Goal: Task Accomplishment & Management: Use online tool/utility

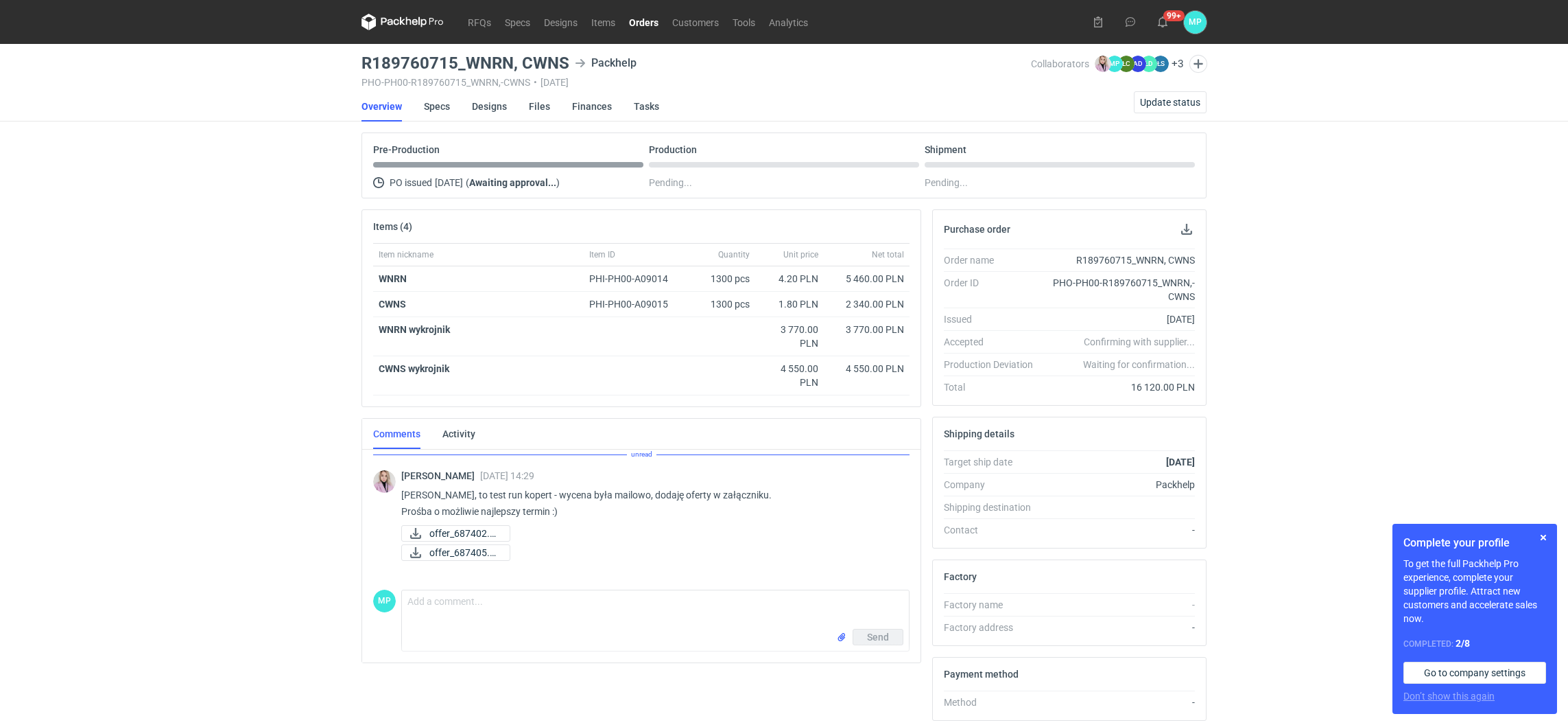
click at [633, 26] on link "Orders" at bounding box center [644, 22] width 43 height 17
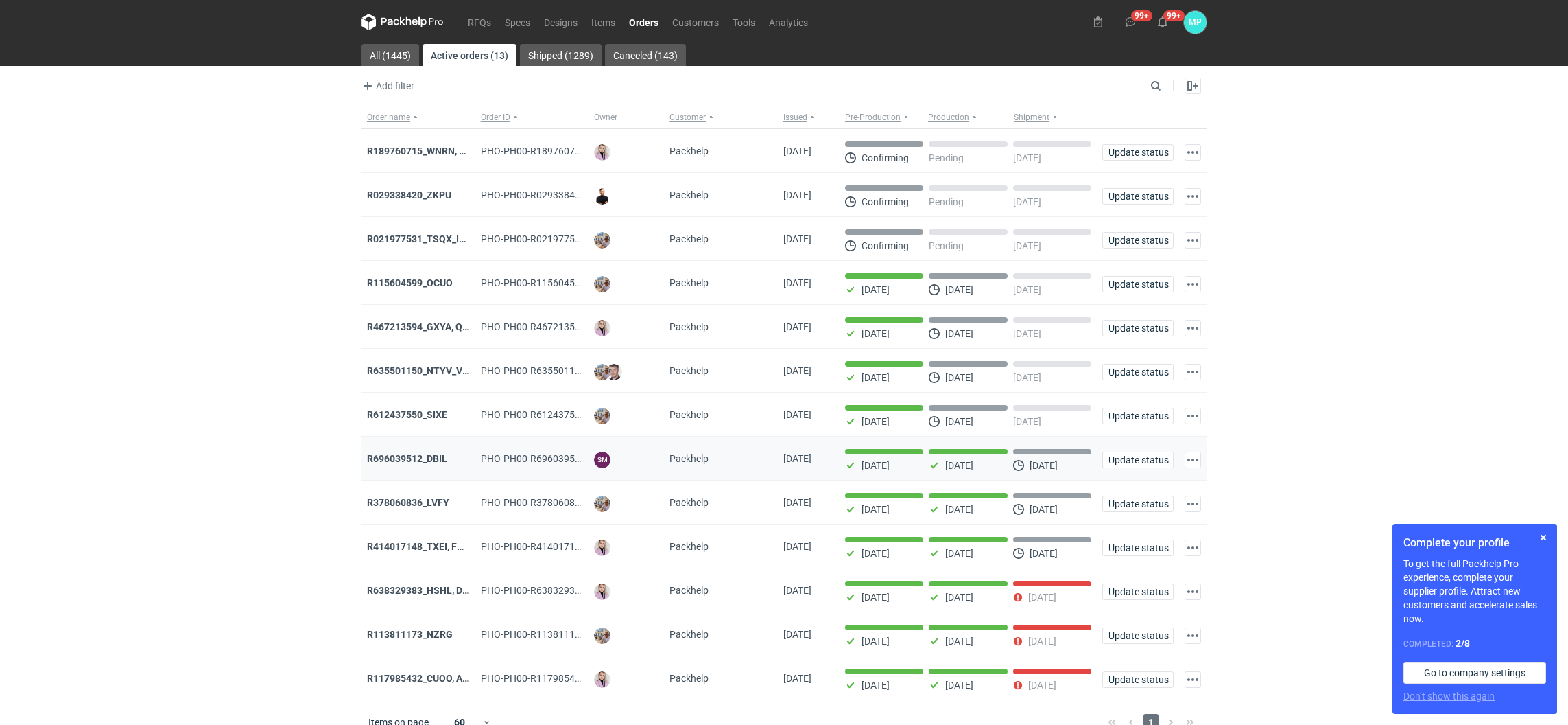
scroll to position [26, 0]
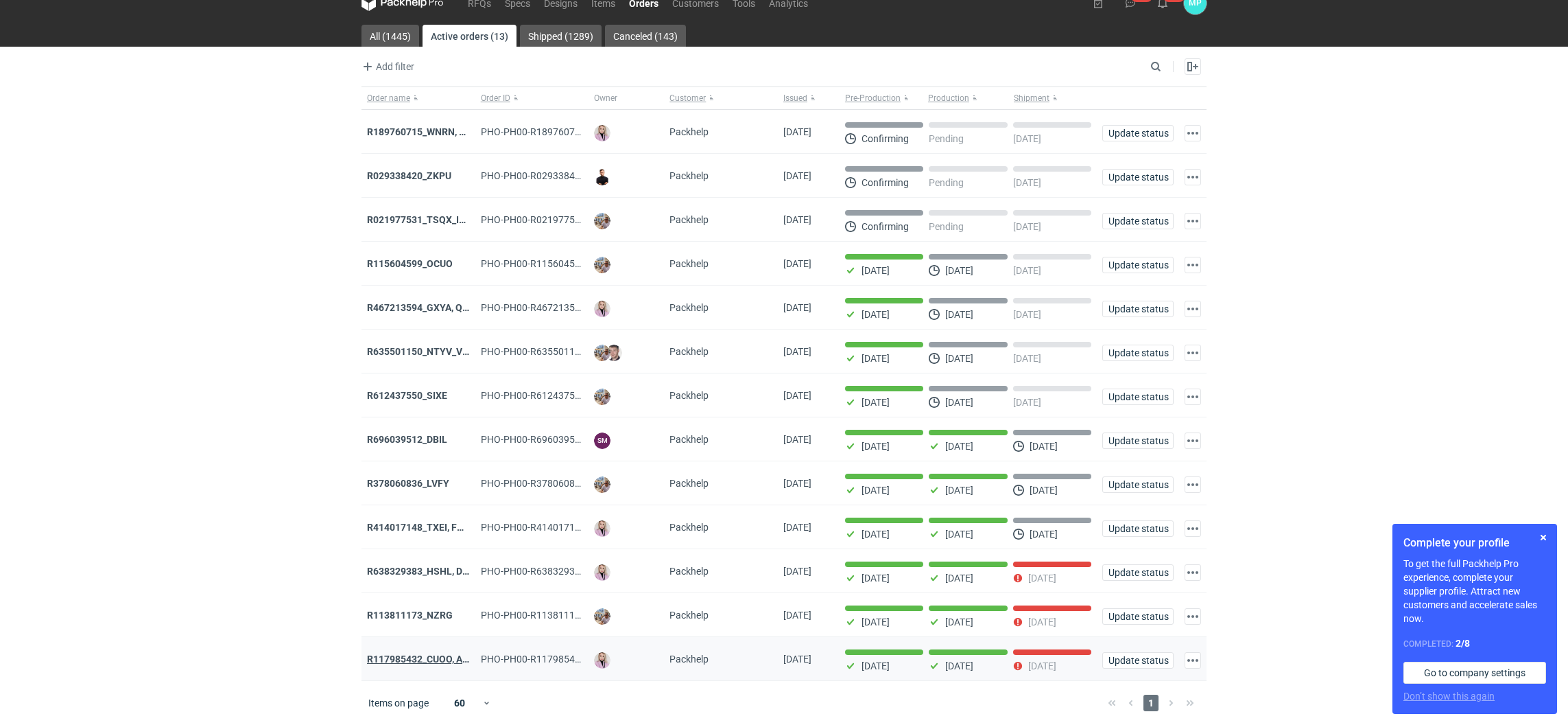
click at [405, 661] on strong "R117985432_CUOO, AZGB, OQAV" at bounding box center [439, 659] width 144 height 11
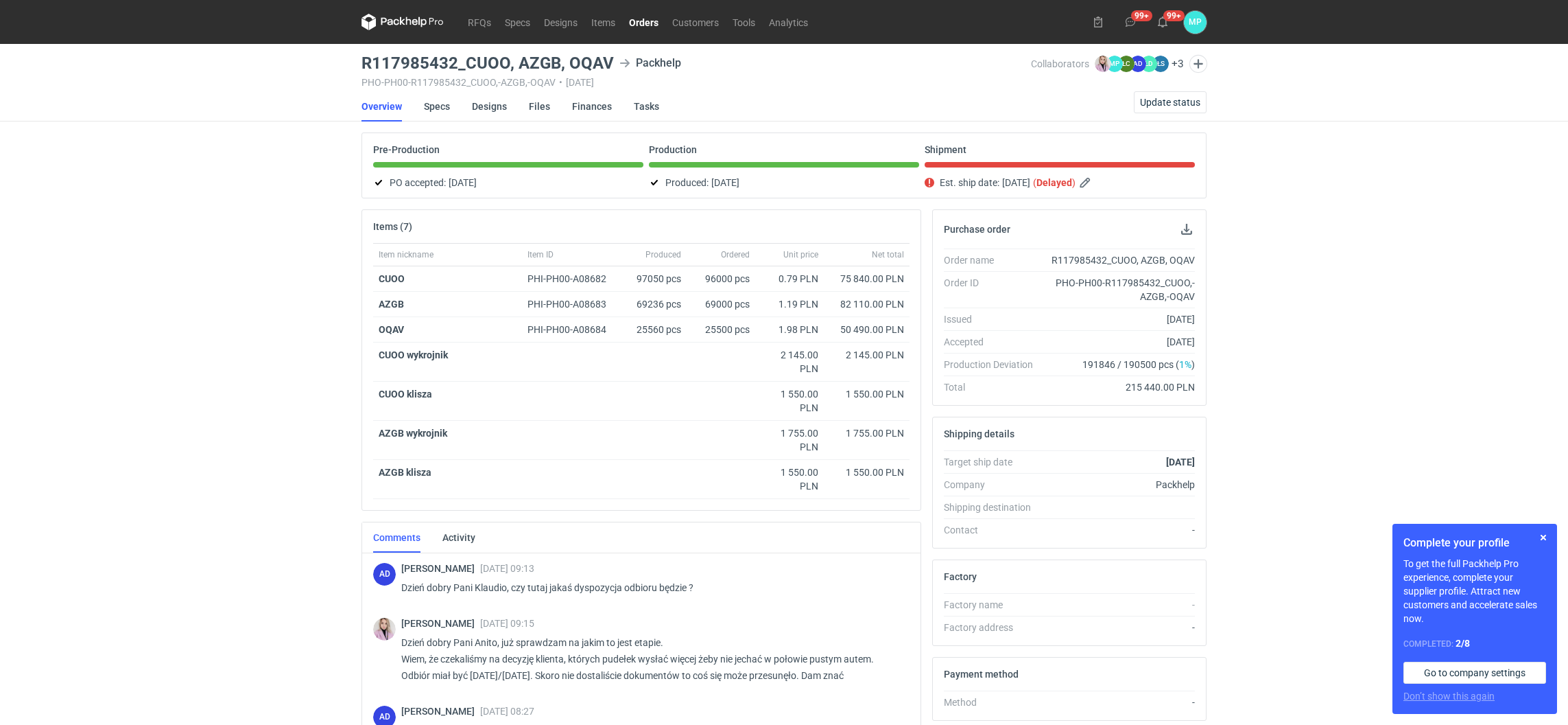
click at [643, 26] on link "Orders" at bounding box center [644, 22] width 43 height 17
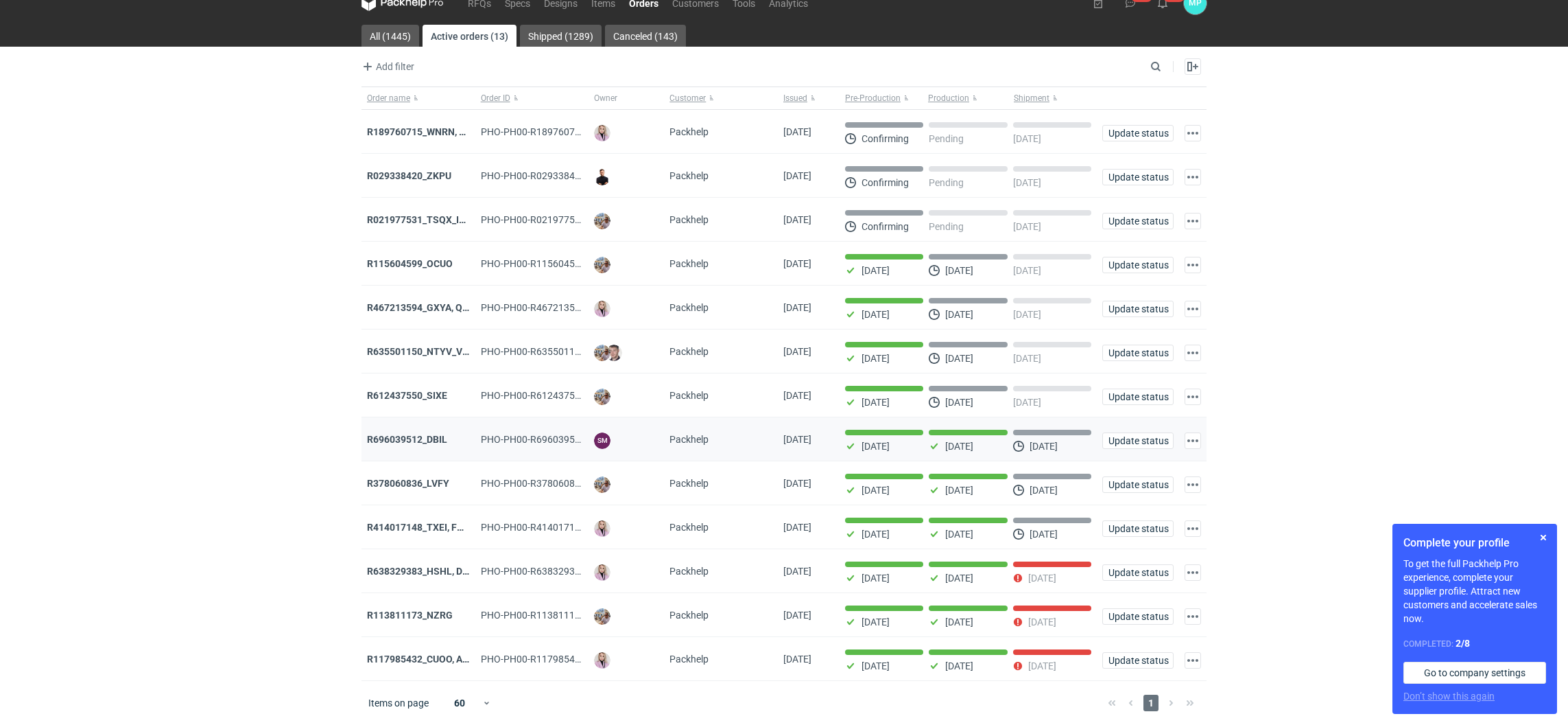
scroll to position [26, 0]
click at [397, 478] on strong "R378060836_LVFY" at bounding box center [408, 483] width 83 height 11
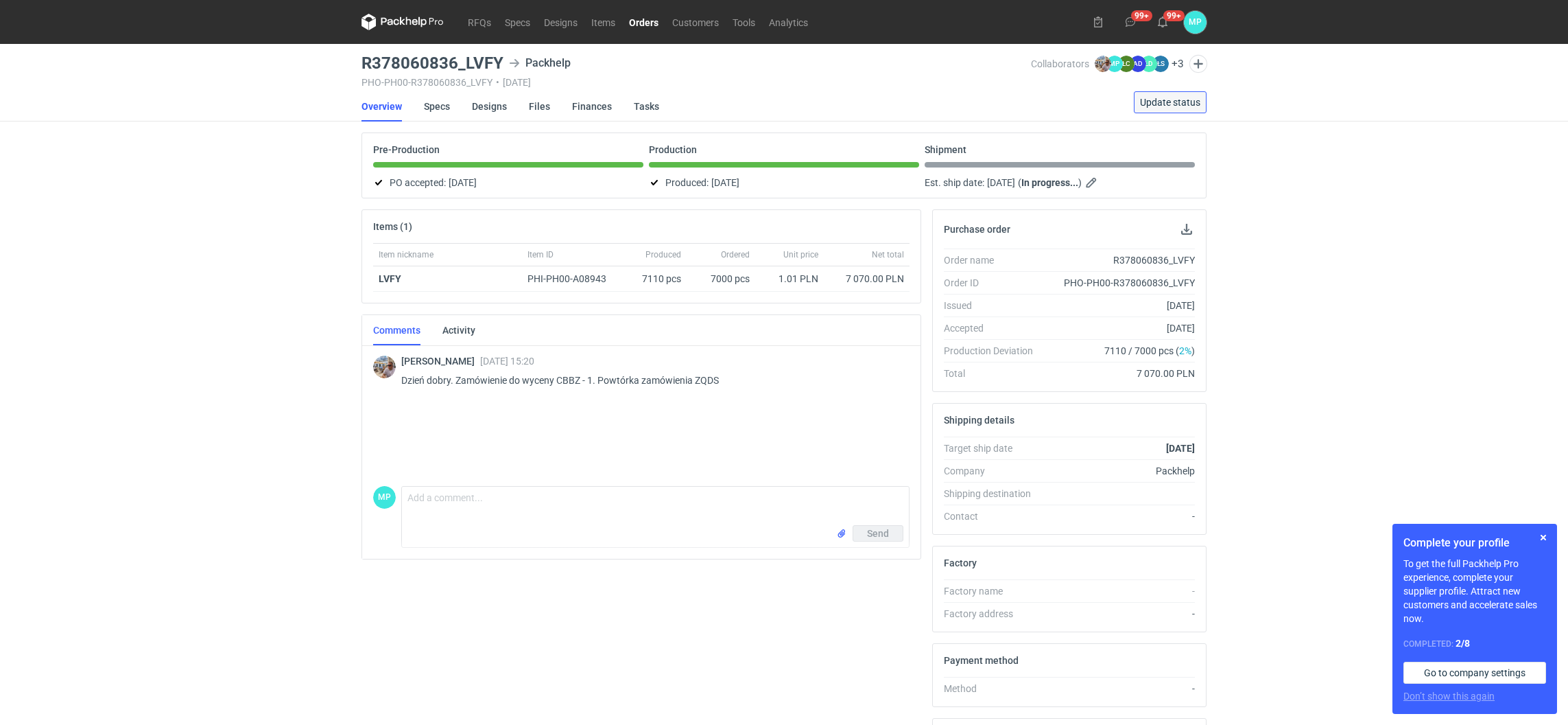
click at [1175, 98] on span "Update status" at bounding box center [1171, 102] width 61 height 10
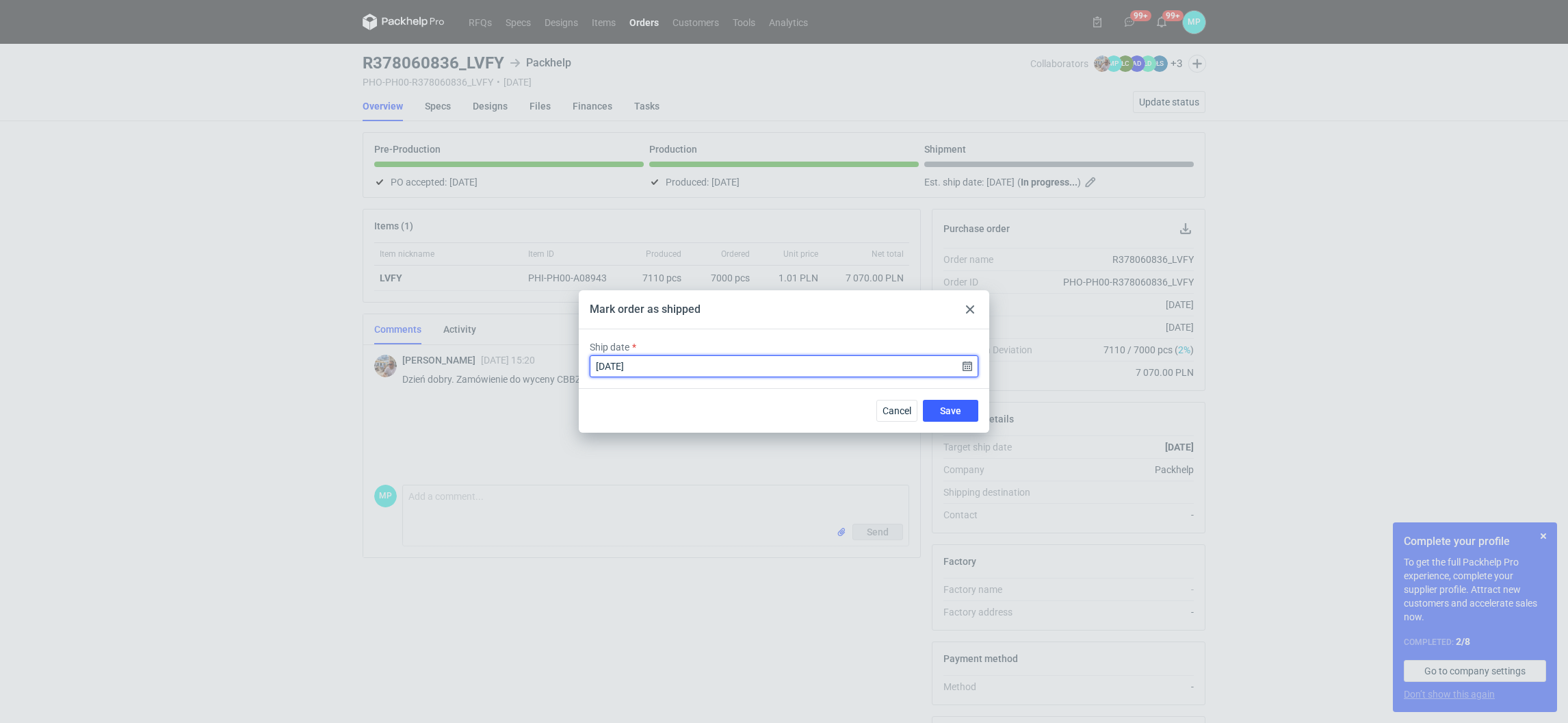
click at [642, 365] on input "2025-09-03" at bounding box center [784, 366] width 388 height 22
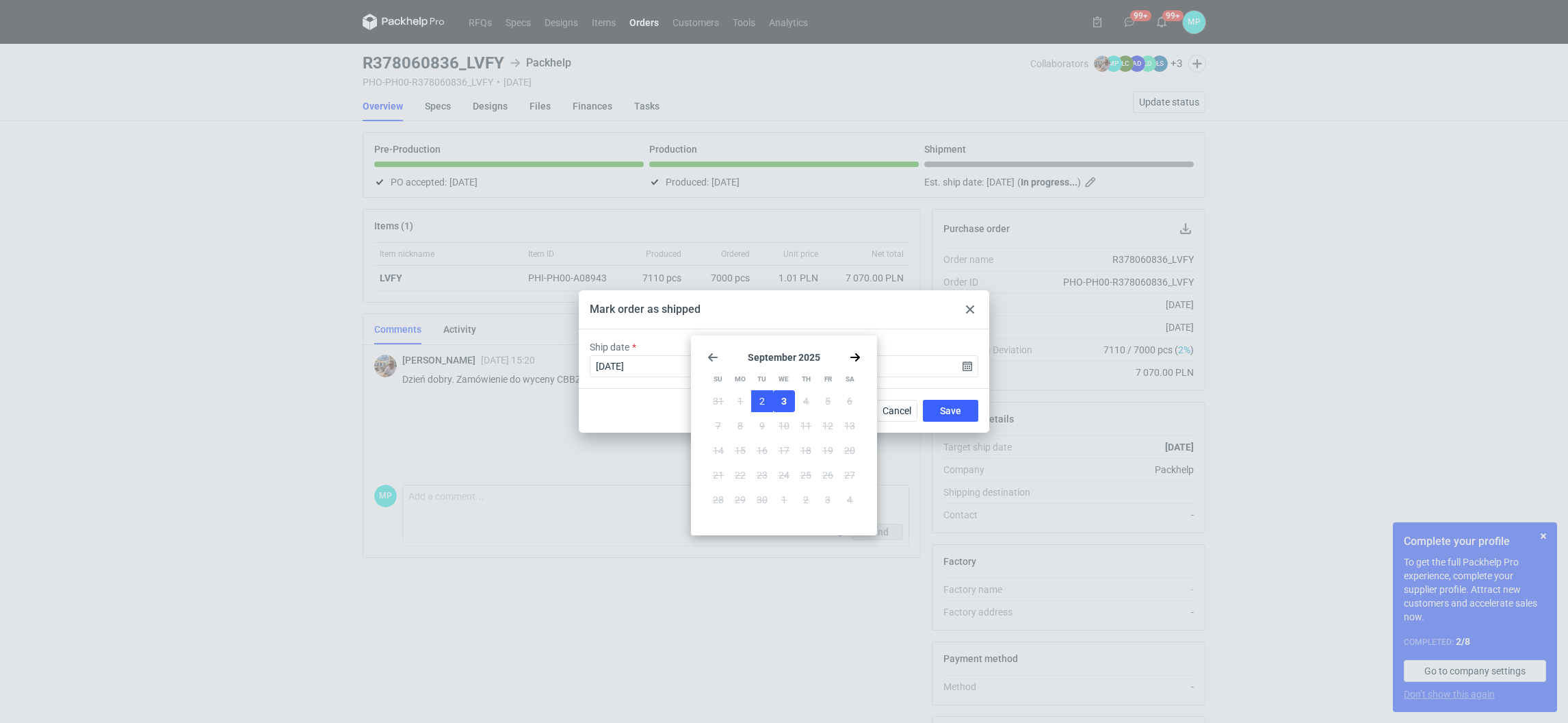
click at [759, 397] on span "2" at bounding box center [762, 401] width 5 height 14
type input "2025-09-02"
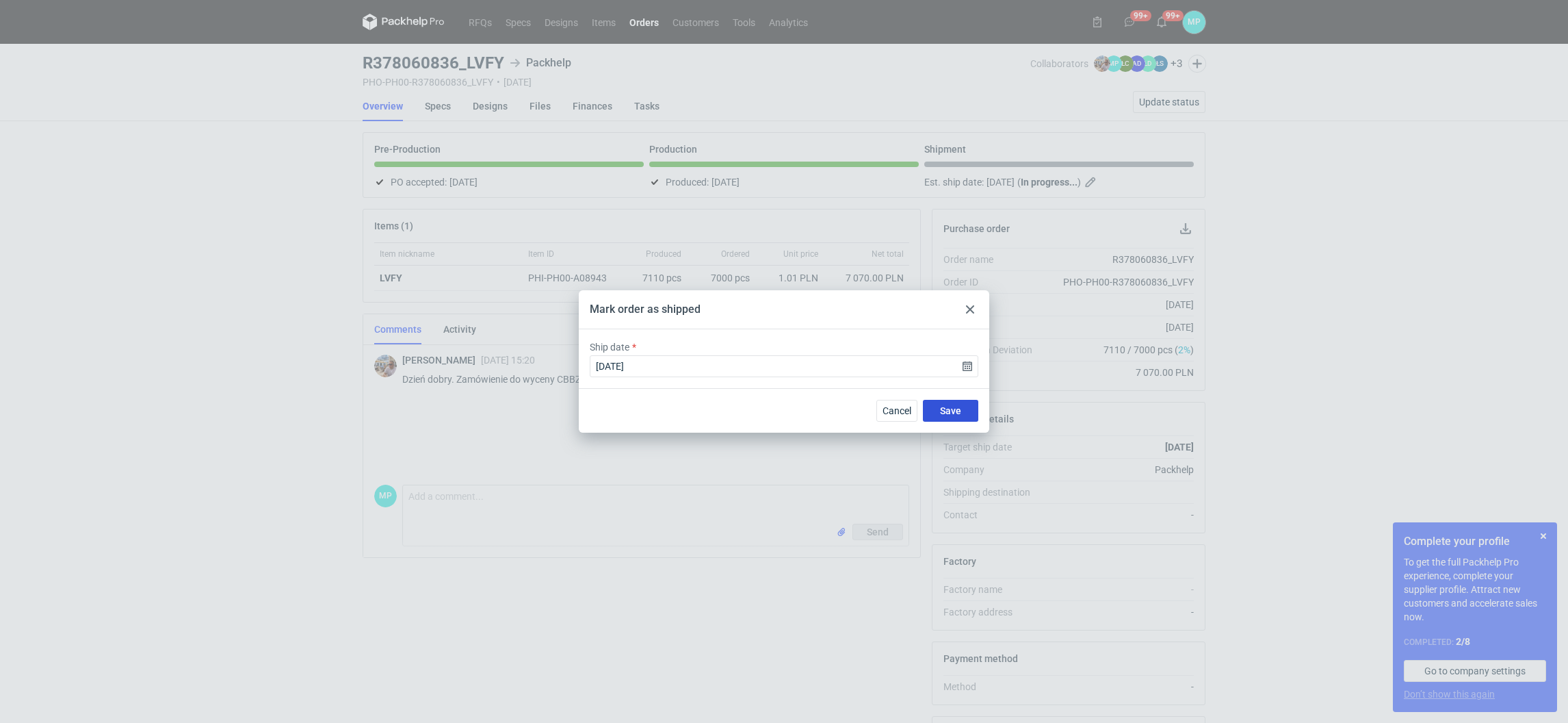
click at [945, 407] on span "Save" at bounding box center [951, 411] width 21 height 10
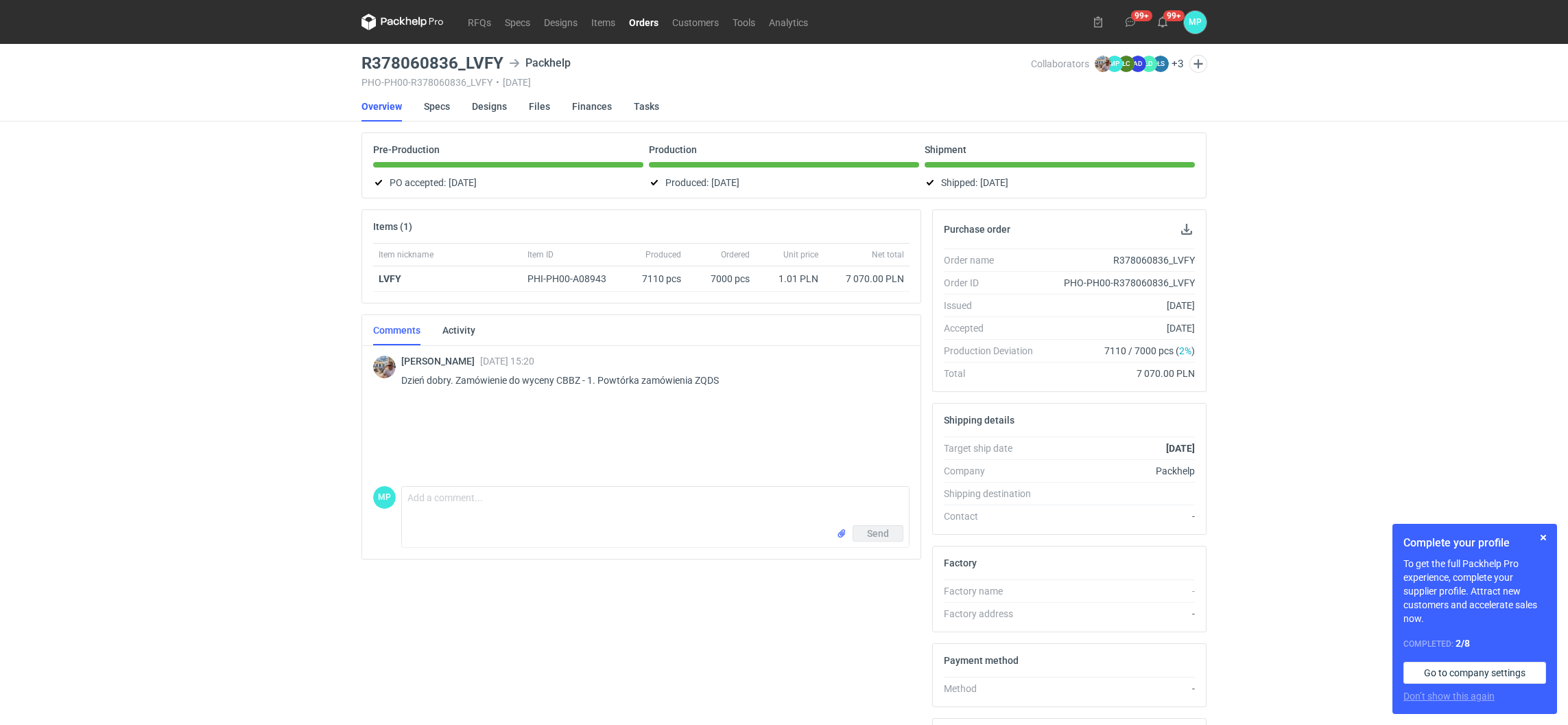
click at [645, 23] on link "Orders" at bounding box center [644, 22] width 43 height 17
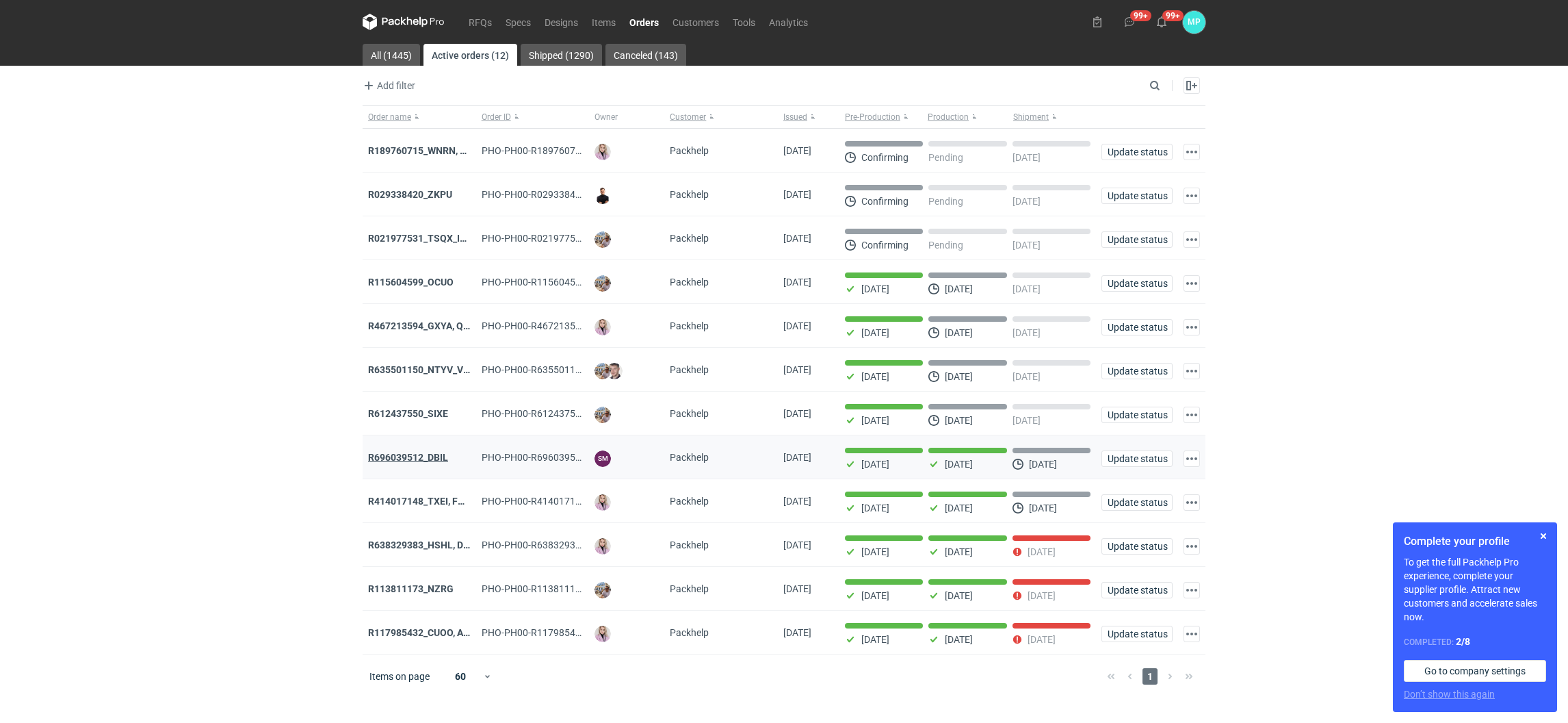
click at [428, 462] on strong "R696039512_DBIL" at bounding box center [408, 457] width 80 height 11
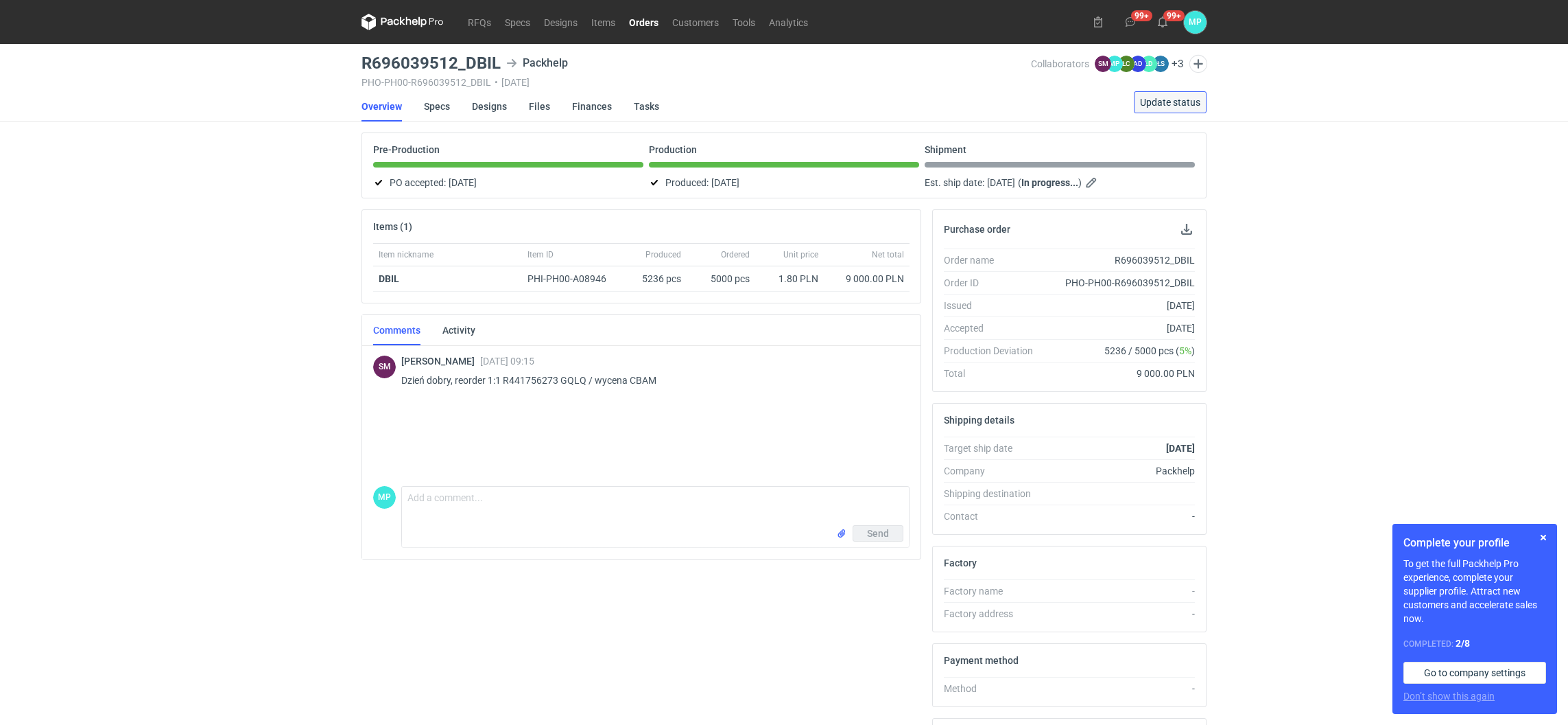
click at [1182, 98] on span "Update status" at bounding box center [1171, 102] width 61 height 10
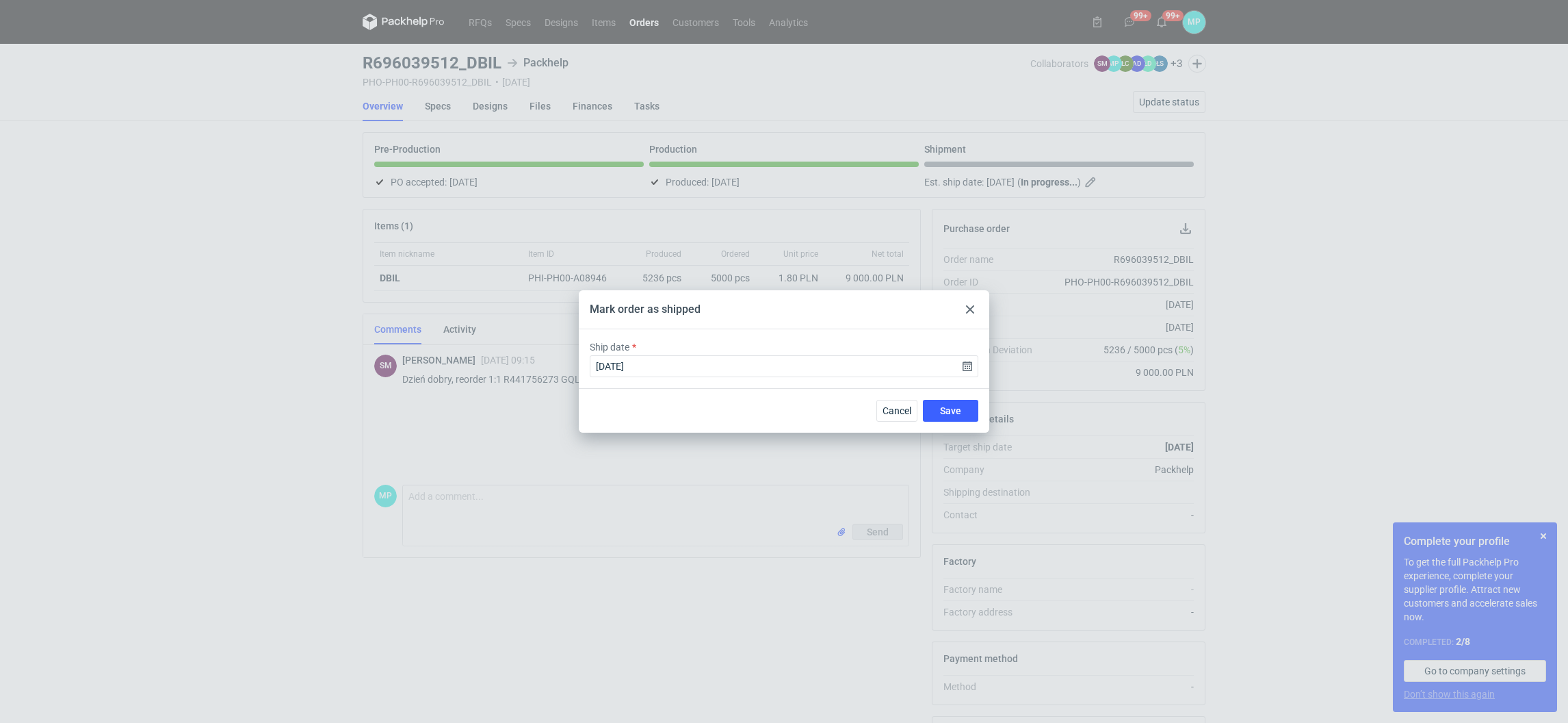
click at [943, 397] on div "Cancel Save" at bounding box center [784, 410] width 410 height 45
click at [938, 410] on button "Save" at bounding box center [950, 411] width 55 height 22
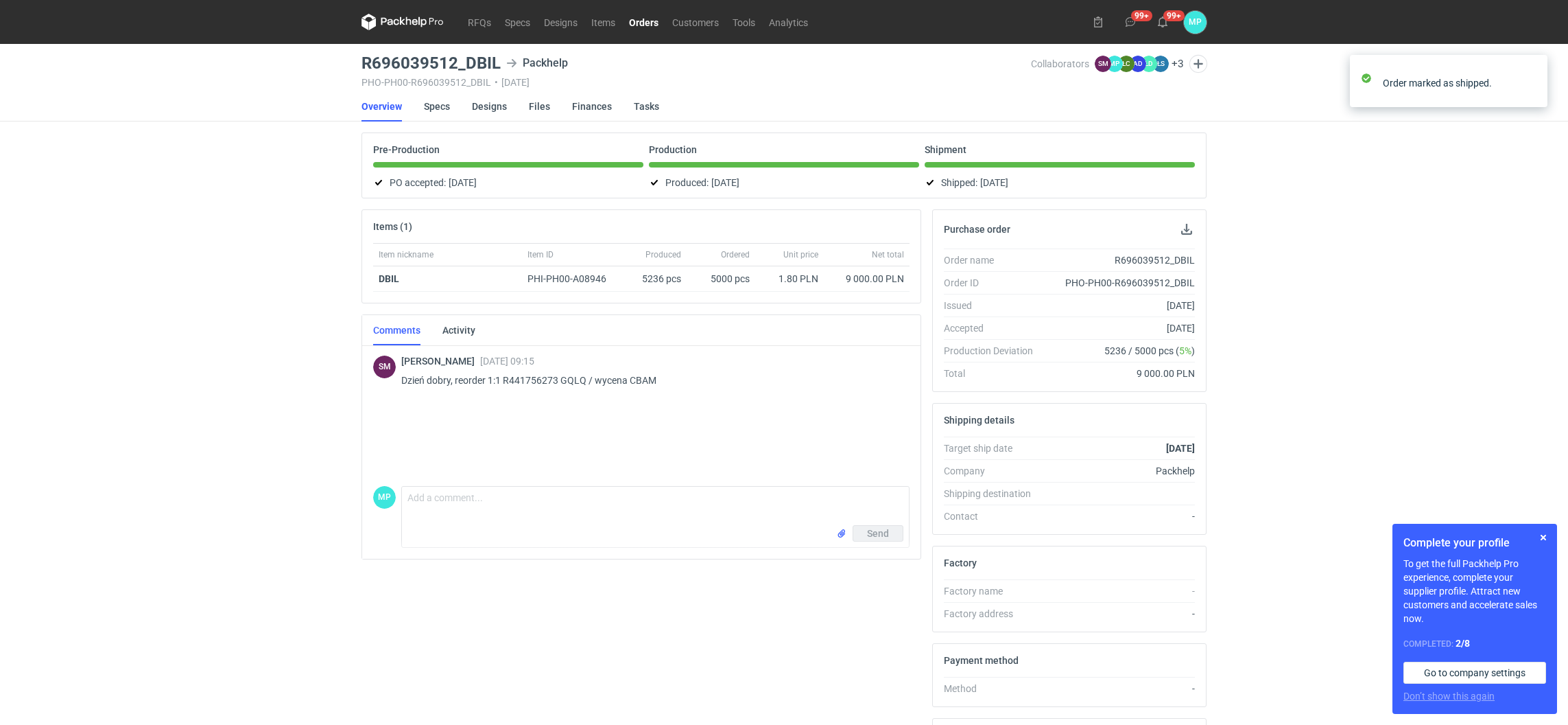
click at [650, 20] on link "Orders" at bounding box center [644, 22] width 43 height 17
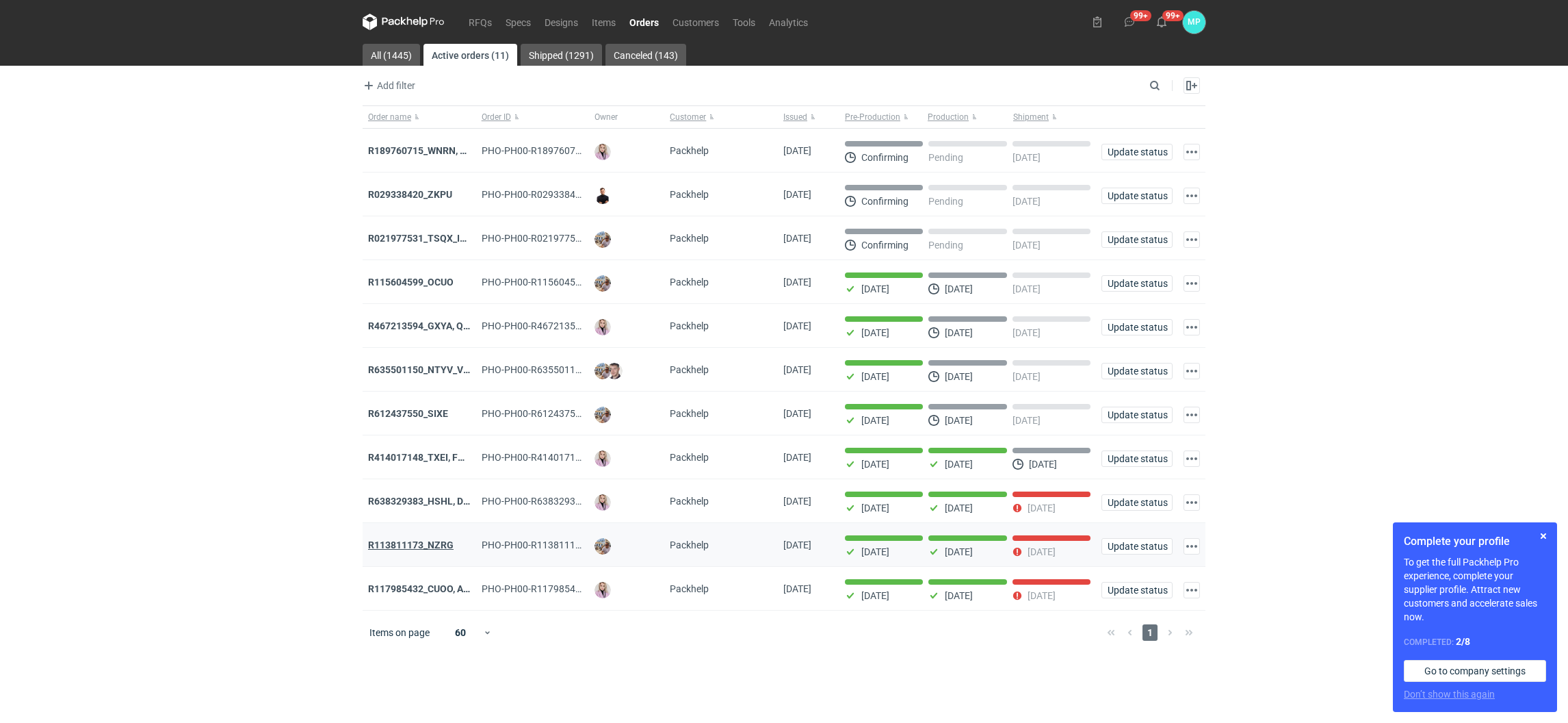
click at [414, 550] on strong "R113811173_NZRG" at bounding box center [411, 545] width 86 height 11
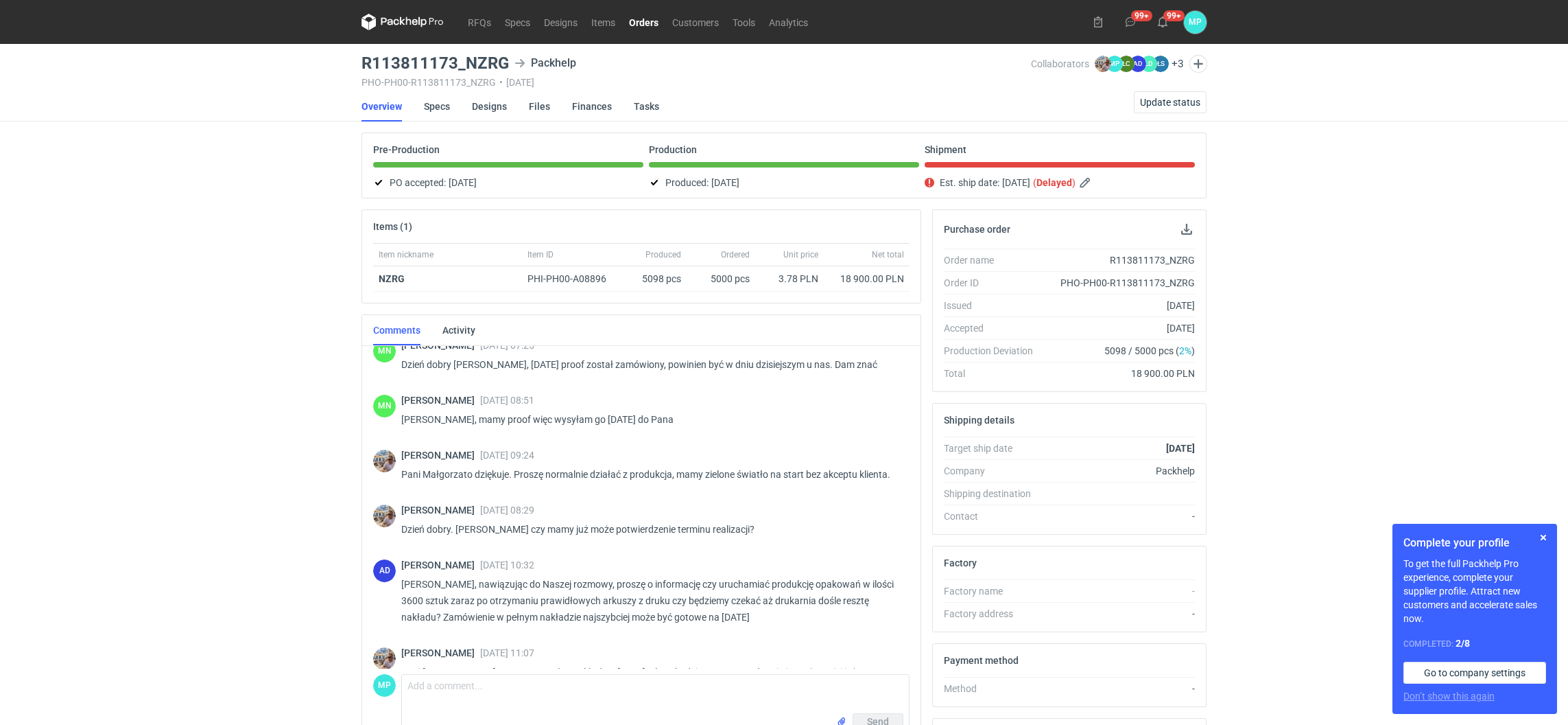
scroll to position [1000, 0]
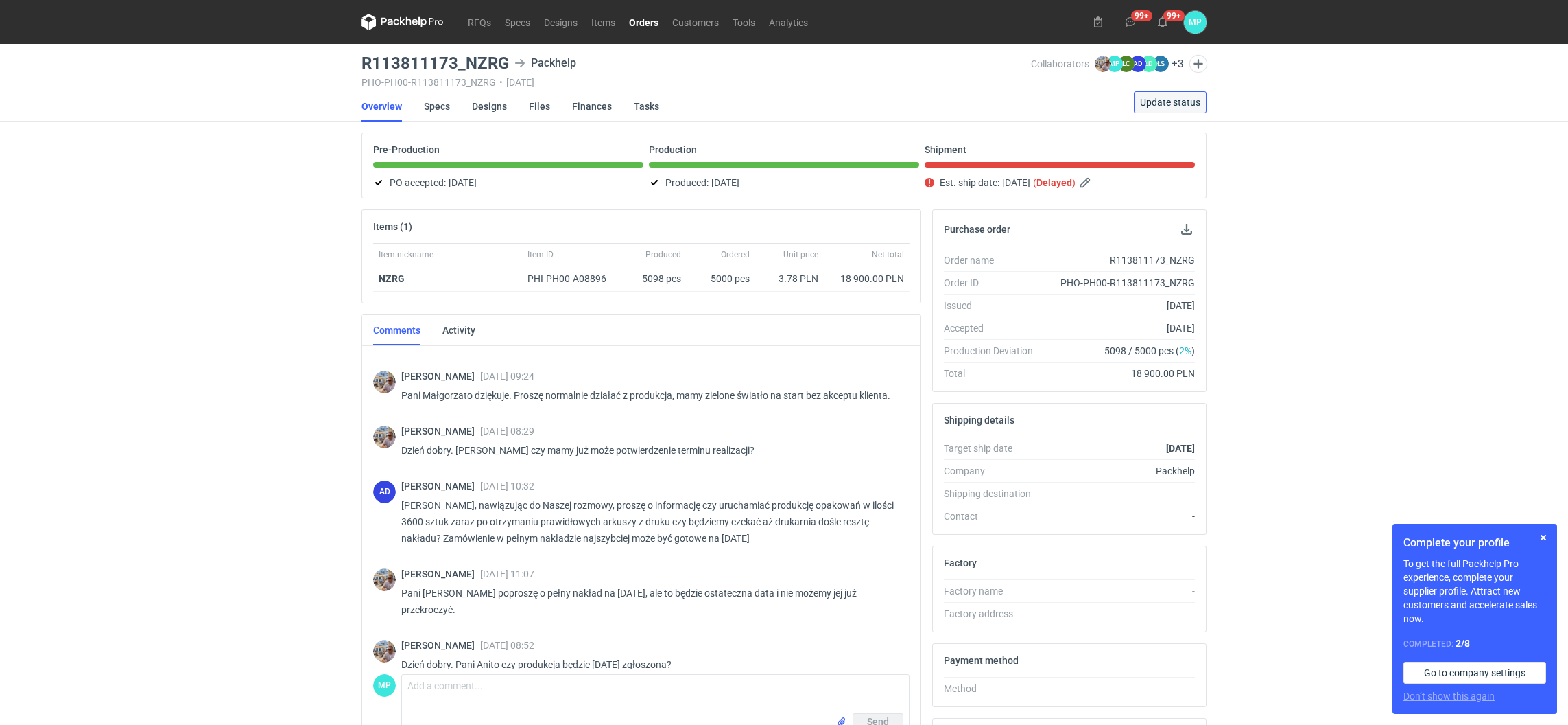
click at [1180, 106] on span "Update status" at bounding box center [1171, 102] width 61 height 10
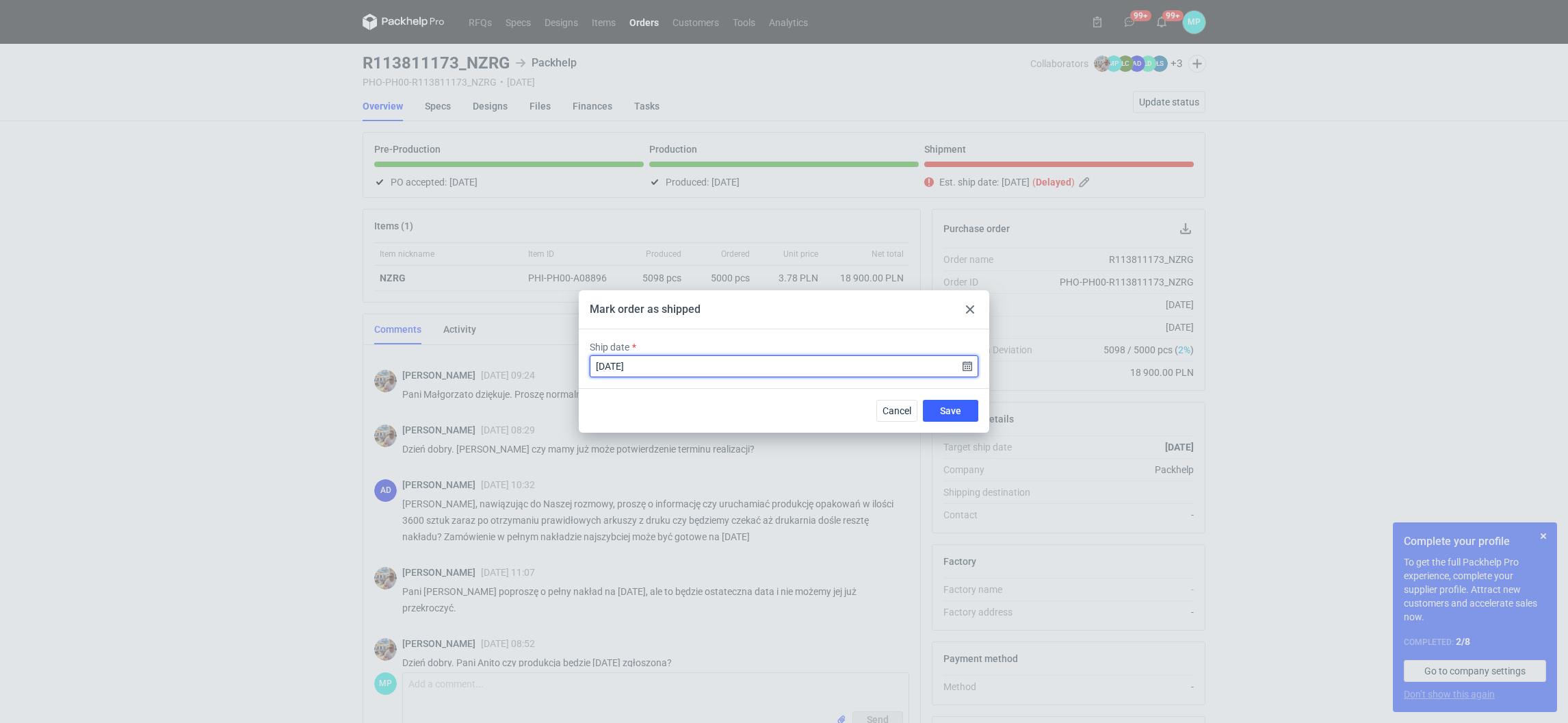
click at [668, 373] on input "2025-09-01" at bounding box center [784, 366] width 388 height 22
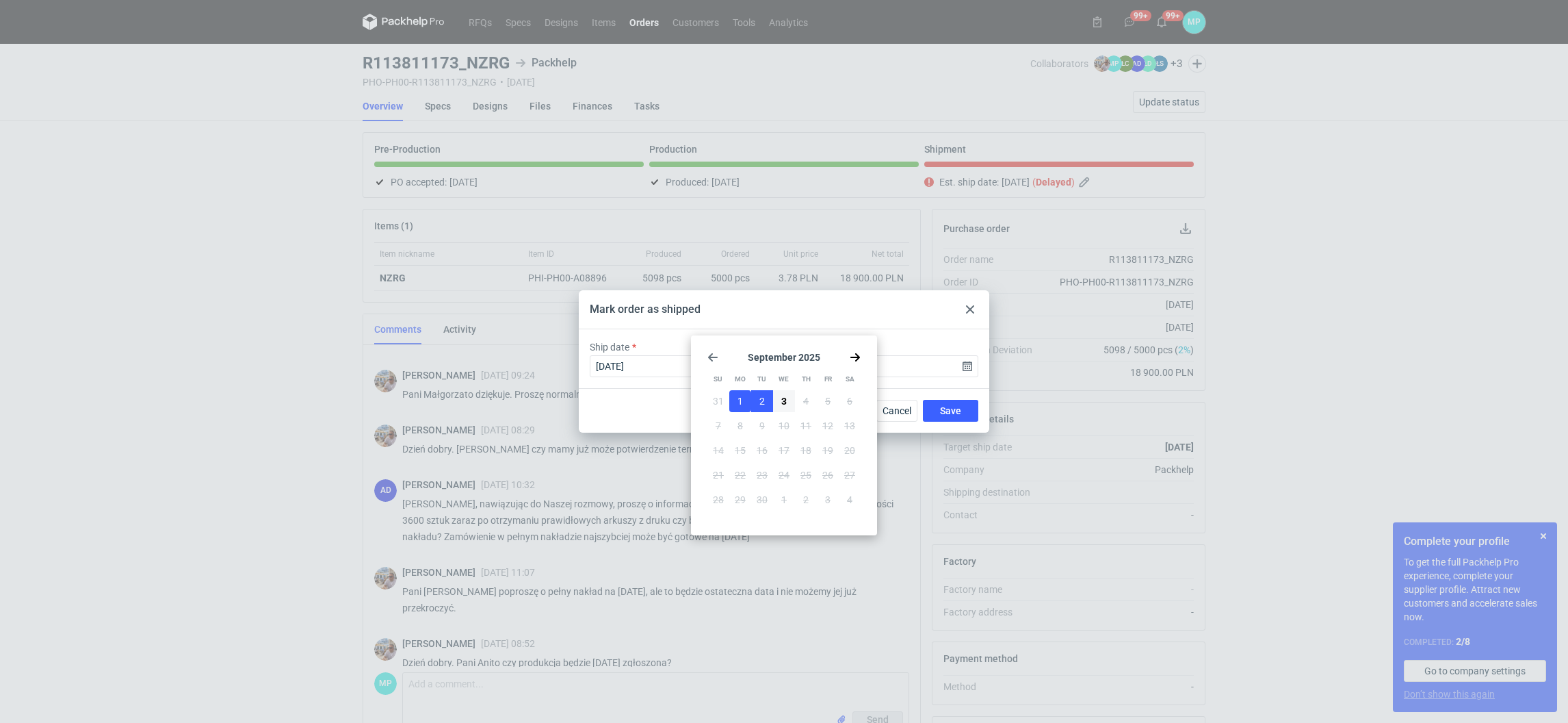
click at [768, 397] on button "2" at bounding box center [762, 401] width 22 height 22
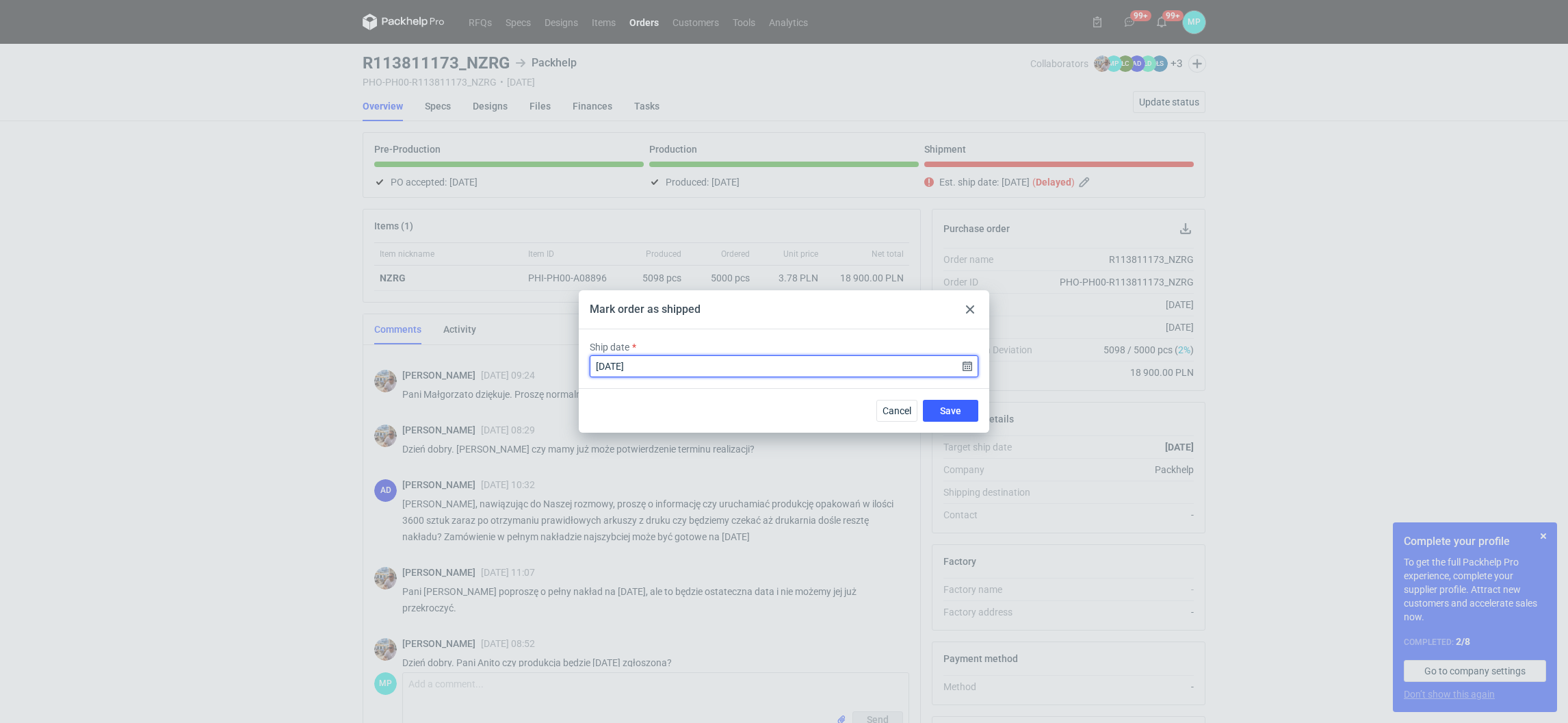
click at [685, 369] on input "2025-09-02" at bounding box center [784, 366] width 388 height 22
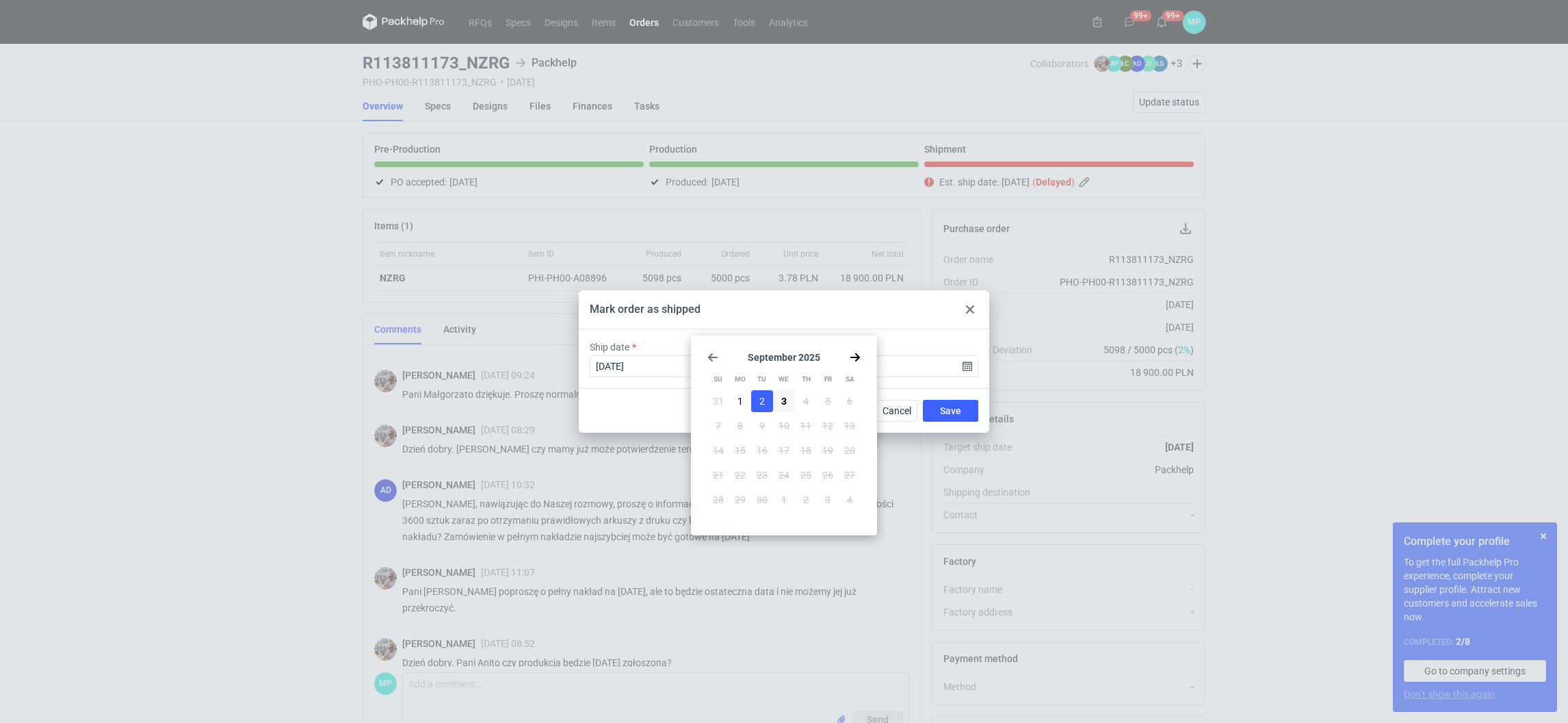
click at [779, 394] on button "3" at bounding box center [784, 401] width 22 height 22
type input "2025-09-03"
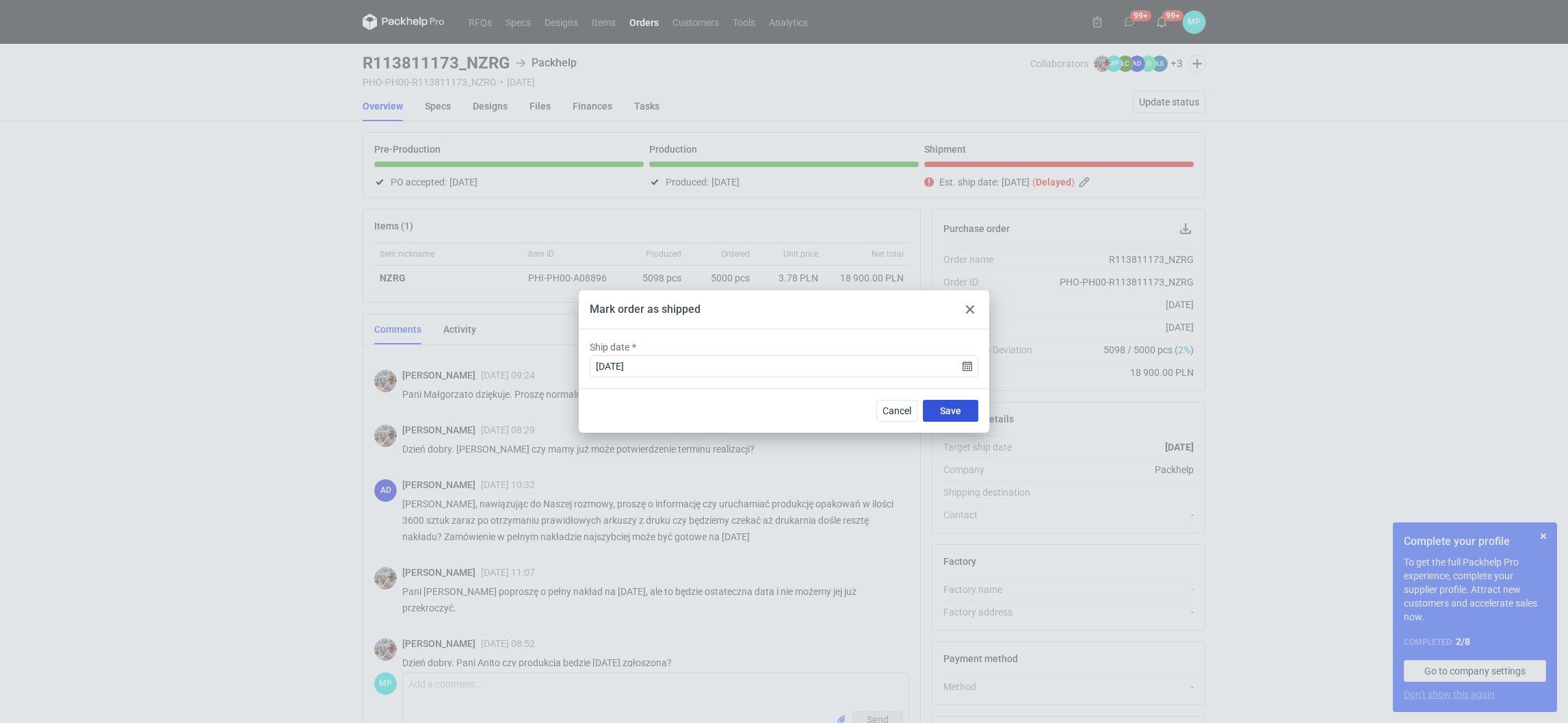
click at [948, 410] on span "Save" at bounding box center [951, 411] width 21 height 10
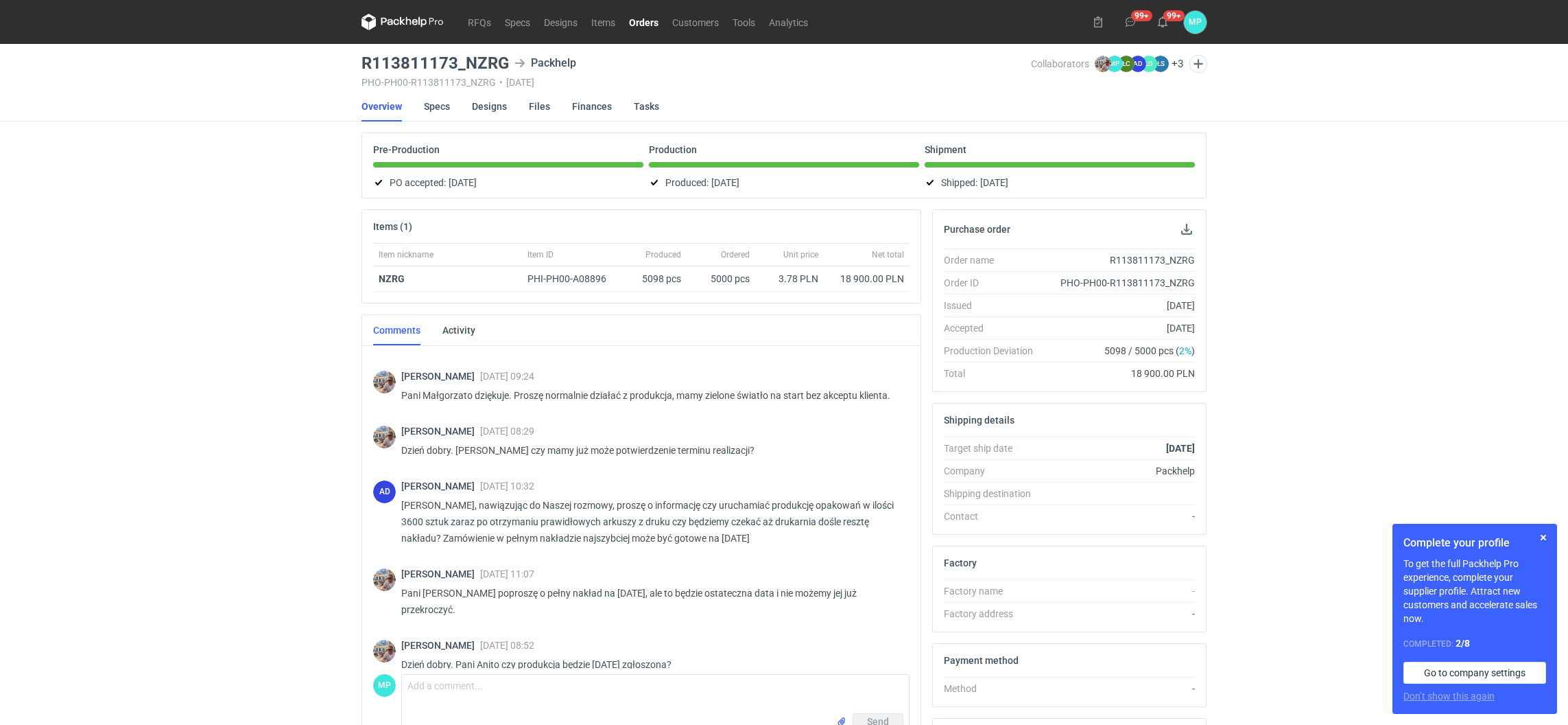
click at [641, 18] on link "Orders" at bounding box center [644, 22] width 43 height 17
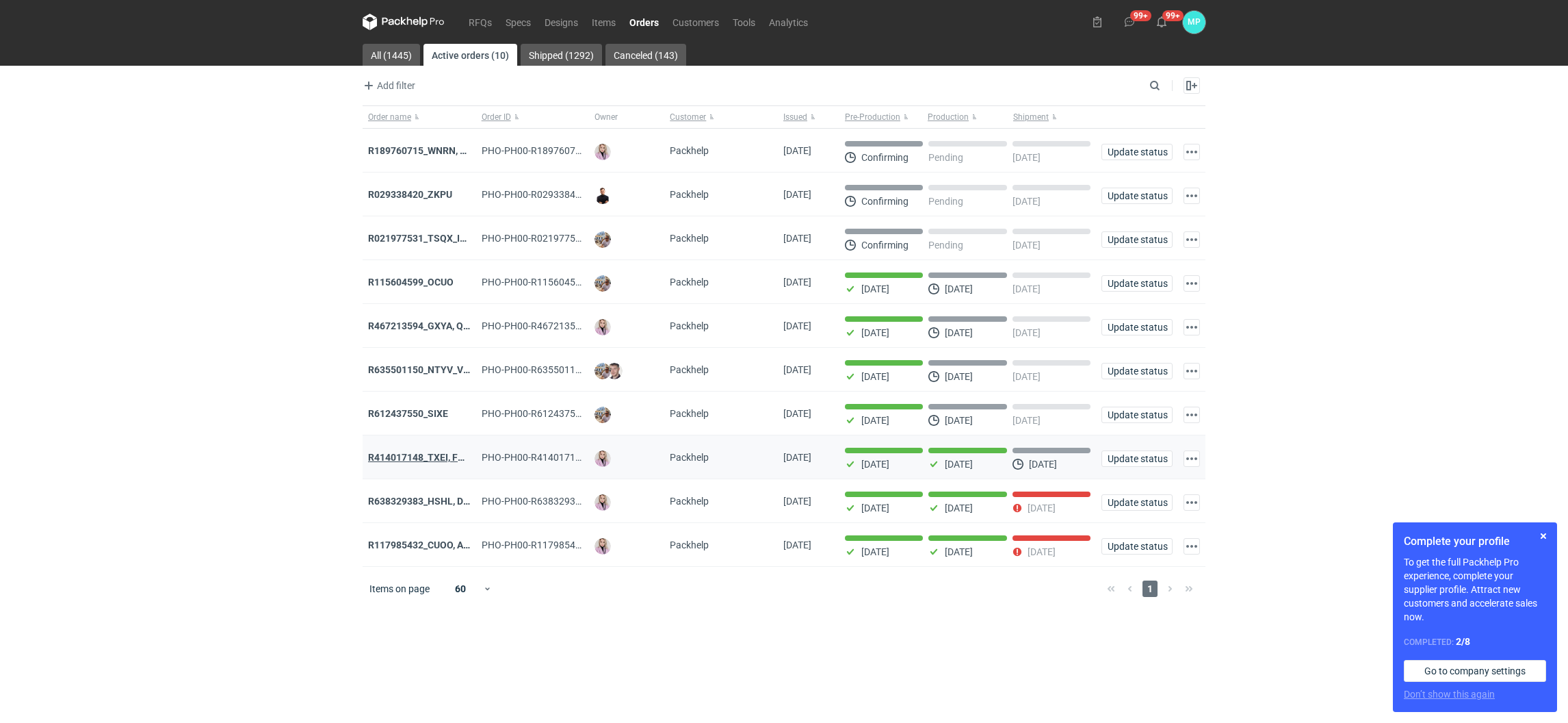
click at [437, 462] on strong "R414017148_TXEI, FODU, EARC" at bounding box center [437, 457] width 137 height 11
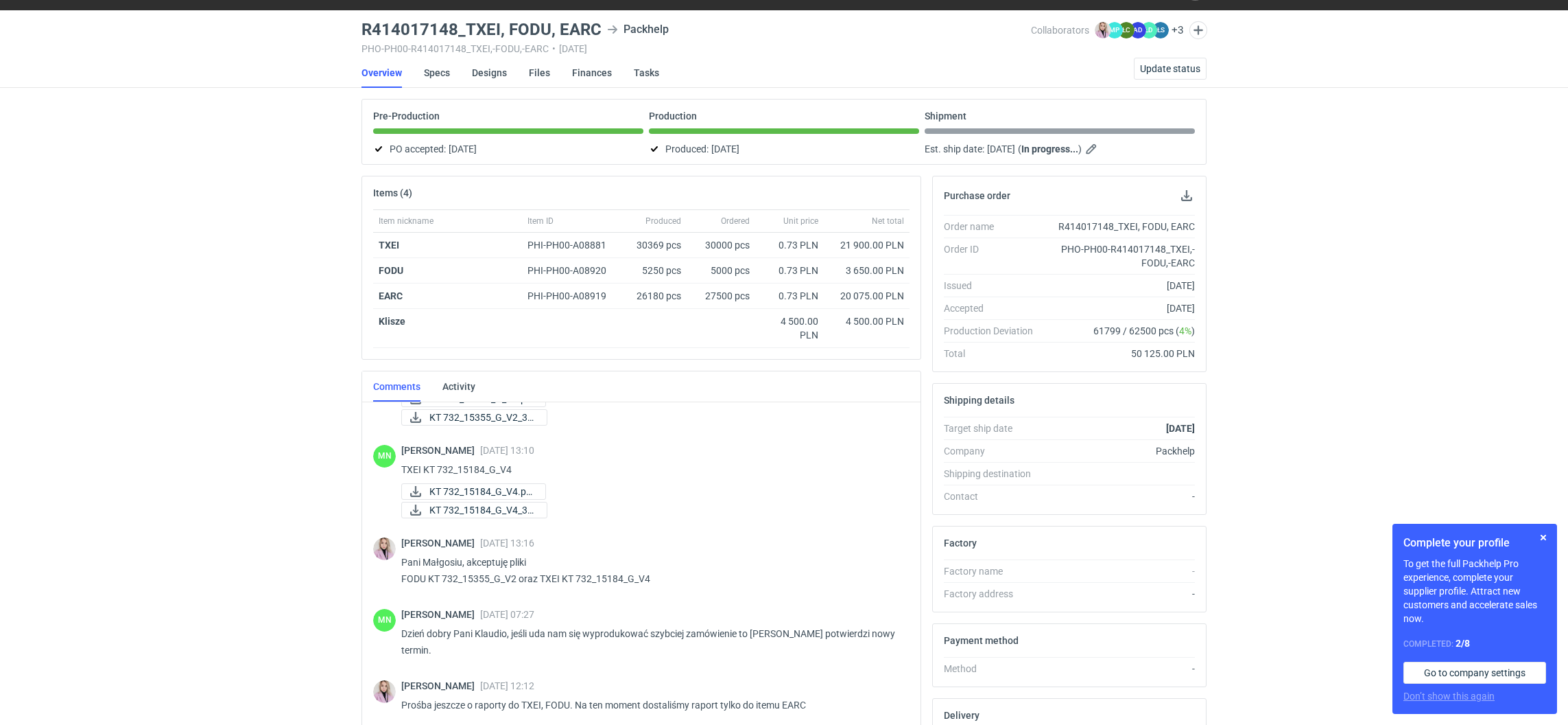
scroll to position [846, 0]
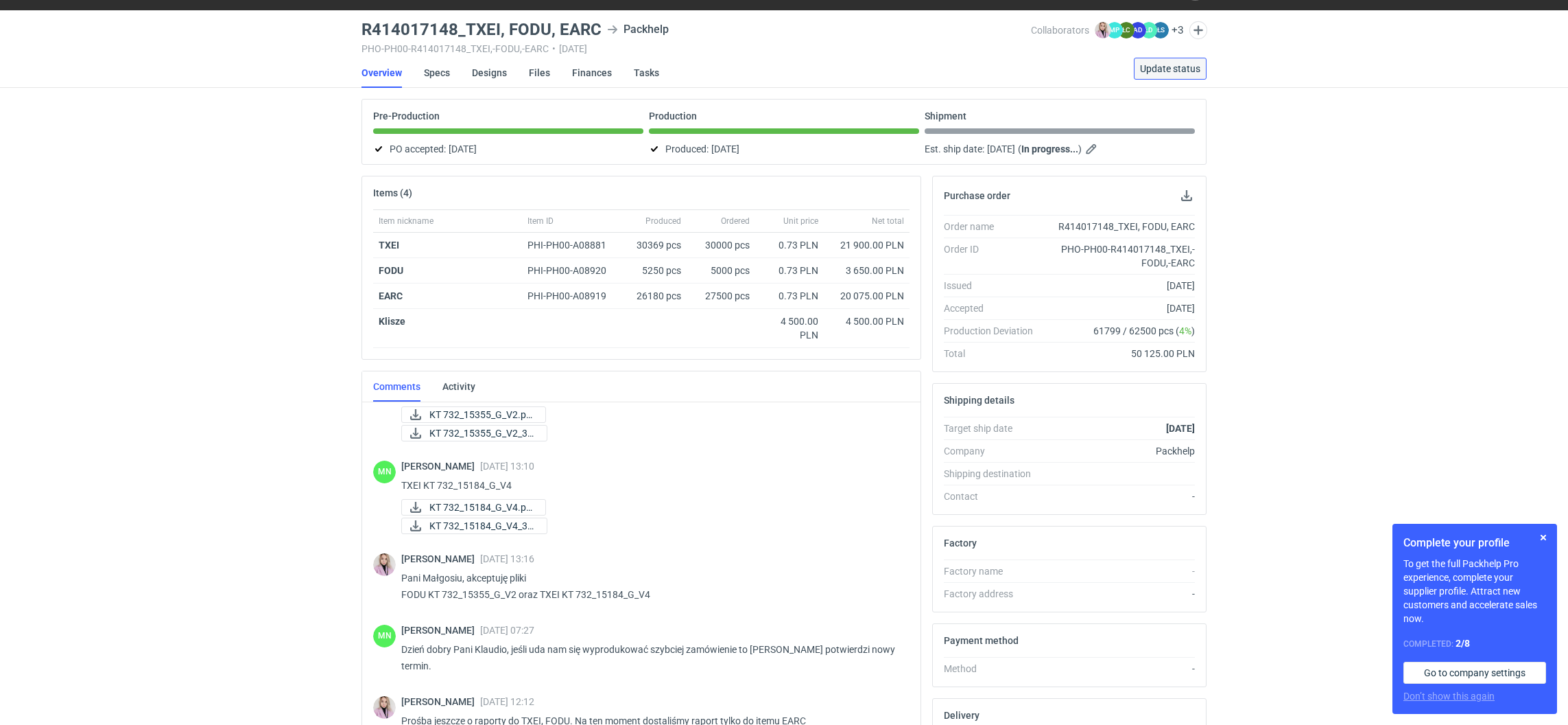
click at [1183, 64] on span "Update status" at bounding box center [1171, 69] width 61 height 10
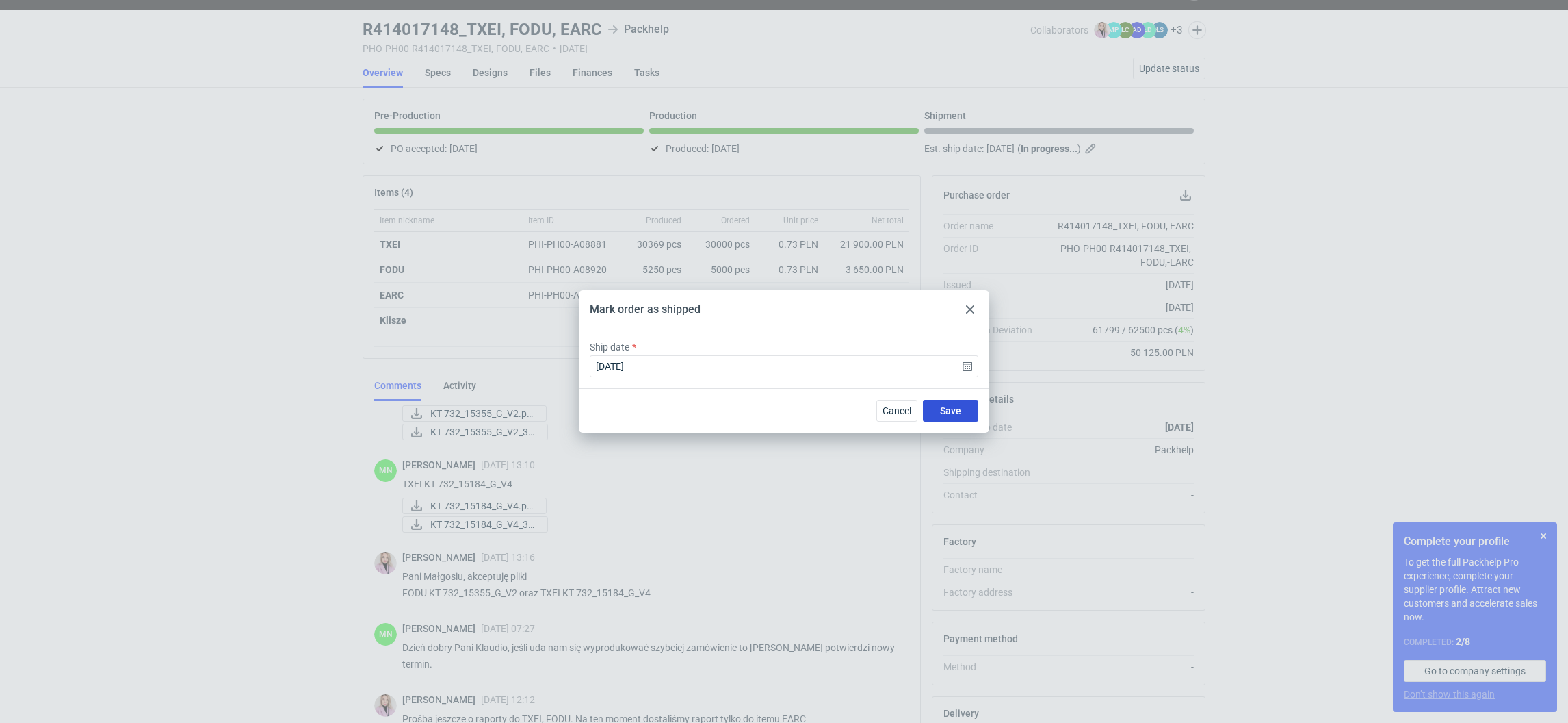
click at [930, 404] on button "Save" at bounding box center [950, 411] width 55 height 22
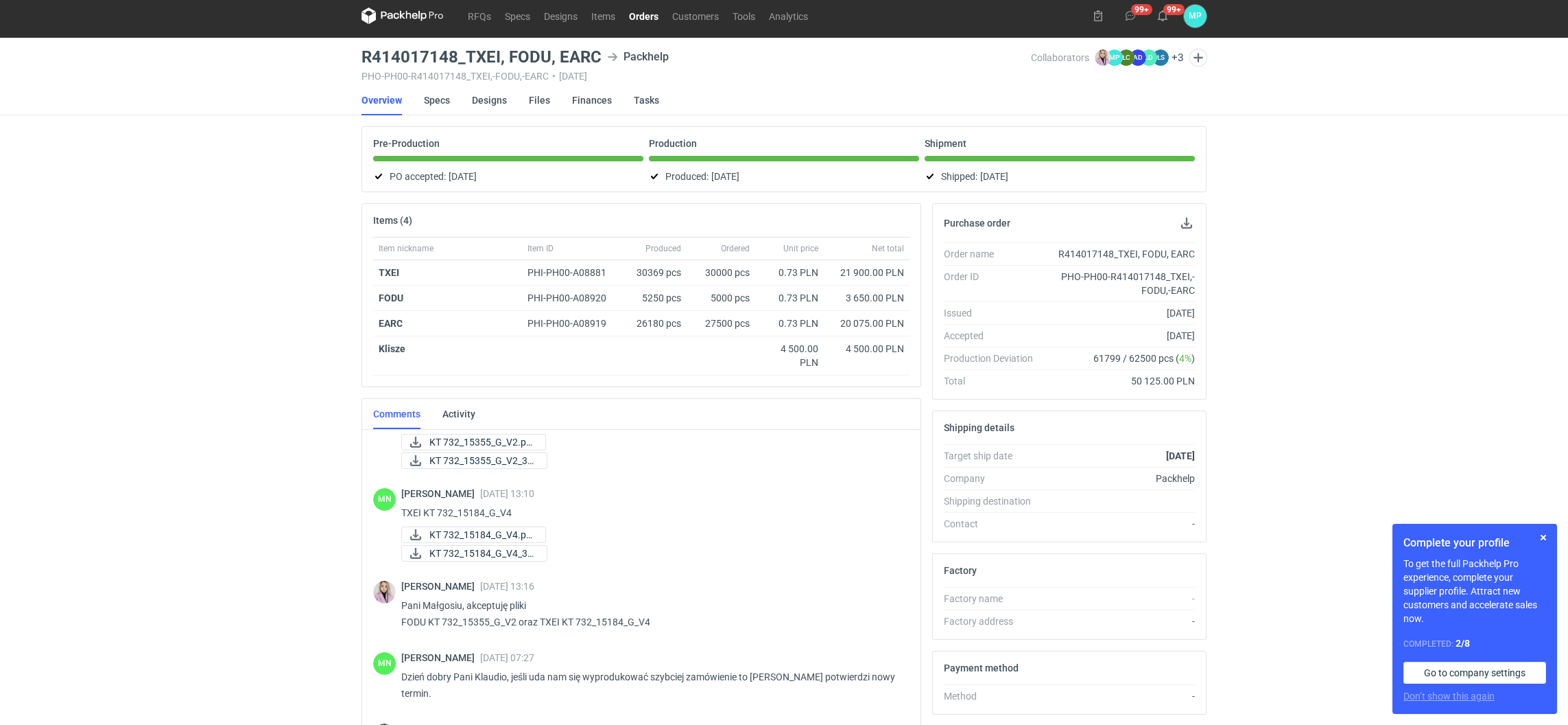
scroll to position [0, 0]
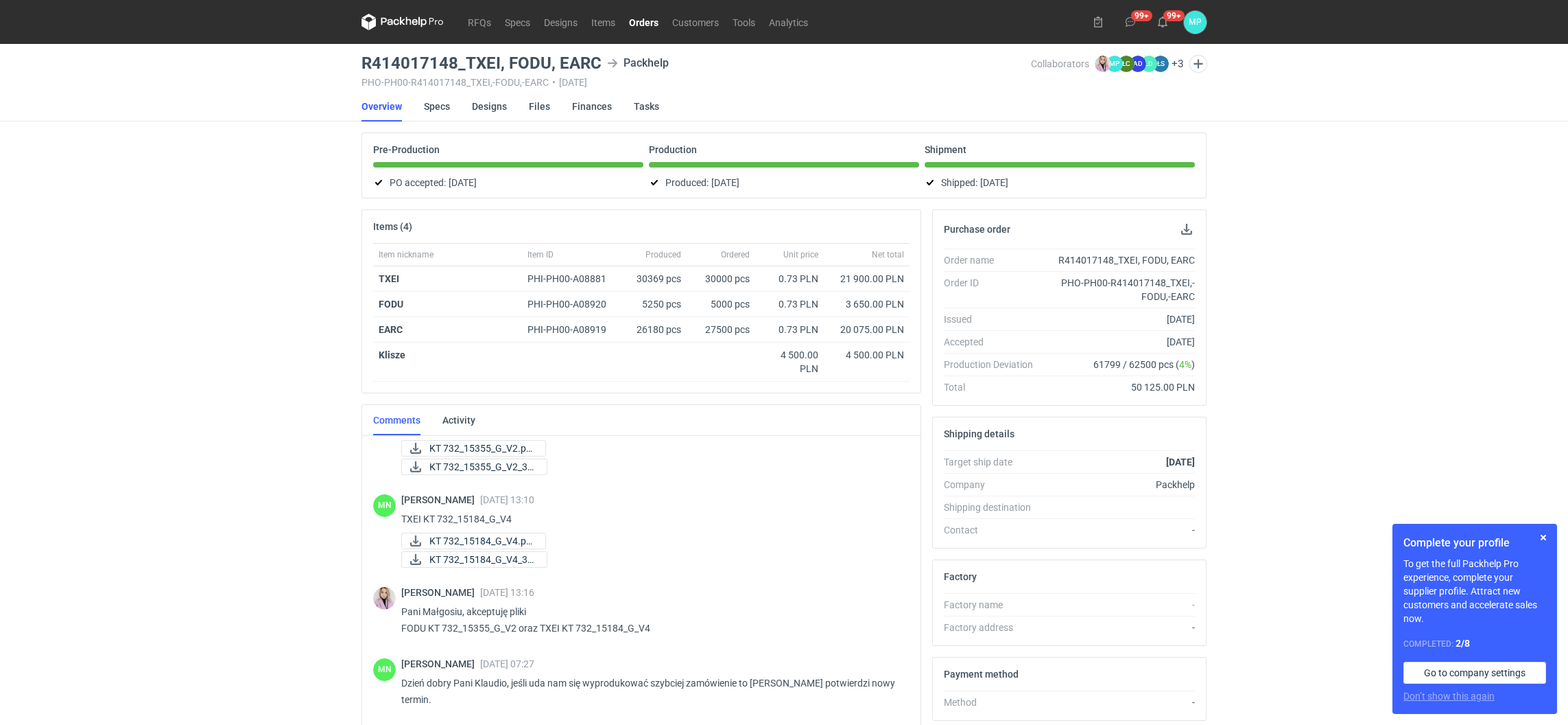
click at [639, 24] on link "Orders" at bounding box center [644, 22] width 43 height 17
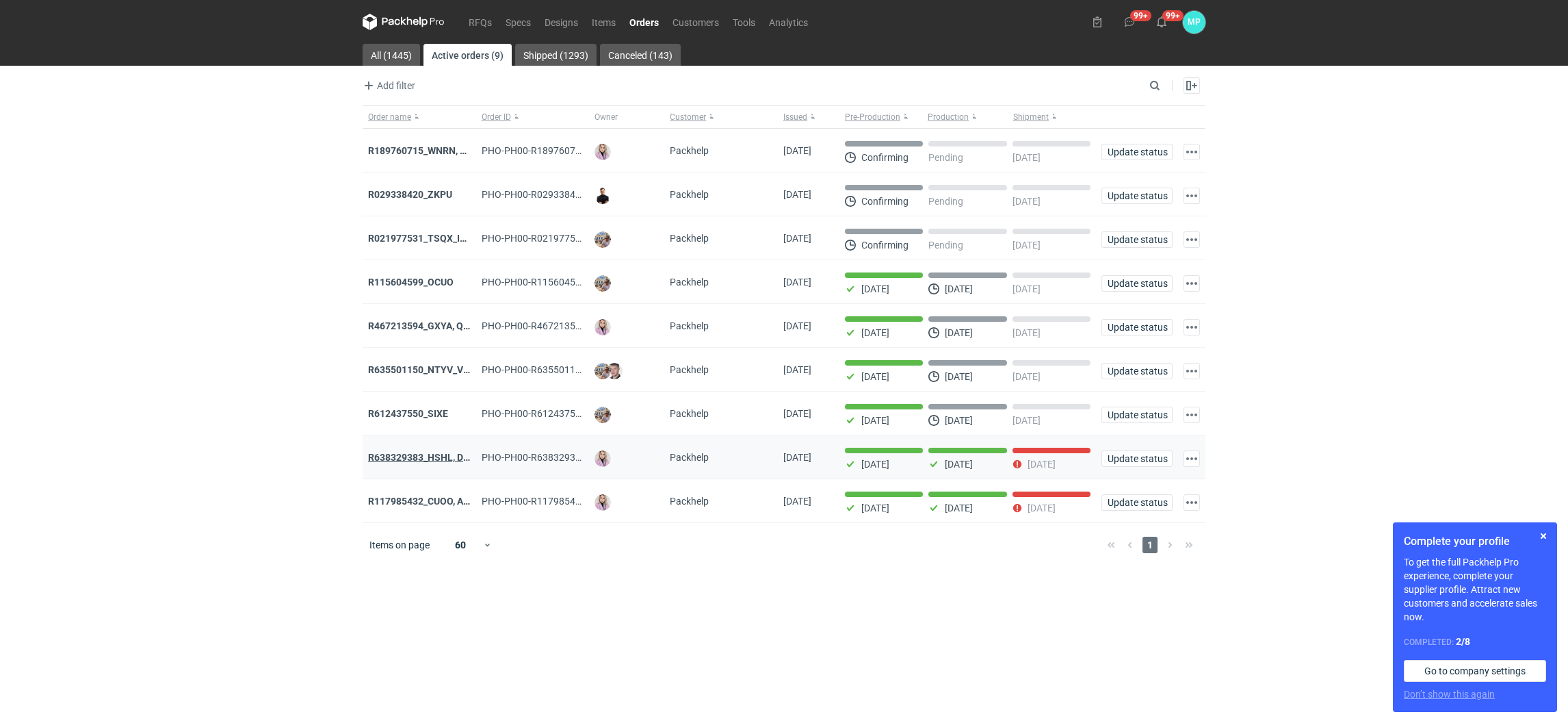
click at [420, 462] on strong "R638329383_HSHL, DETO" at bounding box center [425, 457] width 114 height 11
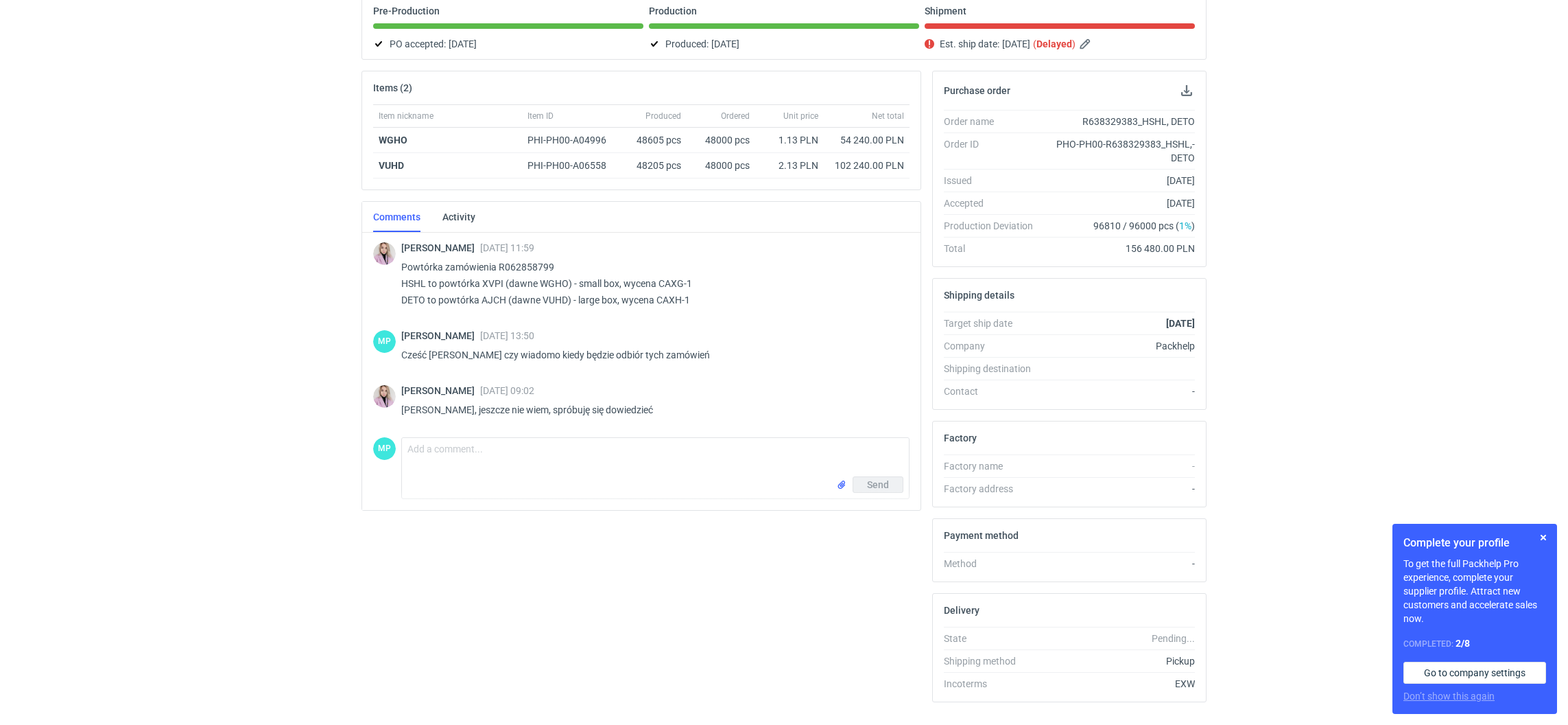
scroll to position [173, 0]
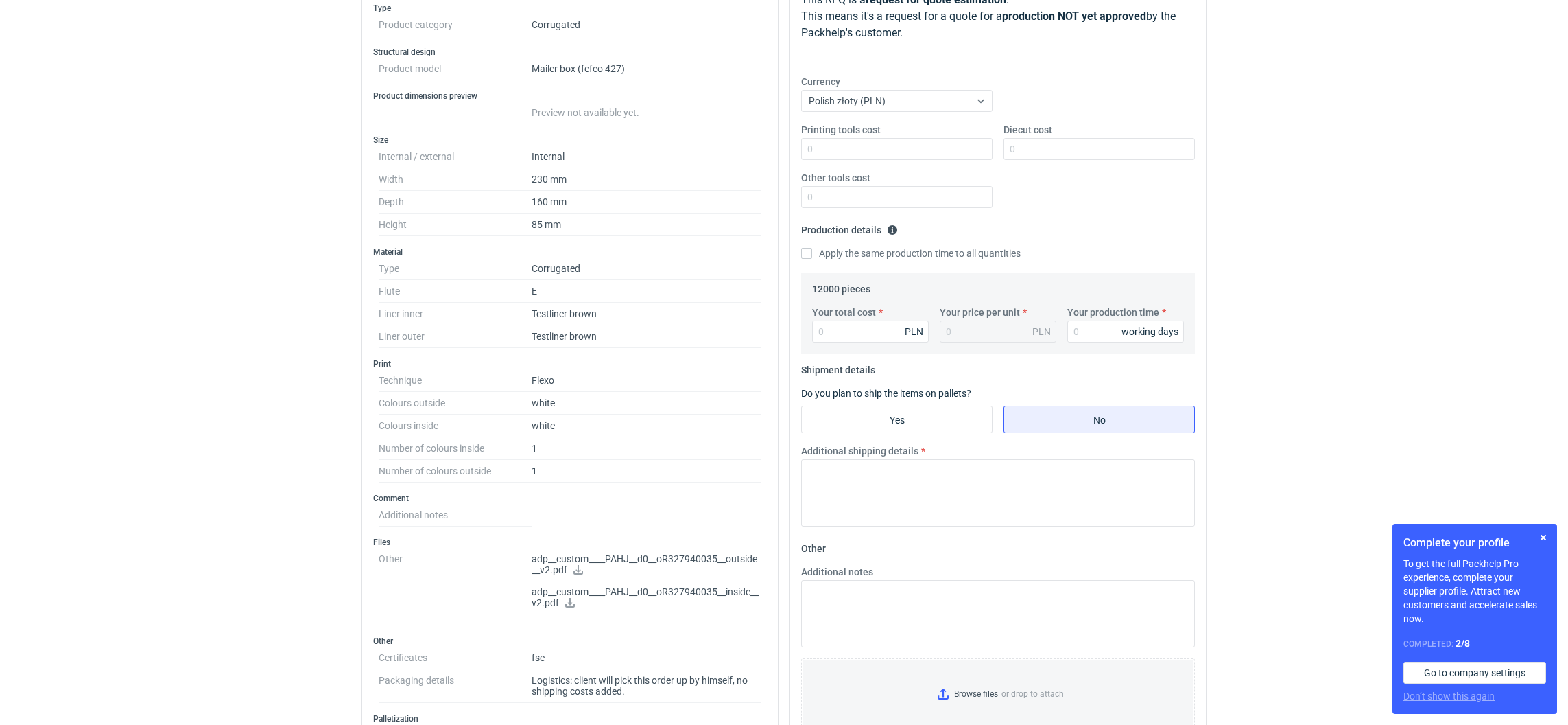
scroll to position [206, 0]
click at [871, 415] on input "Yes" at bounding box center [897, 418] width 190 height 26
radio input "true"
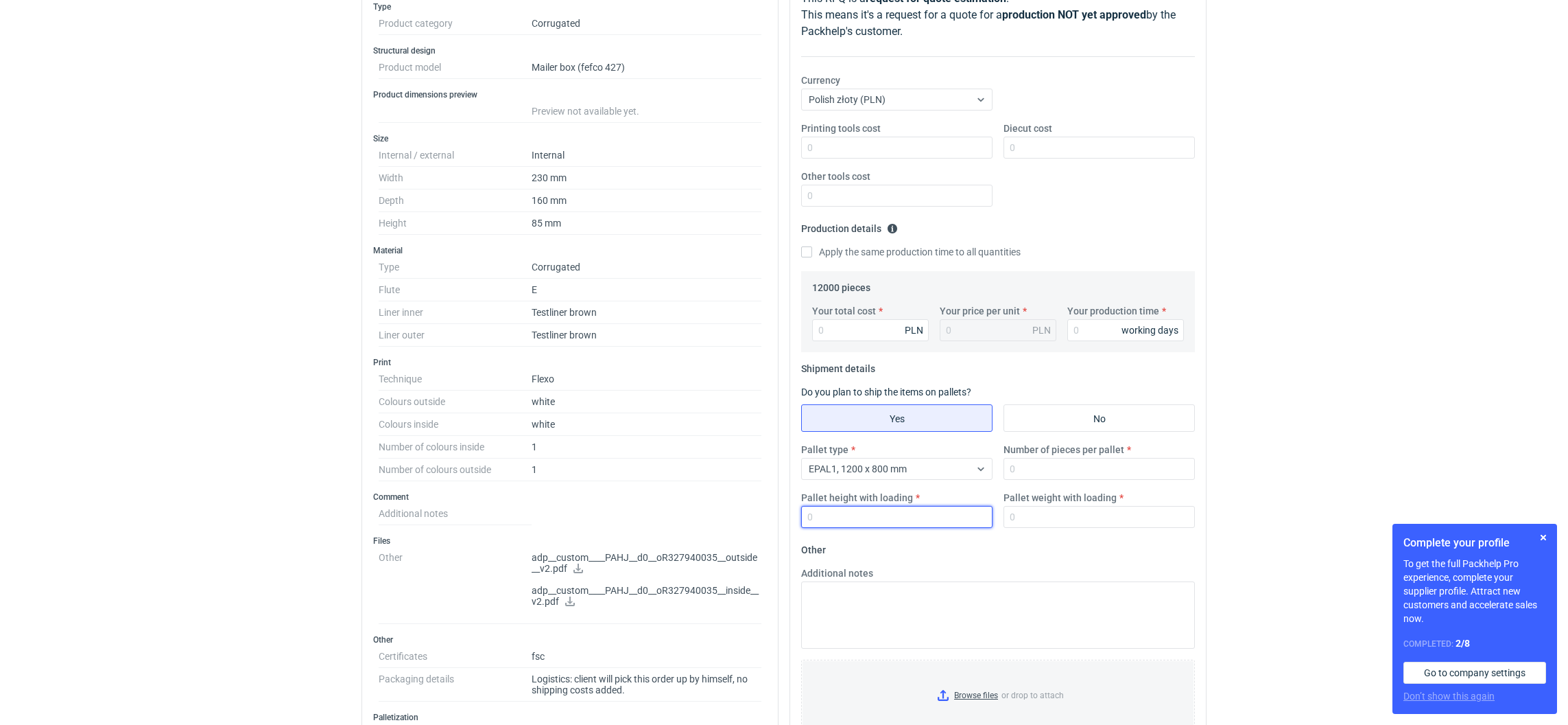
click at [871, 525] on input "Pallet height with loading" at bounding box center [897, 516] width 192 height 22
type input "1800"
click at [1068, 465] on input "Number of pieces per pallet" at bounding box center [1099, 468] width 192 height 22
type input "1650"
click at [1086, 334] on input "Your production time" at bounding box center [1126, 330] width 117 height 22
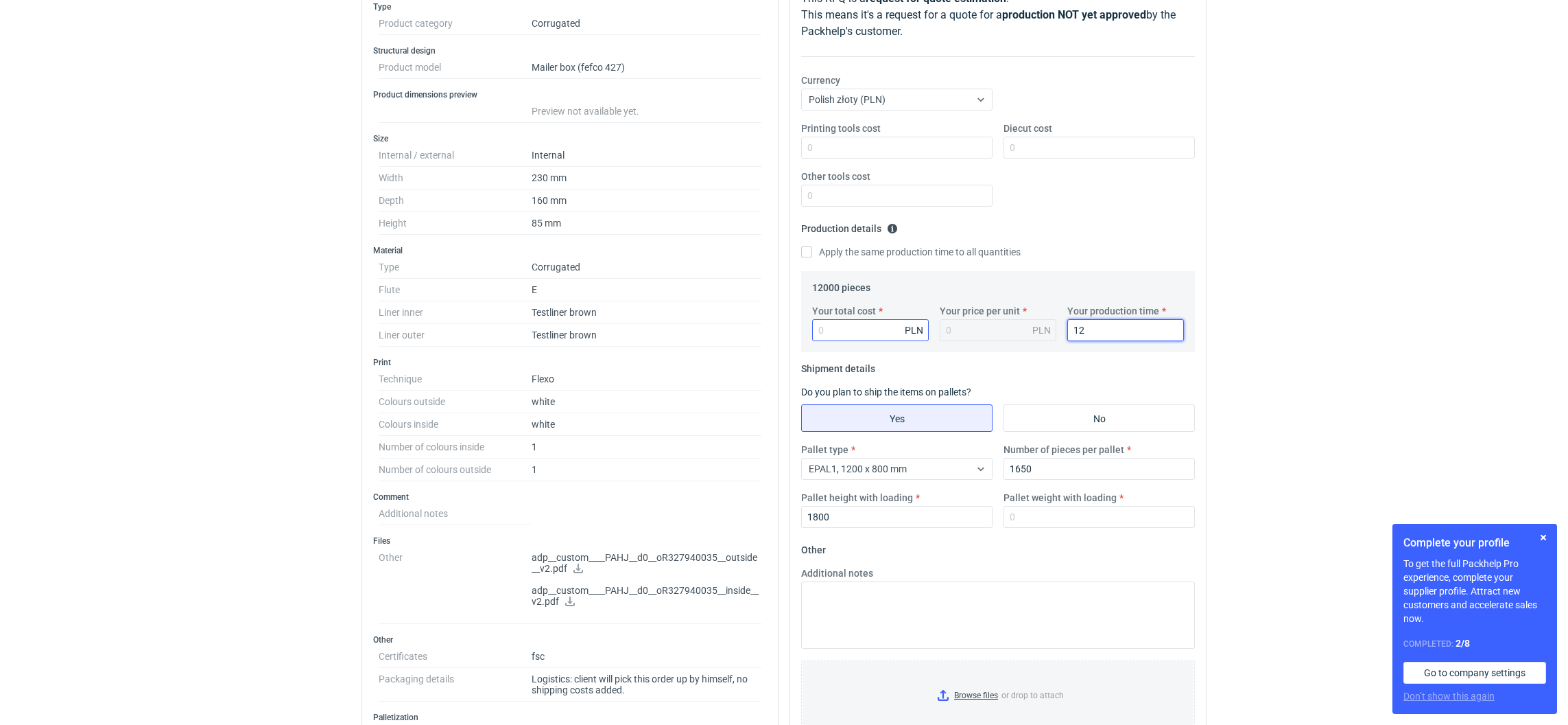
type input "12"
click at [869, 336] on input "Your total cost" at bounding box center [871, 330] width 117 height 22
paste input "11640"
type input "11640"
type input "0.97"
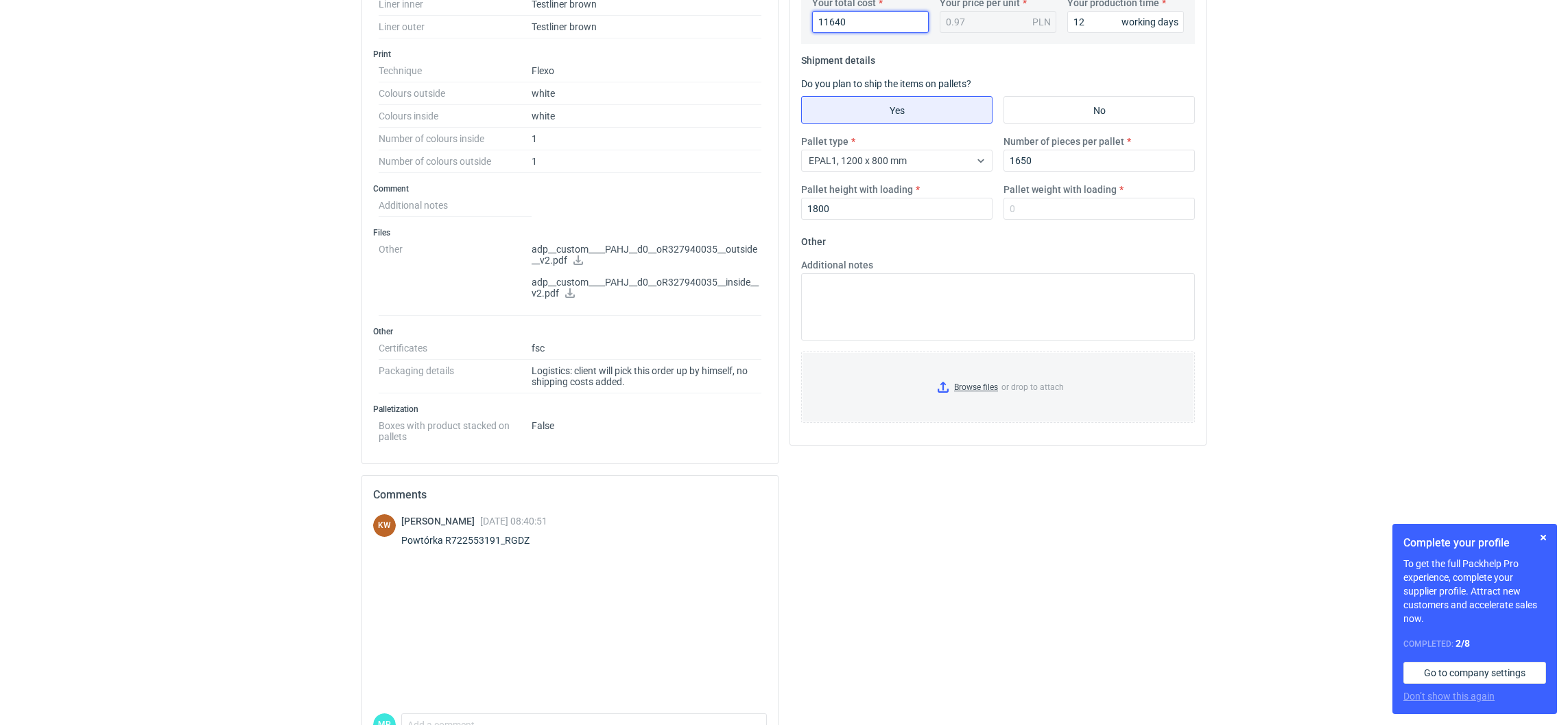
scroll to position [412, 0]
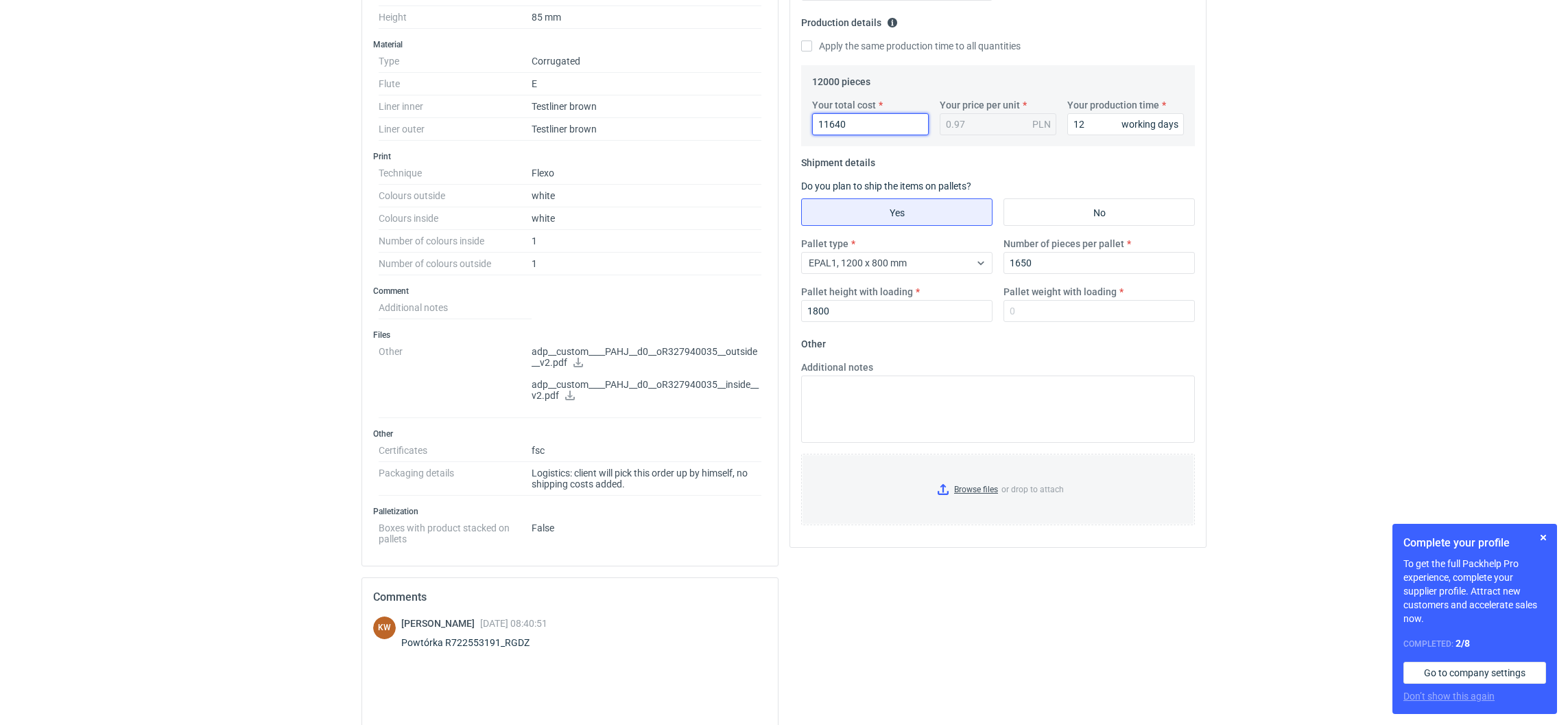
type input "11640"
click at [949, 492] on input "Browse files or drop to attach" at bounding box center [998, 489] width 391 height 69
click at [944, 489] on input "Browse files or drop to attach" at bounding box center [998, 489] width 391 height 69
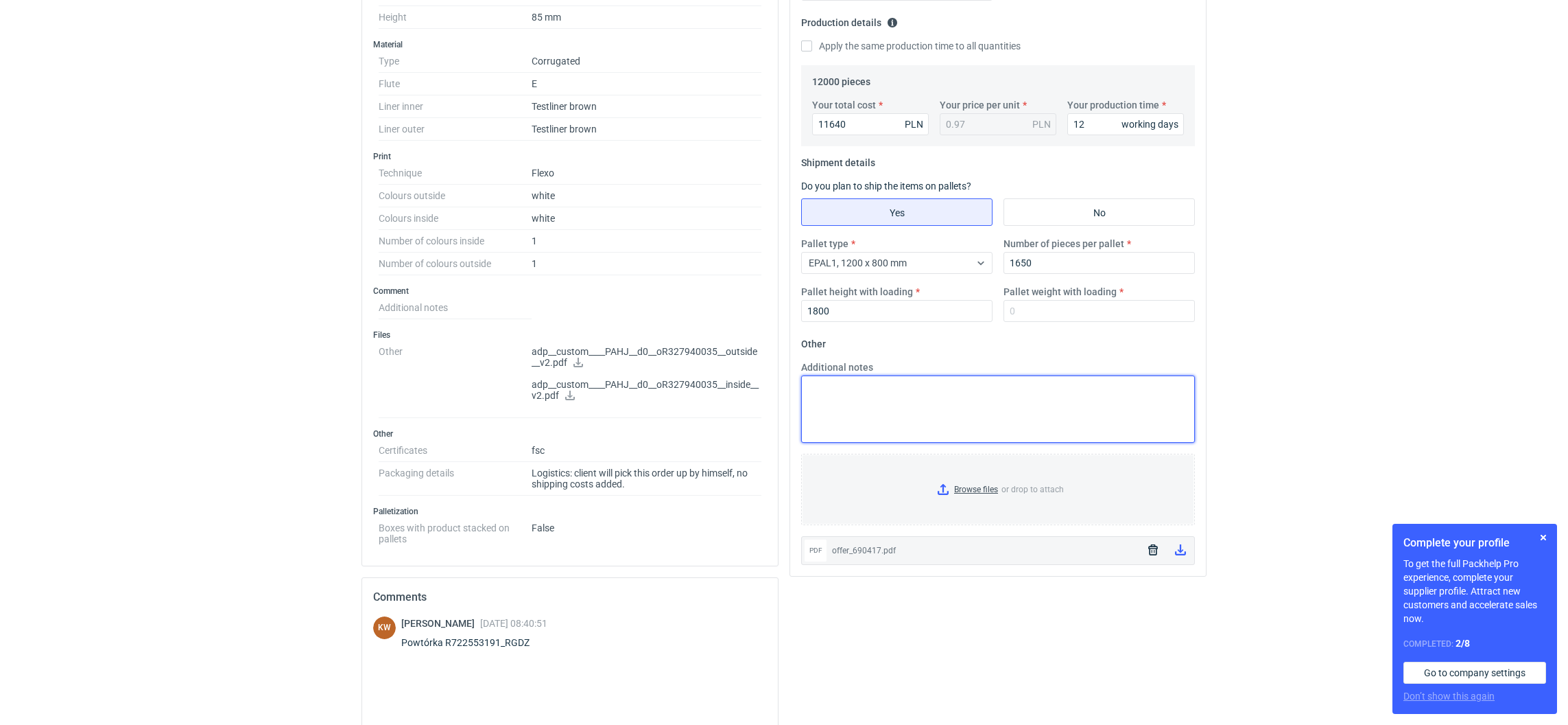
click at [946, 393] on textarea "Additional notes" at bounding box center [998, 409] width 394 height 67
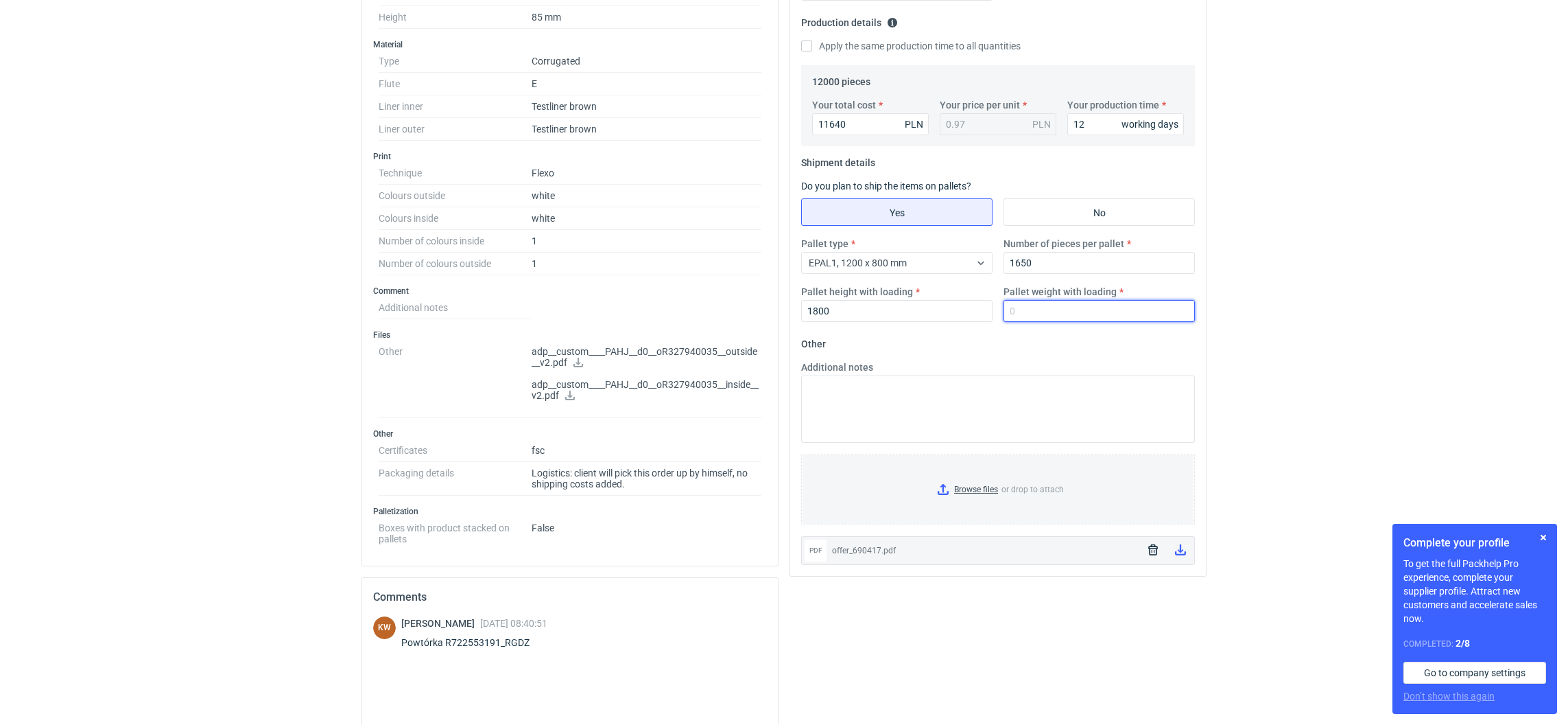
click at [1044, 319] on input "Pallet weight with loading" at bounding box center [1099, 311] width 192 height 22
type input "270"
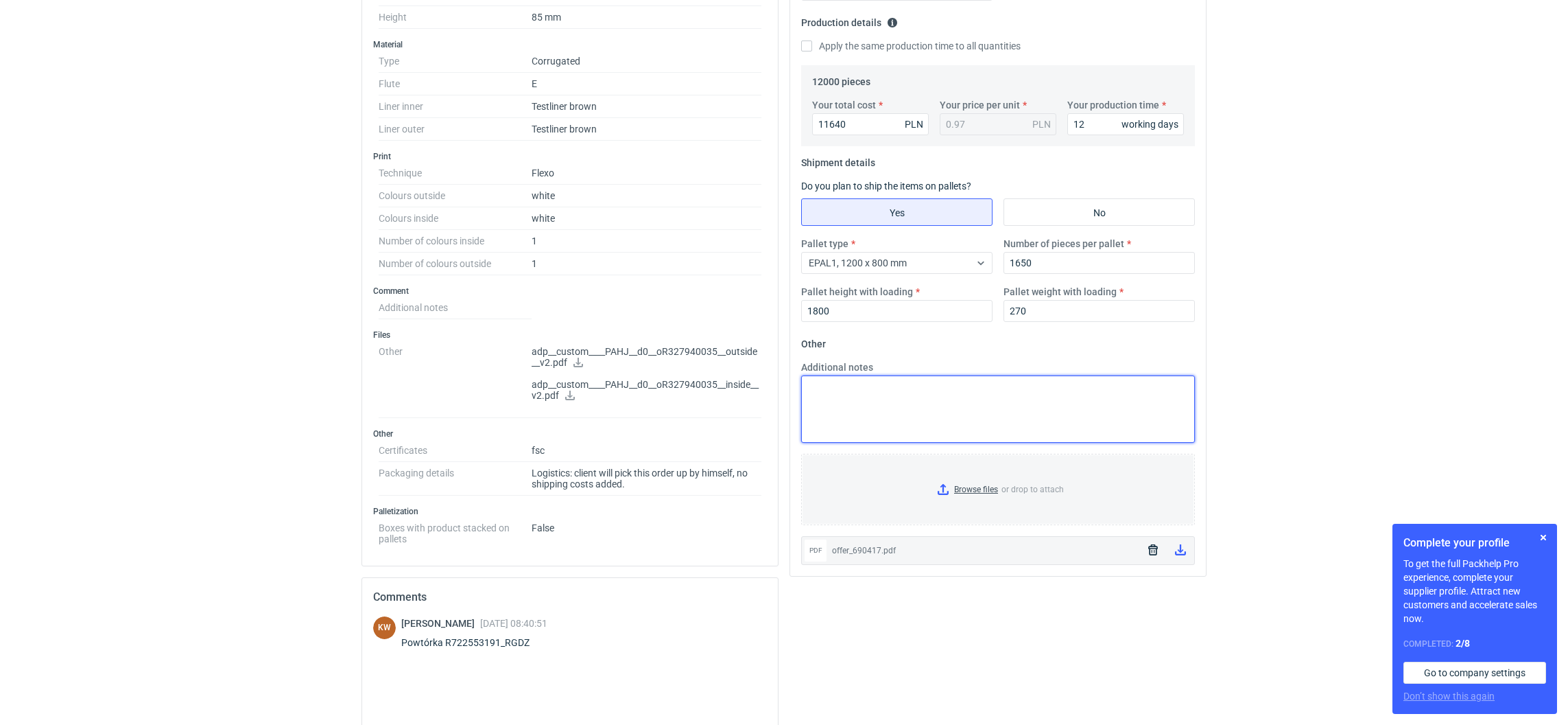
click at [1060, 411] on textarea "Additional notes" at bounding box center [998, 409] width 394 height 67
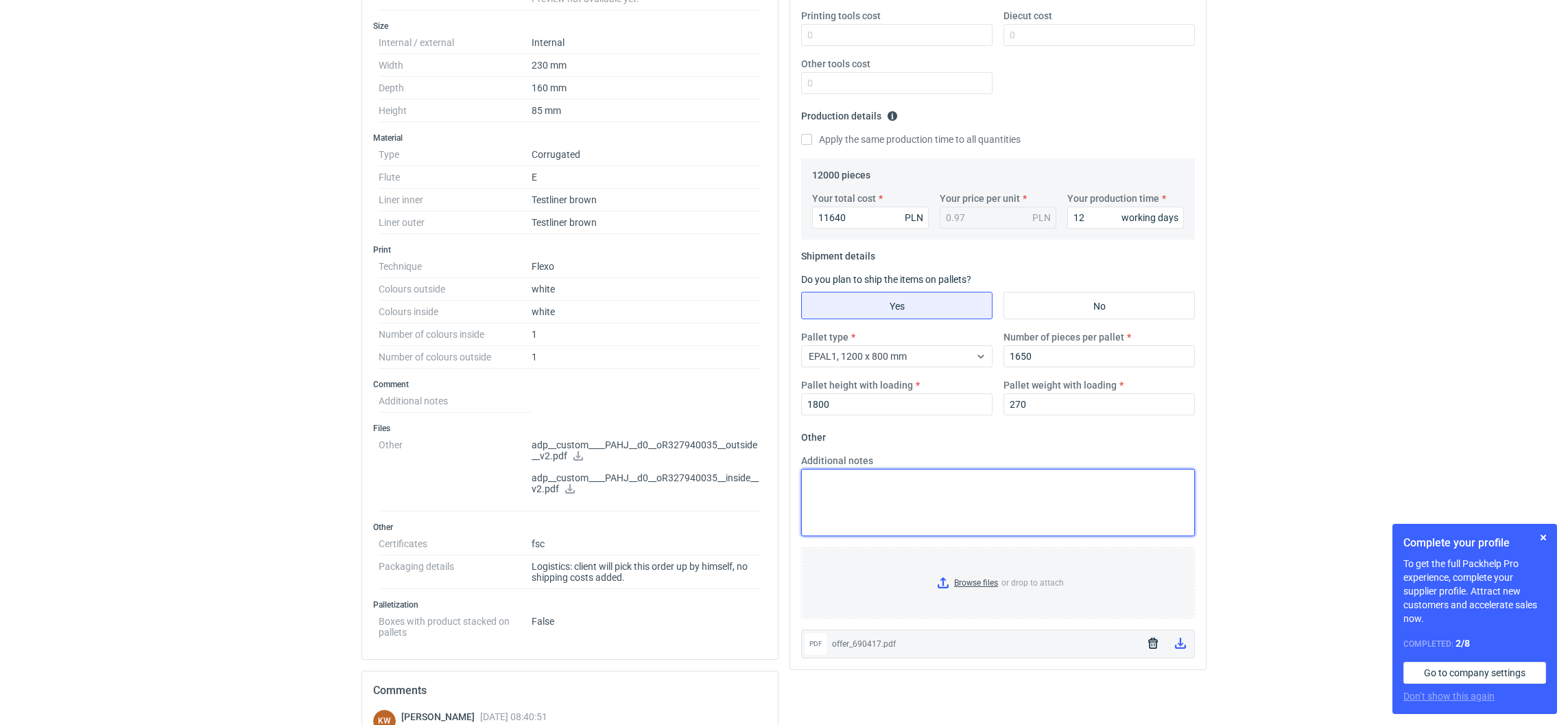
scroll to position [103, 0]
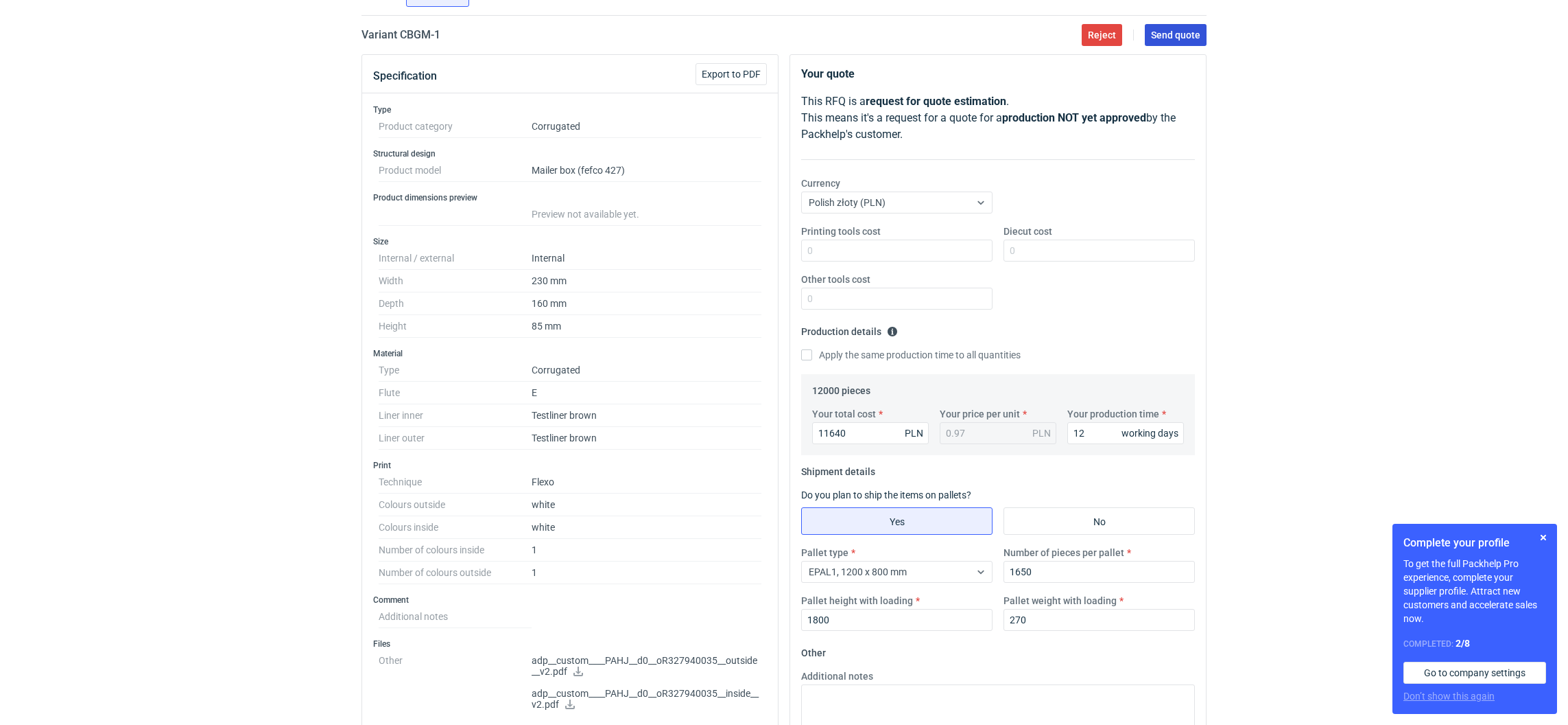
click at [1175, 44] on button "Send quote" at bounding box center [1176, 34] width 62 height 22
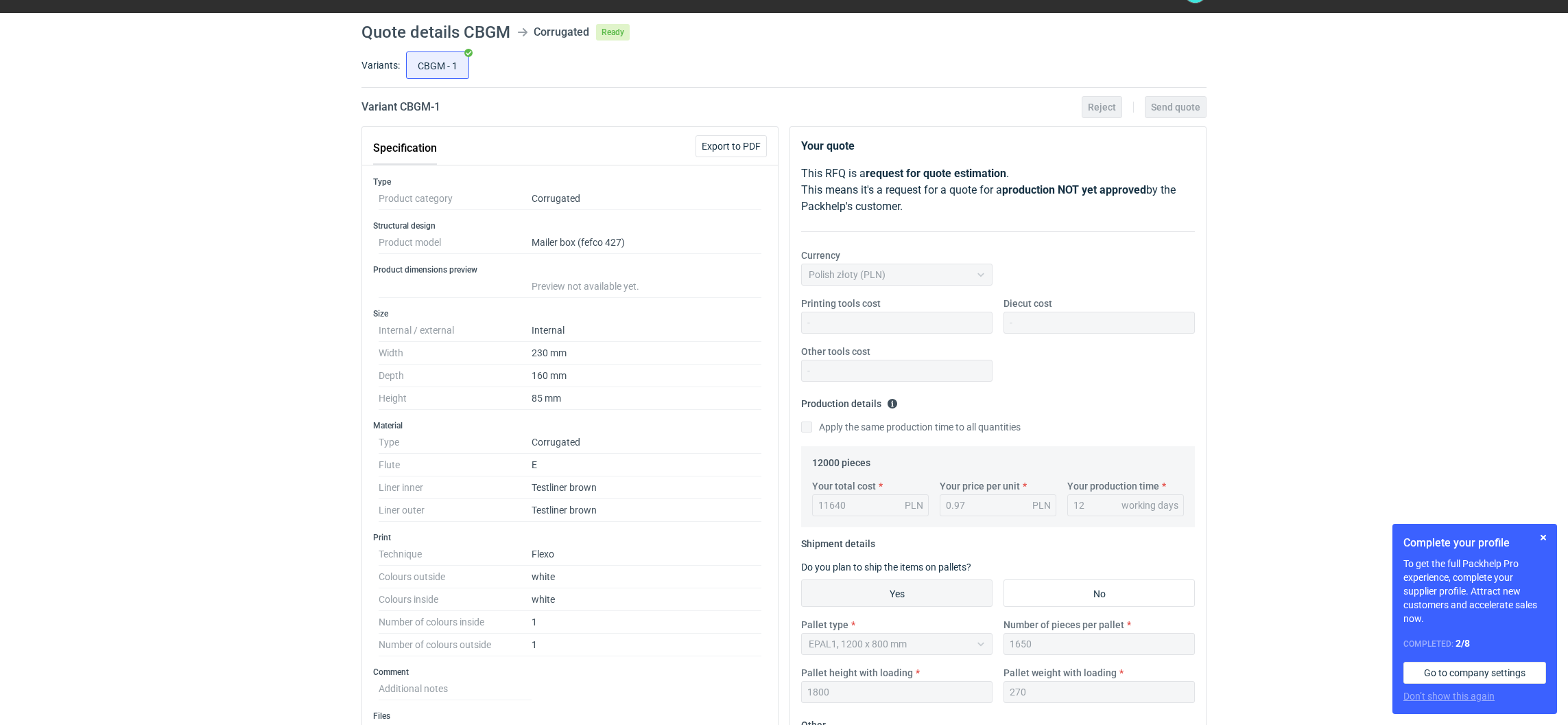
scroll to position [0, 0]
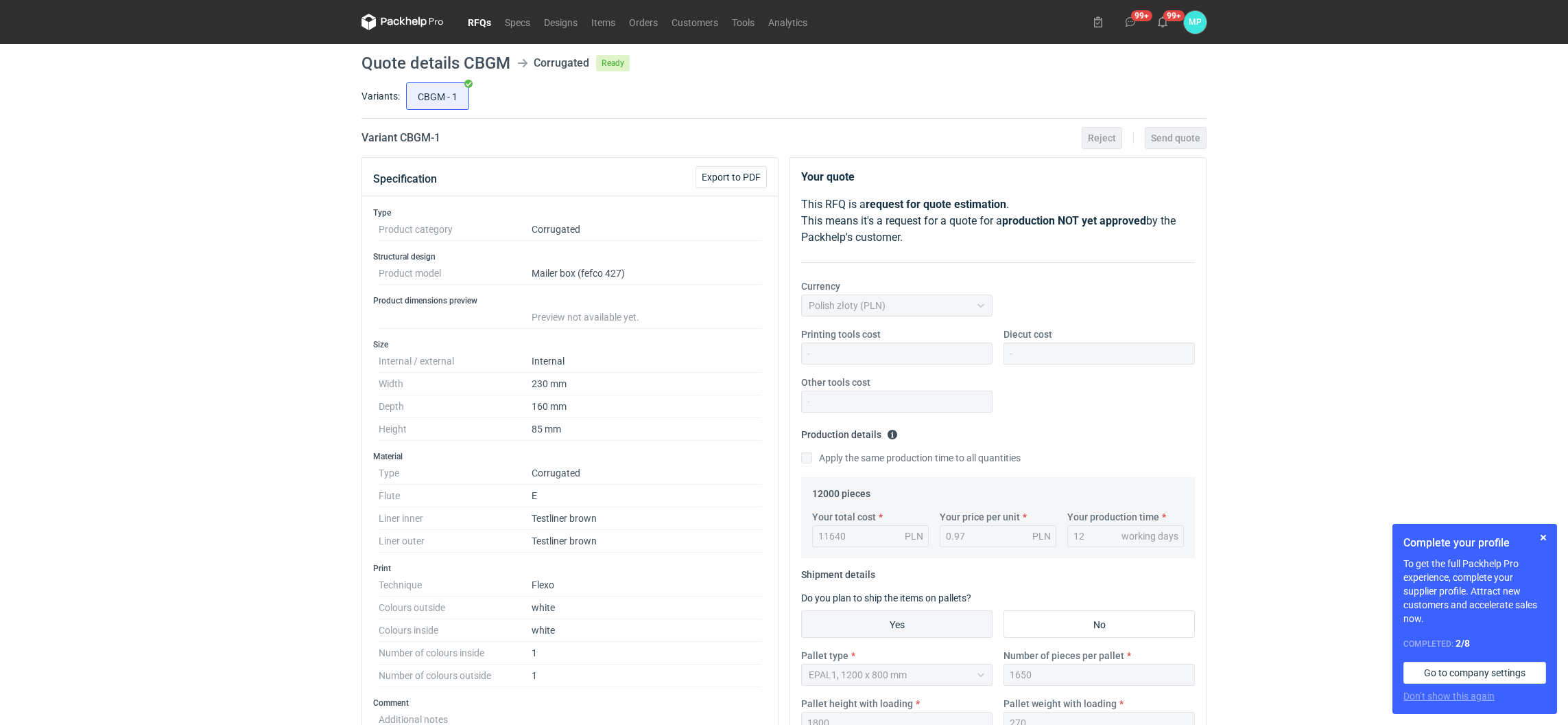
click at [488, 26] on link "RFQs" at bounding box center [479, 22] width 37 height 17
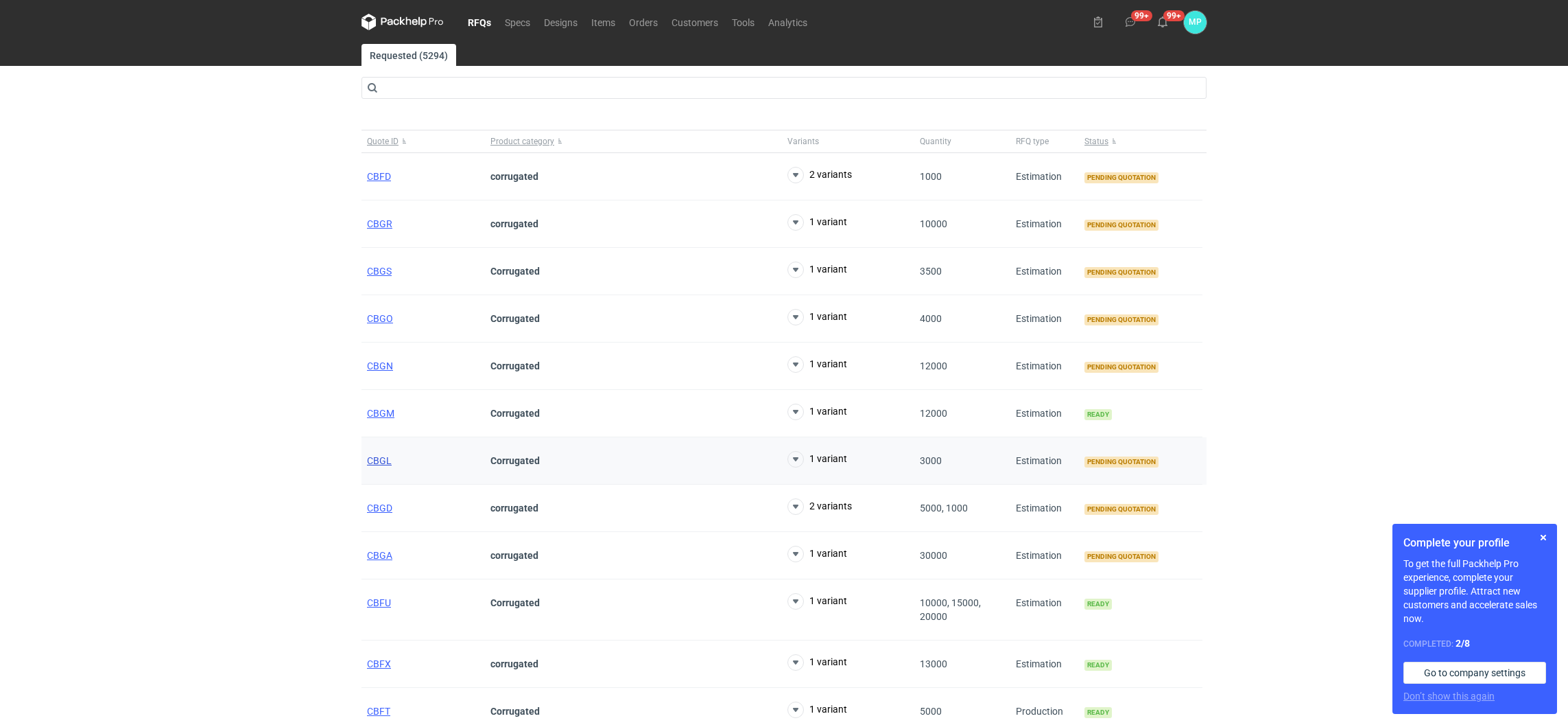
click at [384, 465] on span "CBGL" at bounding box center [379, 460] width 25 height 11
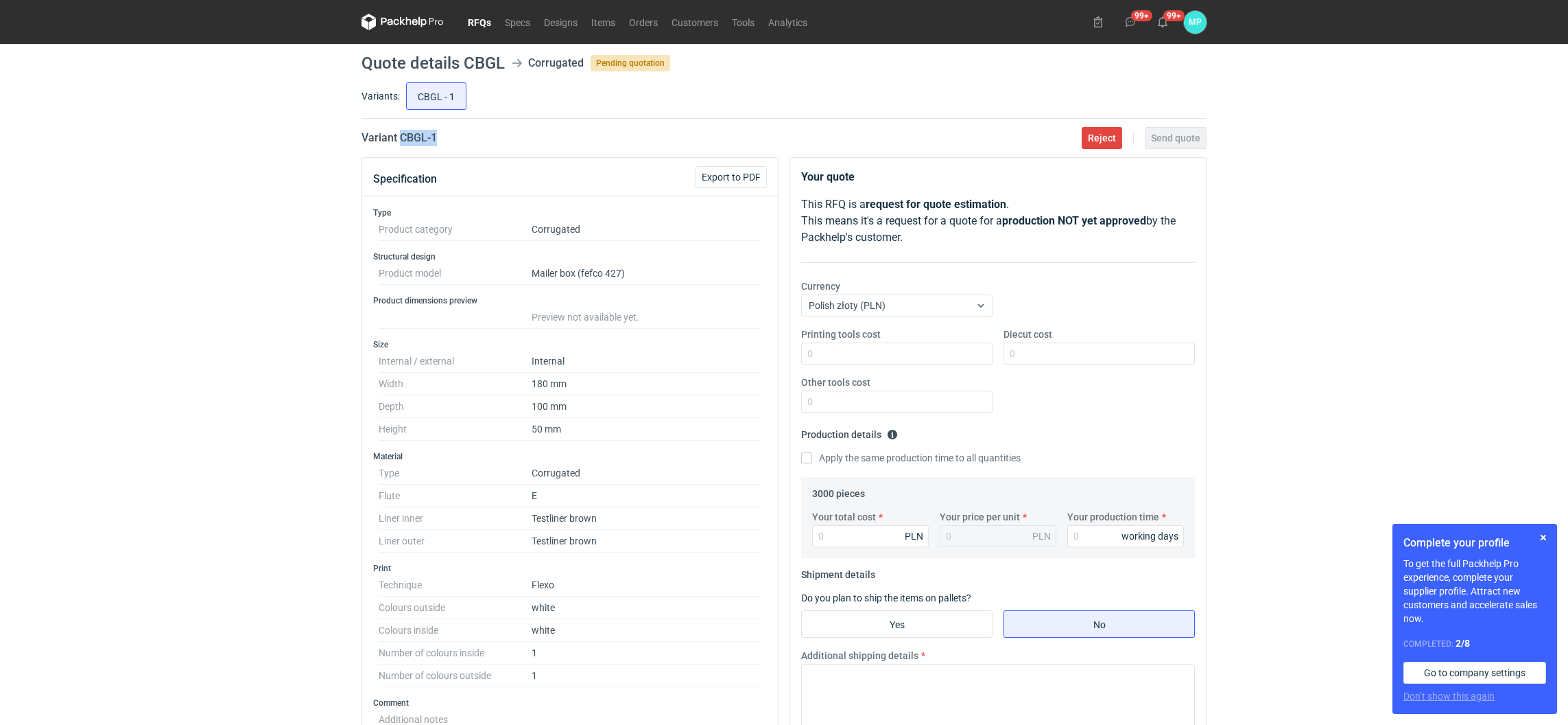
drag, startPoint x: 400, startPoint y: 135, endPoint x: 448, endPoint y: 138, distance: 48.1
click at [448, 138] on div "Variant CBGL - 1 Reject Send quote" at bounding box center [784, 137] width 845 height 17
copy h2 "CBGL - 1"
click at [870, 620] on input "Yes" at bounding box center [897, 624] width 190 height 26
radio input "true"
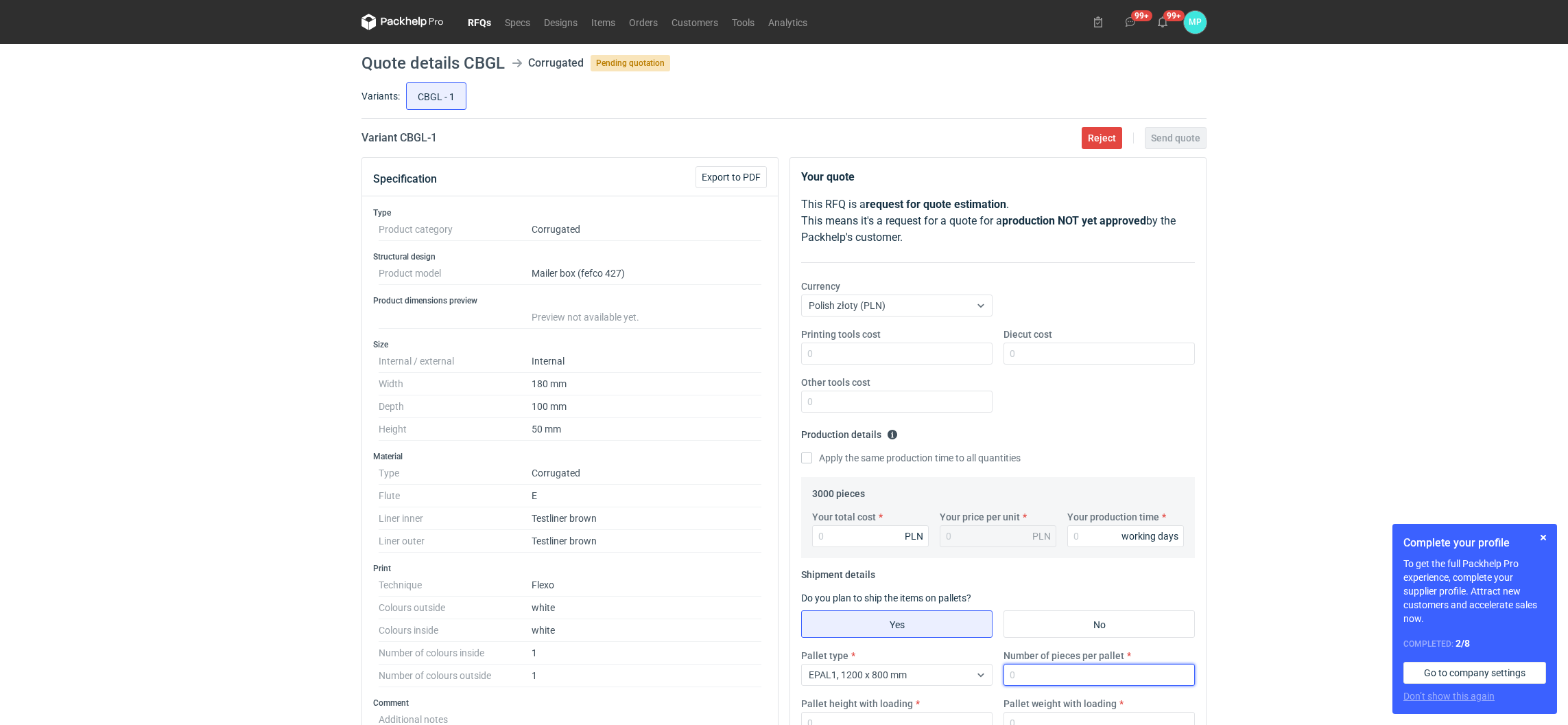
click at [1040, 669] on input "Number of pieces per pallet" at bounding box center [1099, 674] width 192 height 22
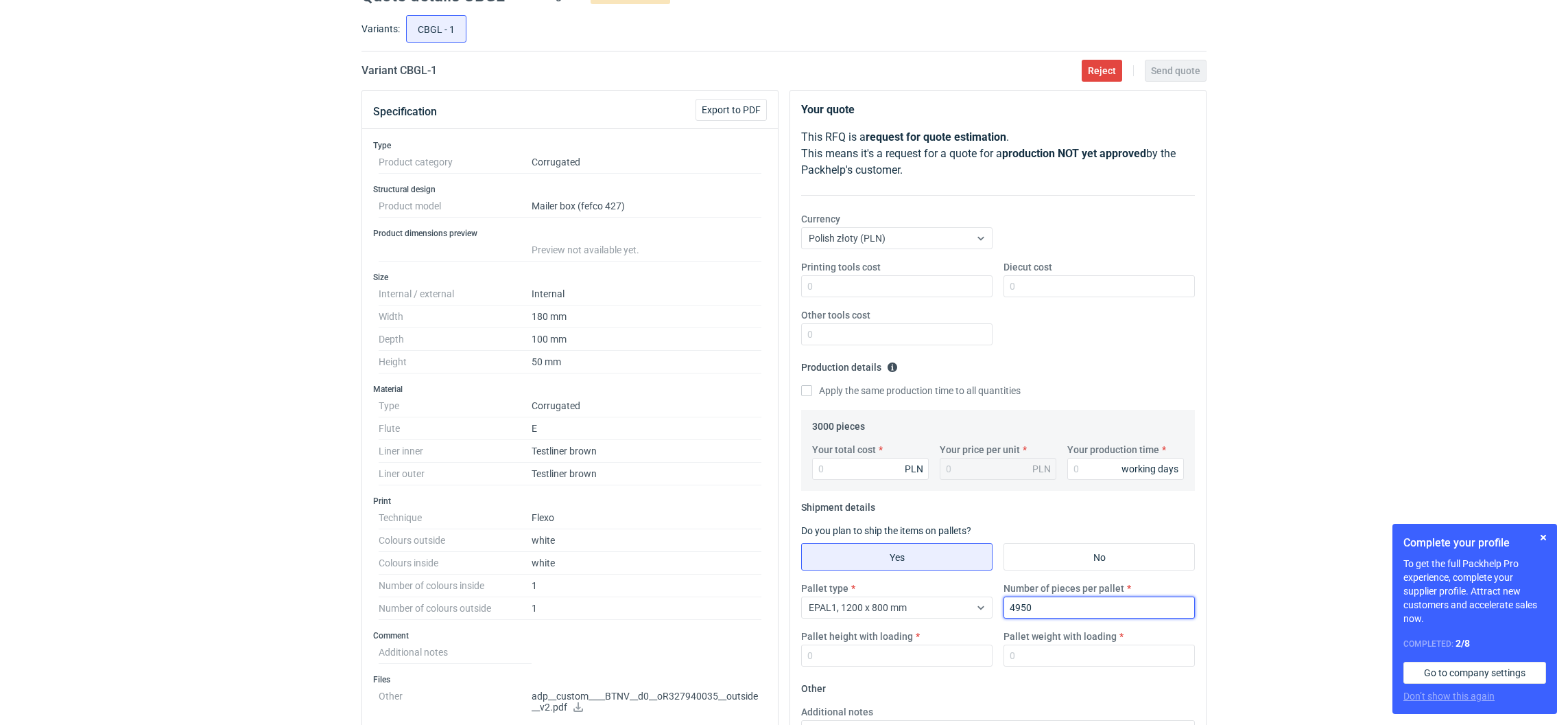
scroll to position [206, 0]
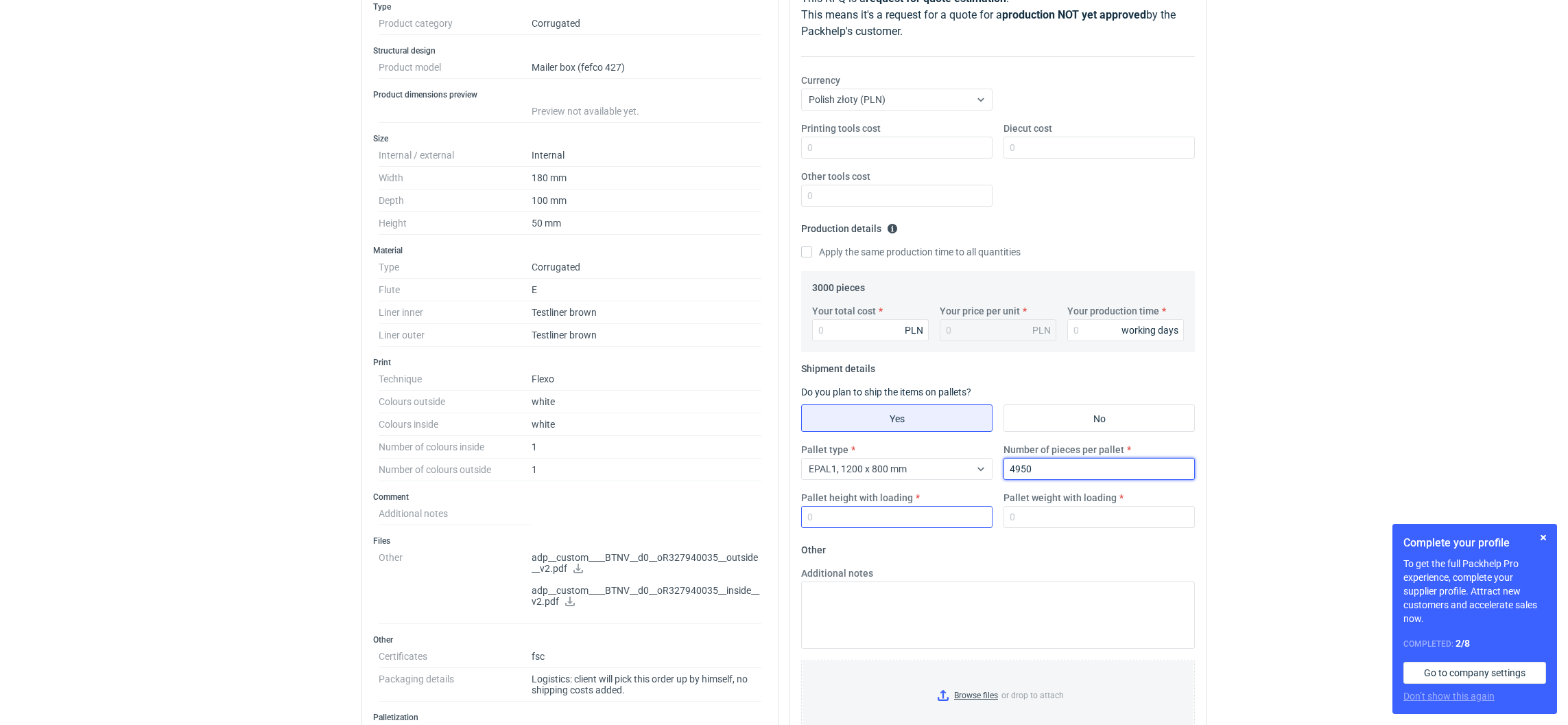
type input "4950"
click at [882, 520] on input "Pallet height with loading" at bounding box center [897, 516] width 192 height 22
type input "1800"
click at [1090, 341] on input "Your production time" at bounding box center [1126, 330] width 117 height 22
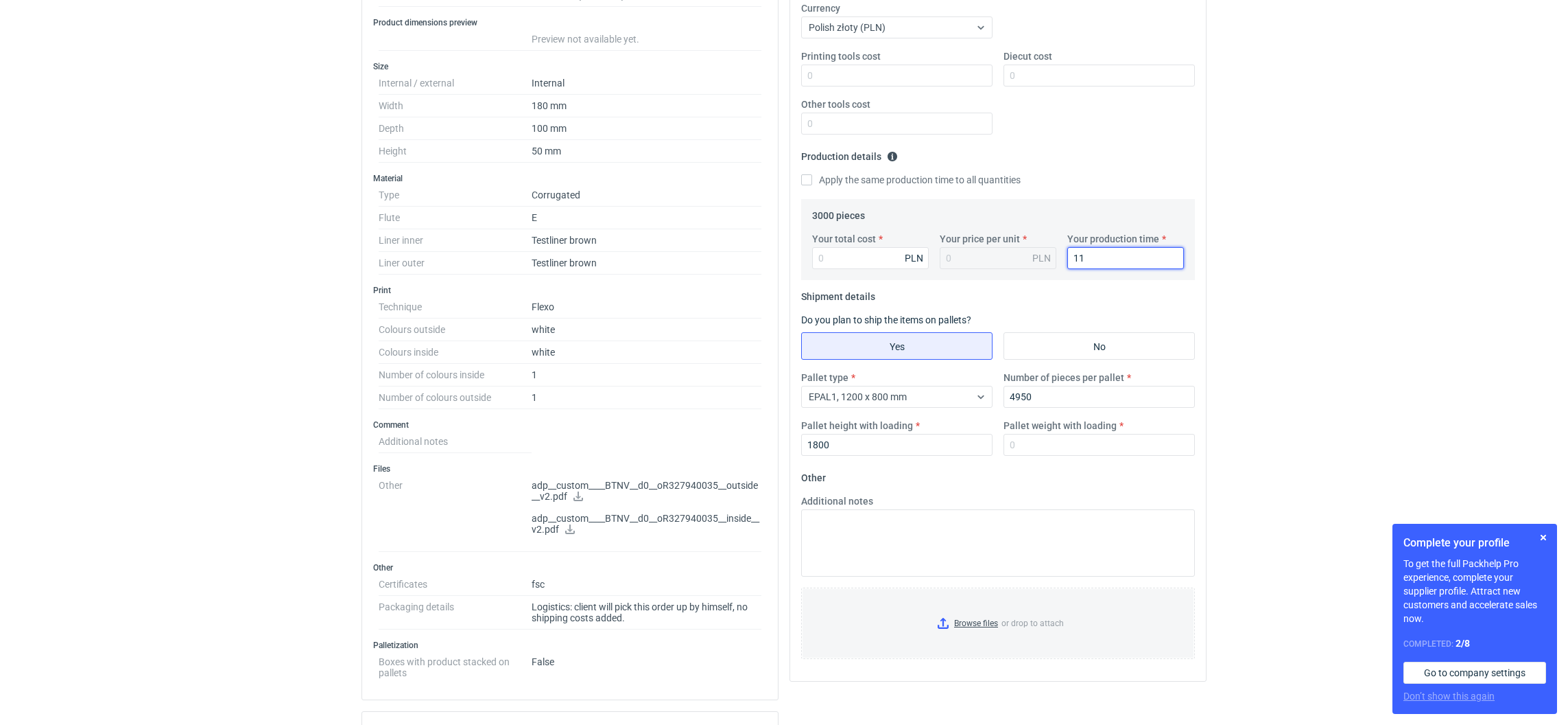
scroll to position [308, 0]
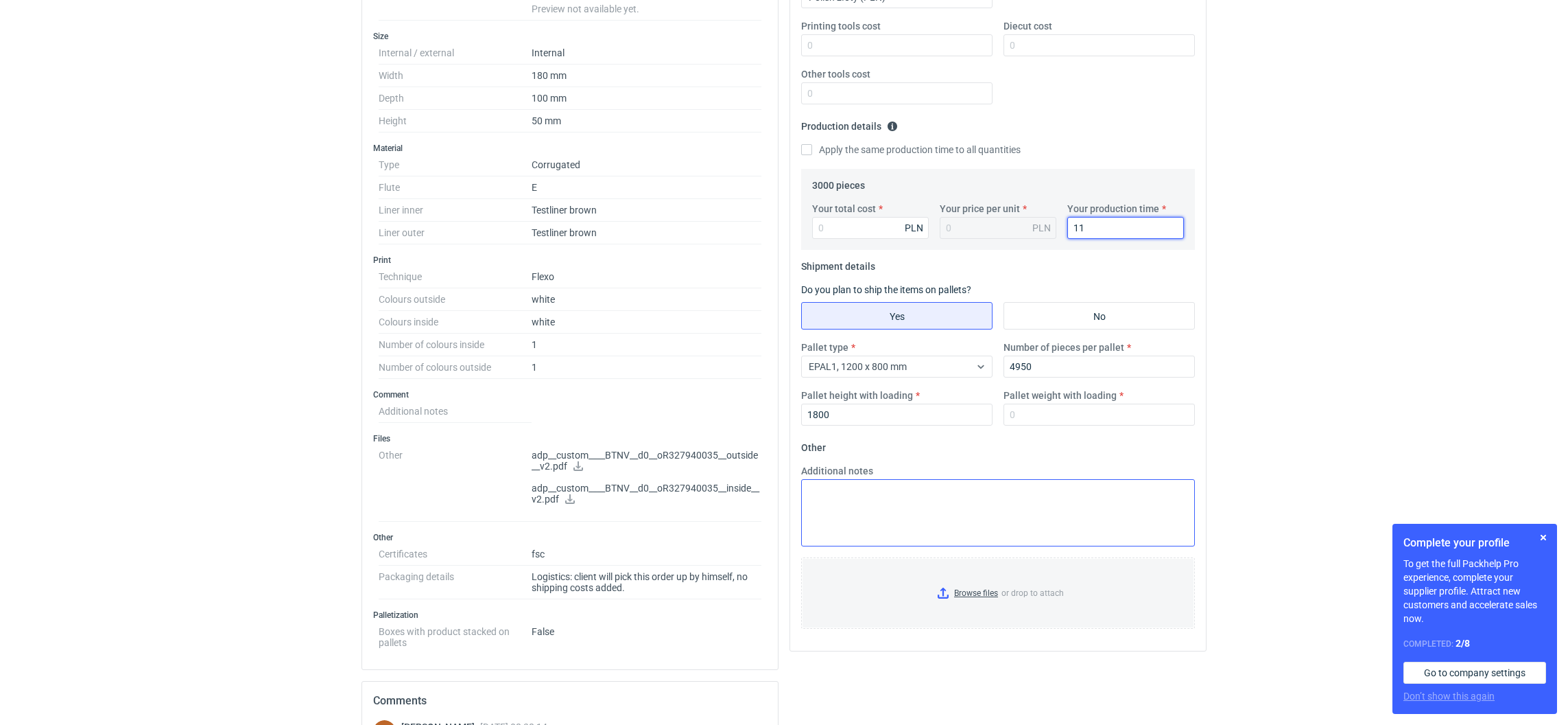
type input "11"
click at [958, 506] on textarea "Additional notes" at bounding box center [998, 513] width 394 height 67
type textarea "wymiary palety 1250x800x1800"
click at [848, 232] on input "Your total cost" at bounding box center [871, 228] width 117 height 22
paste input "2910"
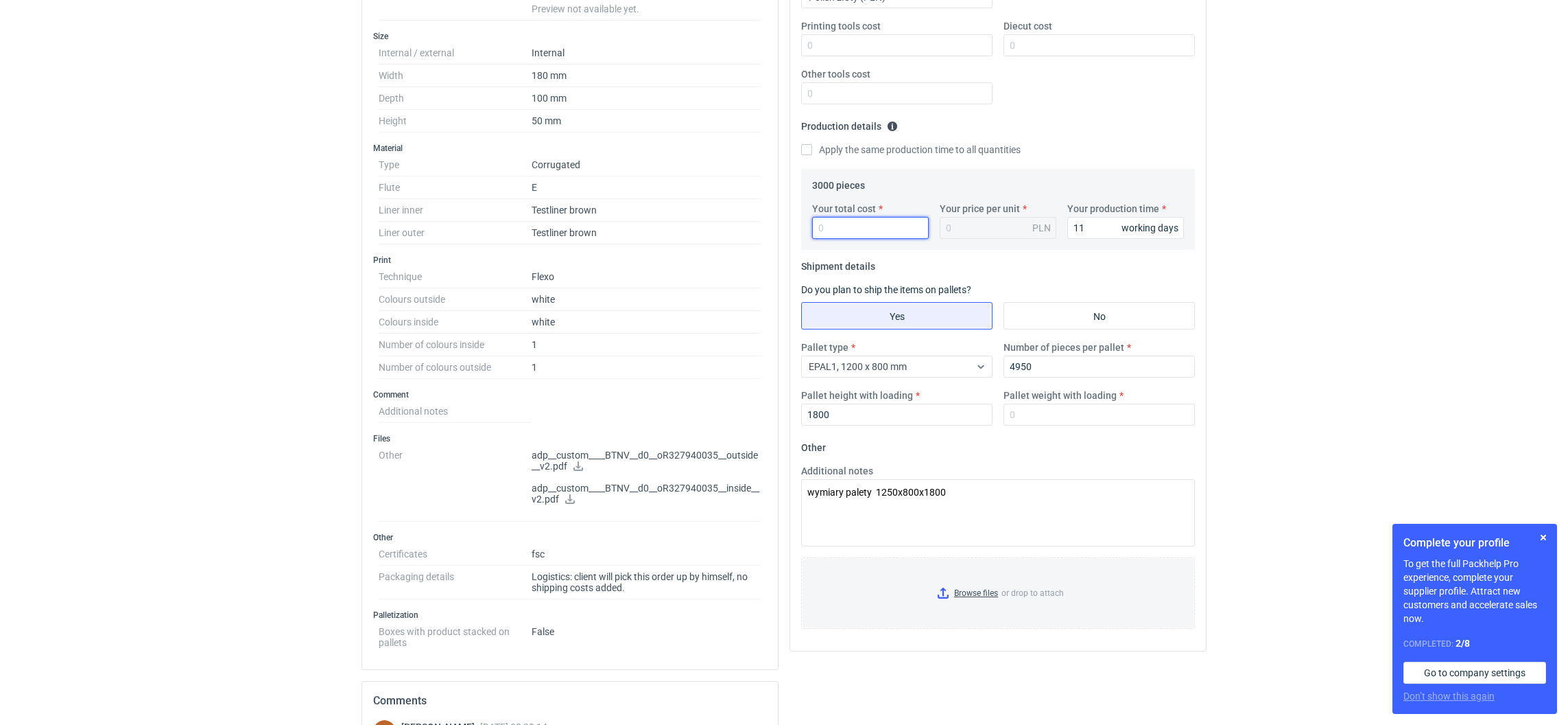
type input "2910"
type input "0.97"
type input "2910"
click at [1085, 223] on input "11" at bounding box center [1126, 228] width 117 height 22
type input "12"
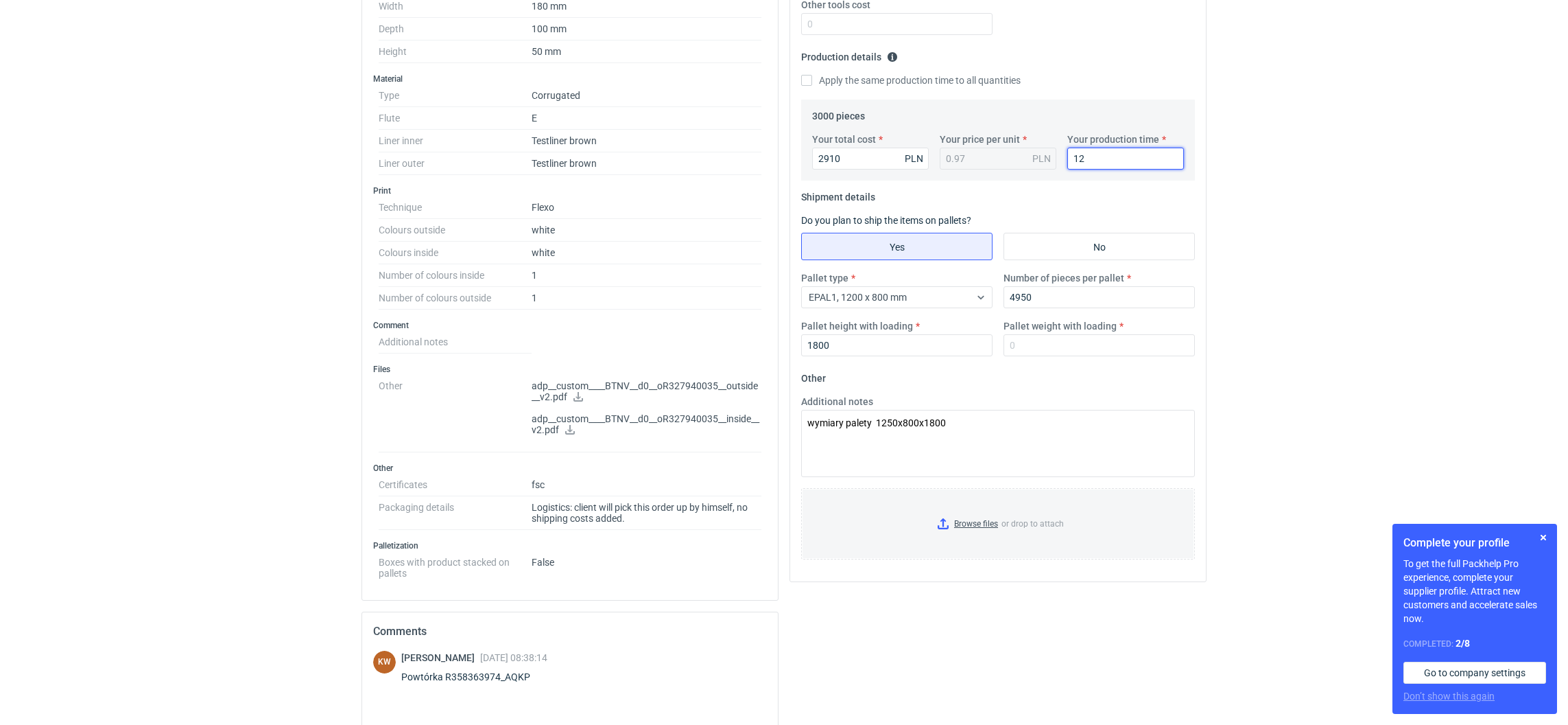
scroll to position [412, 0]
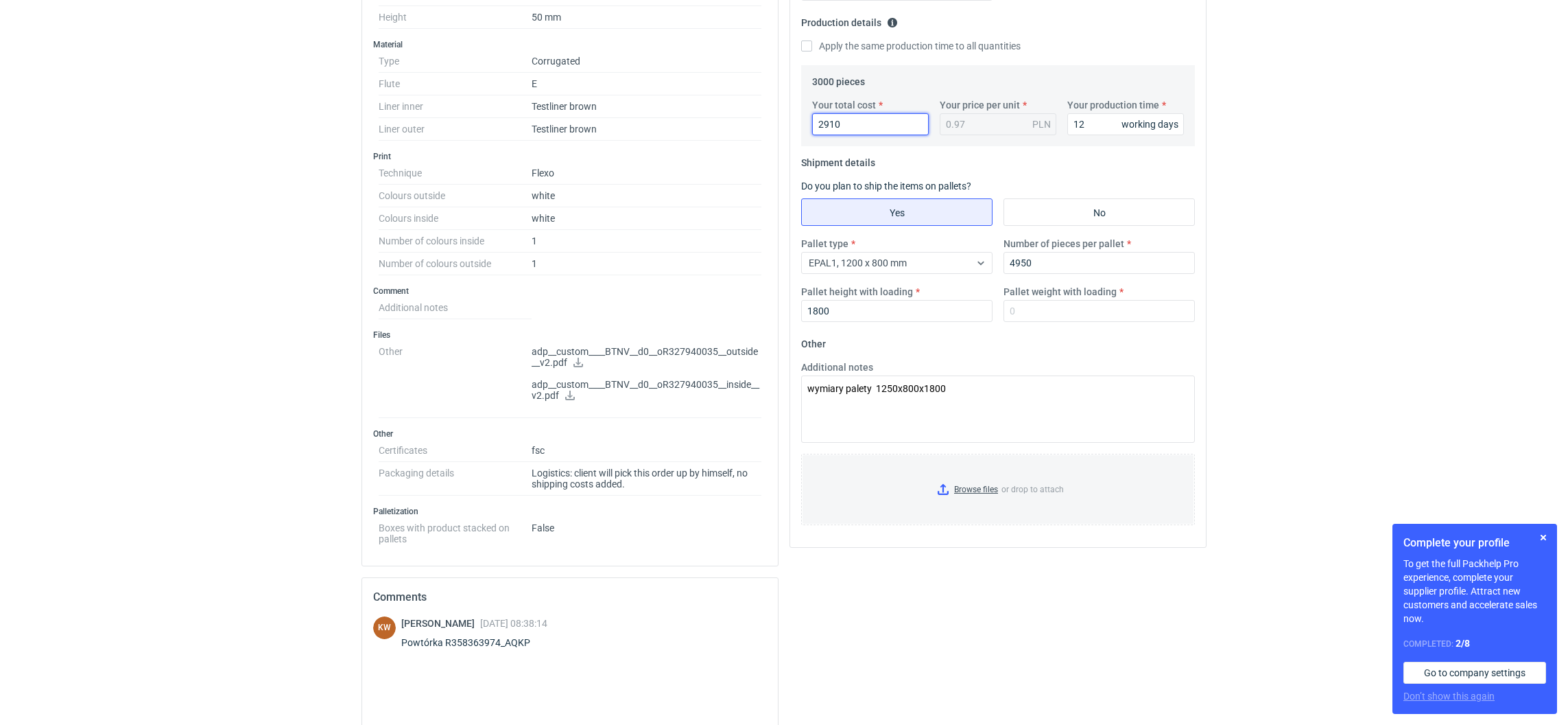
drag, startPoint x: 861, startPoint y: 139, endPoint x: 820, endPoint y: 135, distance: 41.2
click at [820, 135] on div "Your total cost 2910 PLN Your price per unit 0.97 PLN Your production time 12 w…" at bounding box center [997, 122] width 383 height 48
drag, startPoint x: 846, startPoint y: 123, endPoint x: 816, endPoint y: 121, distance: 30.1
click at [816, 121] on input "2910" at bounding box center [871, 124] width 117 height 22
type input "2880"
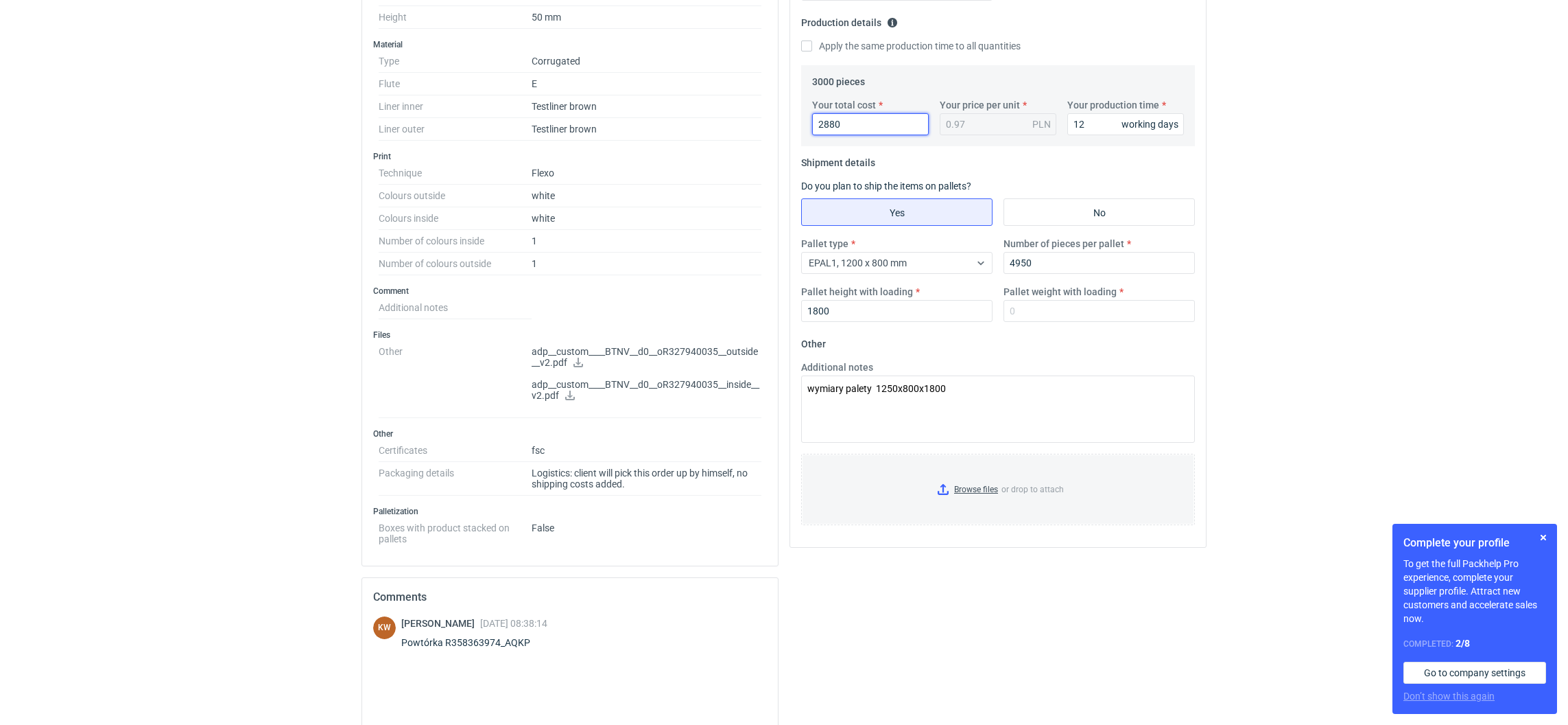
type input "0.96"
type input "2880"
click at [1032, 305] on input "Pallet weight with loading" at bounding box center [1099, 311] width 192 height 22
click at [1060, 322] on input "Pallet weight with loading" at bounding box center [1099, 311] width 192 height 22
type input "340"
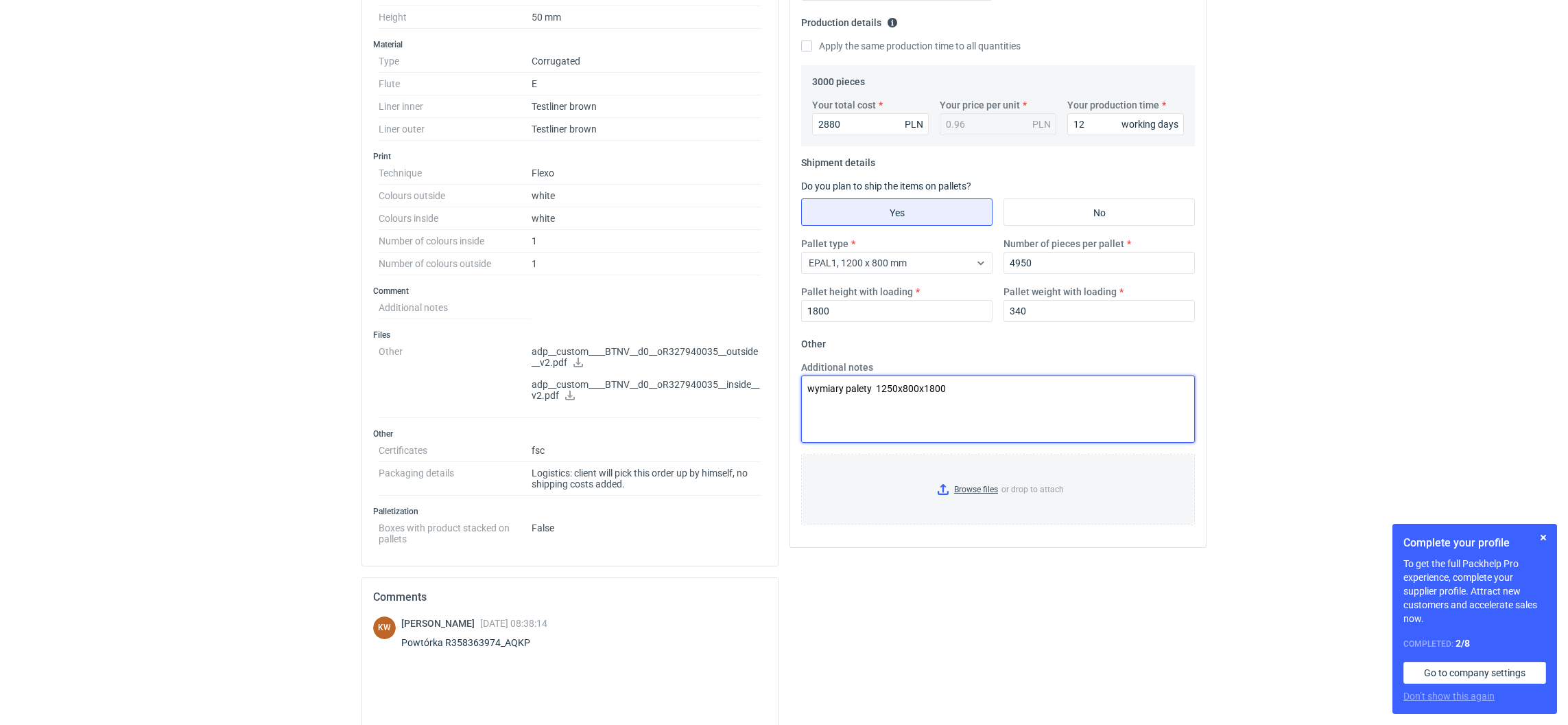
click at [1032, 392] on textarea "wymiary palety 1250x800x1800" at bounding box center [998, 409] width 394 height 67
click at [945, 487] on input "Browse files or drop to attach" at bounding box center [998, 489] width 391 height 69
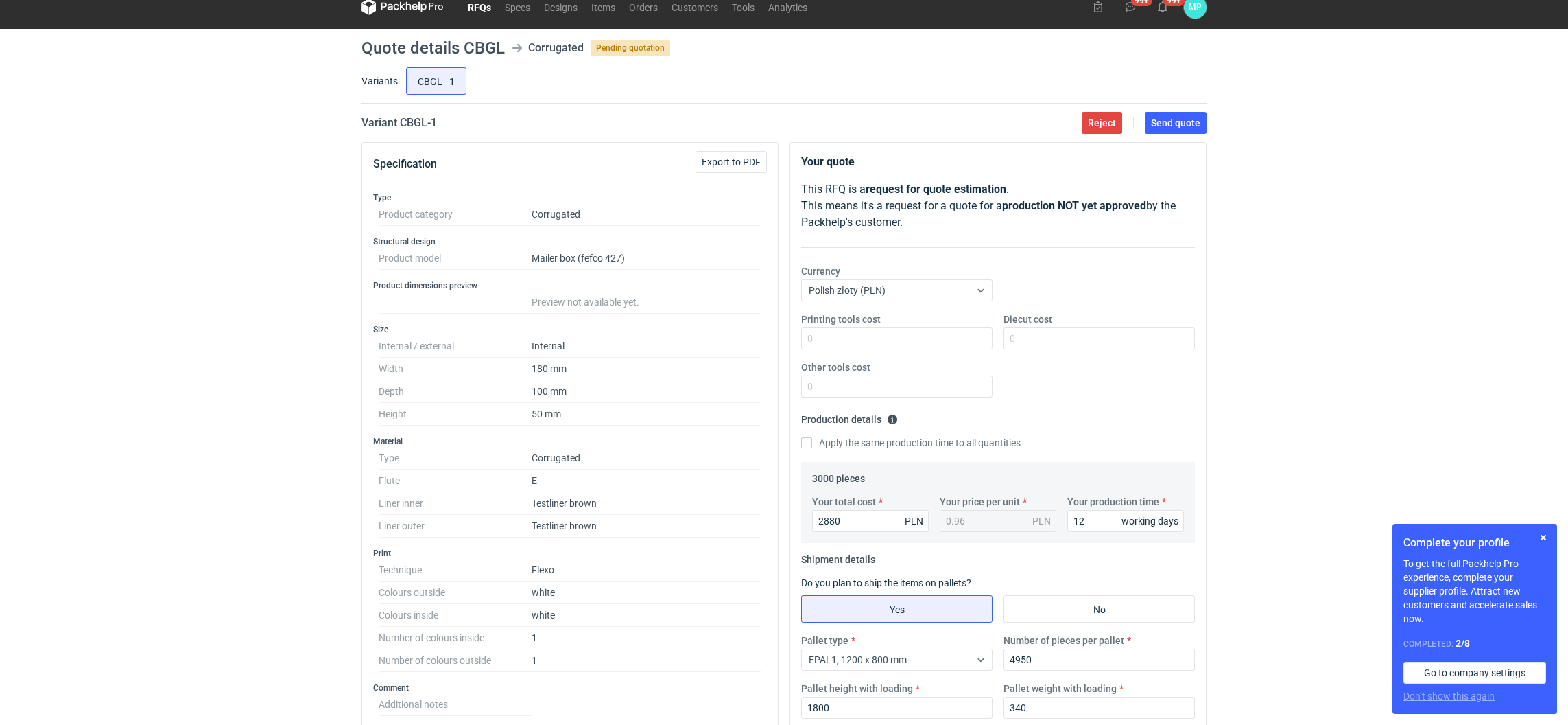
scroll to position [0, 0]
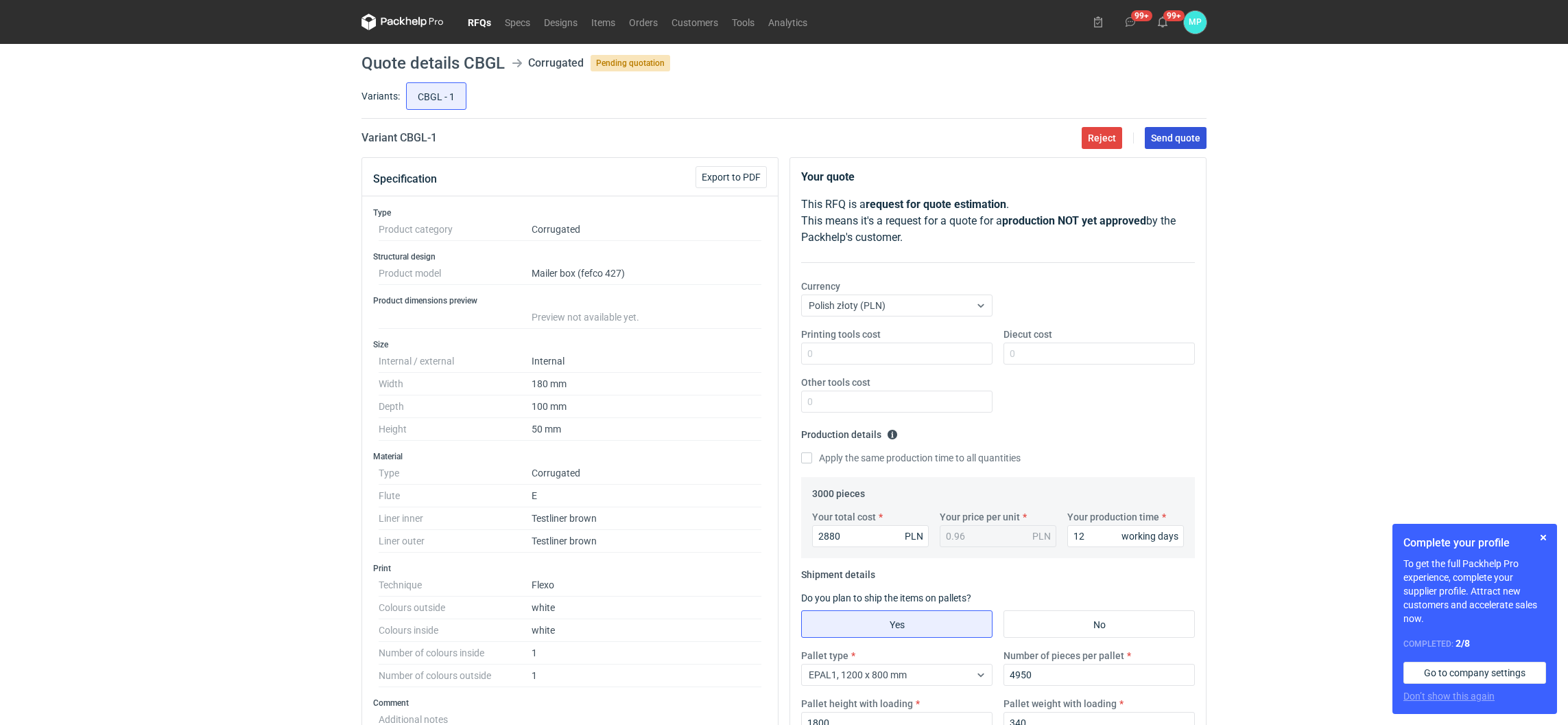
click at [1163, 136] on span "Send quote" at bounding box center [1176, 137] width 49 height 10
click at [463, 22] on link "RFQs" at bounding box center [479, 22] width 37 height 17
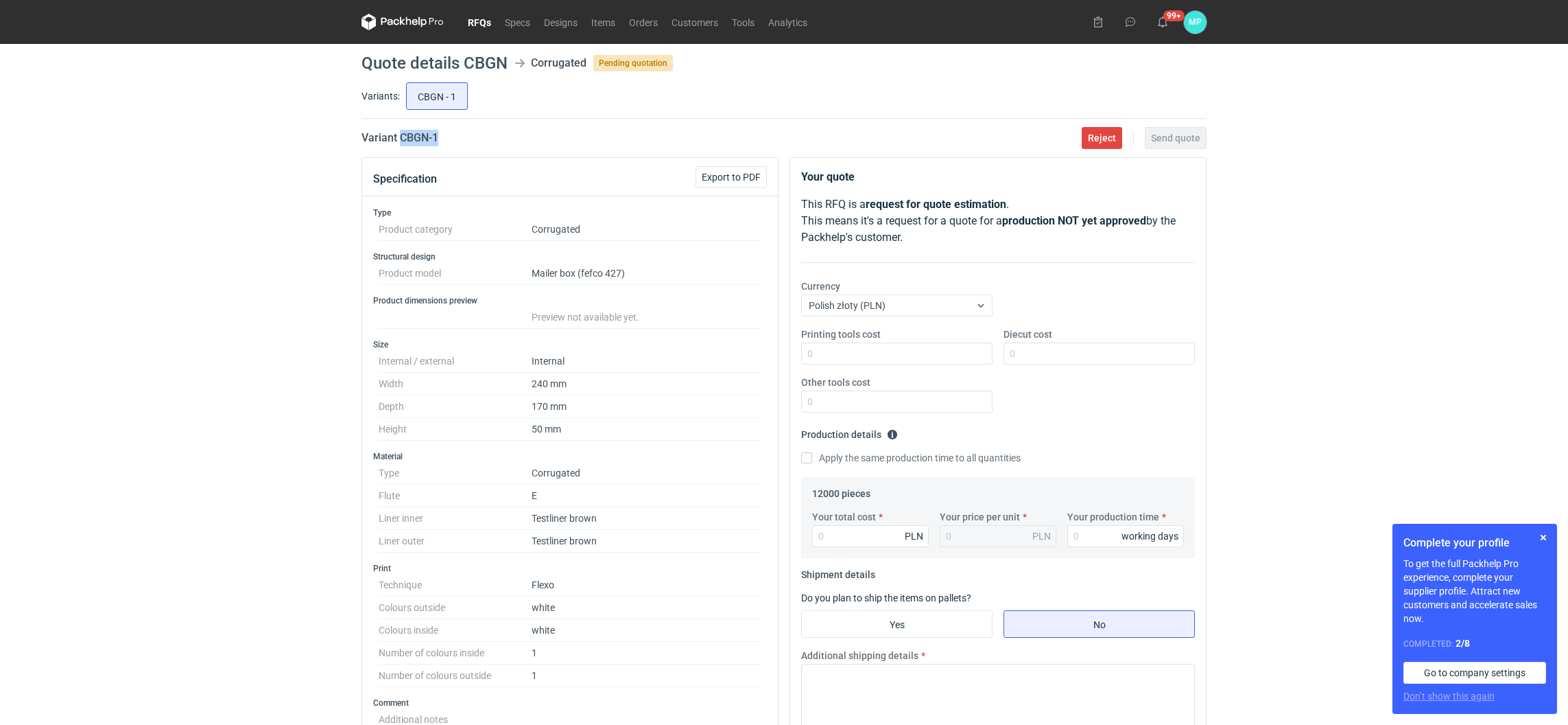
drag, startPoint x: 441, startPoint y: 135, endPoint x: 400, endPoint y: 125, distance: 42.2
click at [400, 125] on main "Quote details CBGN Corrugated Pending quotation Variants: CBGN - 1 Variant CBGN…" at bounding box center [784, 681] width 857 height 1275
copy h2 "CBGN - 1"
click at [834, 537] on input "Your total cost" at bounding box center [871, 536] width 117 height 22
type input "79"
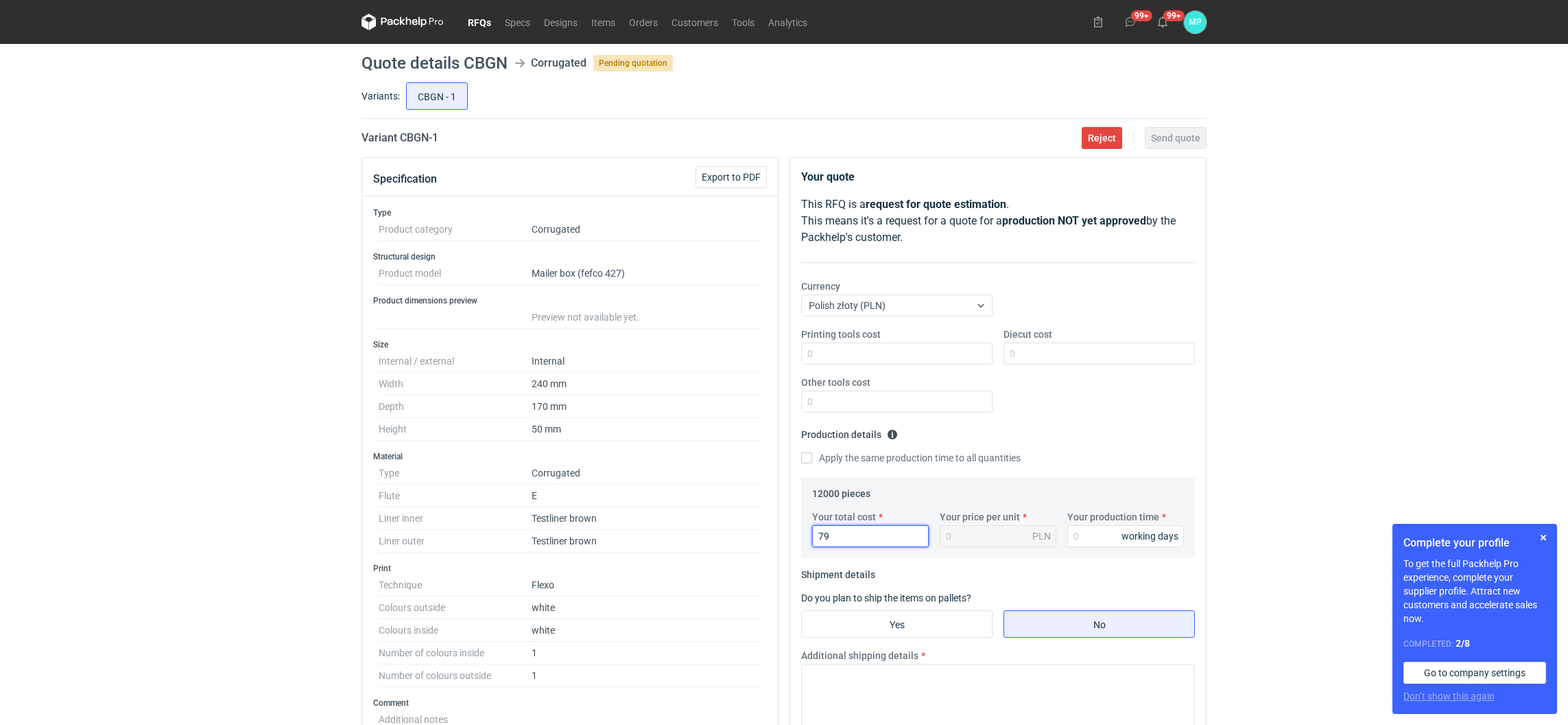
type input "0.01"
type input "7920"
type input "0.66"
type input "7920"
click at [1111, 542] on input "Your production time" at bounding box center [1126, 536] width 117 height 22
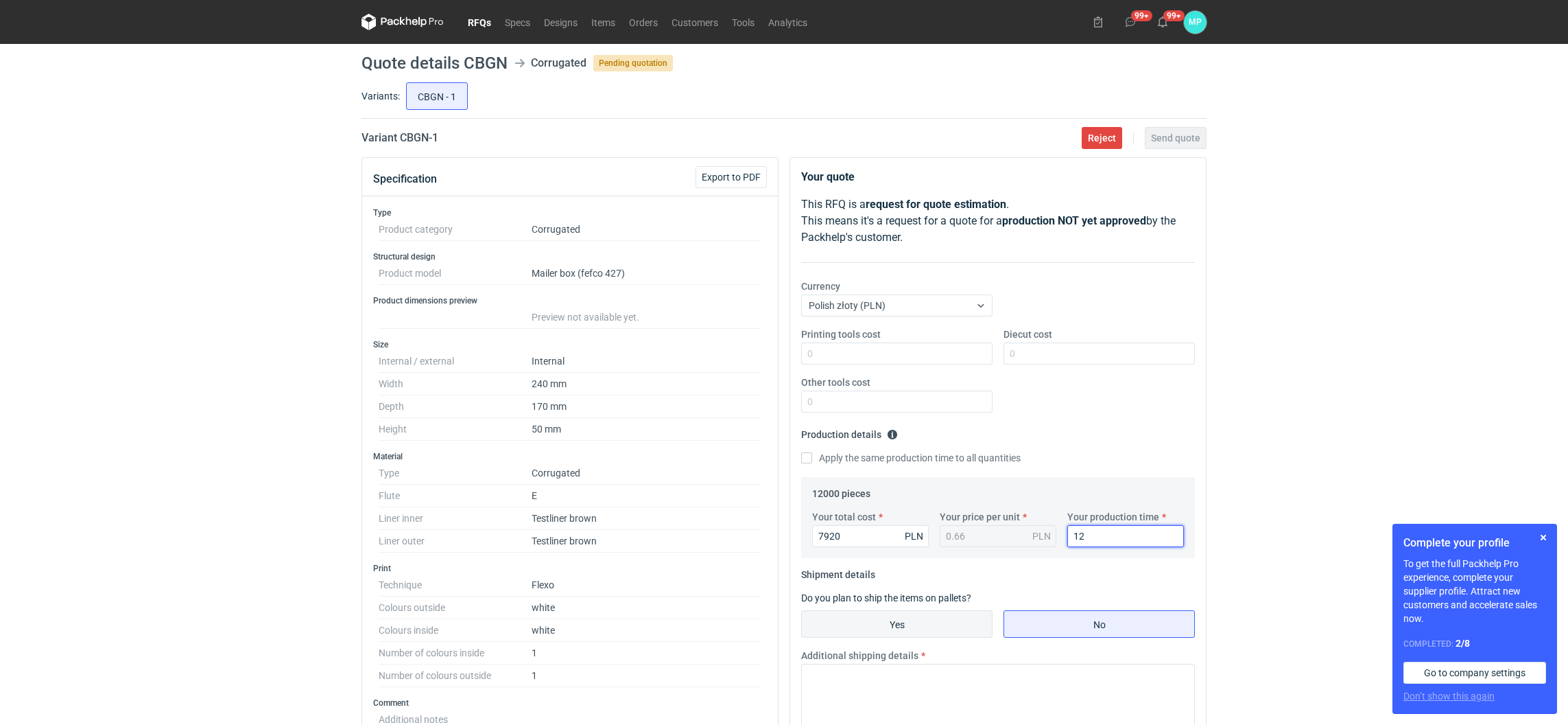
type input "12"
click at [885, 628] on input "Yes" at bounding box center [897, 624] width 190 height 26
radio input "true"
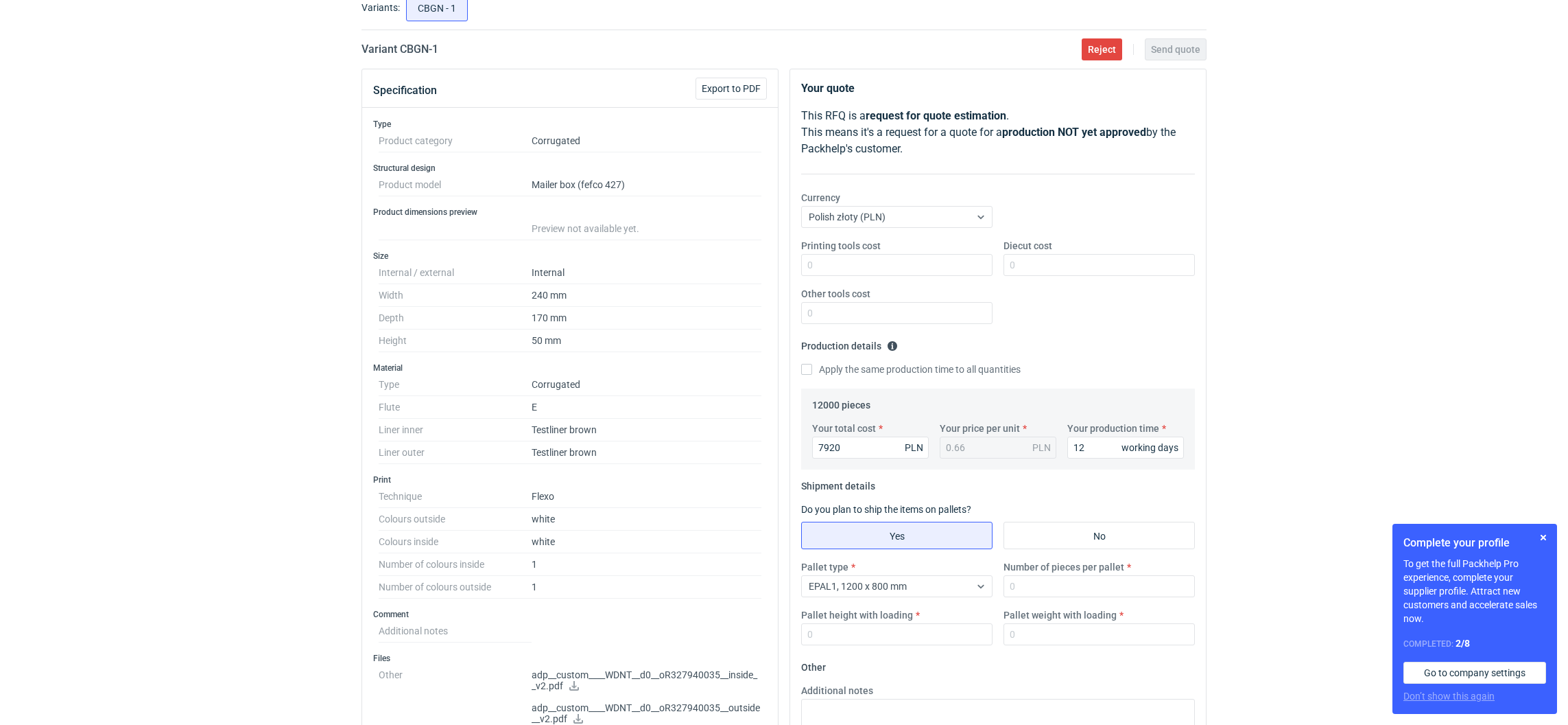
scroll to position [206, 0]
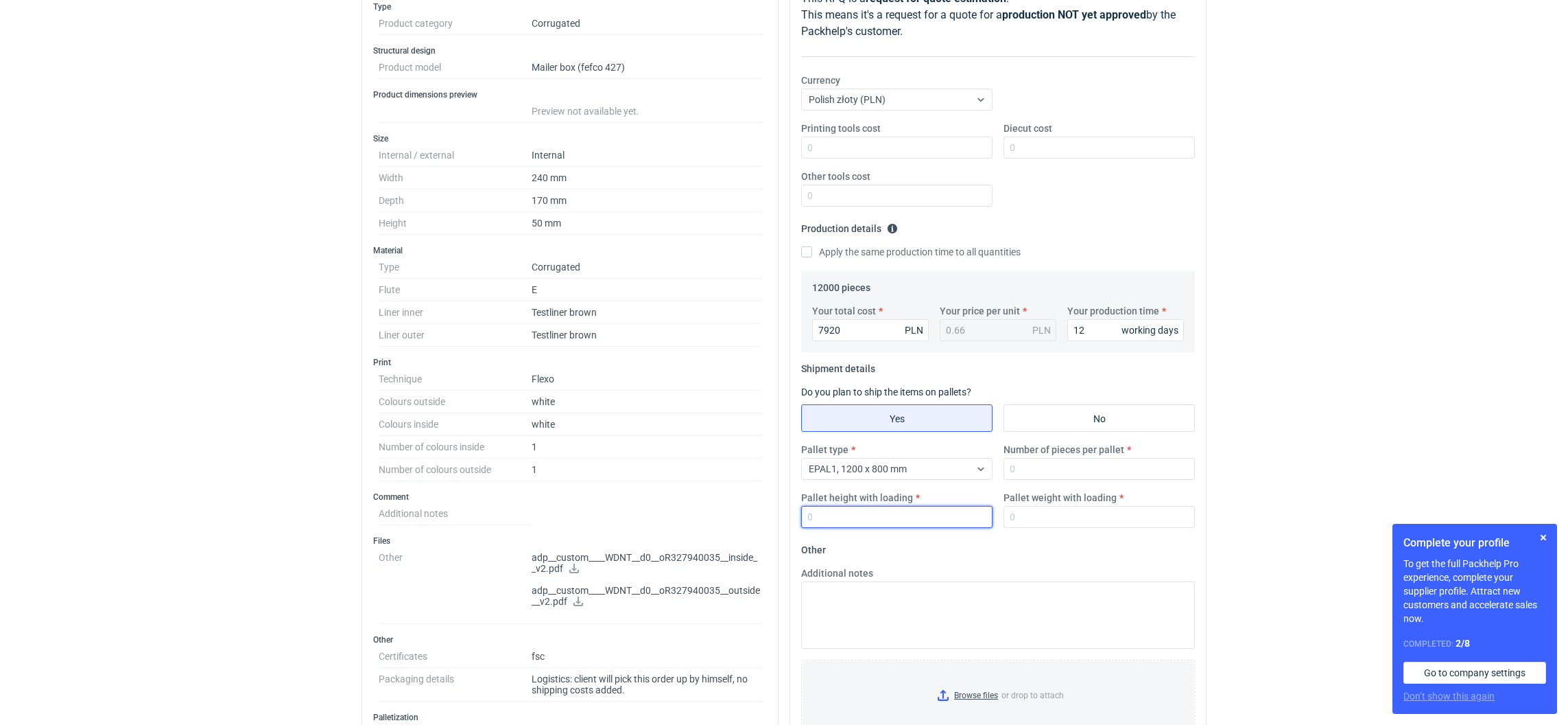
click at [839, 524] on input "Pallet height with loading" at bounding box center [897, 516] width 192 height 22
type input "1800"
click at [1025, 472] on input "Number of pieces per pallet" at bounding box center [1099, 468] width 192 height 22
click at [1019, 472] on input "Number of pieces per pallet" at bounding box center [1099, 468] width 192 height 22
click at [942, 699] on input "Browse files or drop to attach" at bounding box center [998, 695] width 391 height 69
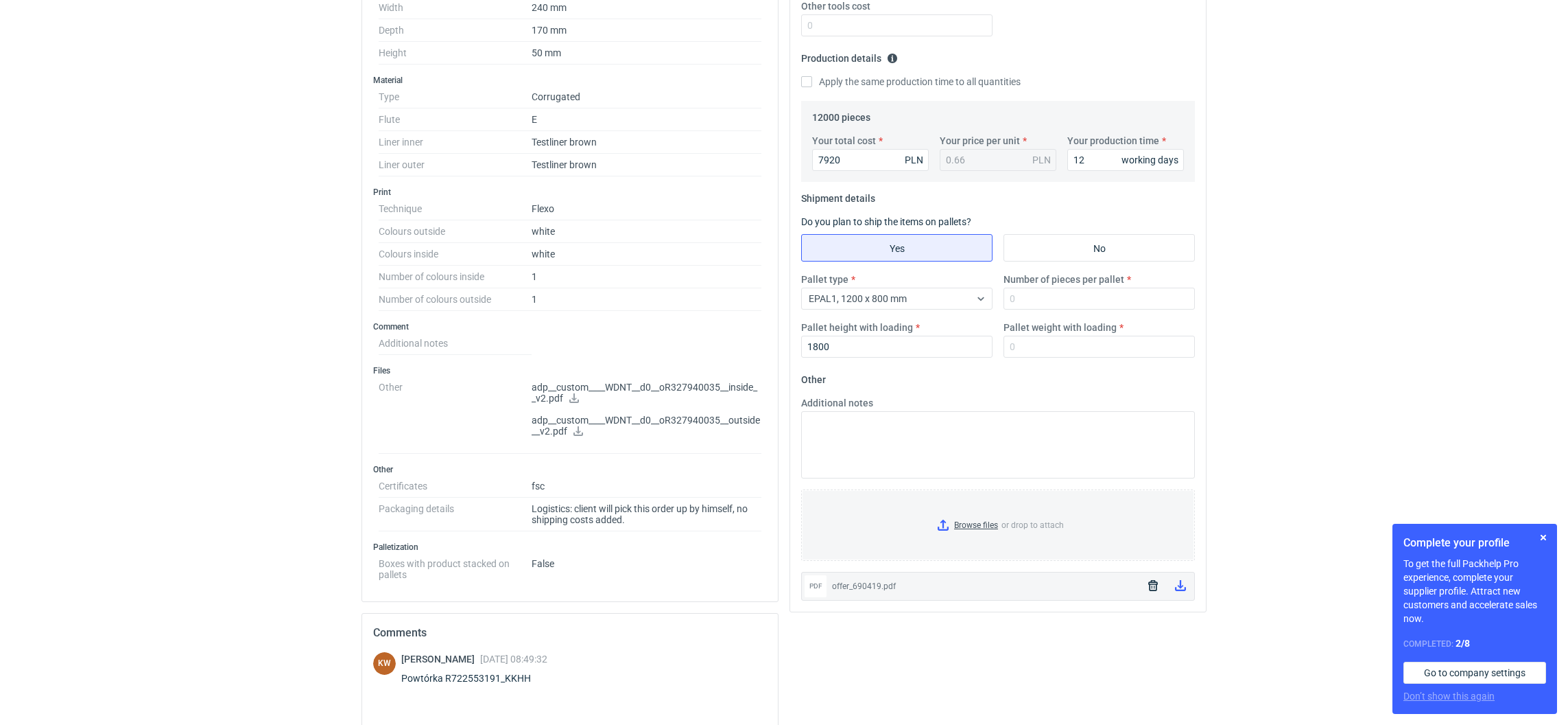
scroll to position [412, 0]
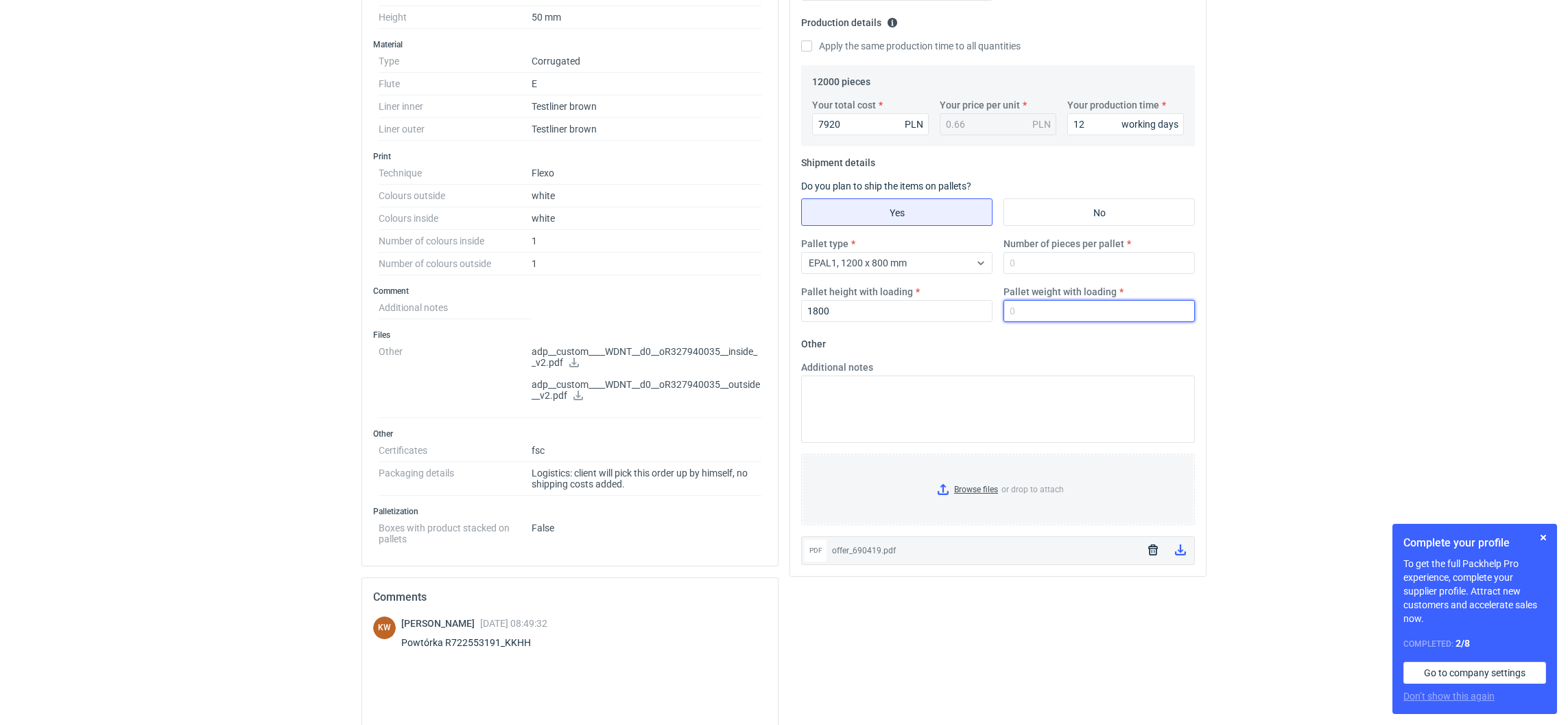
click at [1044, 319] on input "Pallet weight with loading" at bounding box center [1099, 311] width 192 height 22
type input "3300"
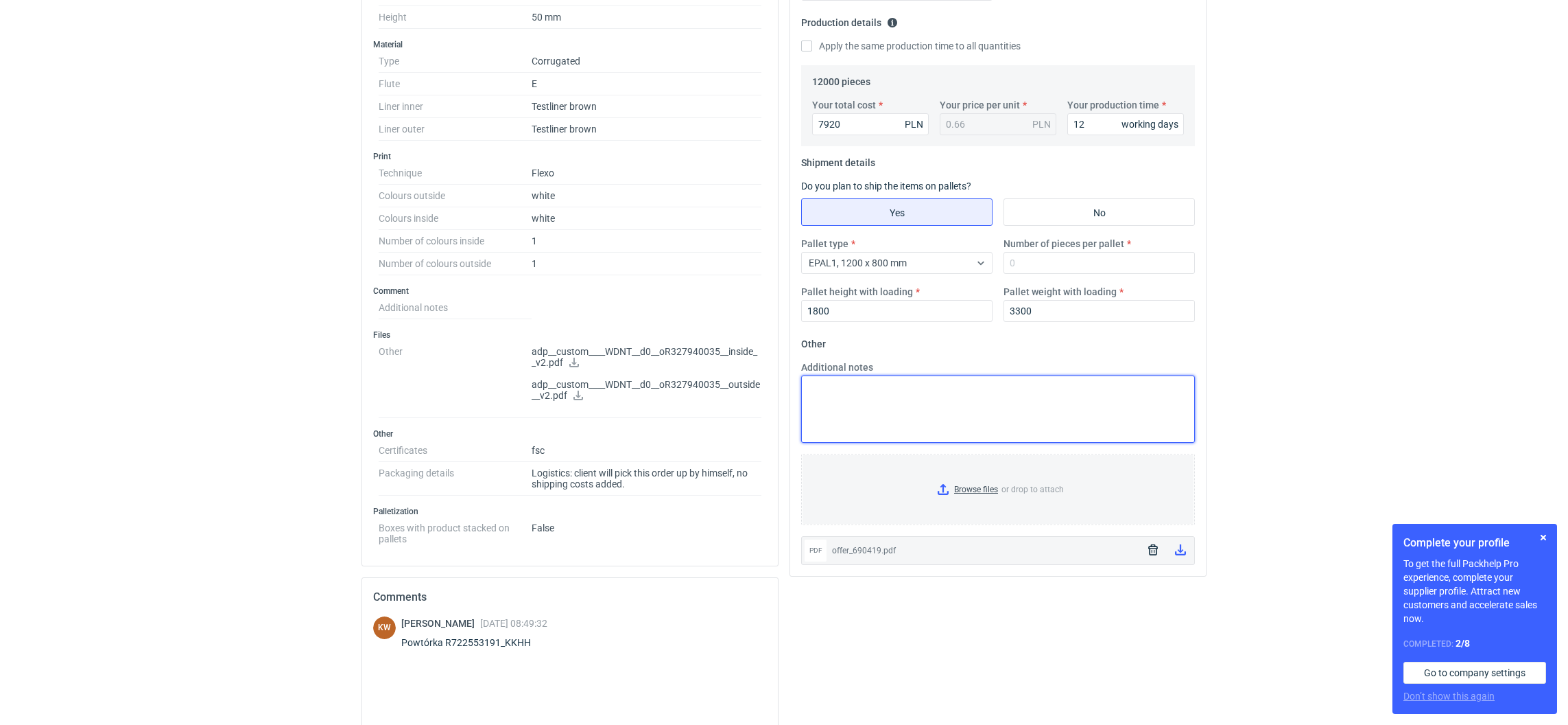
click at [925, 405] on textarea "Additional notes" at bounding box center [998, 409] width 394 height 67
click at [851, 266] on span "EPAL1, 1200 x 800 mm" at bounding box center [858, 263] width 98 height 11
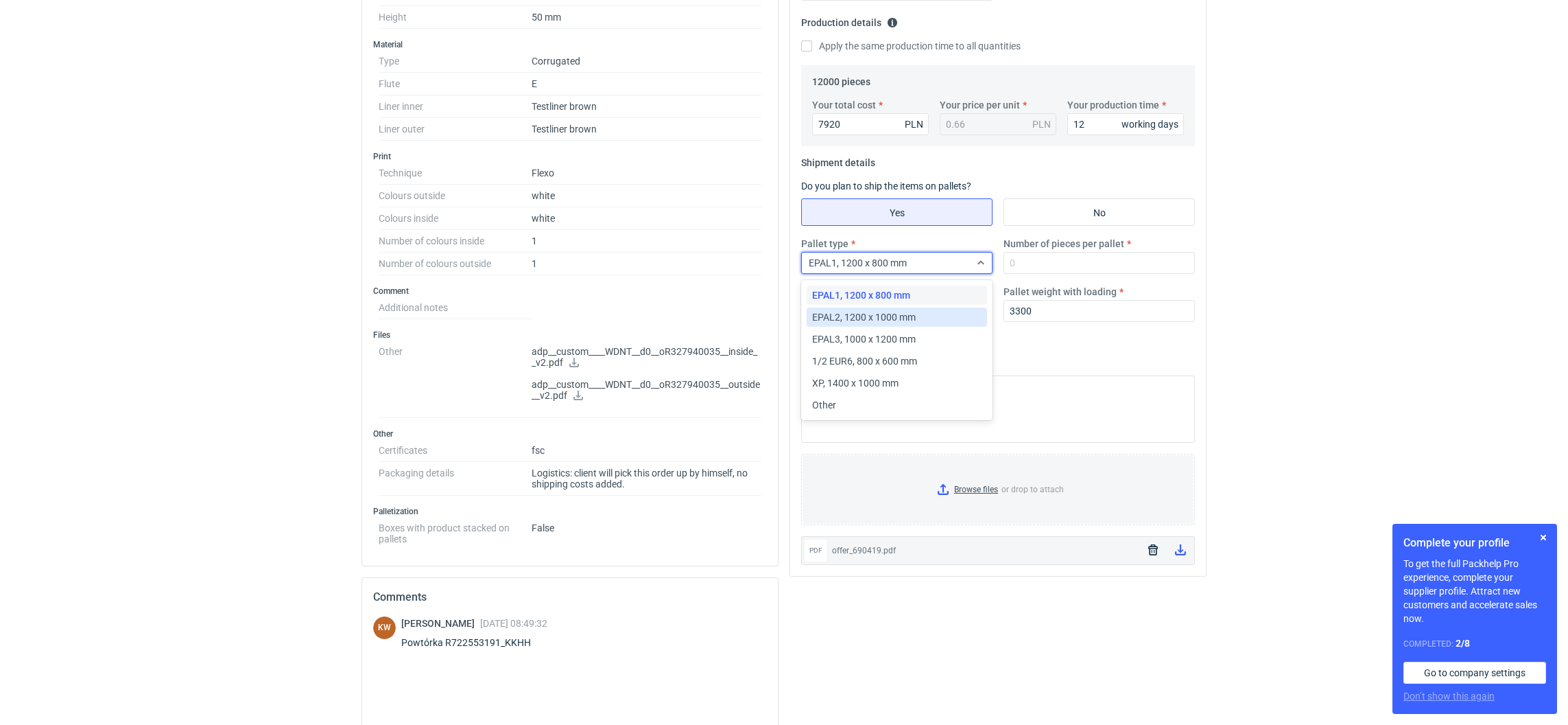
click at [860, 318] on span "EPAL2, 1200 x 1000 mm" at bounding box center [864, 318] width 104 height 14
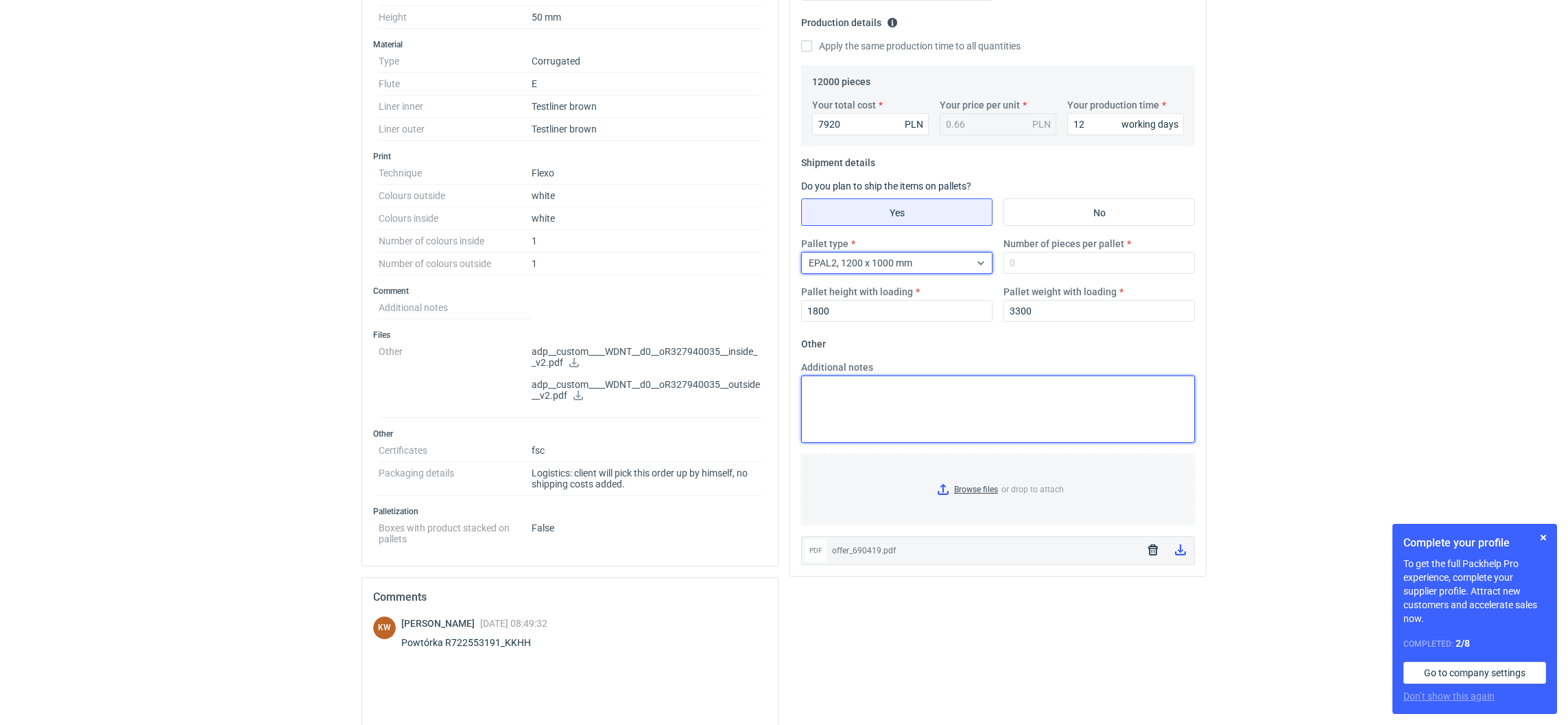
click at [859, 421] on textarea "Additional notes" at bounding box center [998, 409] width 394 height 67
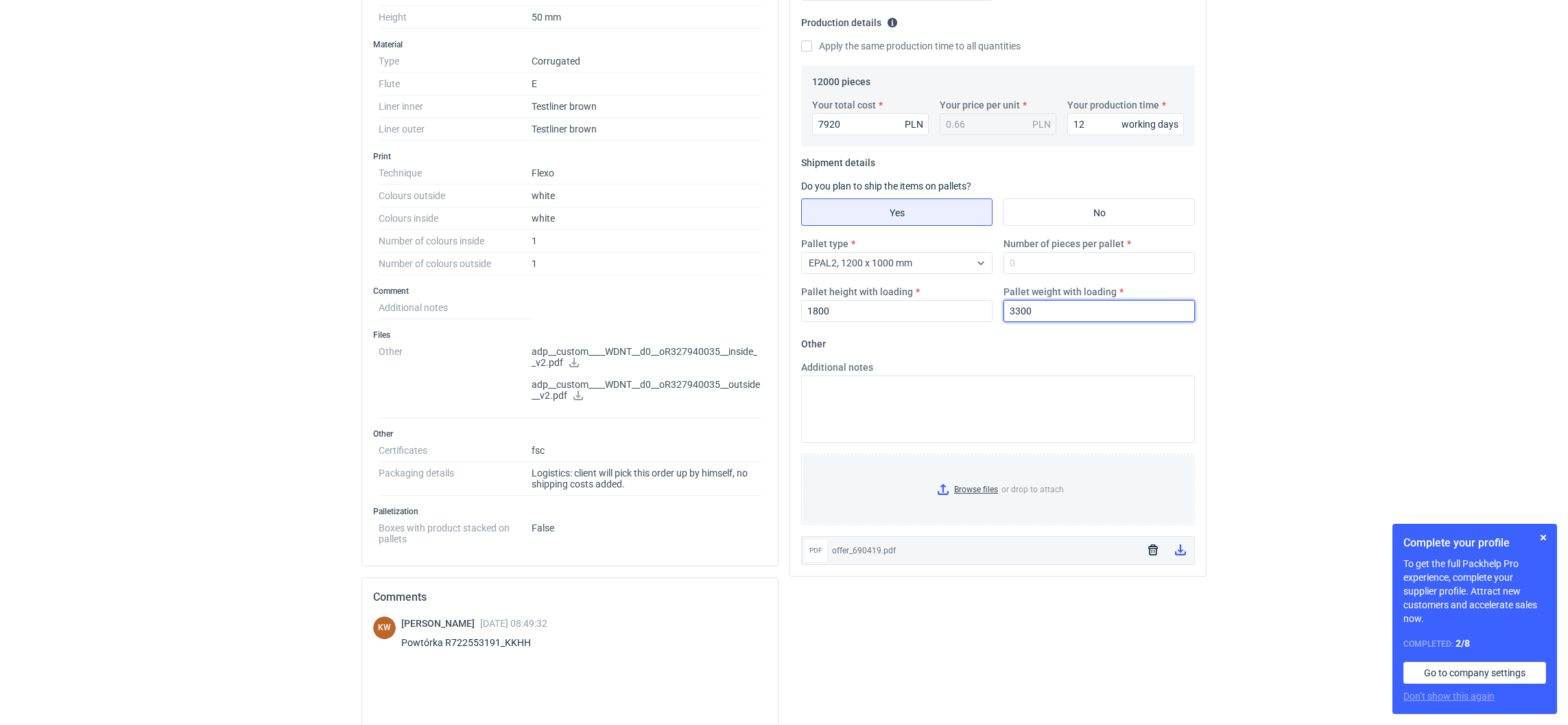
drag, startPoint x: 1005, startPoint y: 296, endPoint x: 995, endPoint y: 293, distance: 10.4
click at [995, 293] on div "Pallet type EPAL2, 1200 x 1000 mm Number of pieces per pallet Pallet height wit…" at bounding box center [998, 284] width 405 height 96
click at [1090, 260] on input "Number of pieces per pallet" at bounding box center [1099, 262] width 192 height 22
paste input "3300"
type input "3300"
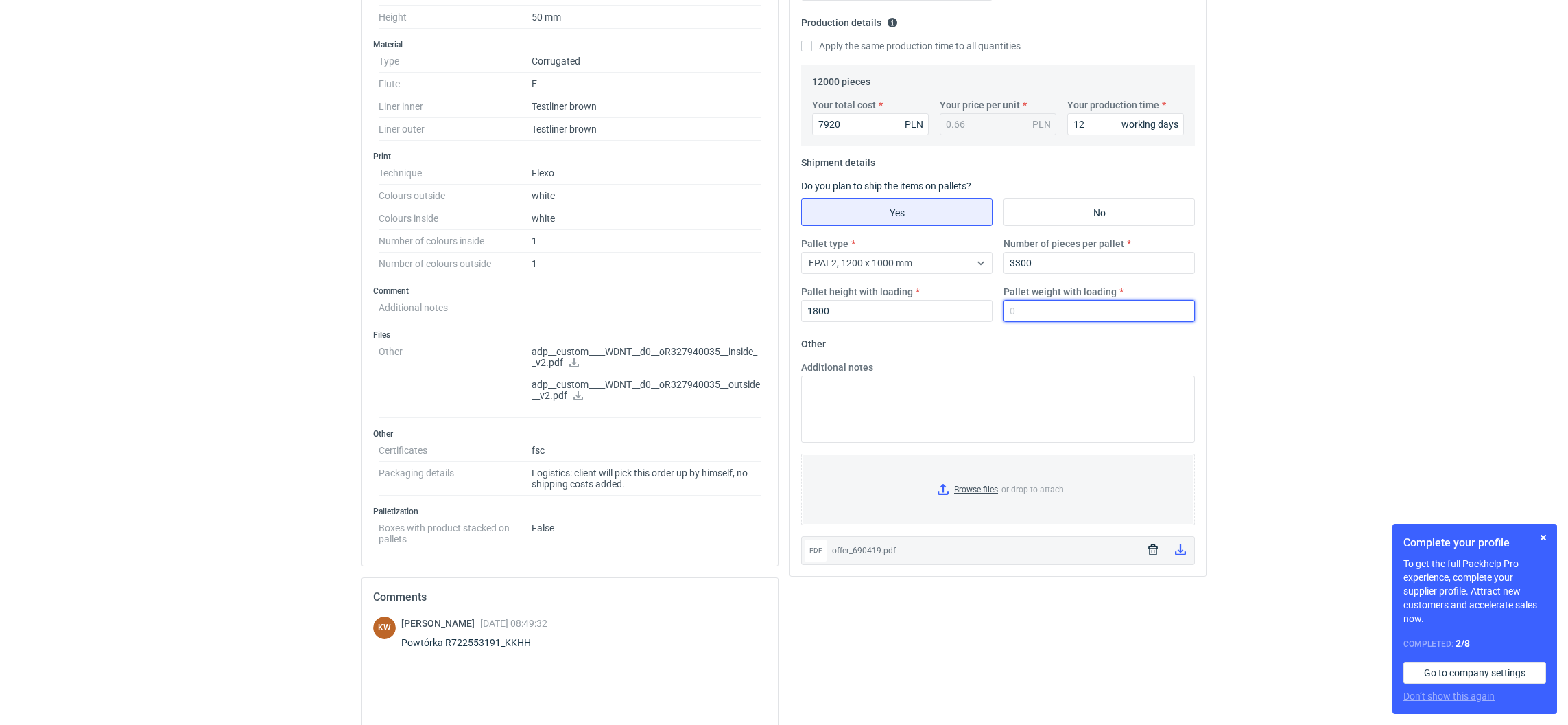
click at [1035, 320] on input "Pallet weight with loading" at bounding box center [1099, 311] width 192 height 22
type input "370"
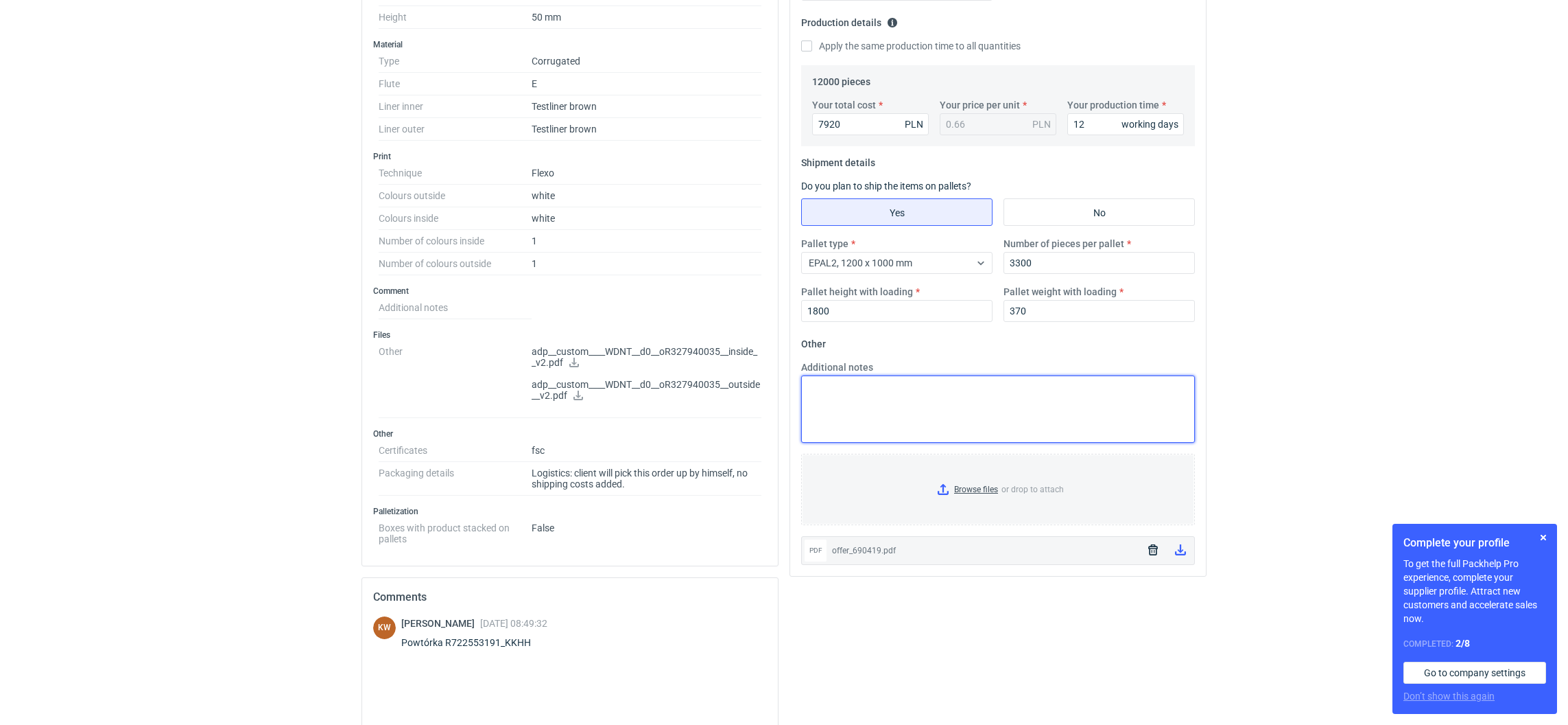
click at [1010, 393] on textarea "Additional notes" at bounding box center [998, 409] width 394 height 67
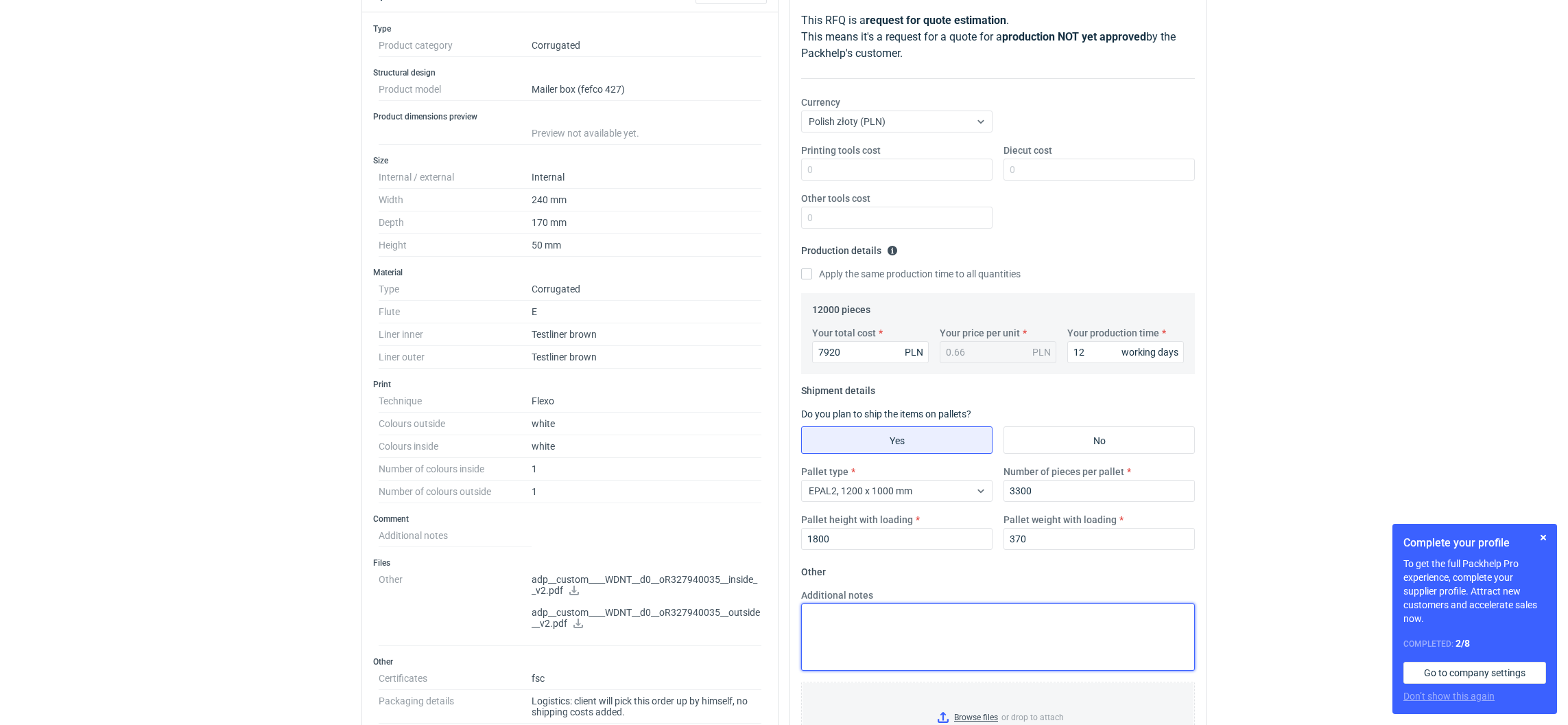
scroll to position [0, 0]
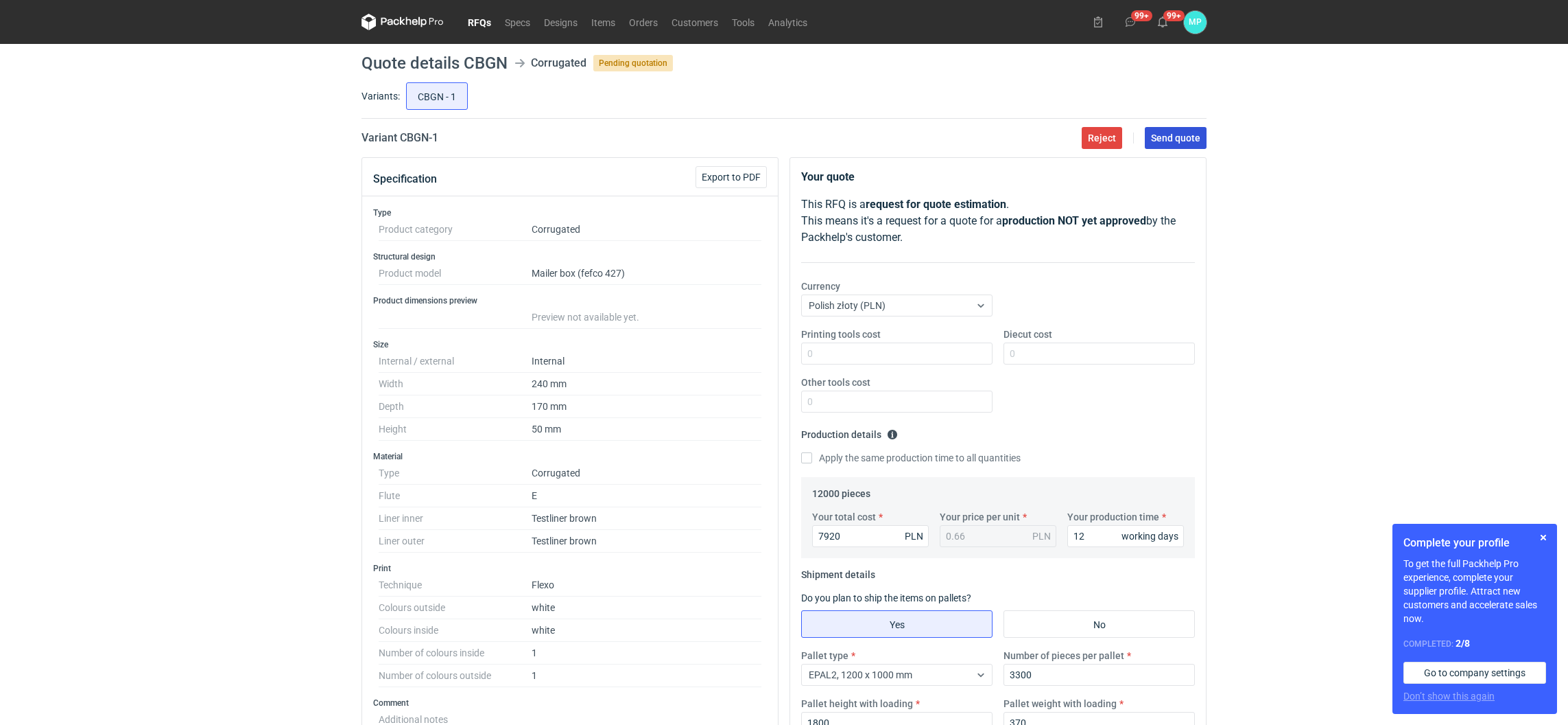
click at [1177, 139] on span "Send quote" at bounding box center [1176, 137] width 49 height 10
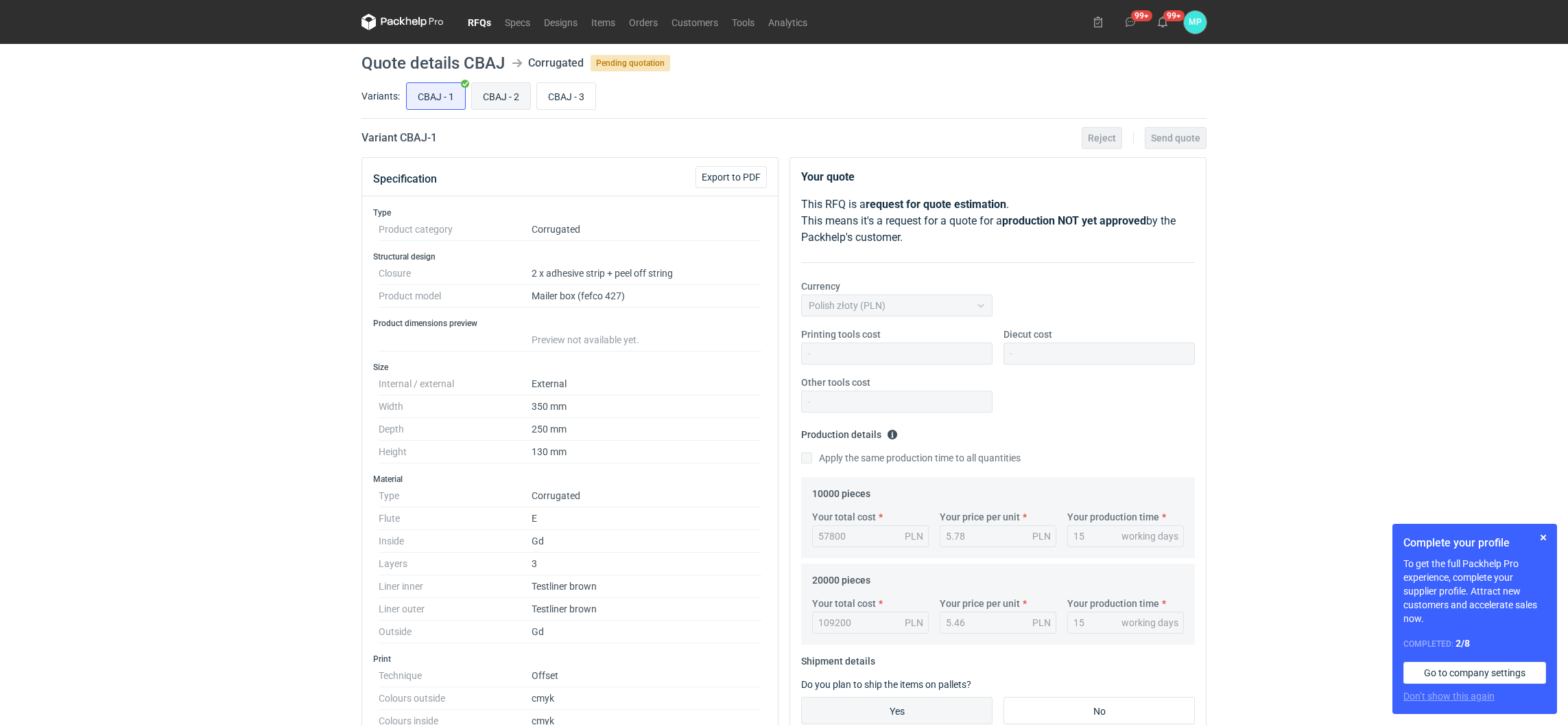
click at [492, 95] on input "CBAJ - 2" at bounding box center [501, 96] width 58 height 26
radio input "true"
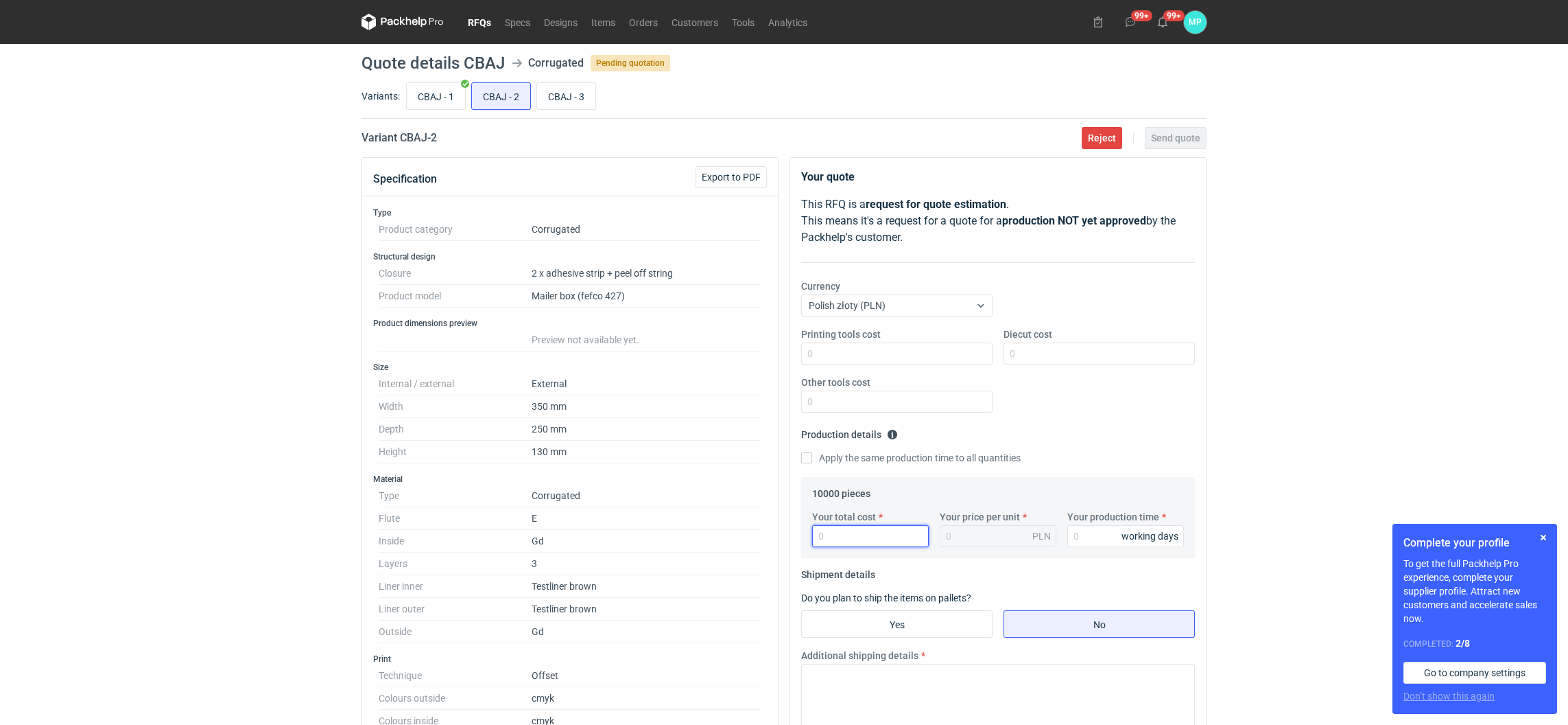
click at [834, 533] on input "Your total cost" at bounding box center [871, 536] width 117 height 22
paste input "53900"
type input "53900"
type input "5.39"
type input "53900"
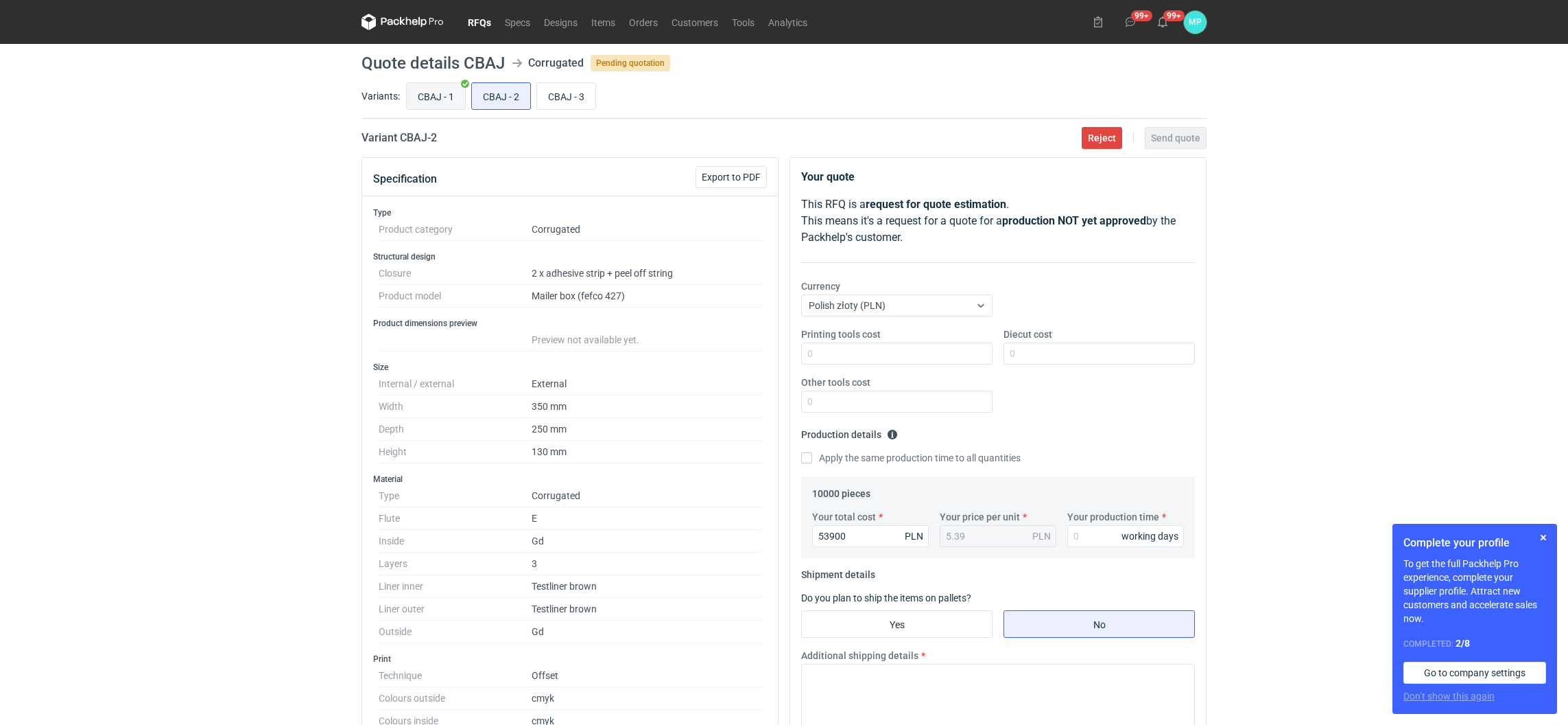
click at [435, 92] on input "CBAJ - 1" at bounding box center [436, 96] width 58 height 26
radio input "true"
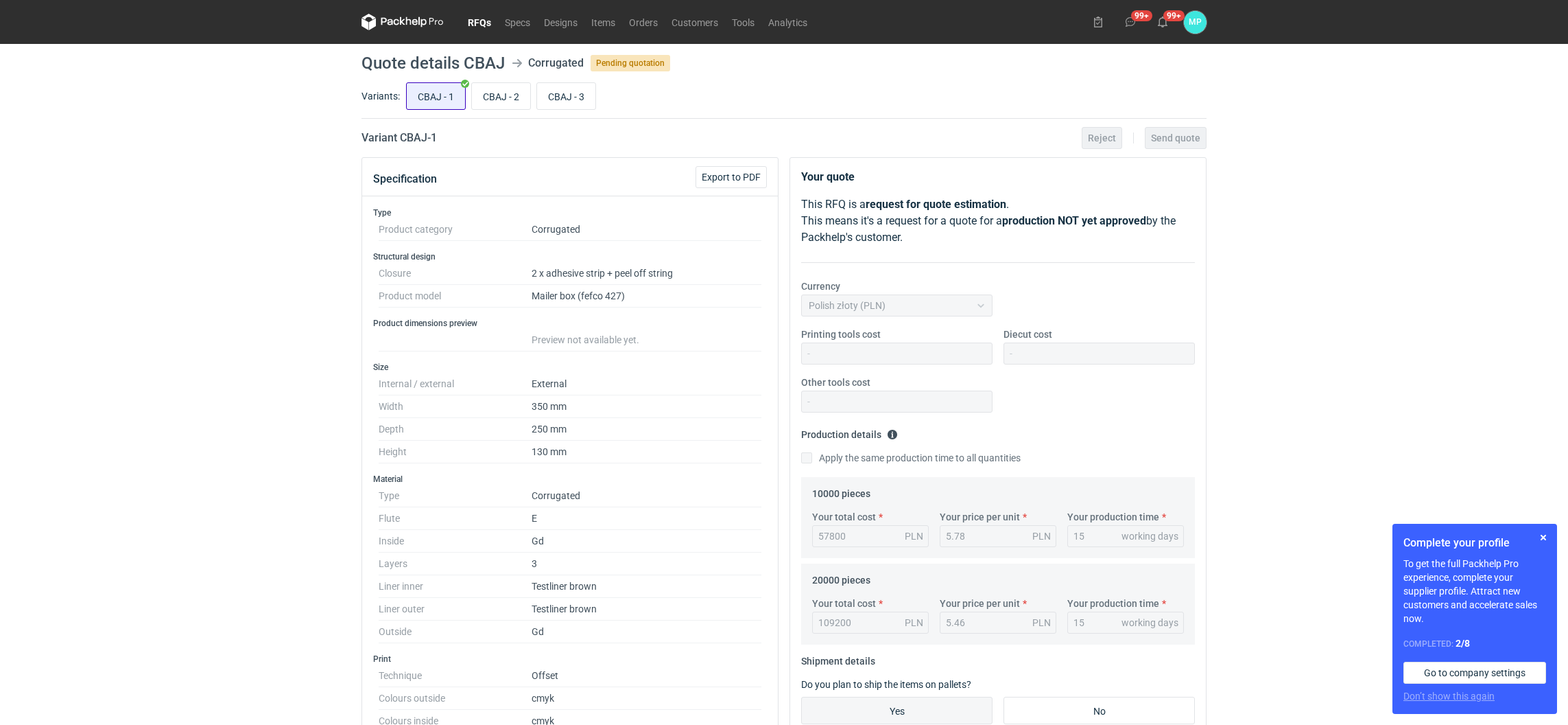
scroll to position [99, 0]
click at [485, 98] on input "CBAJ - 2" at bounding box center [501, 96] width 58 height 26
radio input "true"
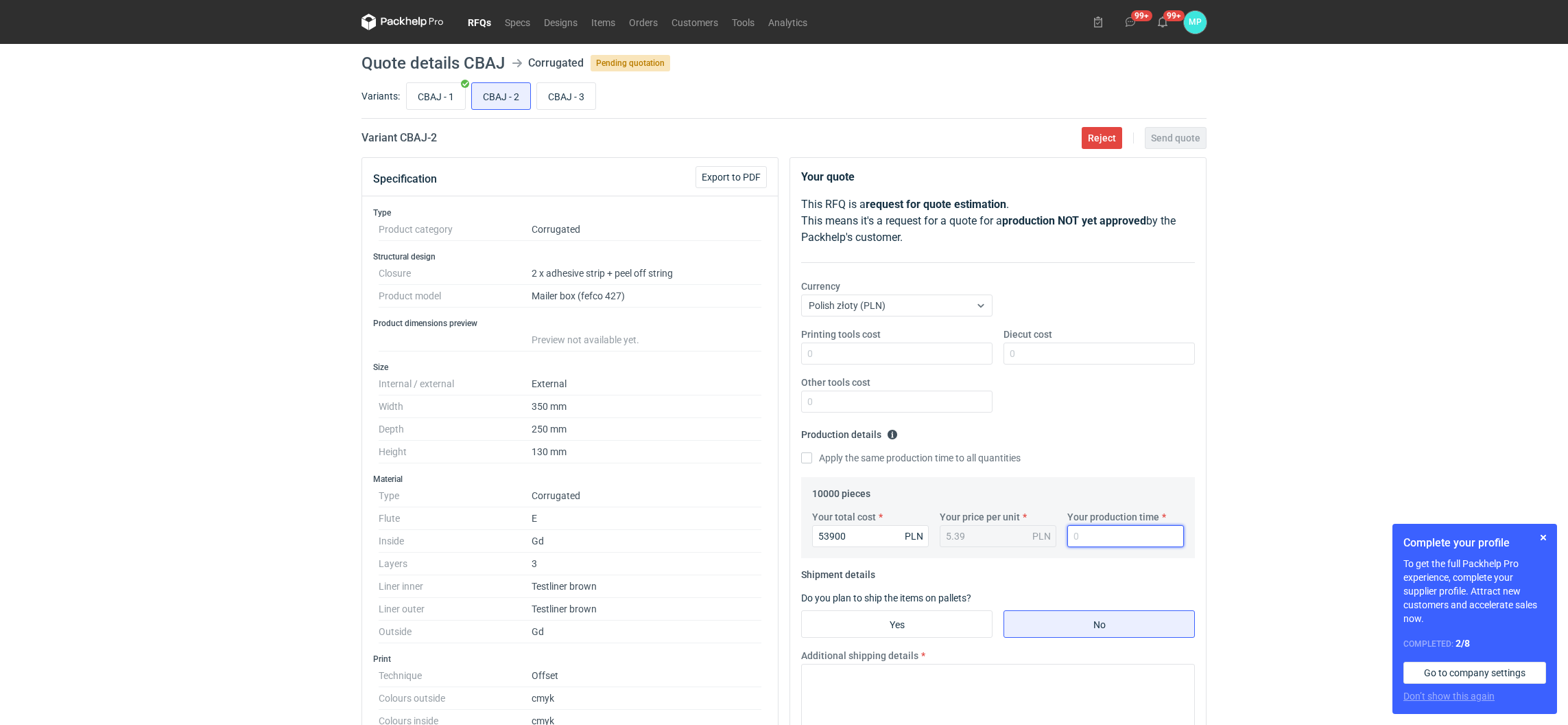
click at [1082, 535] on input "Your production time" at bounding box center [1126, 536] width 117 height 22
click at [439, 105] on input "CBAJ - 1" at bounding box center [436, 96] width 58 height 26
radio input "true"
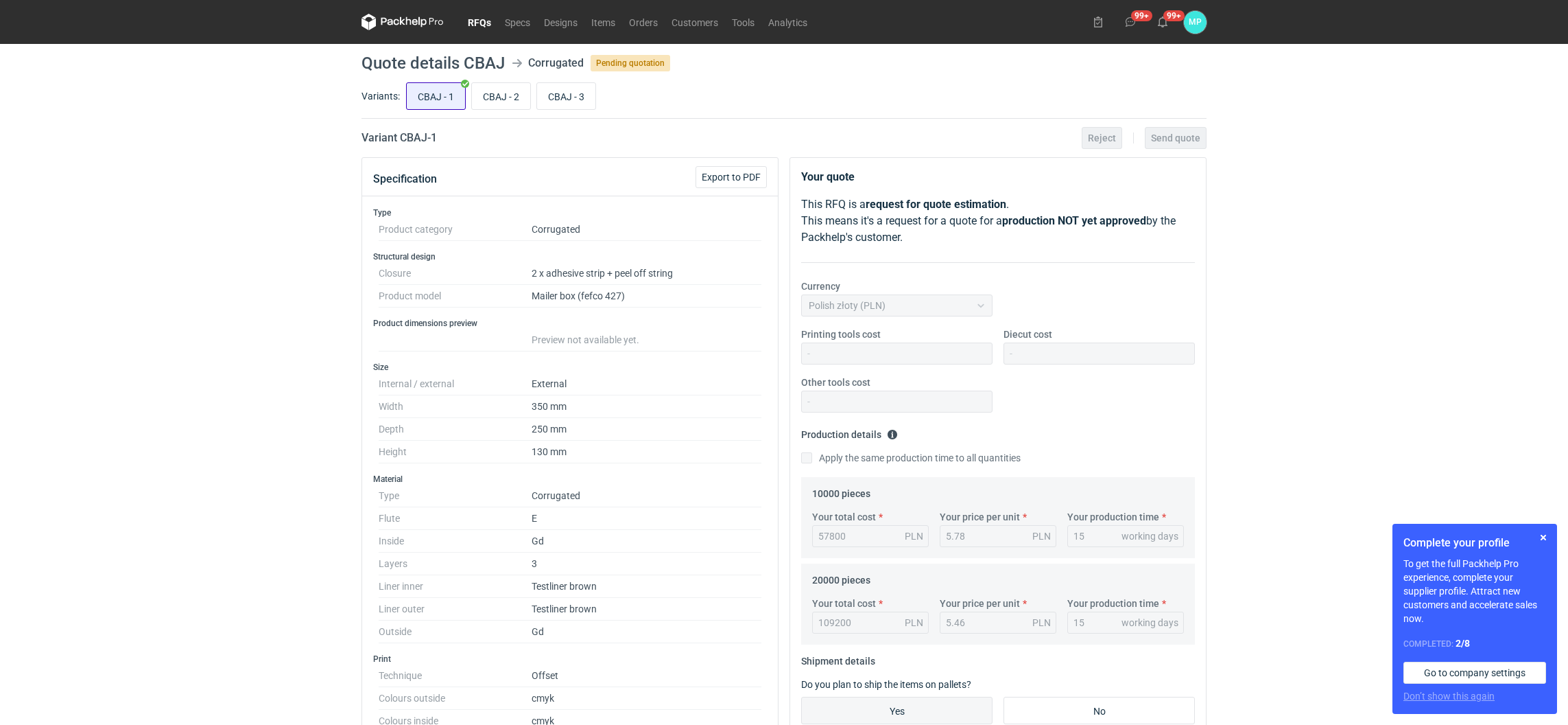
scroll to position [99, 0]
click at [492, 98] on input "CBAJ - 2" at bounding box center [501, 96] width 58 height 26
radio input "true"
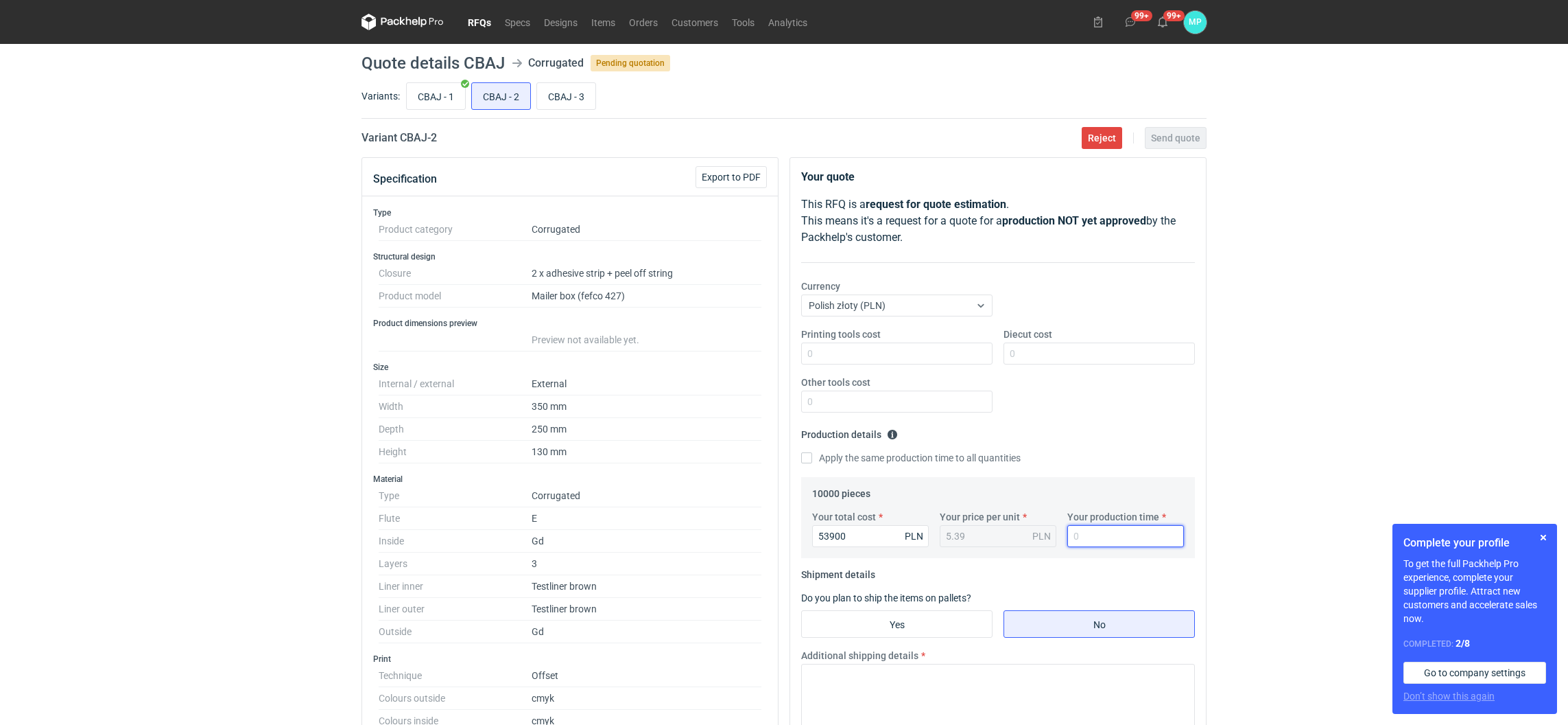
click at [1082, 538] on input "Your production time" at bounding box center [1126, 536] width 117 height 22
type input "15"
click at [959, 627] on input "Yes" at bounding box center [897, 624] width 190 height 26
radio input "true"
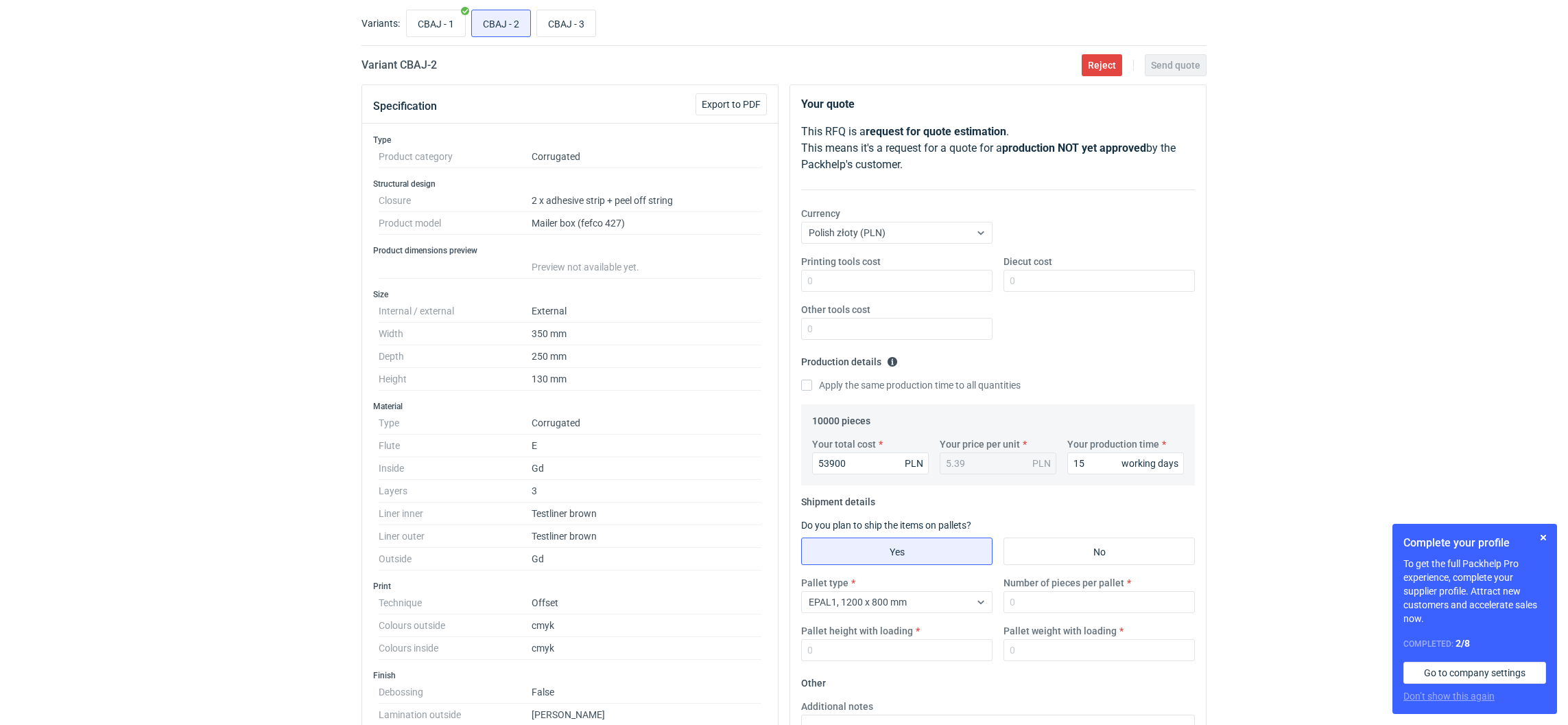
scroll to position [103, 0]
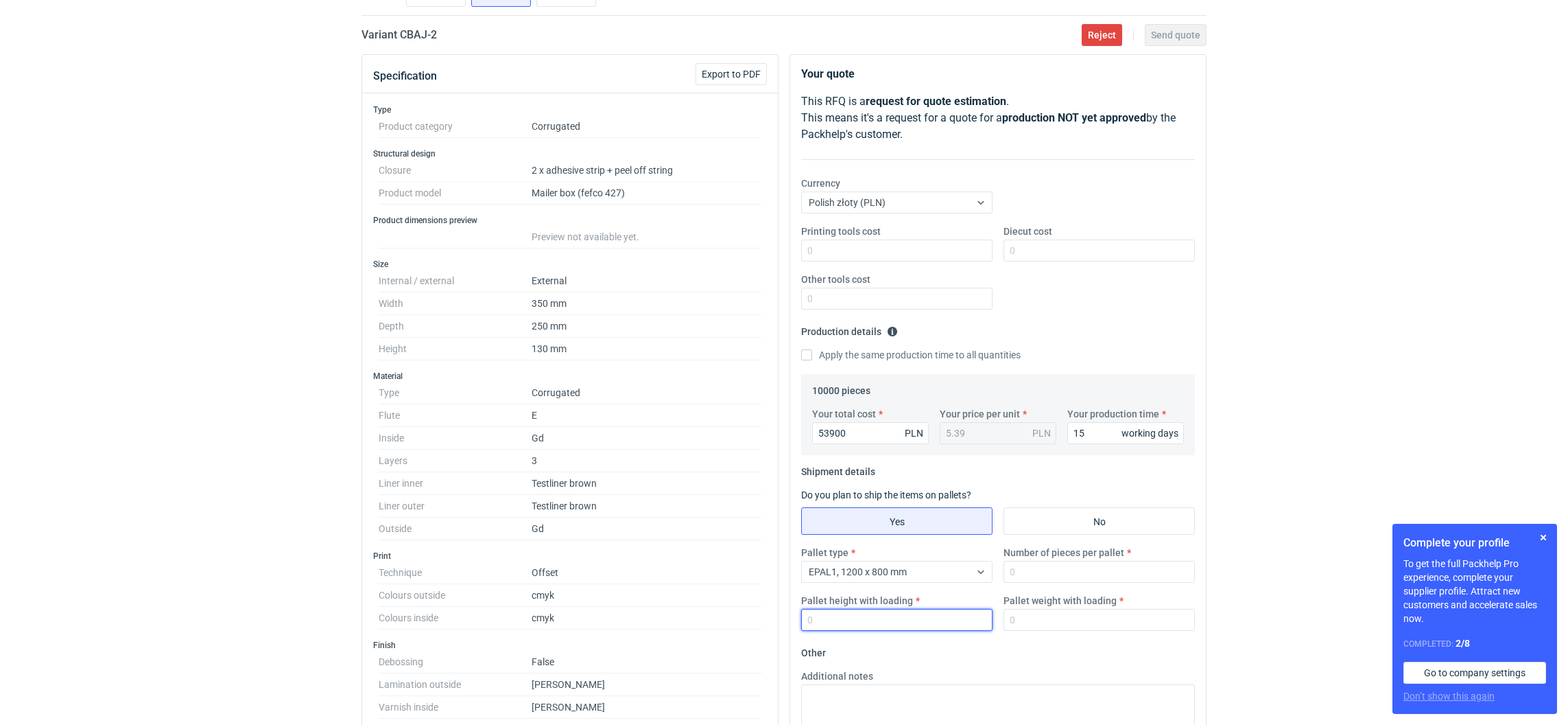
click at [810, 624] on input "Pallet height with loading" at bounding box center [897, 619] width 192 height 22
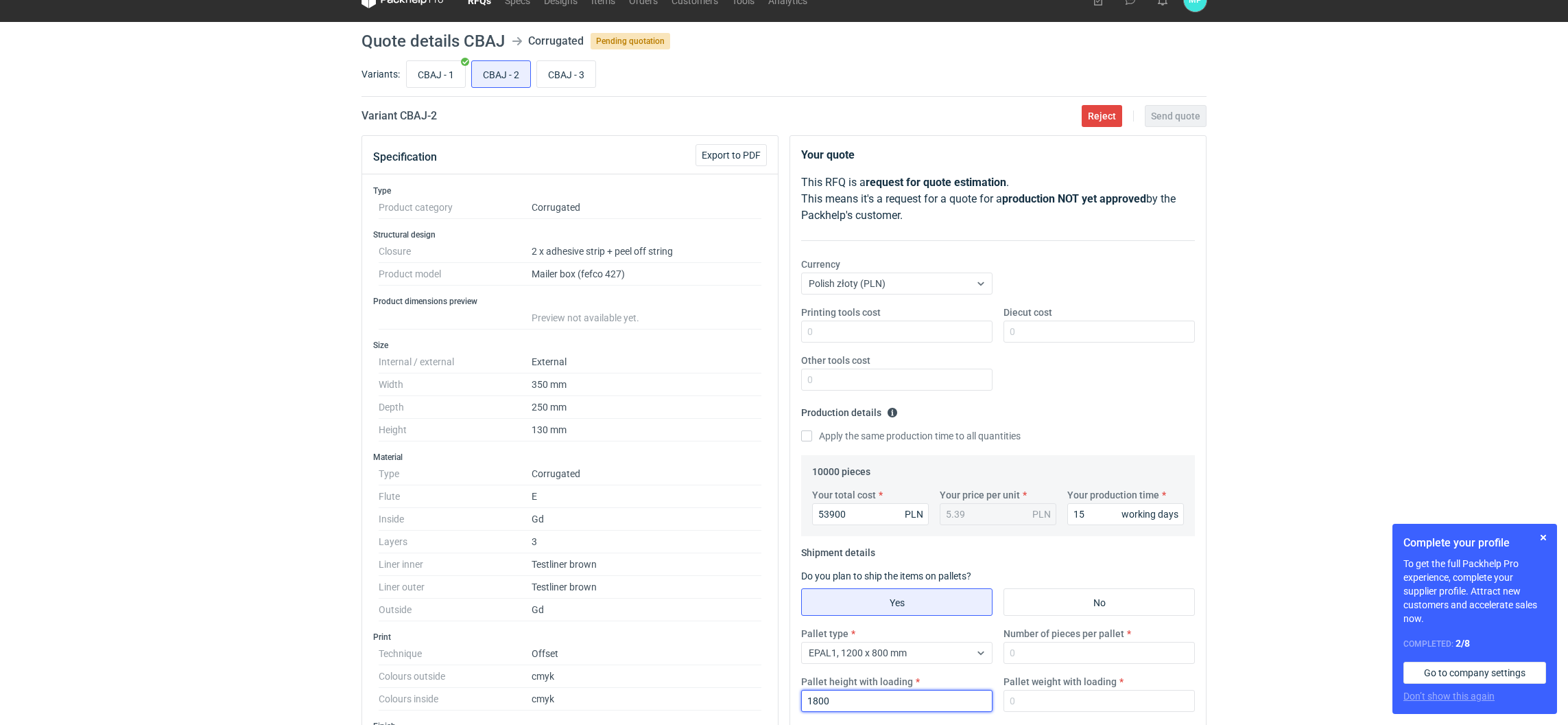
scroll to position [0, 0]
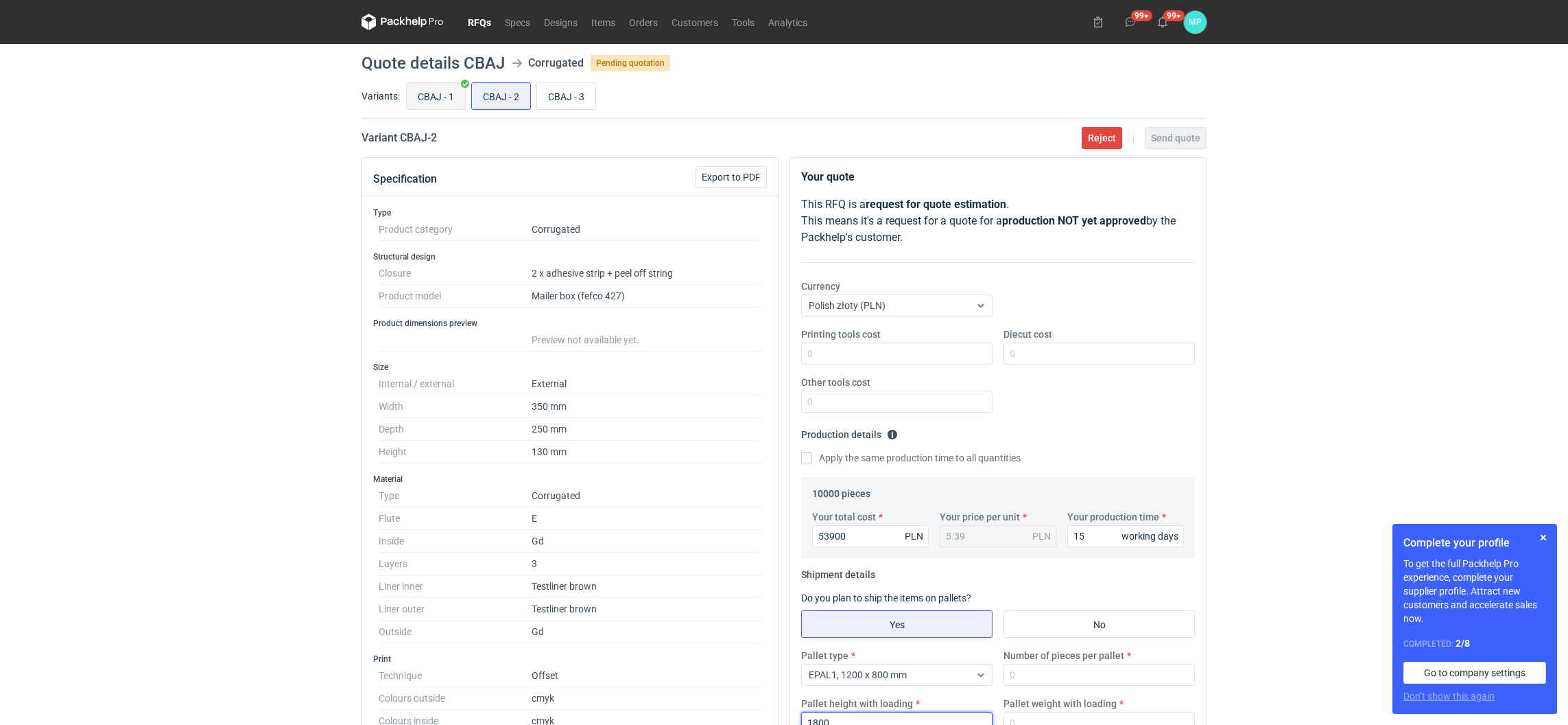
type input "1800"
click at [407, 95] on input "CBAJ - 1" at bounding box center [436, 96] width 58 height 26
radio input "true"
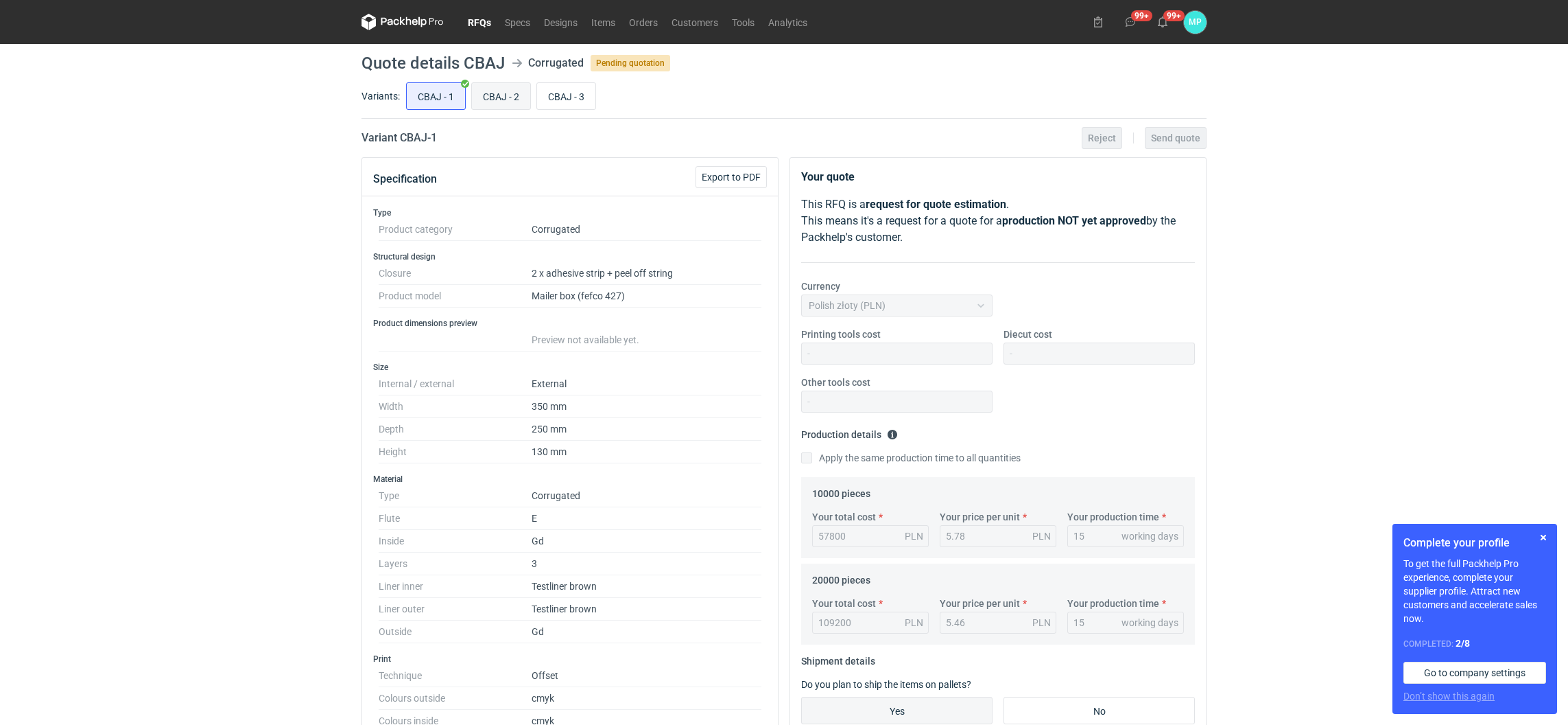
click at [492, 98] on input "CBAJ - 2" at bounding box center [501, 96] width 58 height 26
radio input "true"
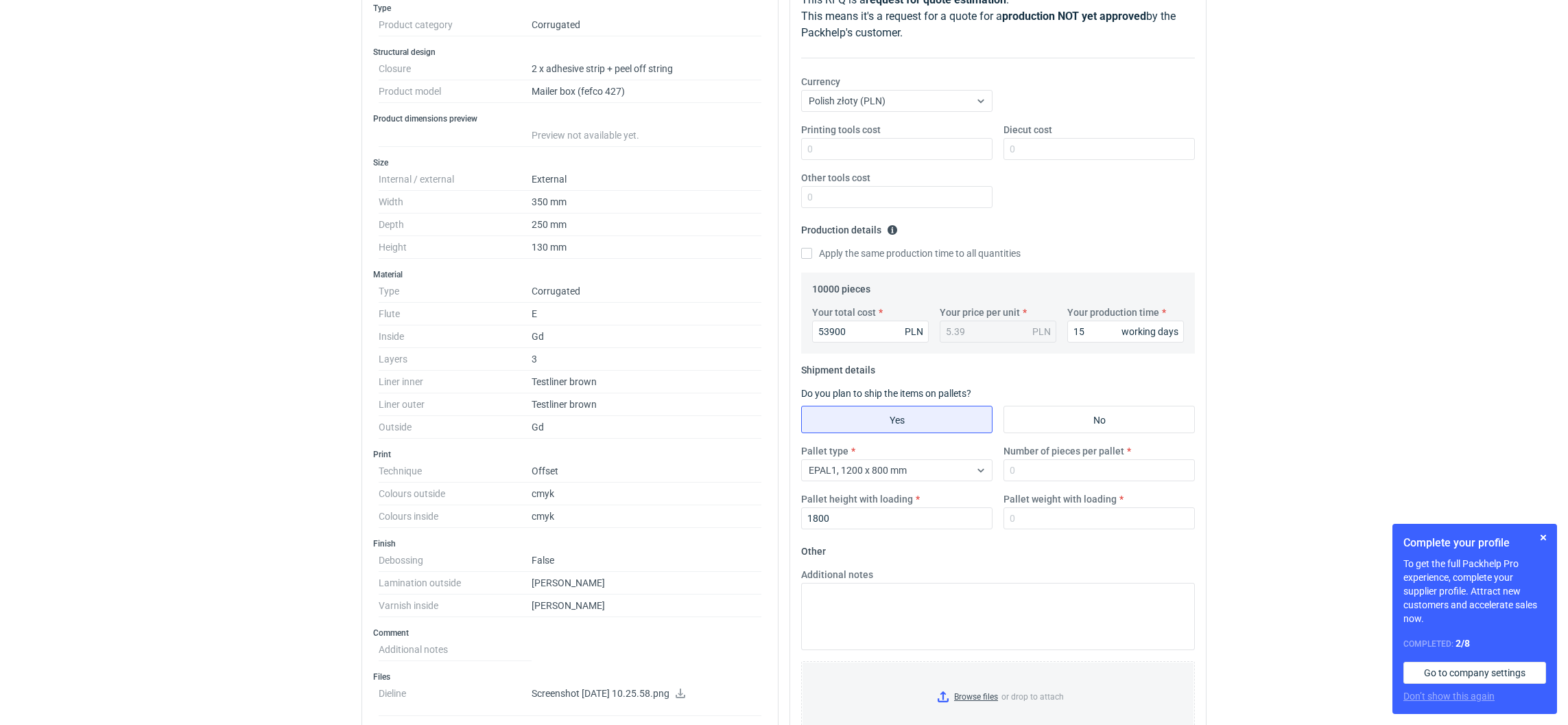
scroll to position [206, 0]
click at [1032, 477] on input "Number of pieces per pallet" at bounding box center [1099, 468] width 192 height 22
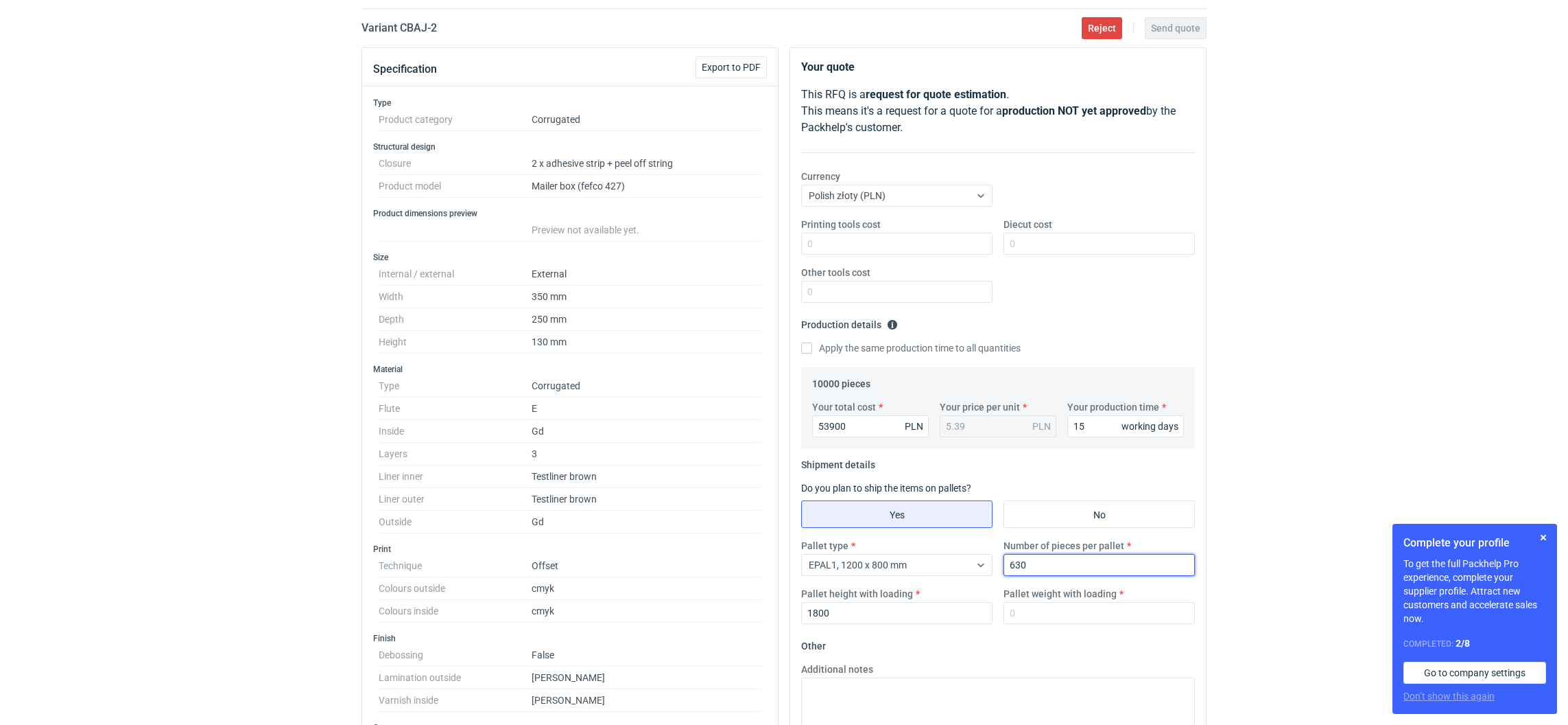
scroll to position [0, 0]
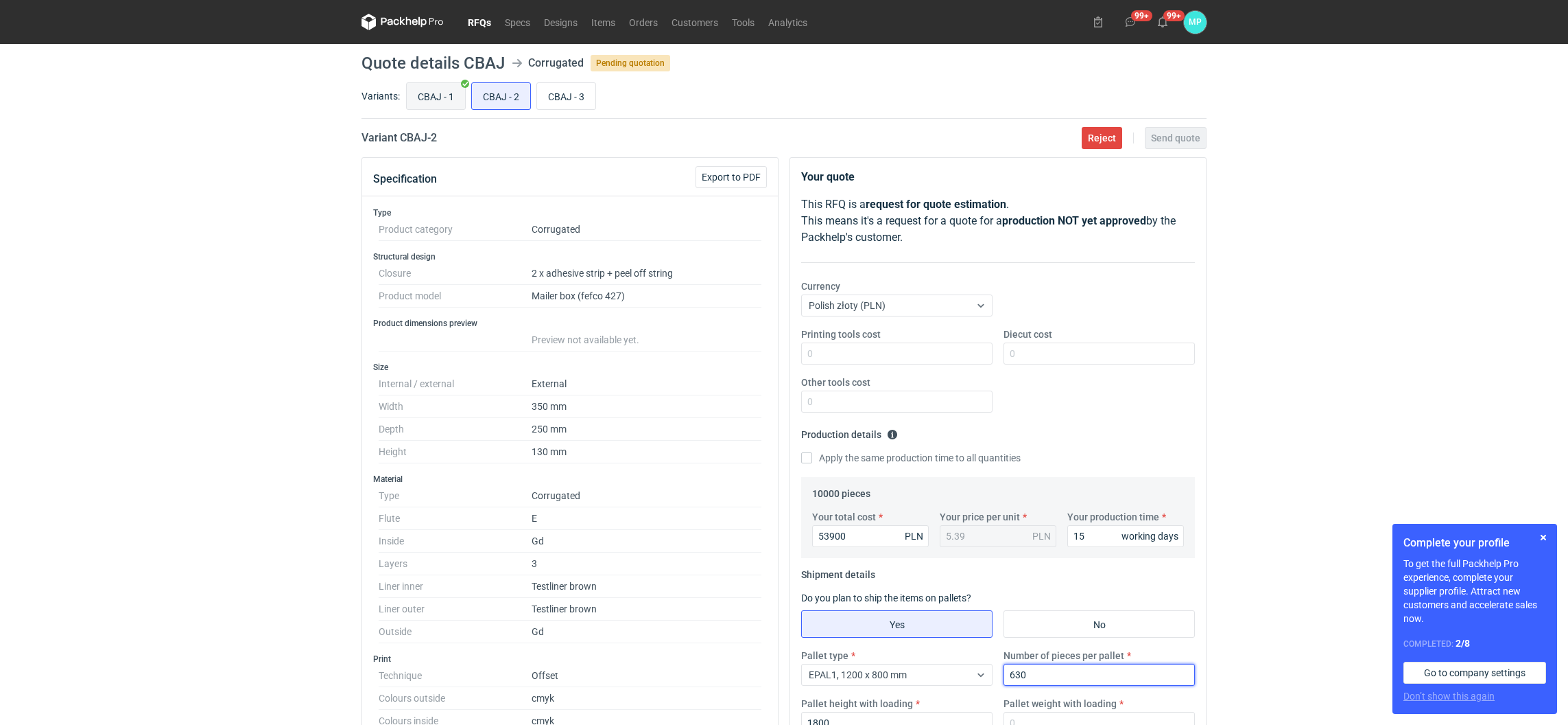
type input "630"
click at [439, 101] on input "CBAJ - 1" at bounding box center [436, 96] width 58 height 26
radio input "true"
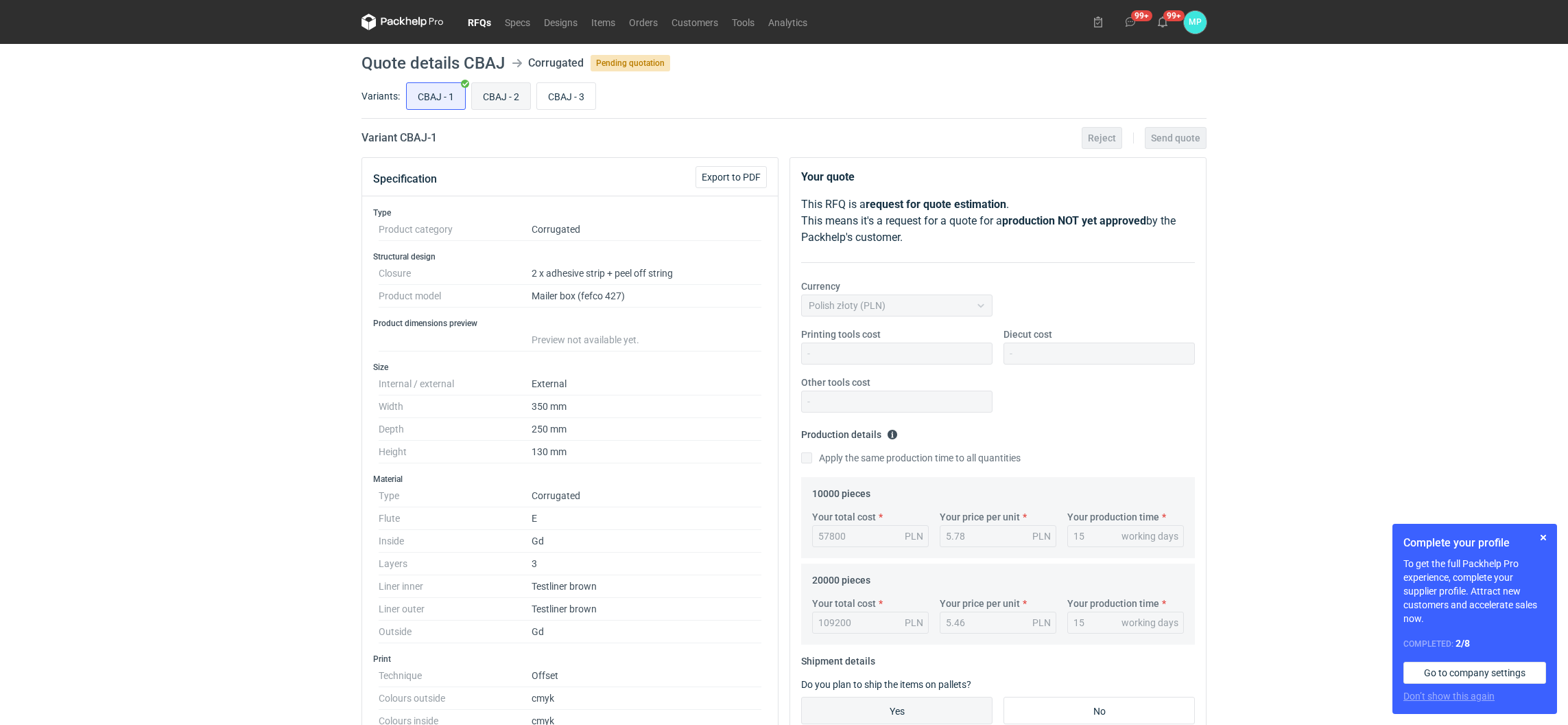
click at [496, 85] on input "CBAJ - 2" at bounding box center [501, 96] width 58 height 26
radio input "true"
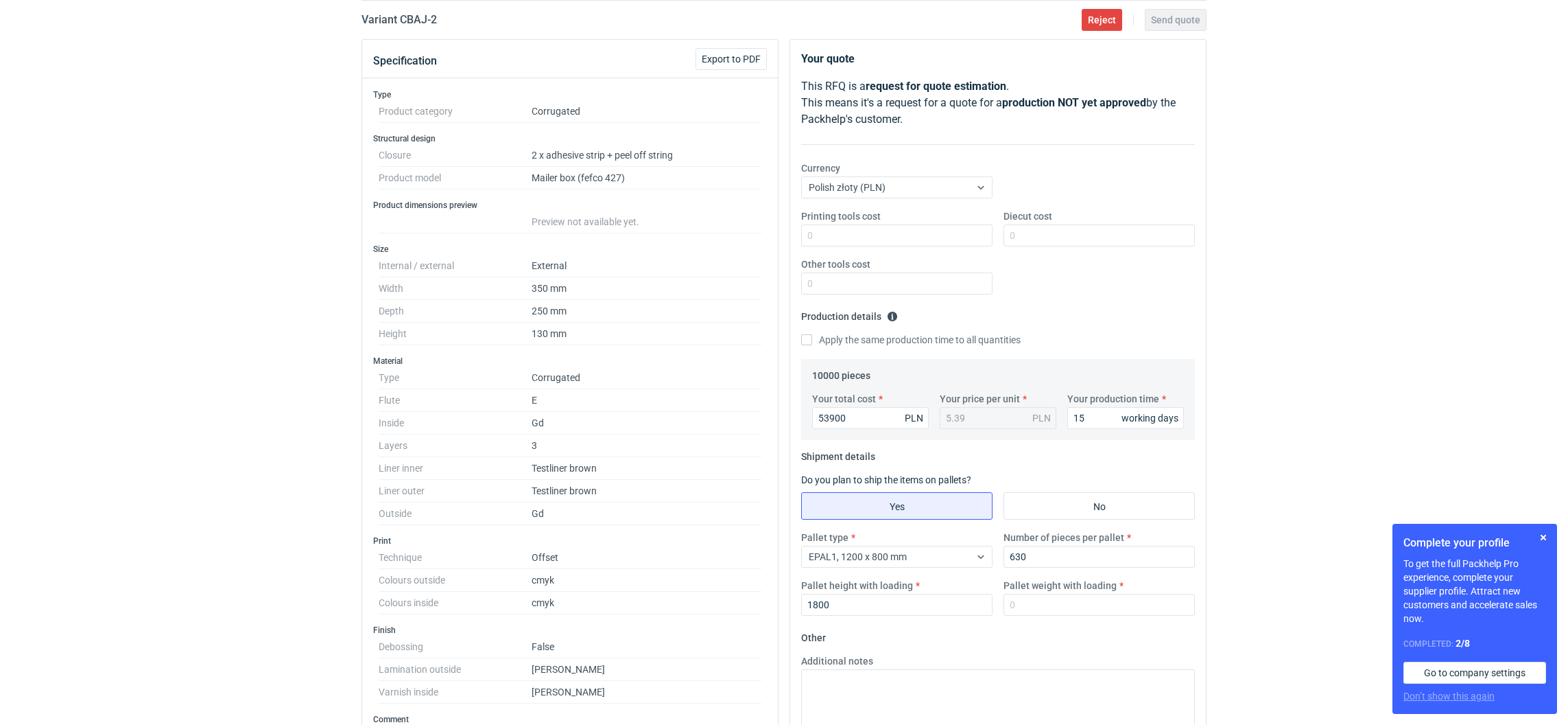
scroll to position [206, 0]
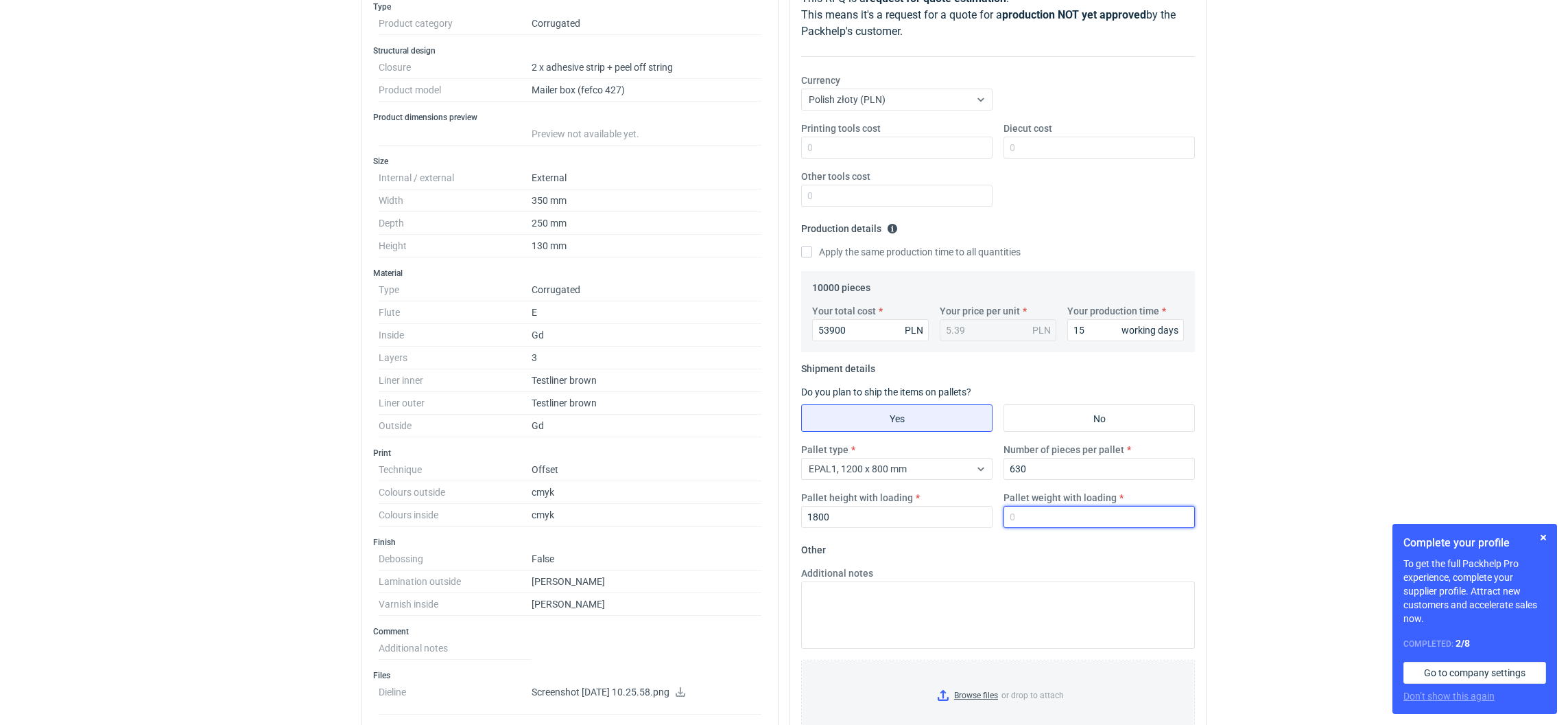
click at [1025, 513] on input "Pallet weight with loading" at bounding box center [1099, 516] width 192 height 22
type input "470"
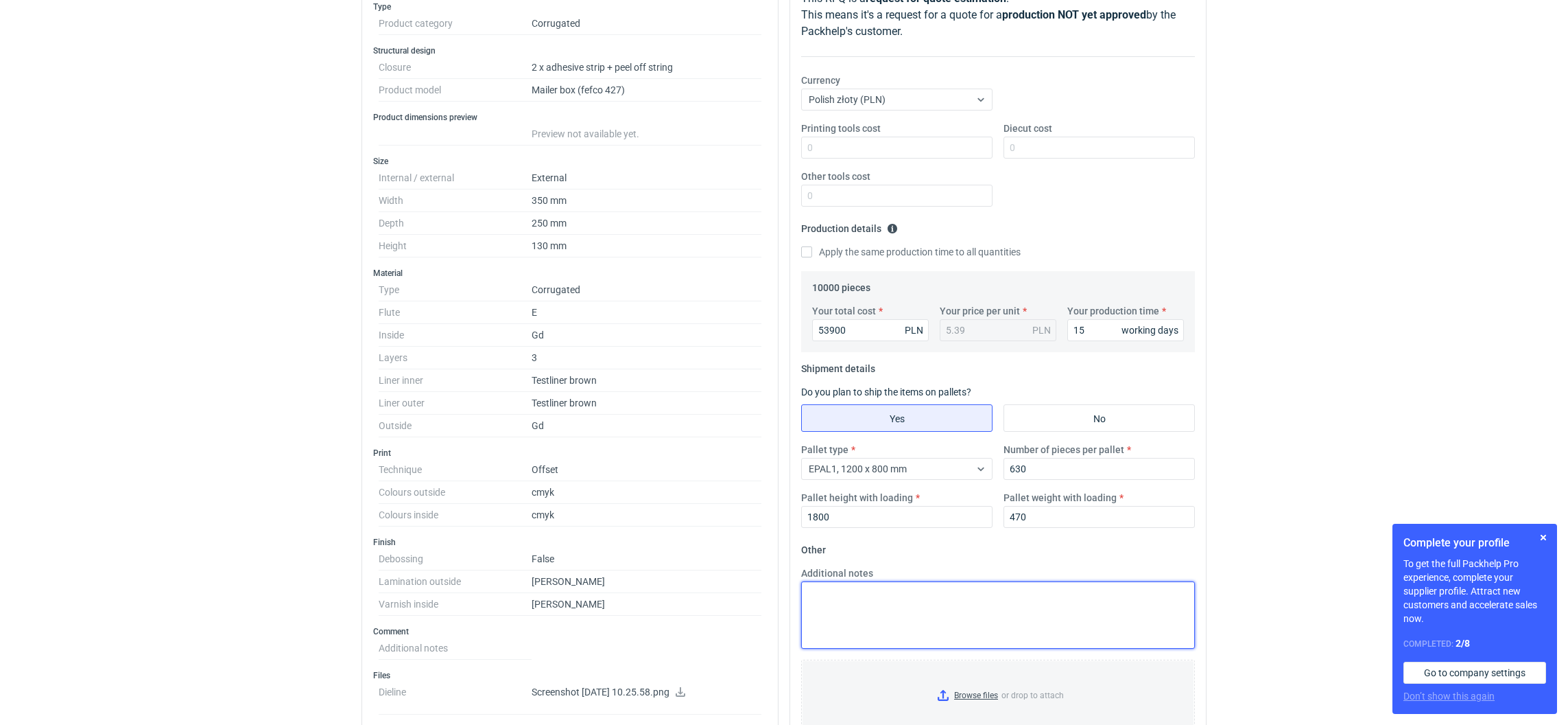
click at [1016, 584] on textarea "Additional notes" at bounding box center [998, 615] width 394 height 67
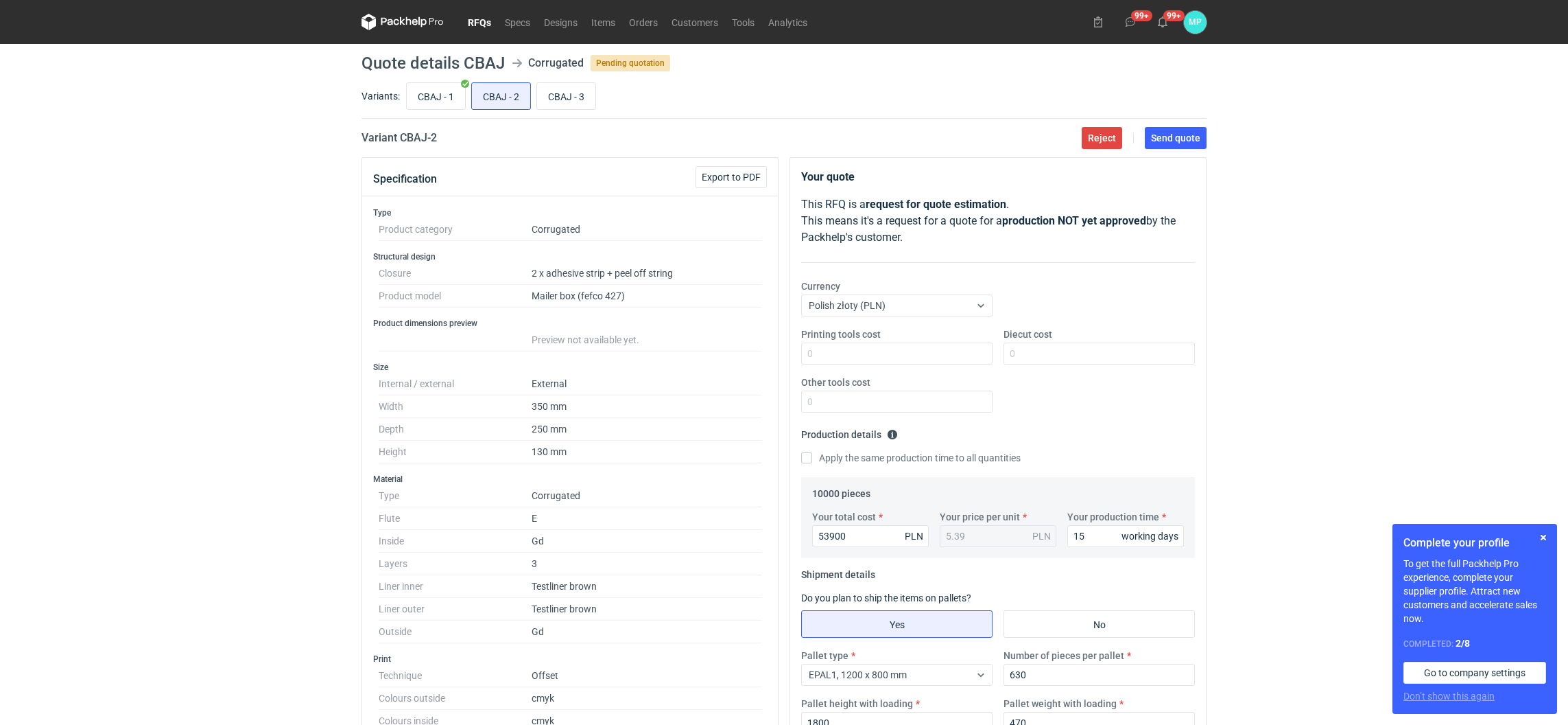
scroll to position [514, 0]
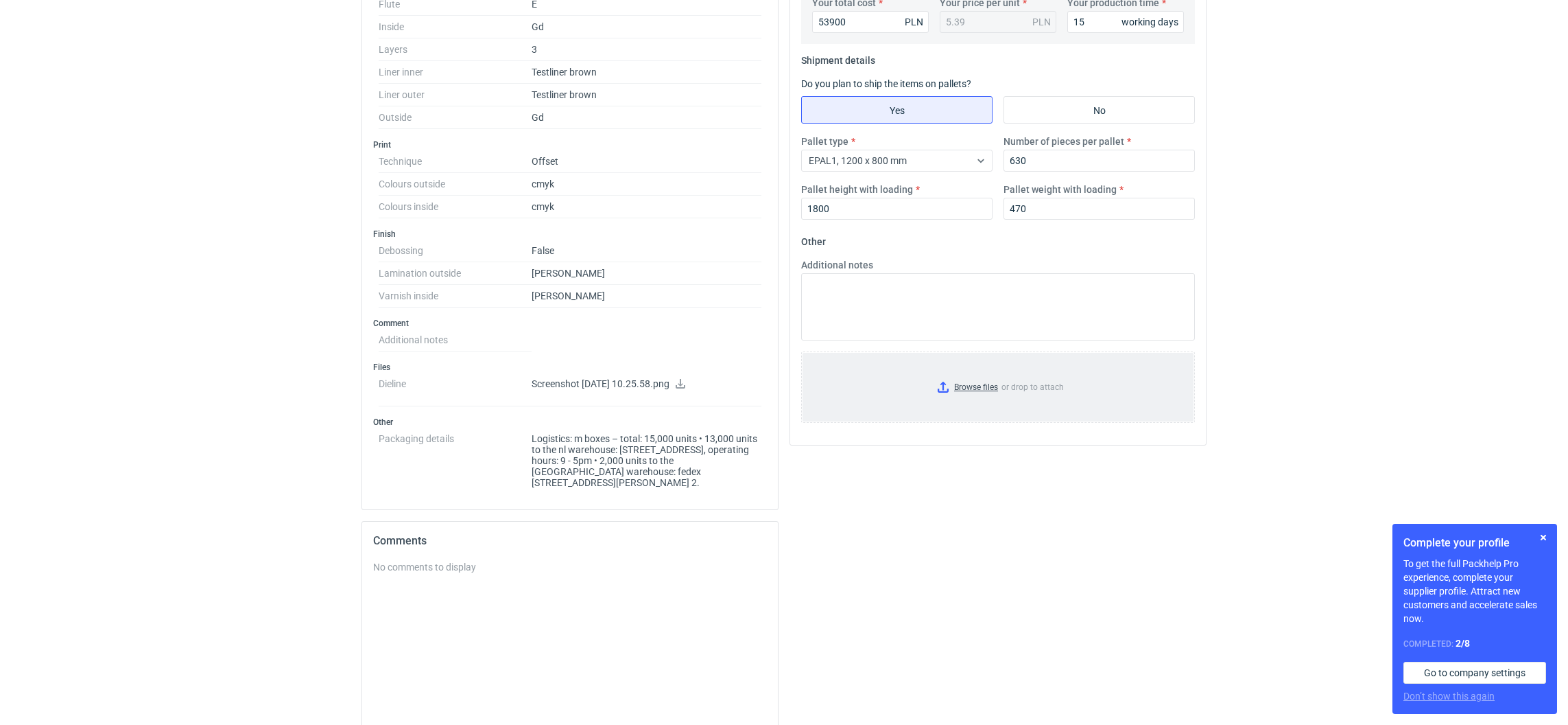
click at [944, 386] on input "Browse files or drop to attach" at bounding box center [998, 387] width 391 height 69
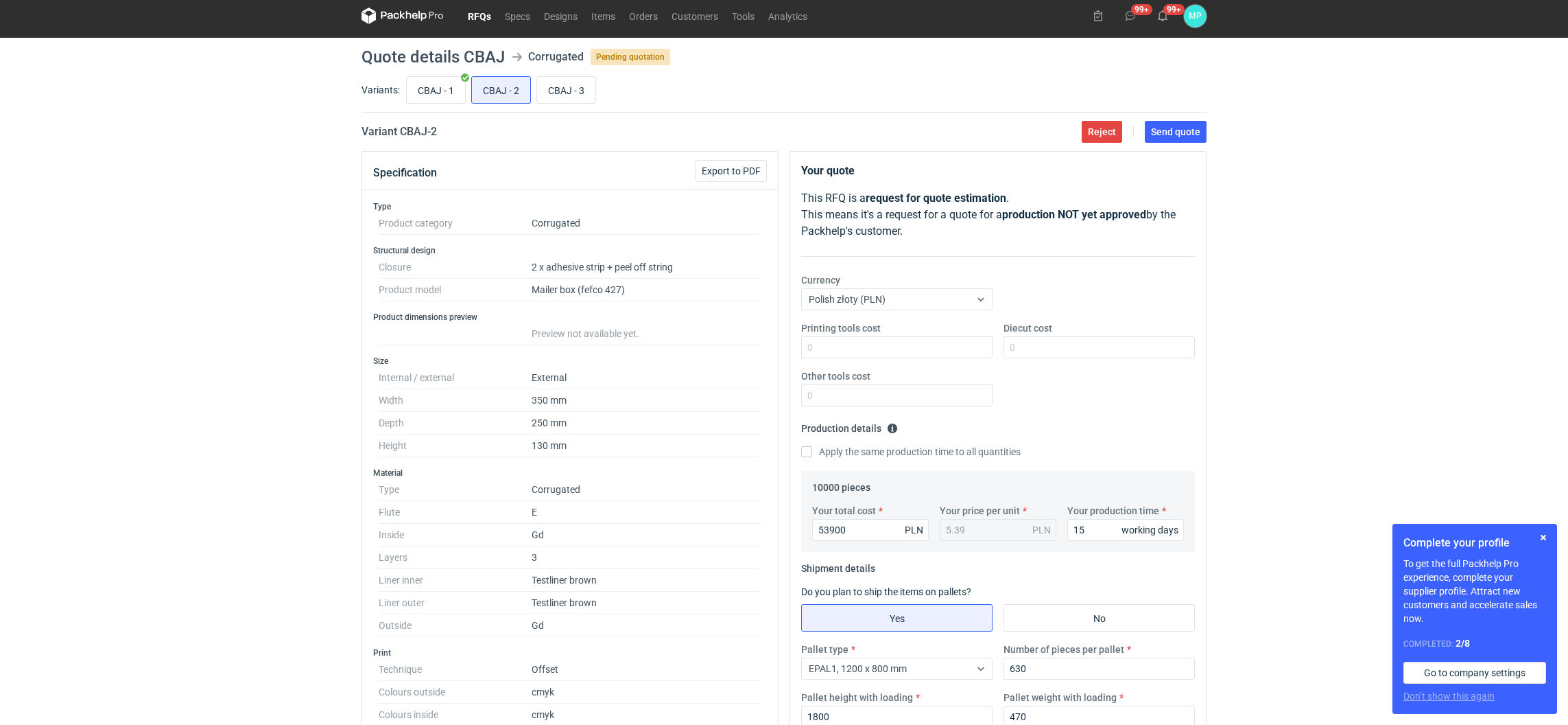
scroll to position [0, 0]
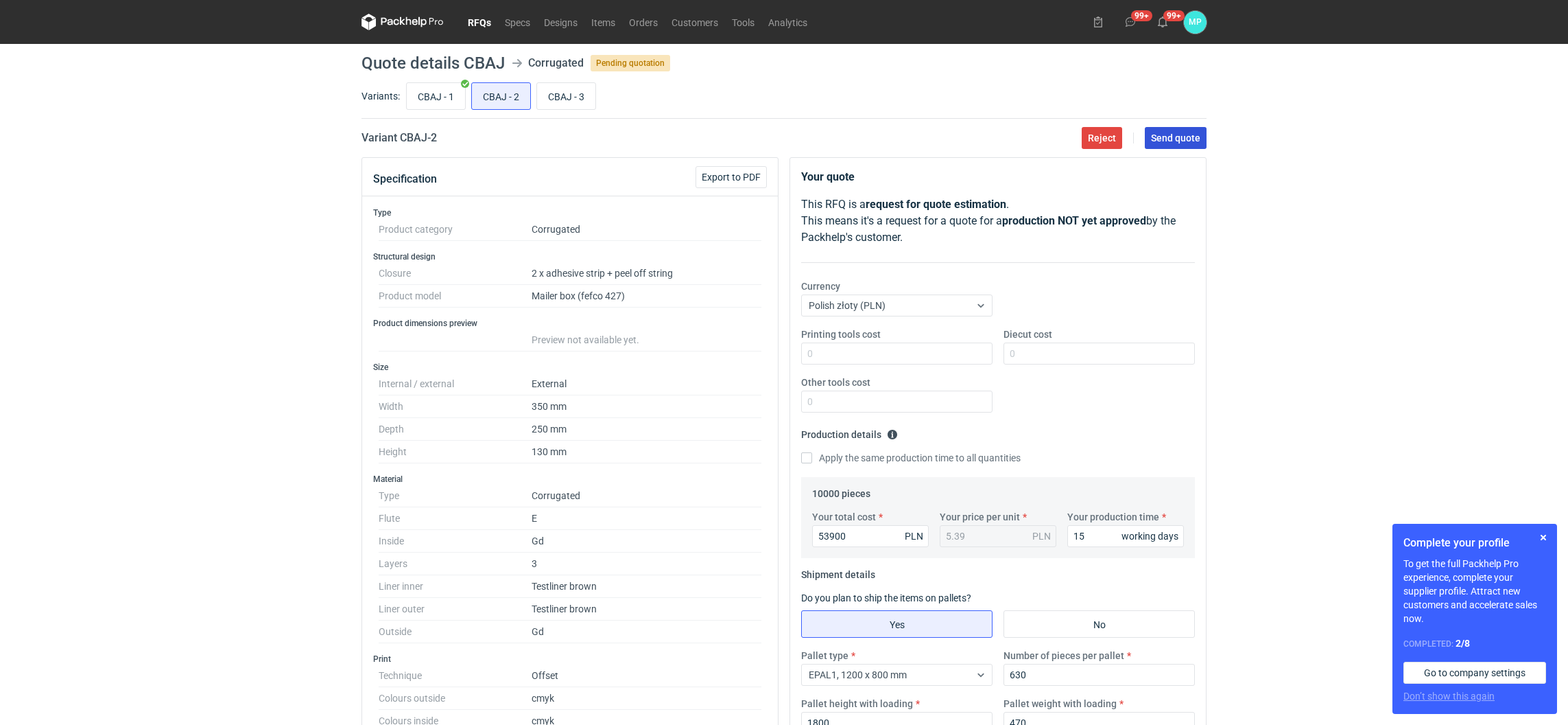
click at [1178, 138] on span "Send quote" at bounding box center [1176, 137] width 49 height 10
click at [412, 102] on input "CBAJ - 1" at bounding box center [436, 96] width 58 height 26
radio input "true"
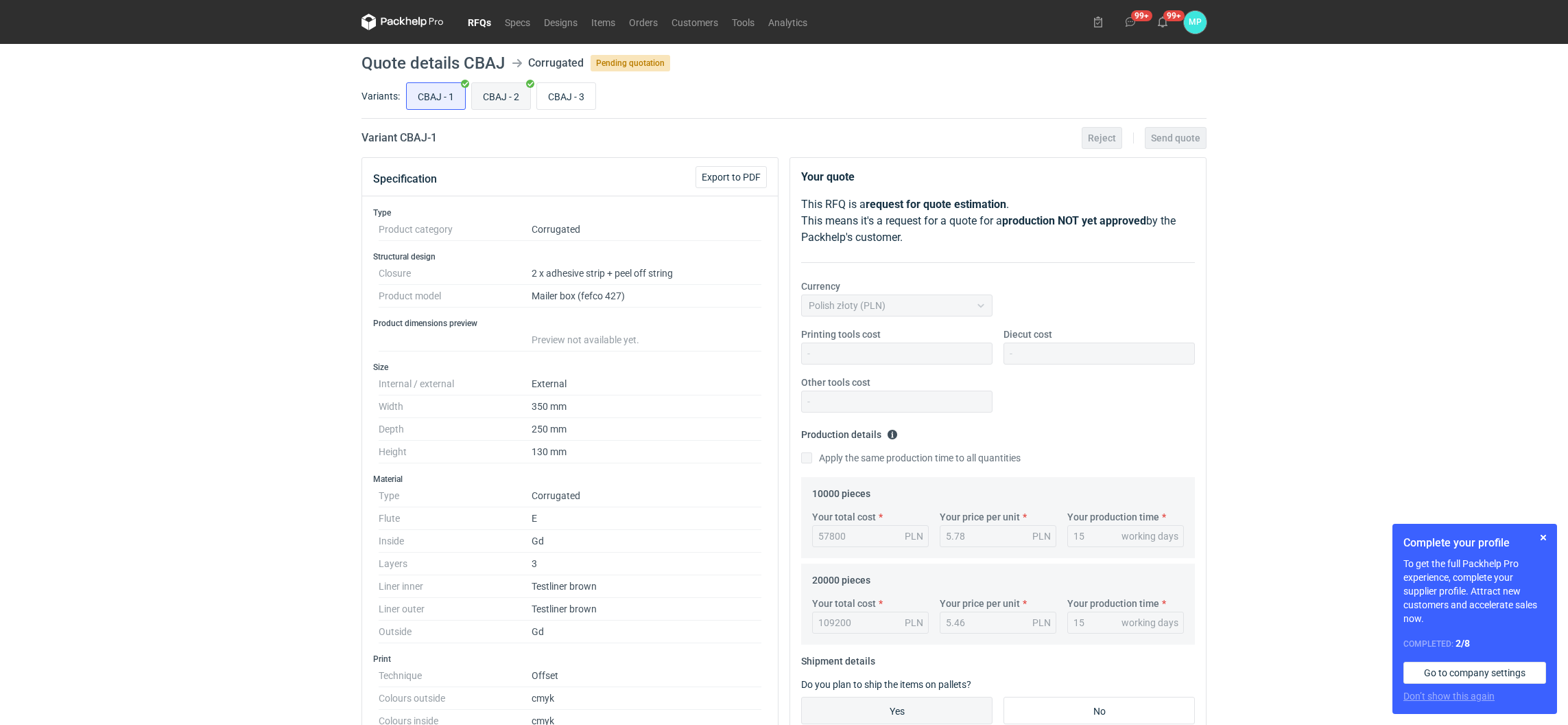
click at [510, 97] on input "CBAJ - 2" at bounding box center [501, 96] width 58 height 26
radio input "true"
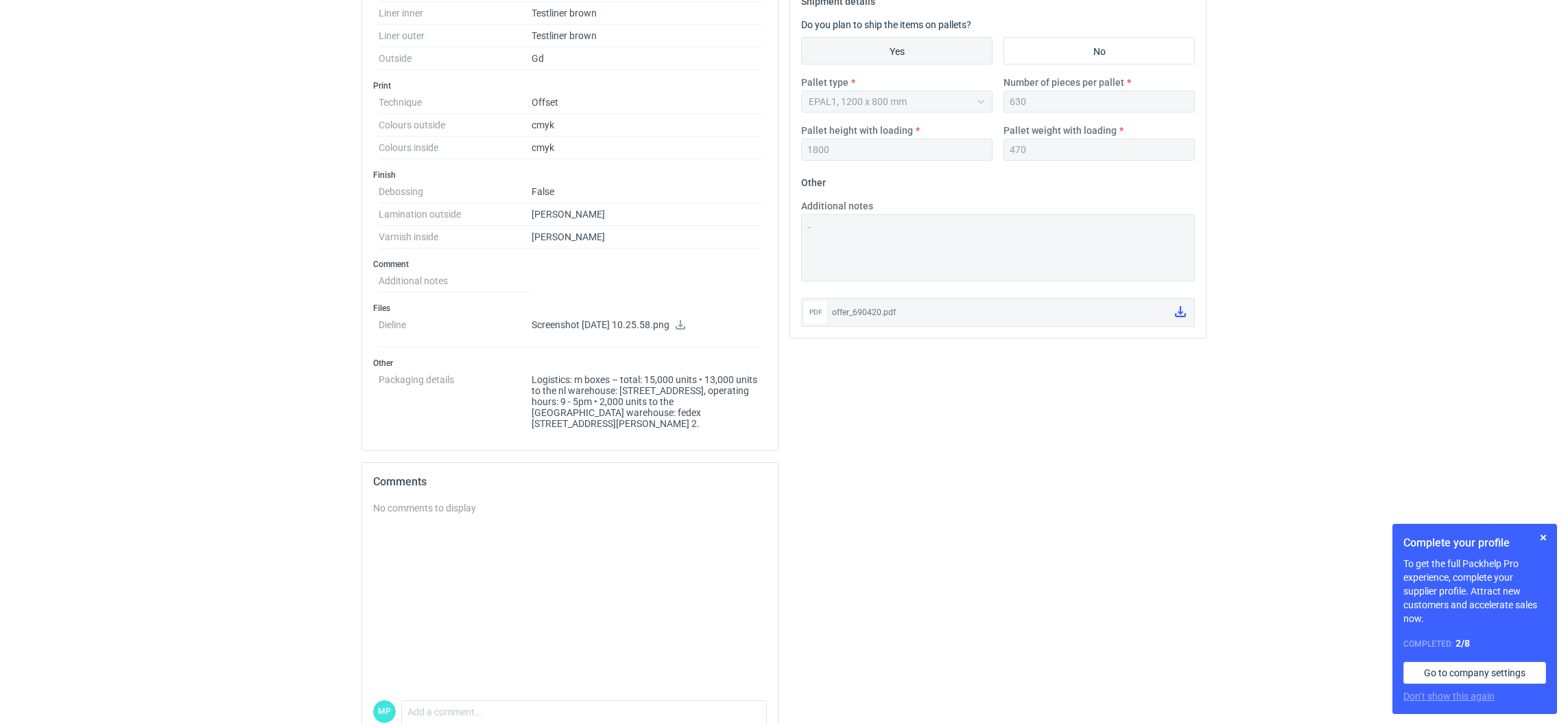
scroll to position [641, 0]
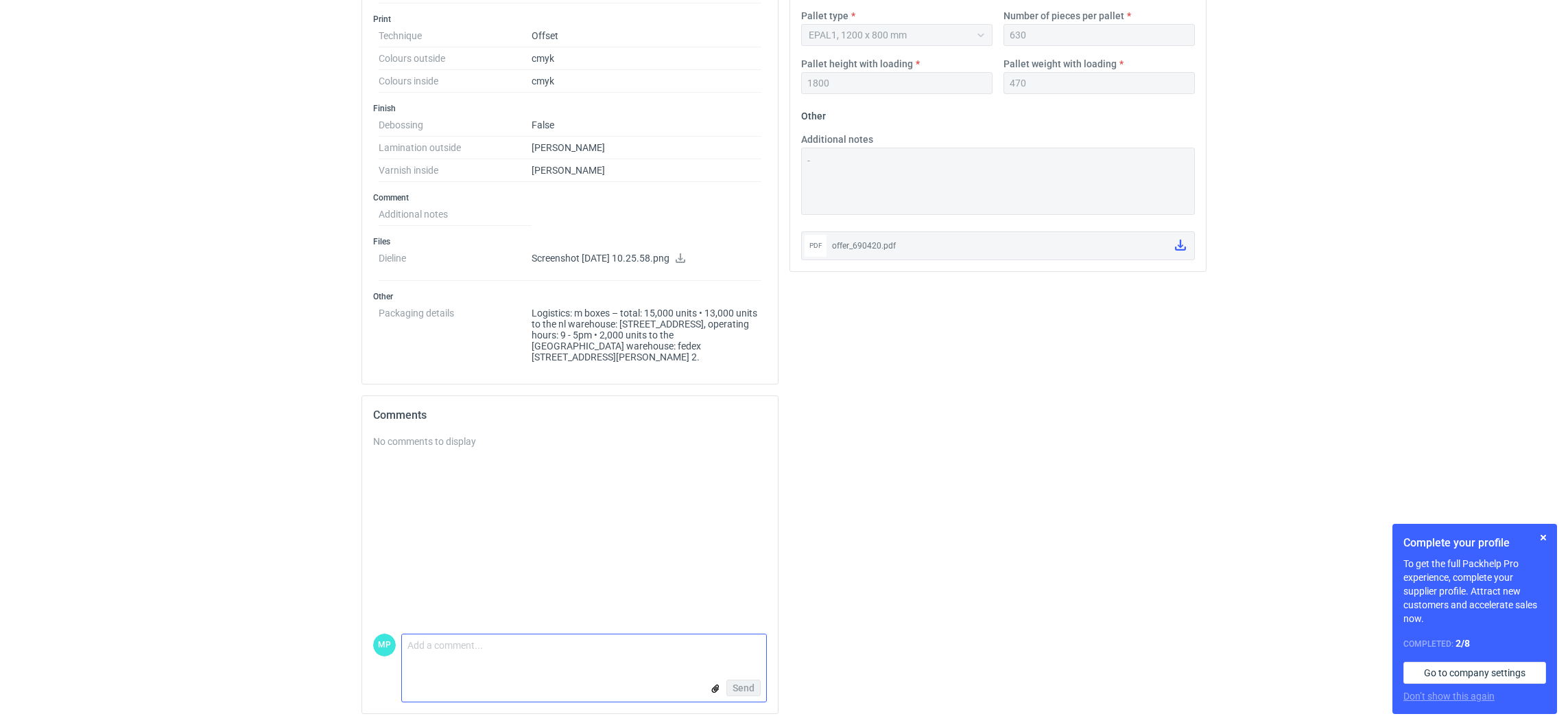
click at [454, 657] on textarea "Comment message" at bounding box center [584, 648] width 364 height 29
type textarea "paleta 1200x1000x1800"
click at [748, 689] on span "Send" at bounding box center [743, 687] width 22 height 10
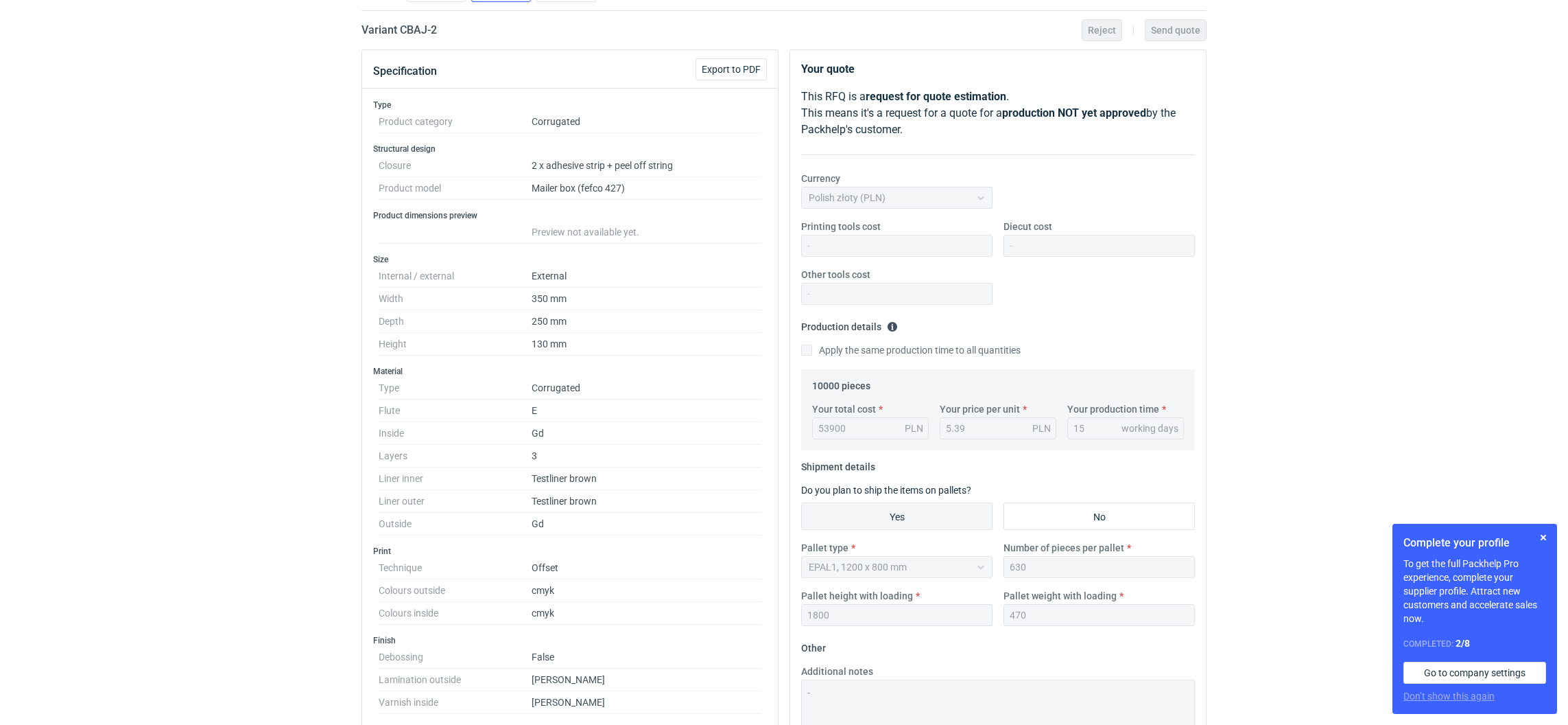
scroll to position [0, 0]
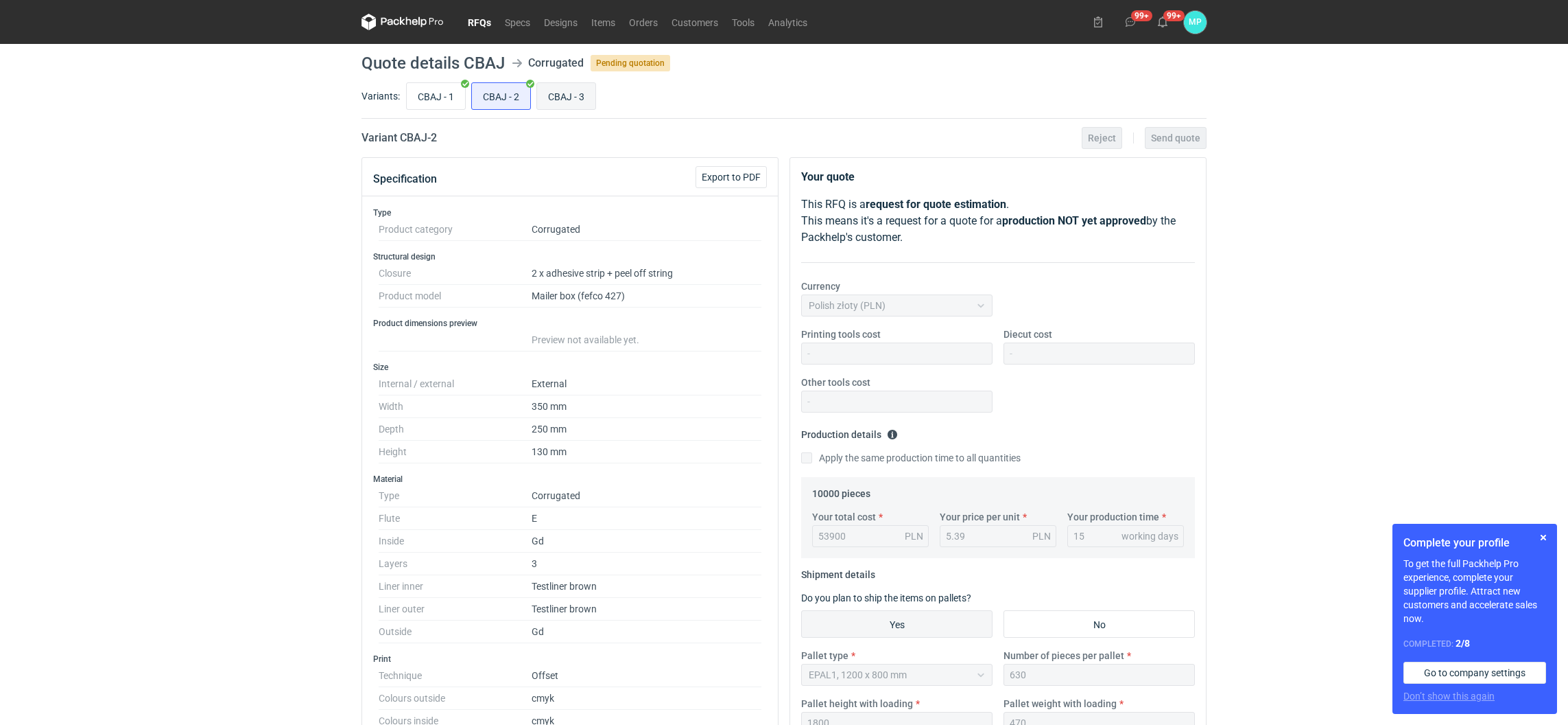
click at [573, 98] on input "CBAJ - 3" at bounding box center [566, 96] width 58 height 26
radio input "true"
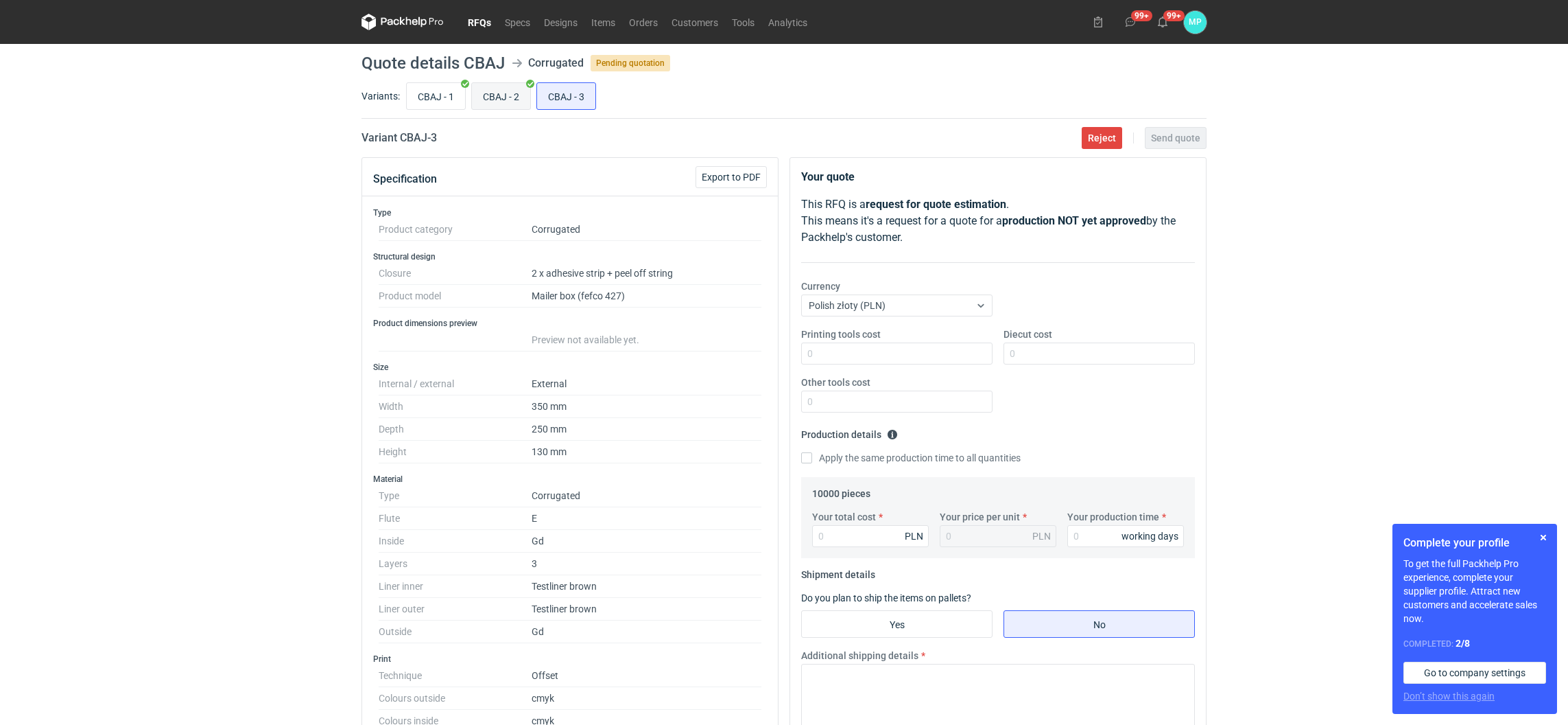
click at [488, 99] on input "CBAJ - 2" at bounding box center [501, 96] width 58 height 26
radio input "true"
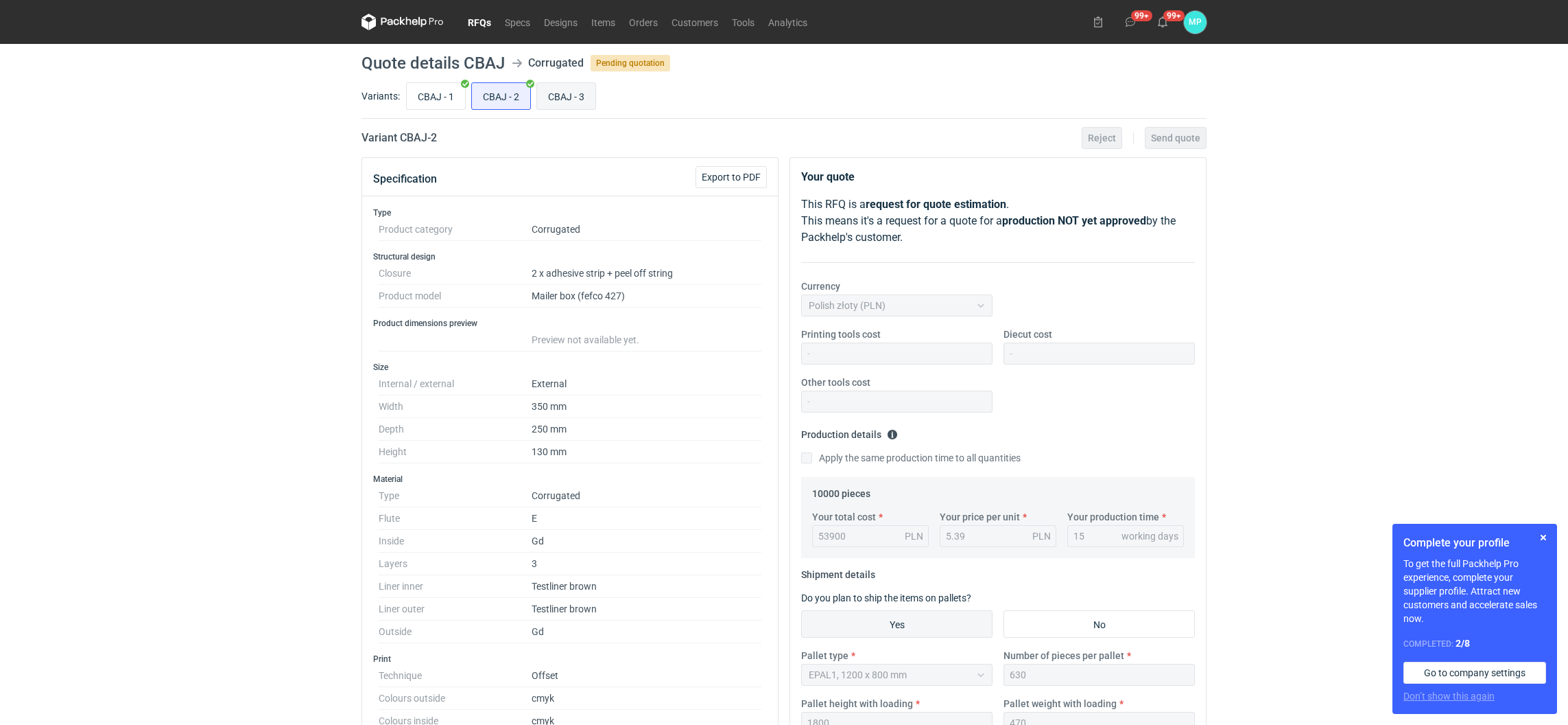
click at [570, 94] on input "CBAJ - 3" at bounding box center [566, 96] width 58 height 26
radio input "true"
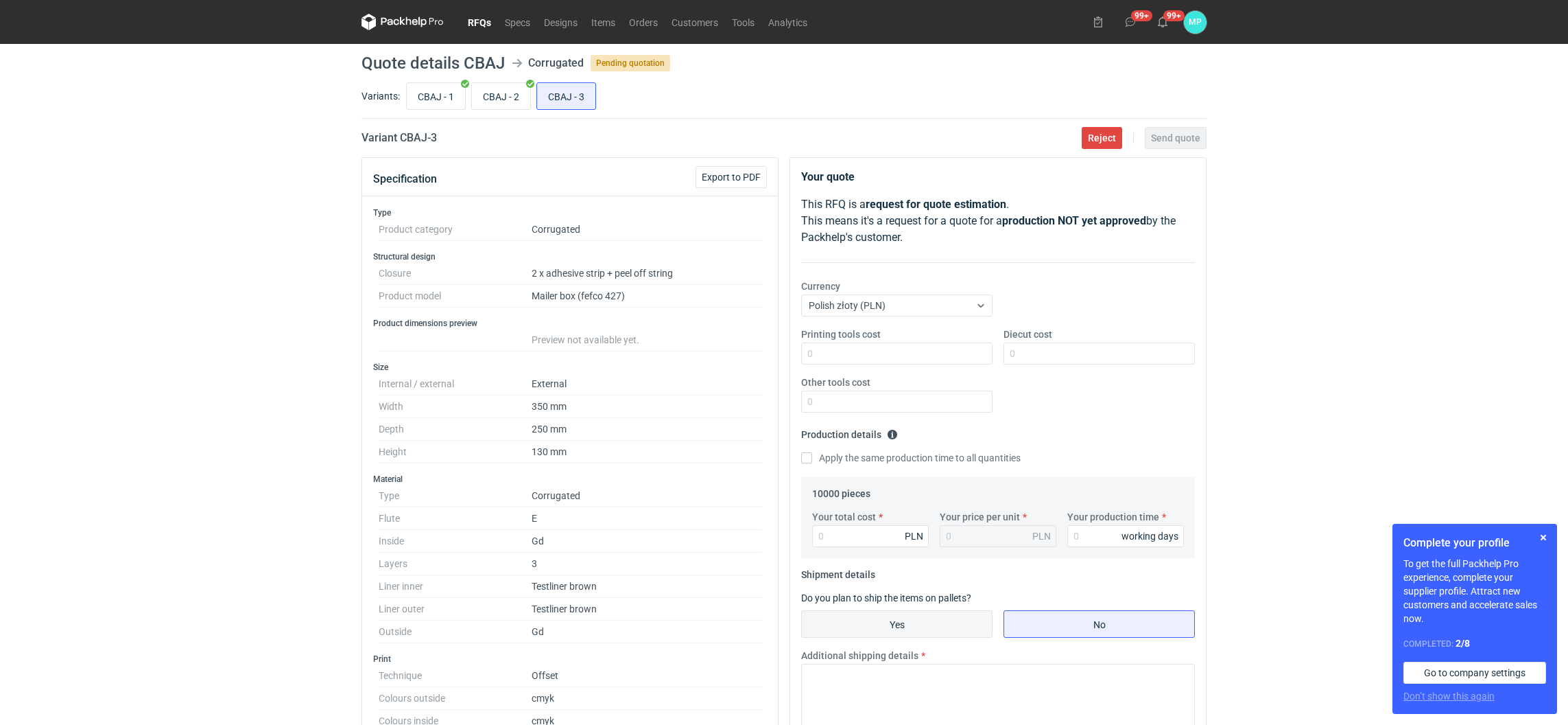
click at [950, 633] on input "Yes" at bounding box center [897, 624] width 190 height 26
radio input "true"
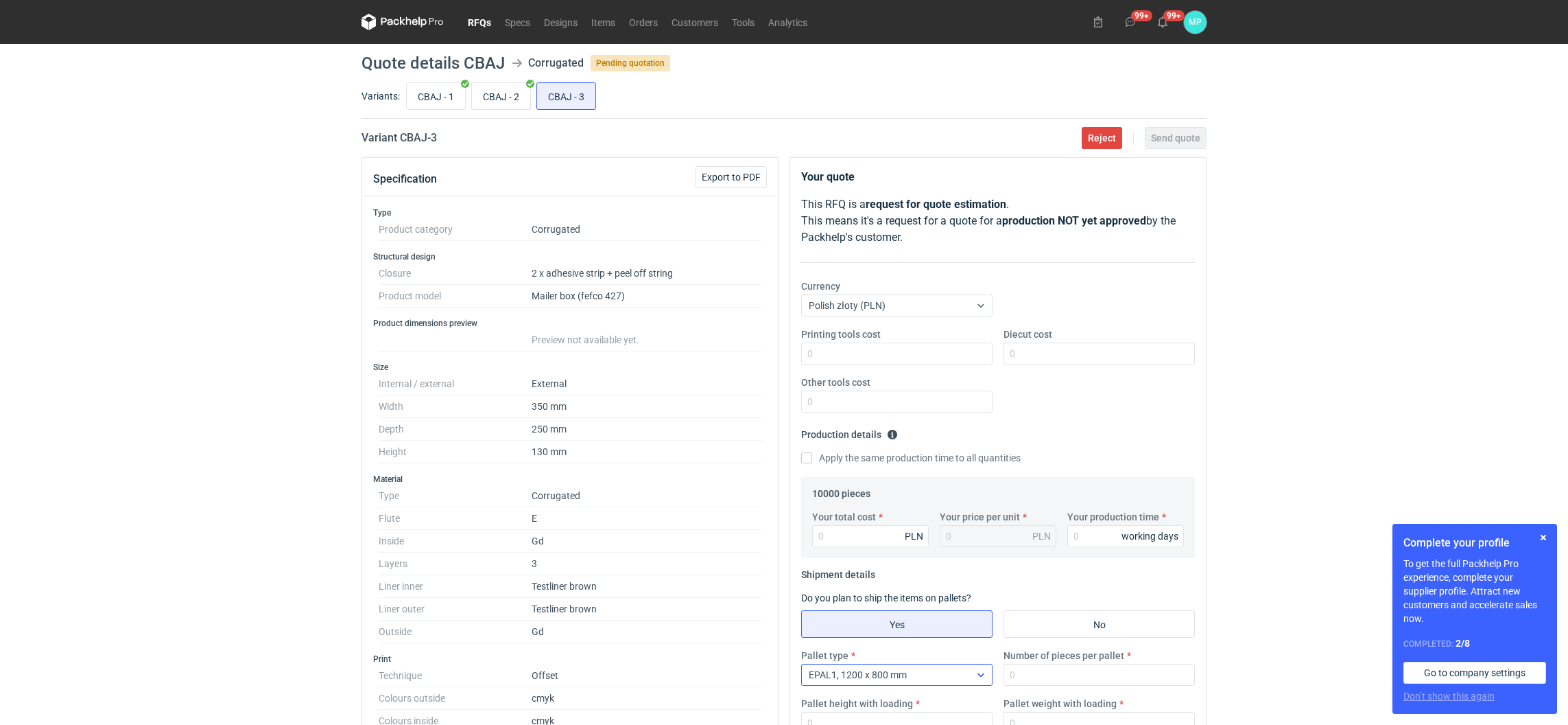
click at [935, 680] on div "EPAL1, 1200 x 800 mm" at bounding box center [886, 675] width 168 height 19
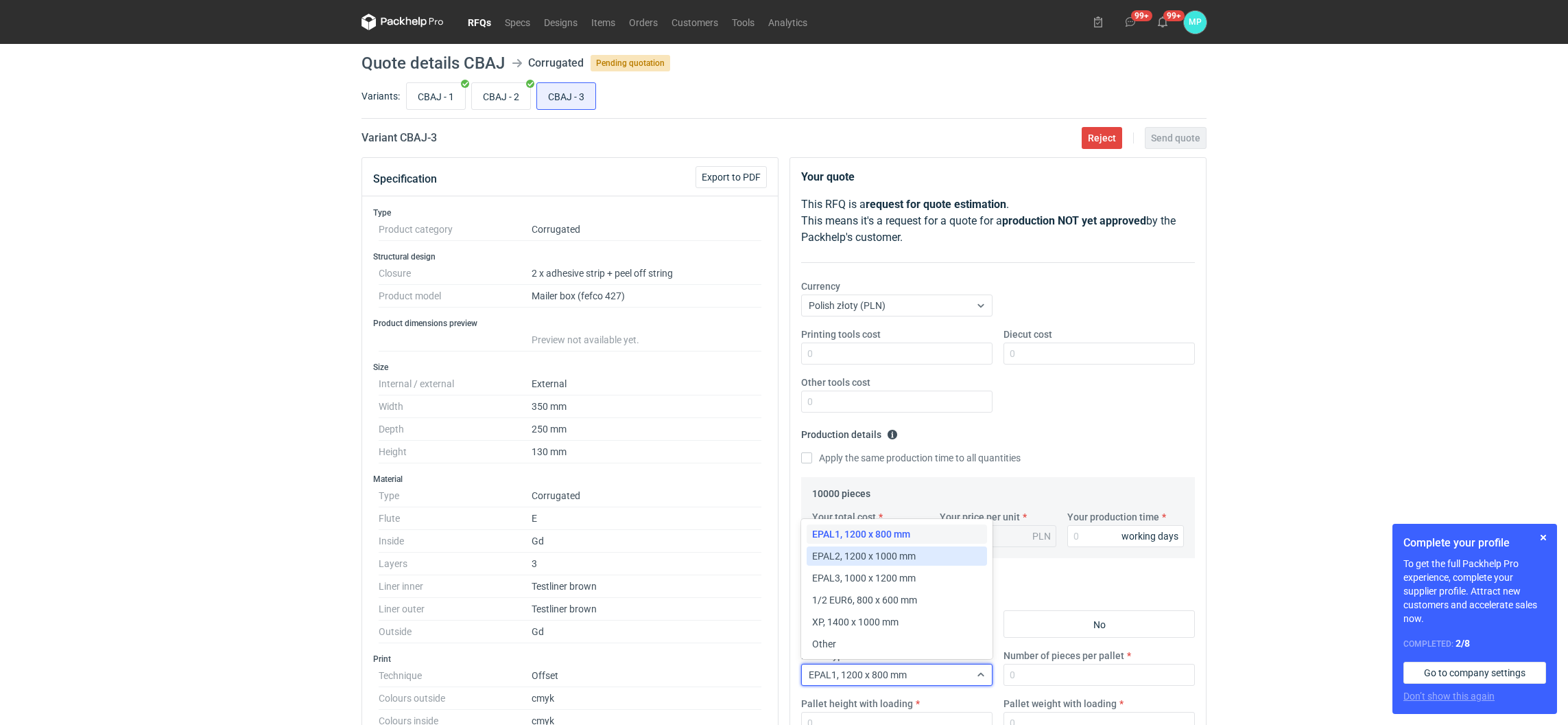
click at [902, 549] on span "EPAL2, 1200 x 1000 mm" at bounding box center [864, 556] width 104 height 14
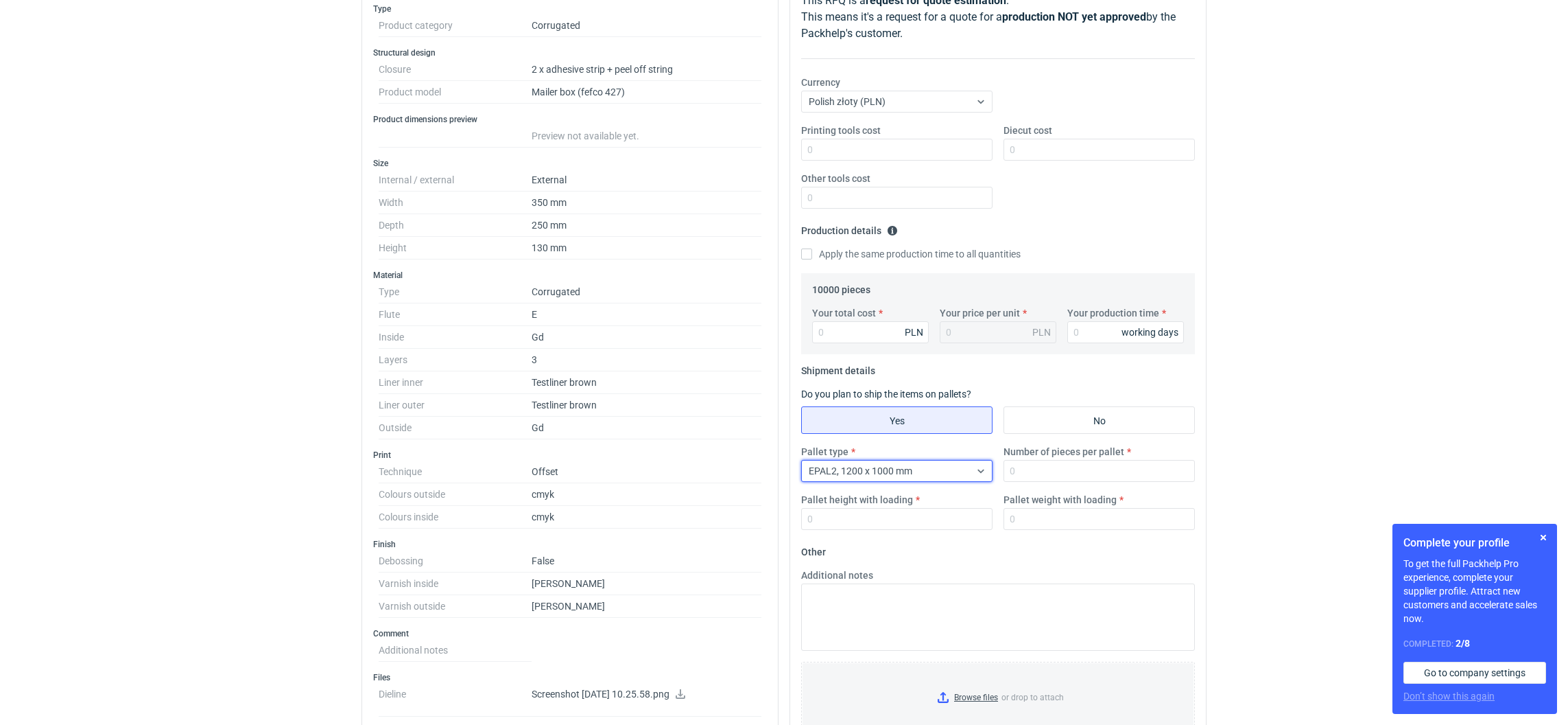
scroll to position [206, 0]
click at [893, 526] on input "Pallet height with loading" at bounding box center [897, 516] width 192 height 22
type input "1800"
click at [1032, 468] on input "Number of pieces per pallet" at bounding box center [1099, 468] width 192 height 22
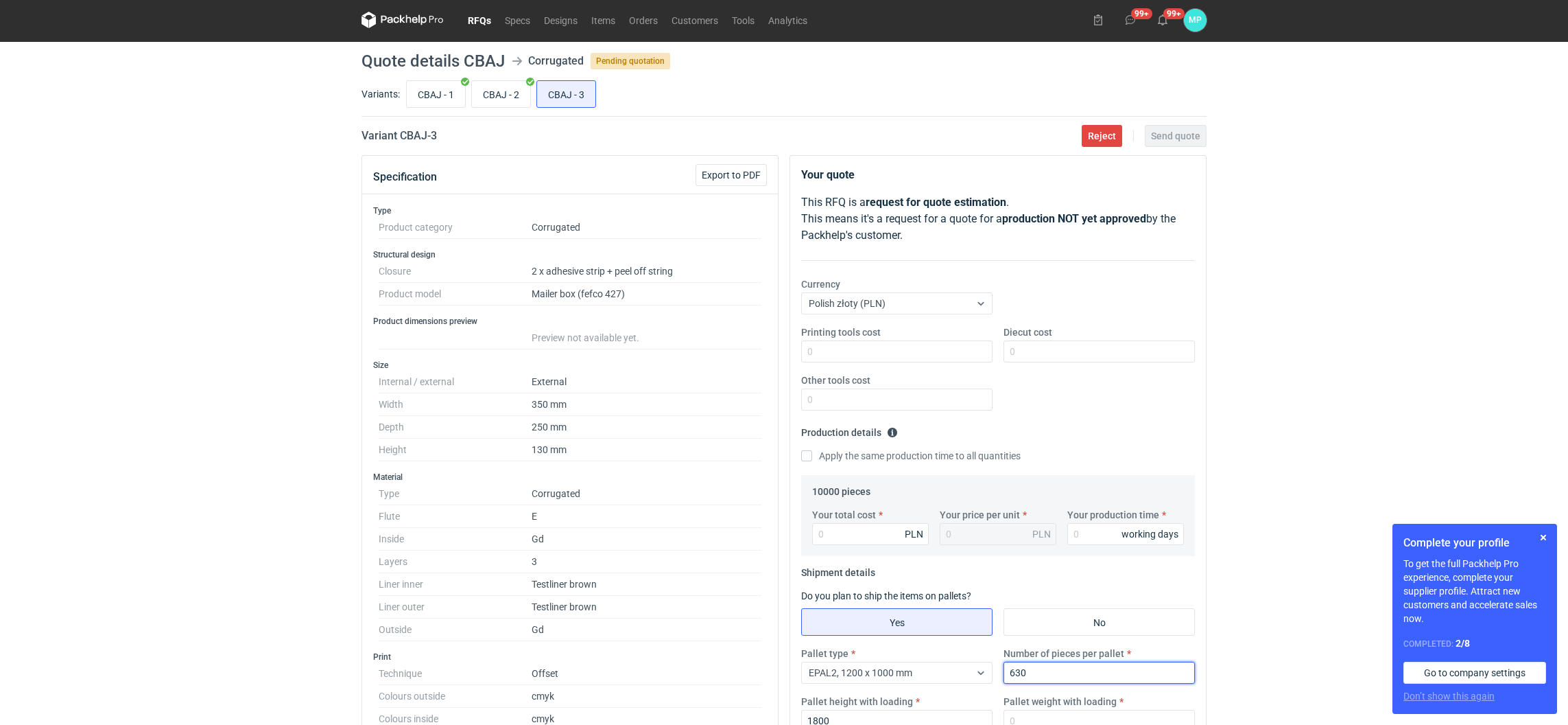
scroll to position [0, 0]
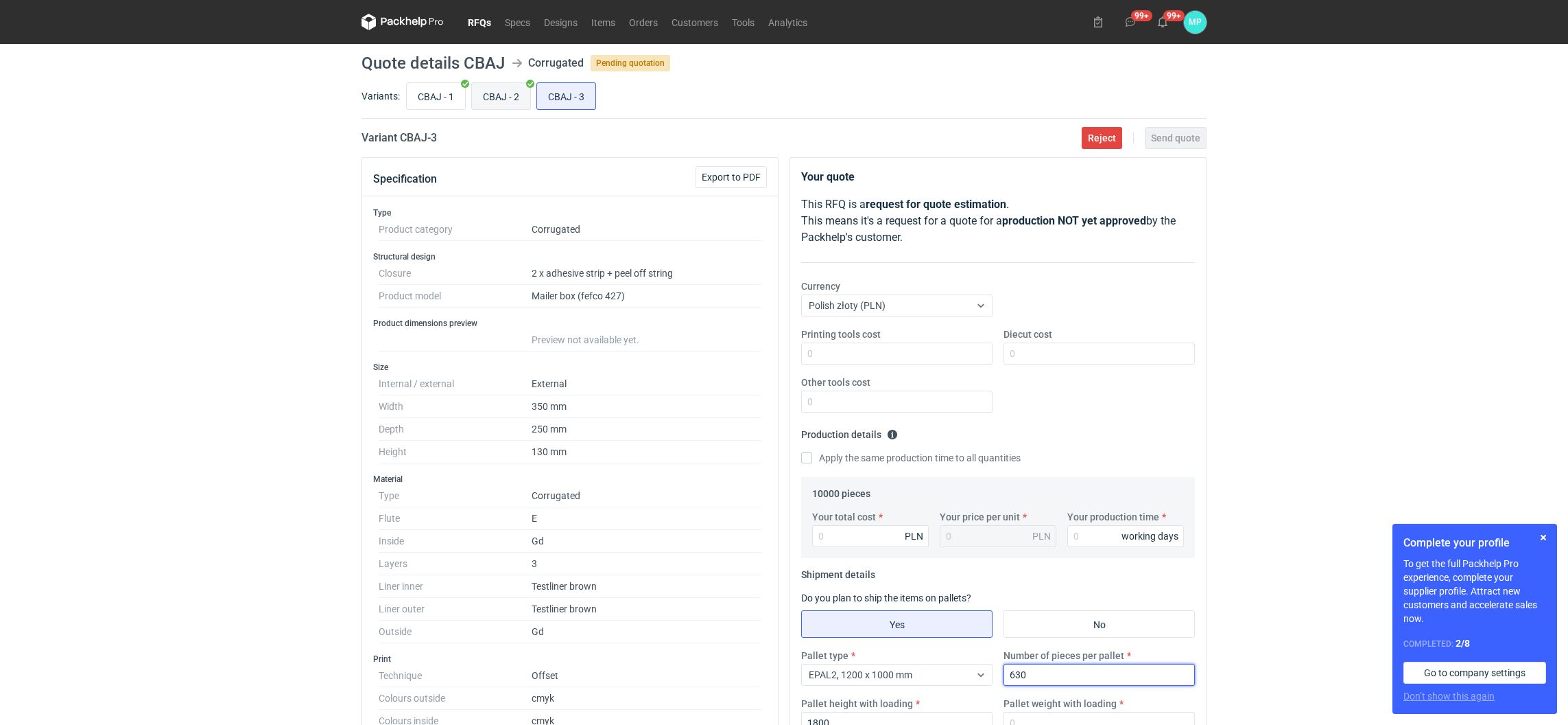
type input "630"
click at [503, 93] on input "CBAJ - 2" at bounding box center [501, 96] width 58 height 26
radio input "true"
click at [555, 99] on input "CBAJ - 3" at bounding box center [566, 96] width 58 height 26
radio input "true"
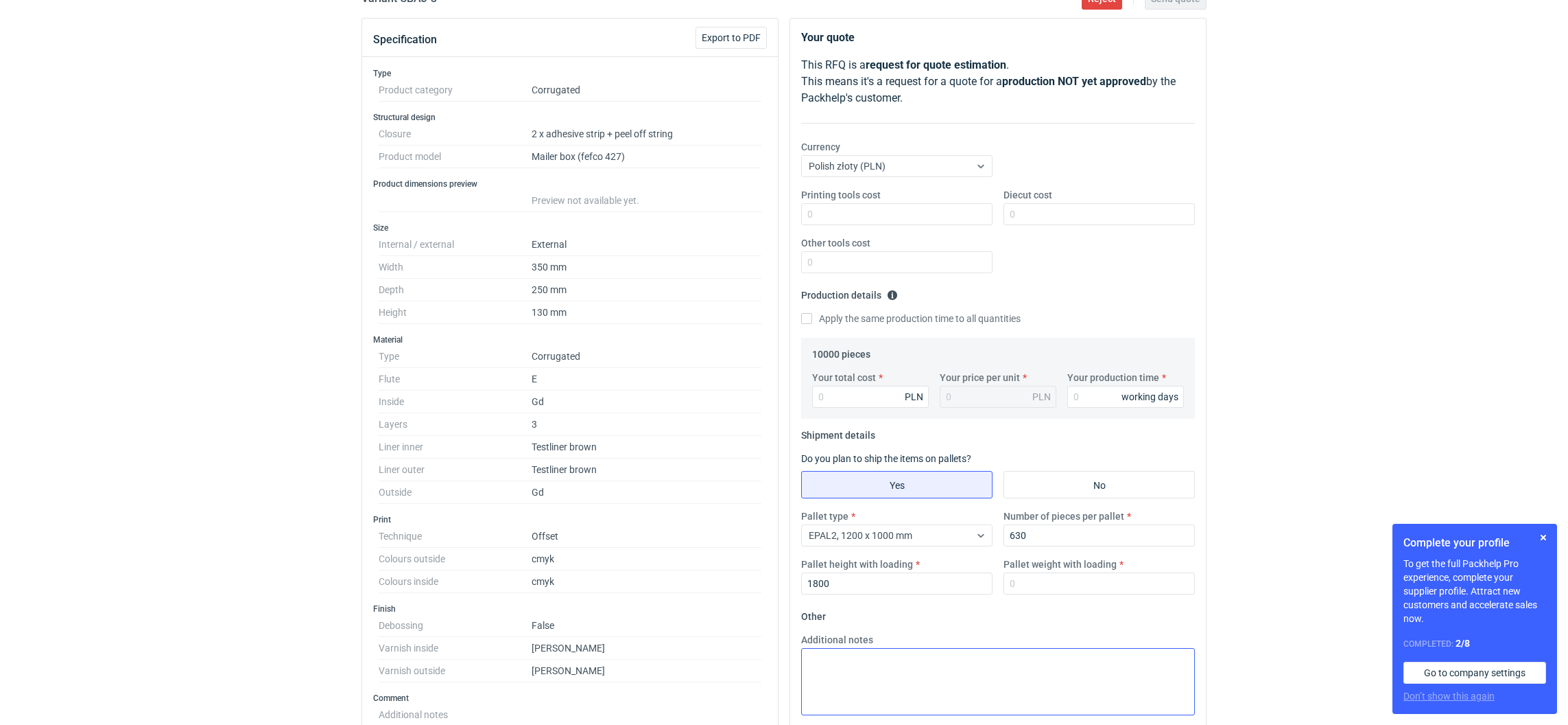
scroll to position [308, 0]
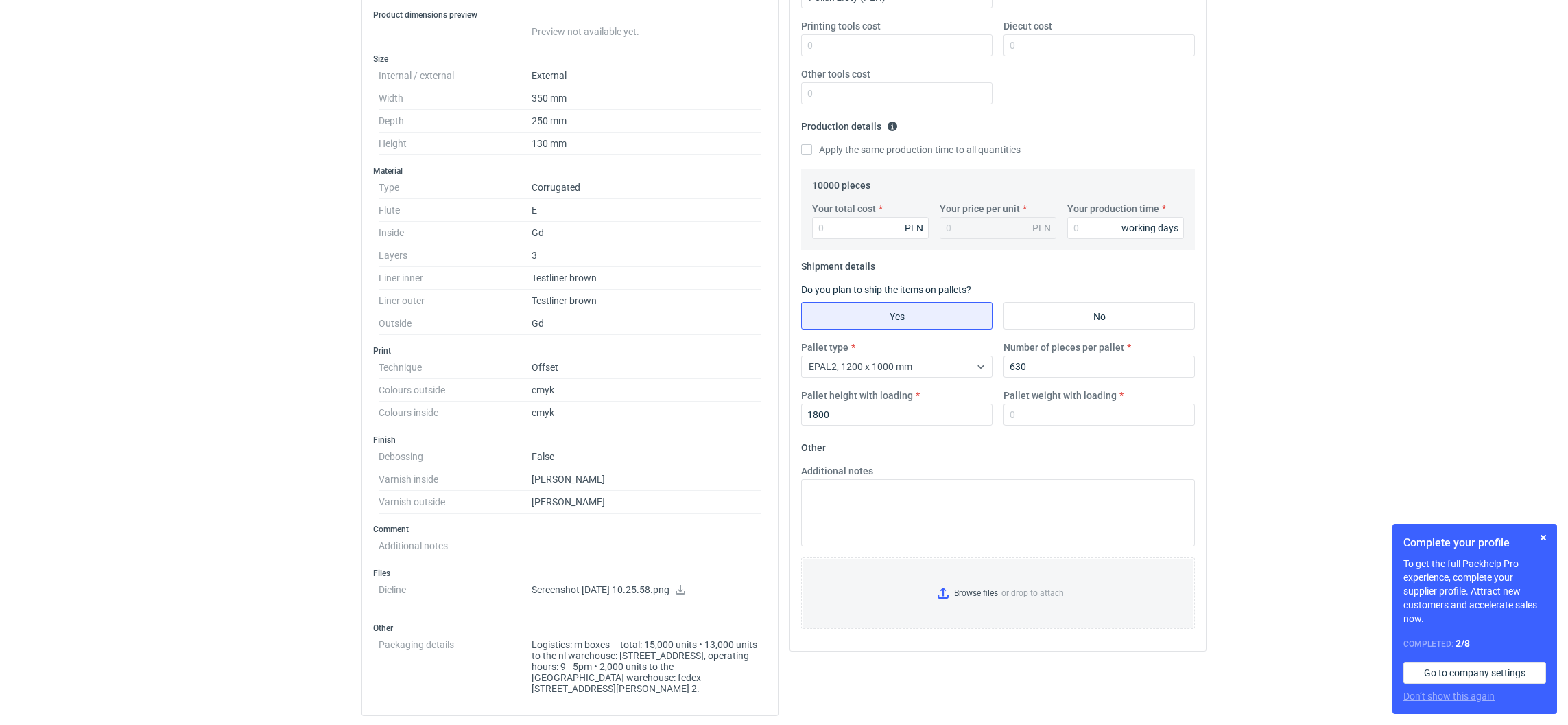
click at [1026, 427] on div "Pallet type EPAL2, 1200 x 1000 mm Number of pieces per pallet 630 Pallet height…" at bounding box center [998, 388] width 405 height 96
click at [1026, 423] on input "Pallet weight with loading" at bounding box center [1099, 414] width 192 height 22
type input "470"
click at [1097, 223] on input "Your production time" at bounding box center [1126, 228] width 117 height 22
type input "15"
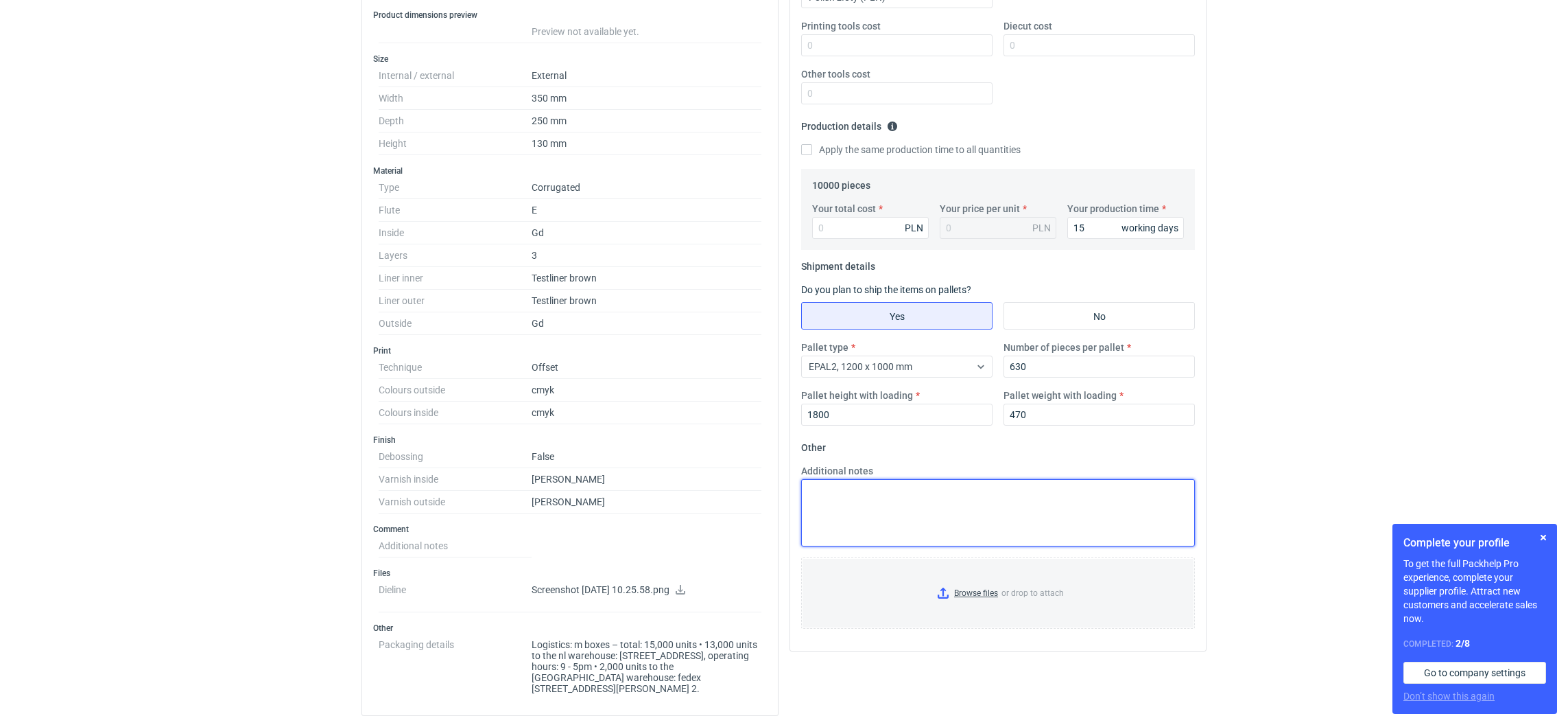
click at [963, 483] on textarea "Additional notes" at bounding box center [998, 513] width 394 height 67
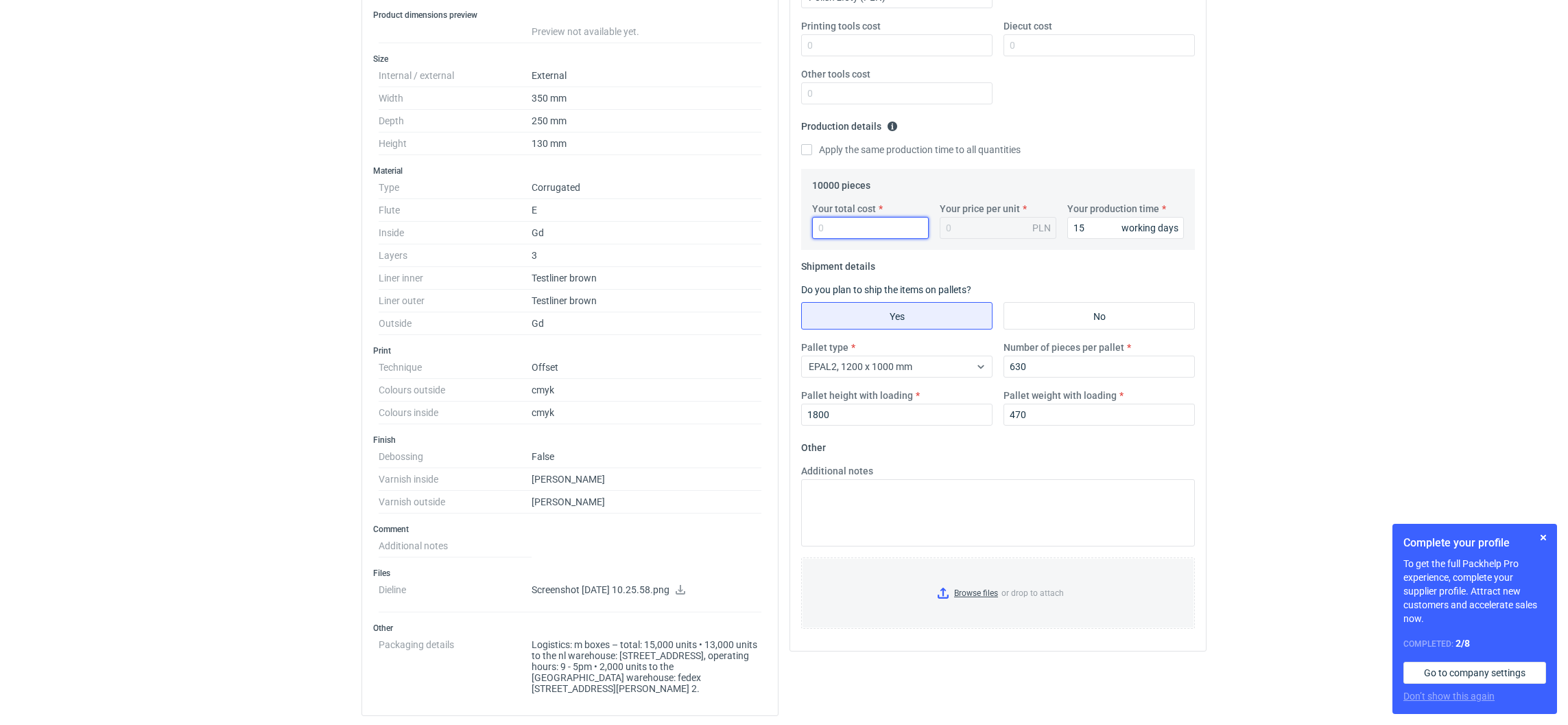
click at [863, 230] on input "Your total cost" at bounding box center [871, 228] width 117 height 22
paste input "46900"
type input "46900"
type input "4.69"
type input "46900"
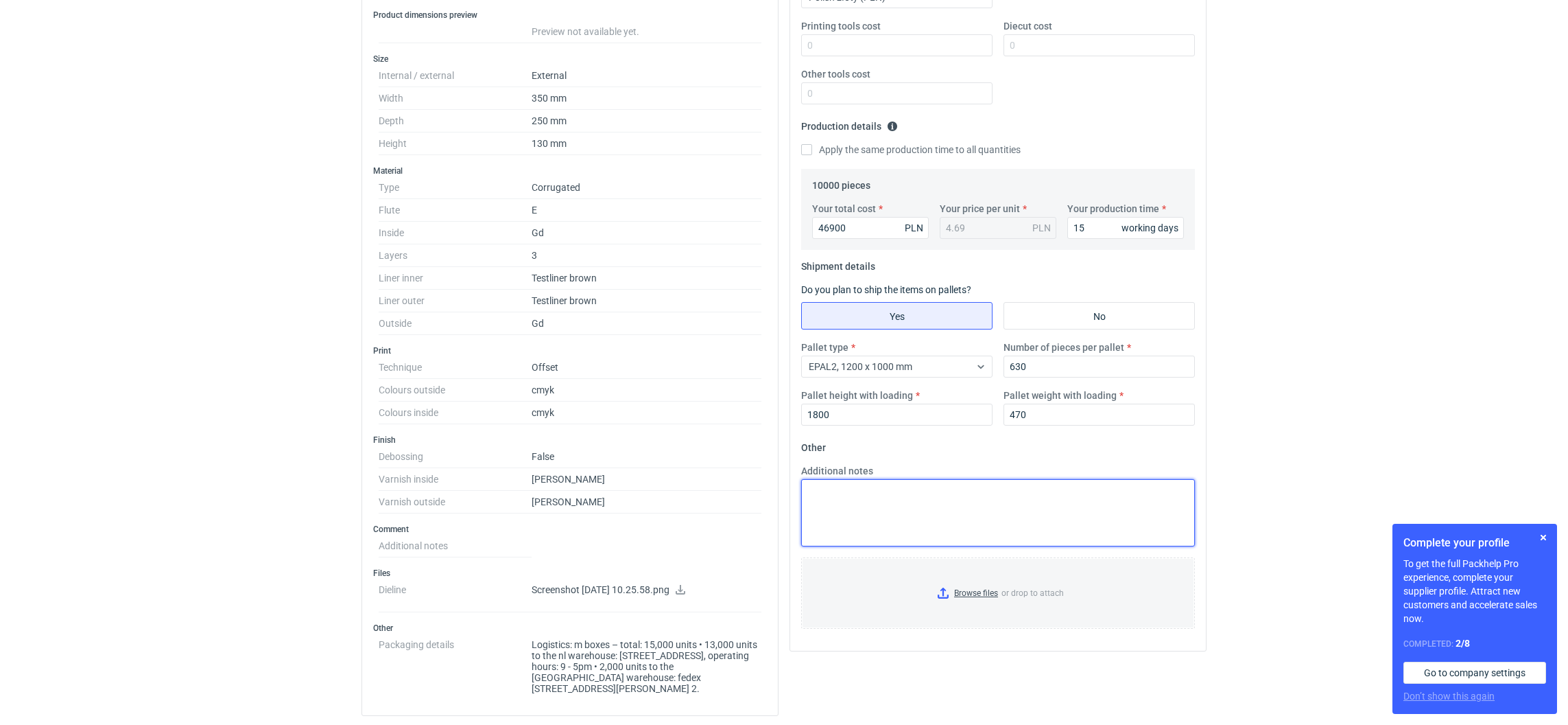
click at [845, 509] on textarea "Additional notes" at bounding box center [998, 513] width 394 height 67
click at [944, 590] on input "Browse files or drop to attach" at bounding box center [998, 593] width 391 height 69
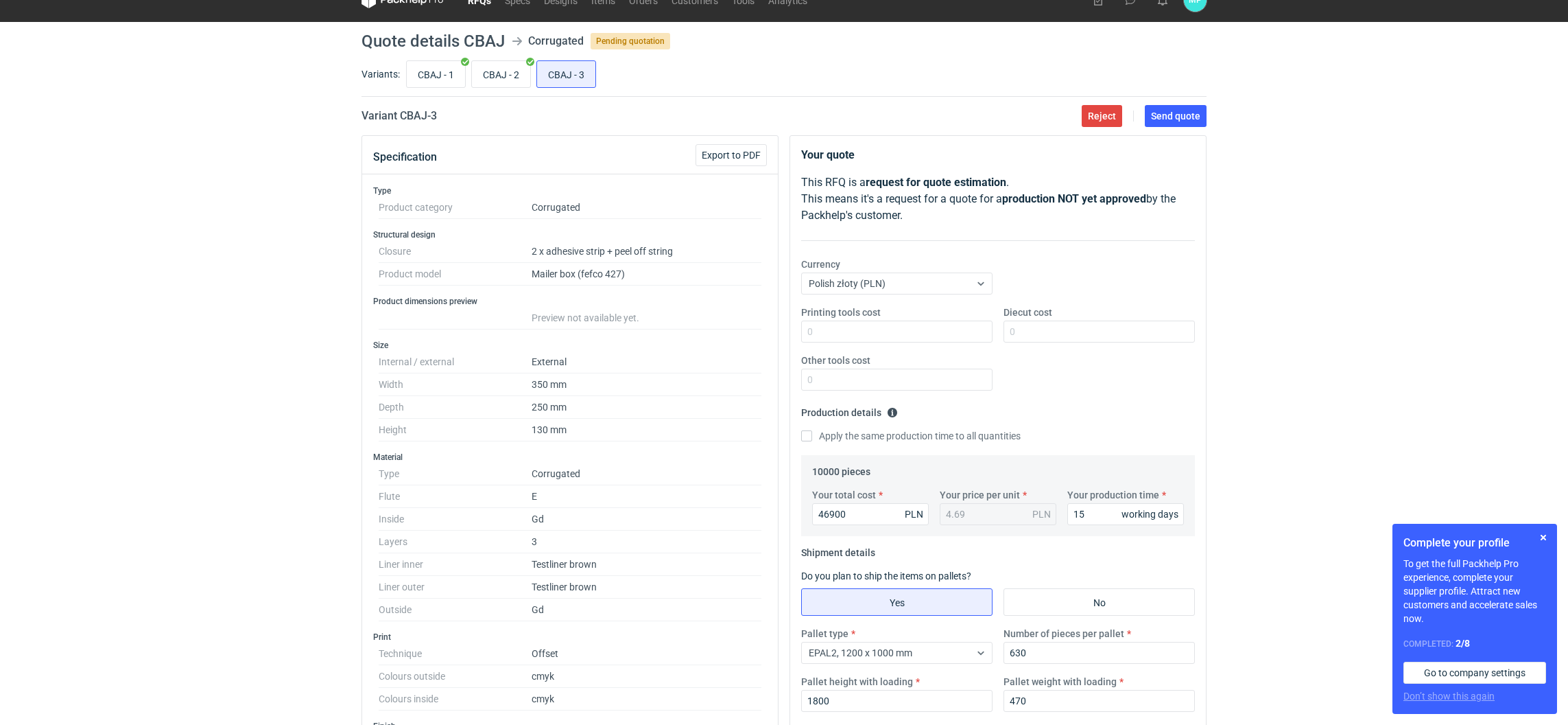
scroll to position [0, 0]
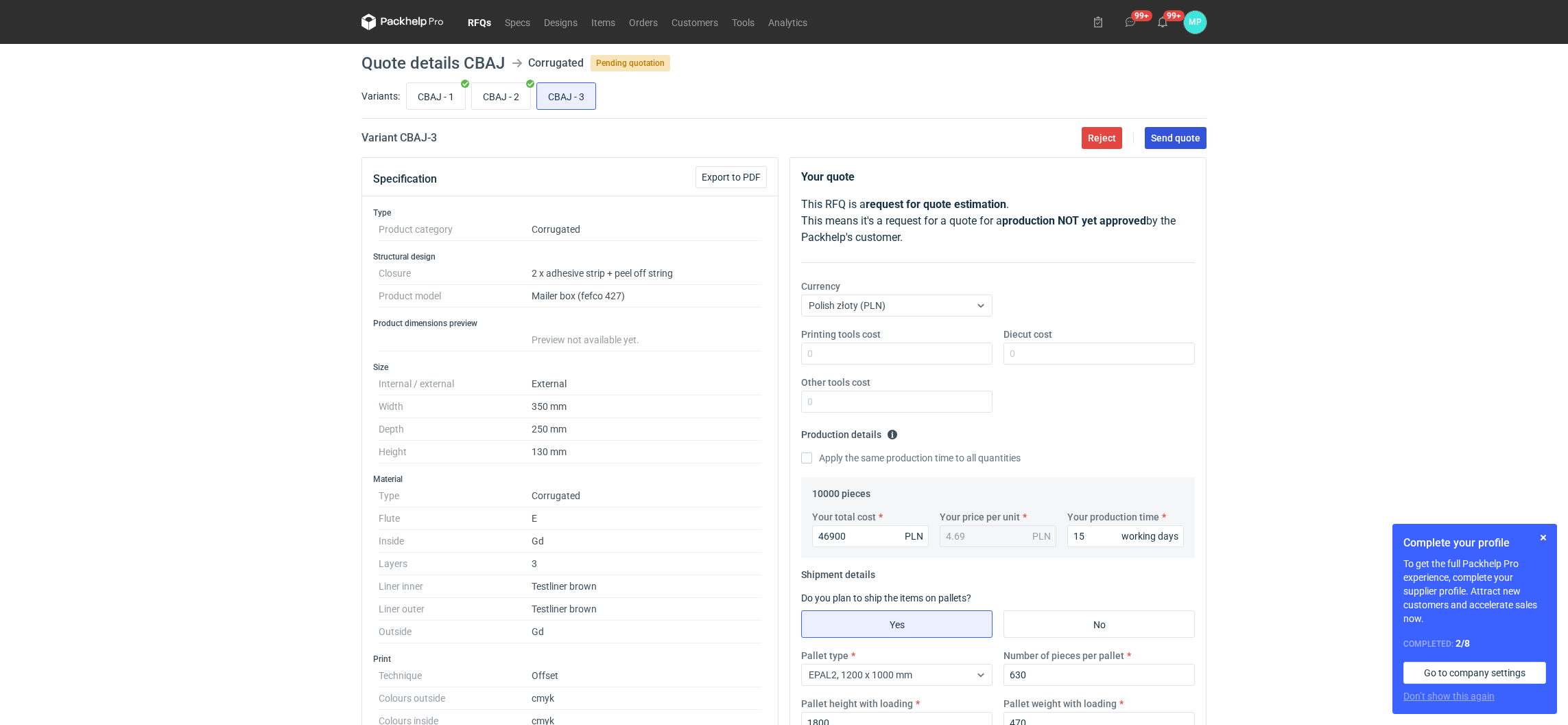
click at [1157, 135] on span "Send quote" at bounding box center [1176, 137] width 49 height 10
click at [649, 30] on link "Orders" at bounding box center [644, 22] width 42 height 17
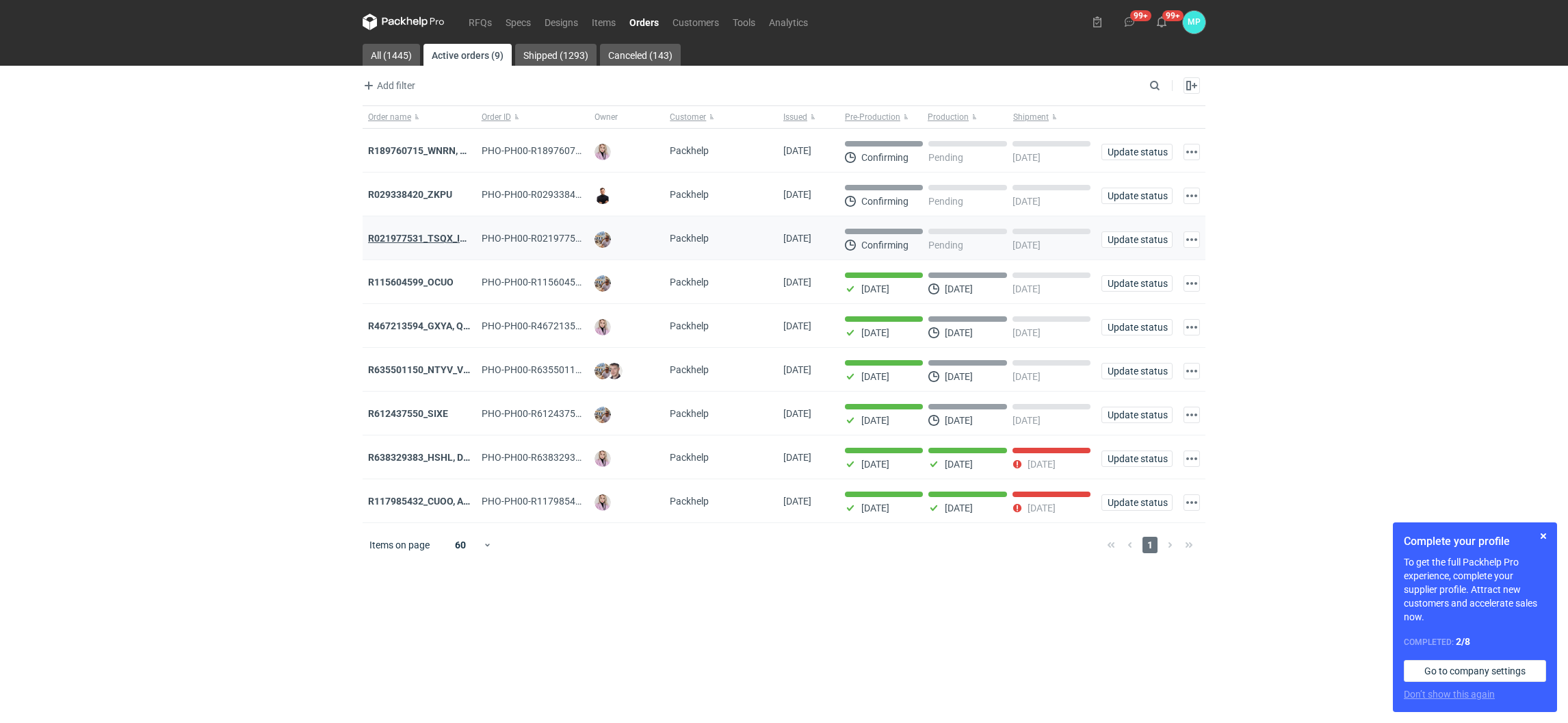
click at [426, 243] on strong "R021977531_TSQX_IDUW" at bounding box center [424, 238] width 112 height 11
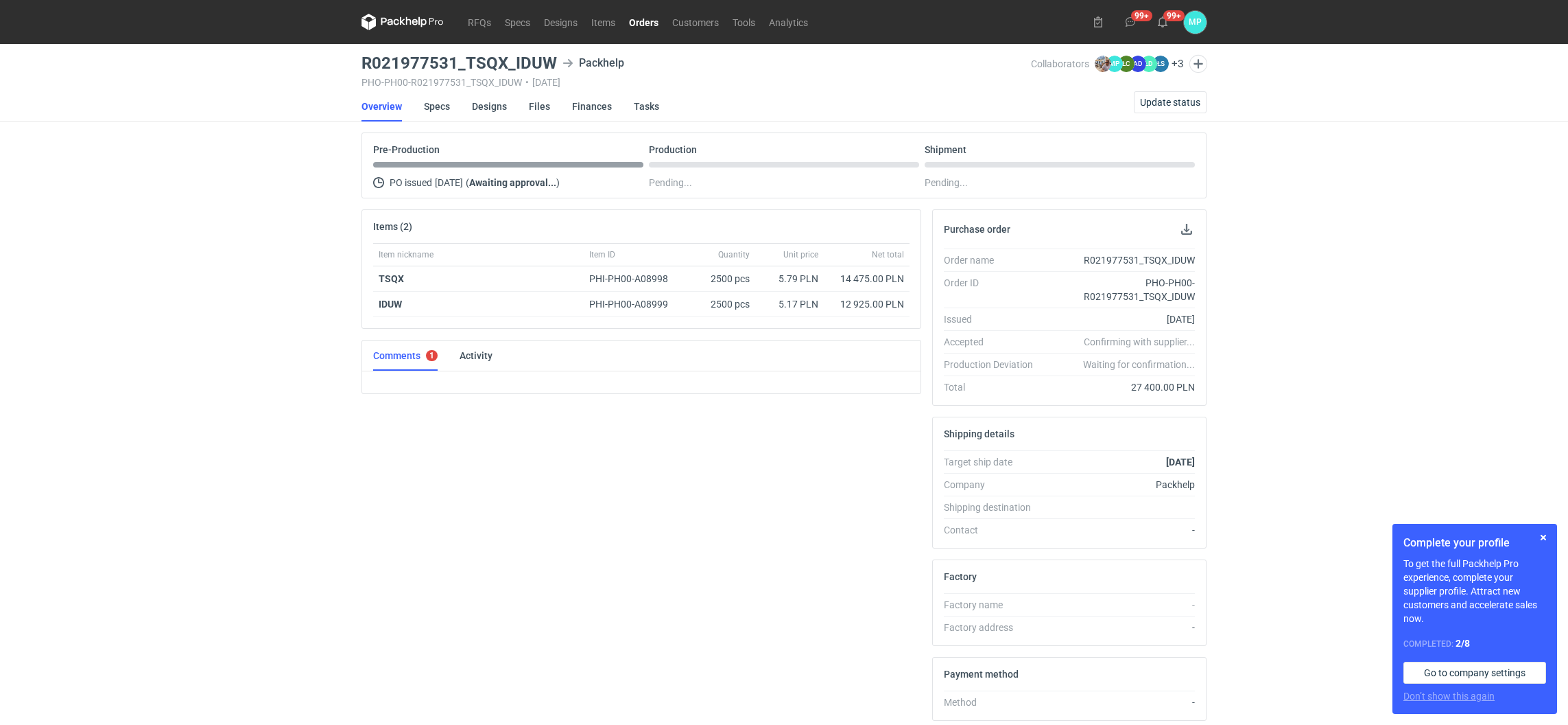
click at [657, 23] on link "Orders" at bounding box center [644, 22] width 43 height 17
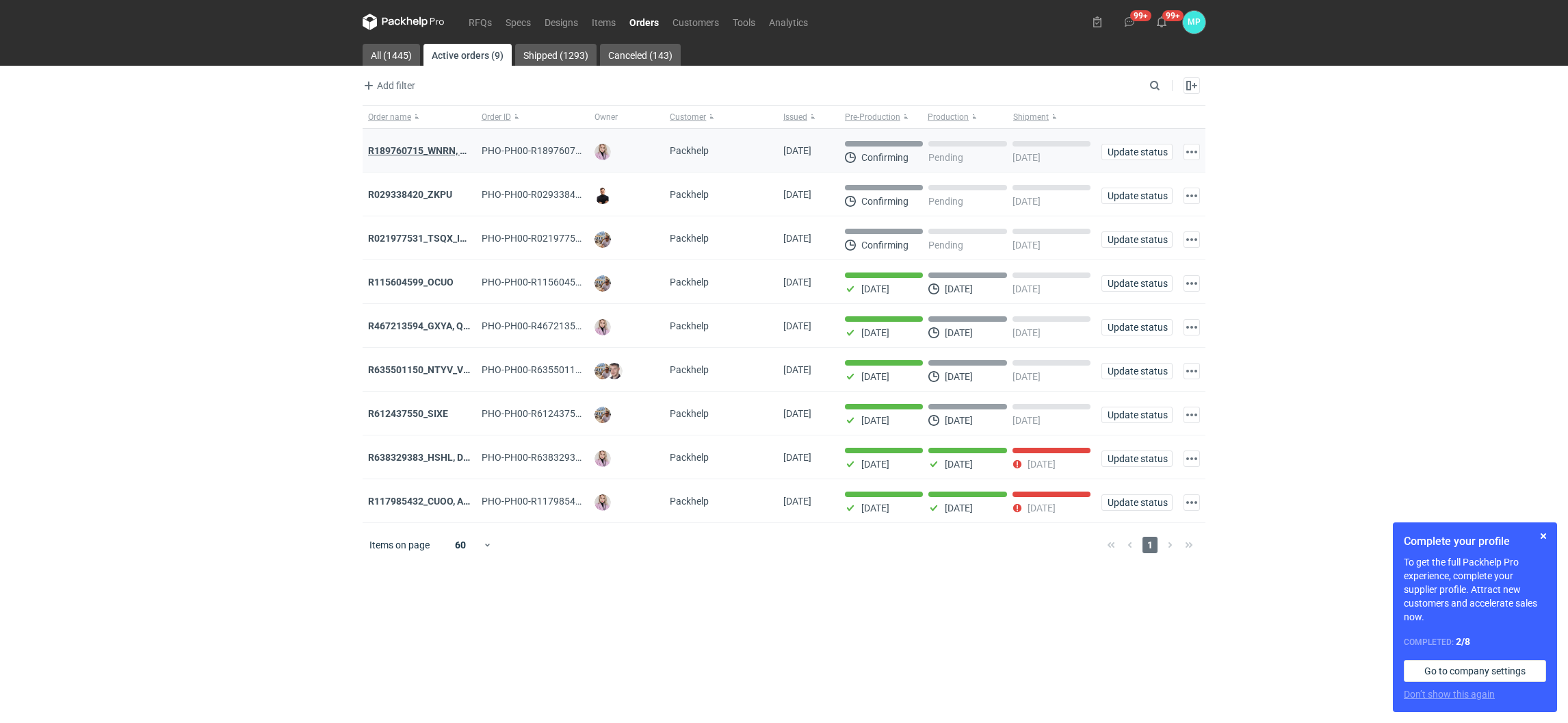
click at [388, 151] on strong "R189760715_WNRN, CWNS" at bounding box center [428, 150] width 119 height 11
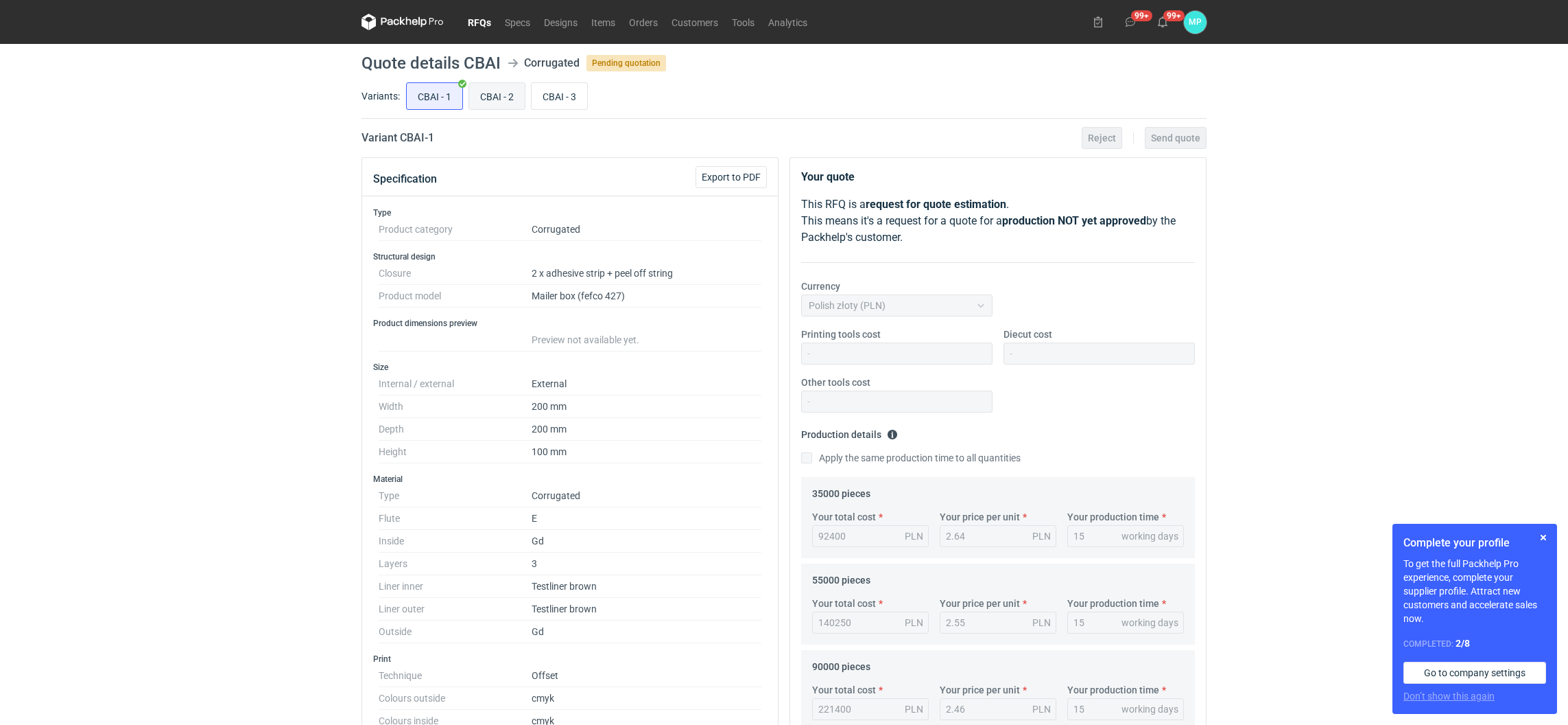
click at [493, 90] on input "CBAI - 2" at bounding box center [497, 96] width 55 height 26
radio input "true"
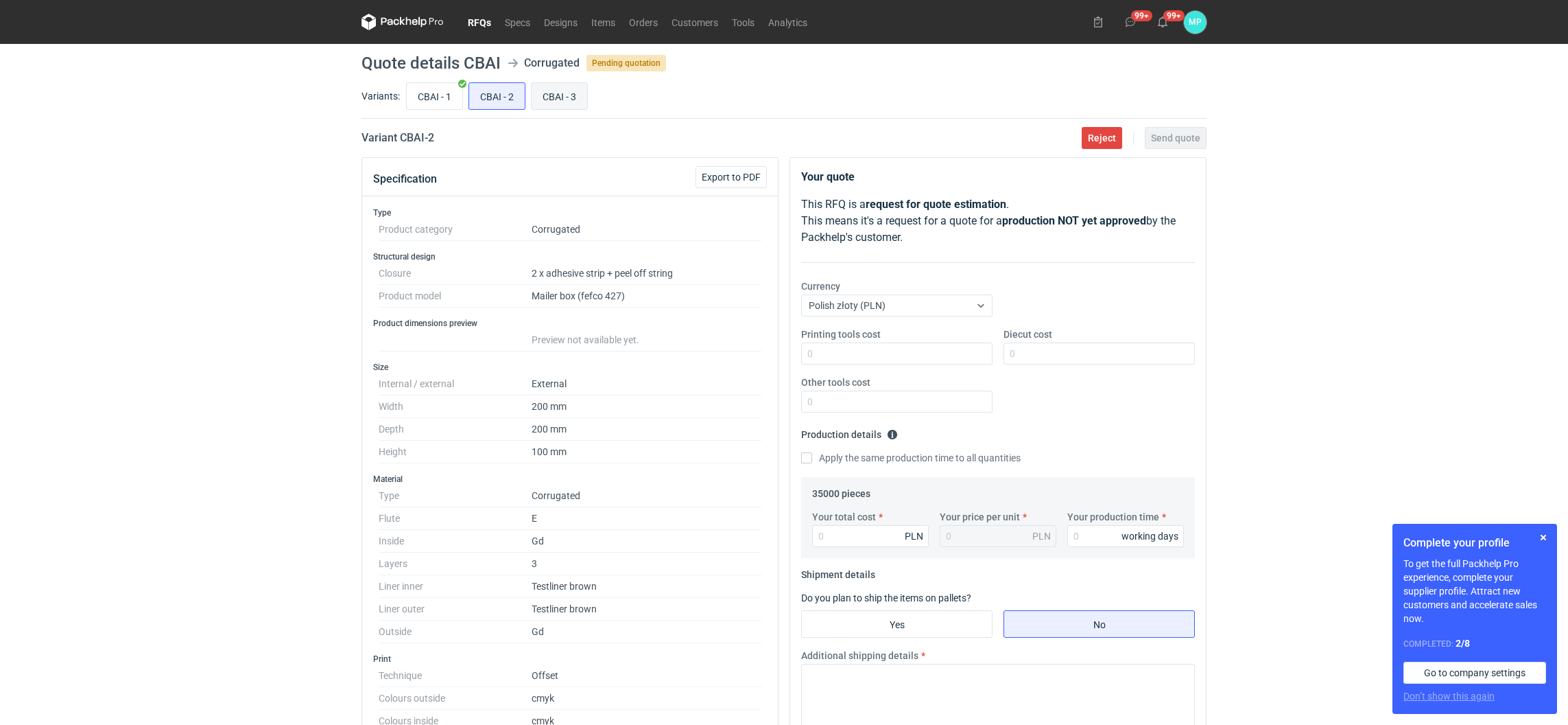
click at [550, 95] on input "CBAI - 3" at bounding box center [559, 96] width 55 height 26
radio input "true"
click at [838, 538] on input "Your total cost" at bounding box center [871, 536] width 117 height 22
paste input "89600"
type input "89600"
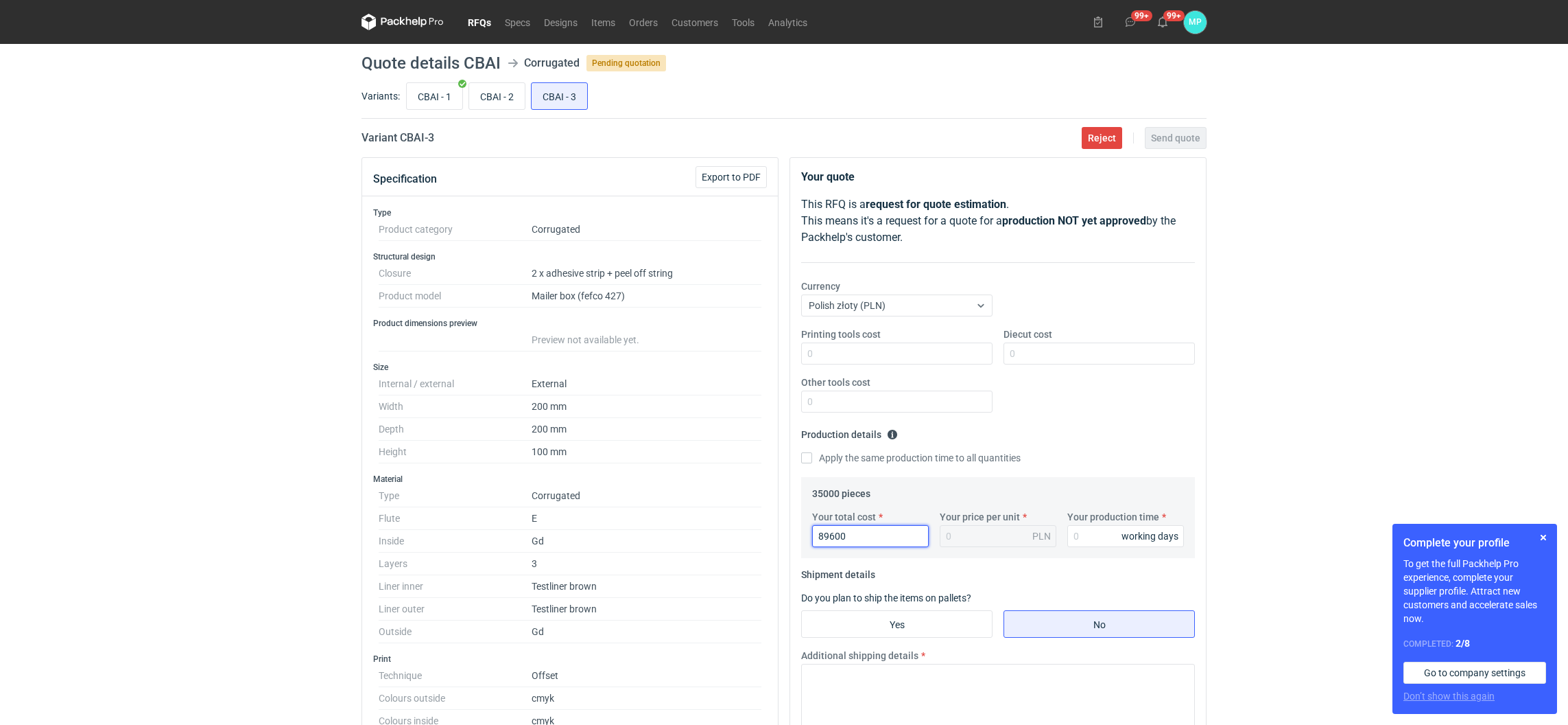
type input "2.56"
type input "89600"
click at [1079, 535] on input "Your production time" at bounding box center [1126, 536] width 117 height 22
type input "15"
click at [913, 638] on label "Yes" at bounding box center [897, 624] width 192 height 27
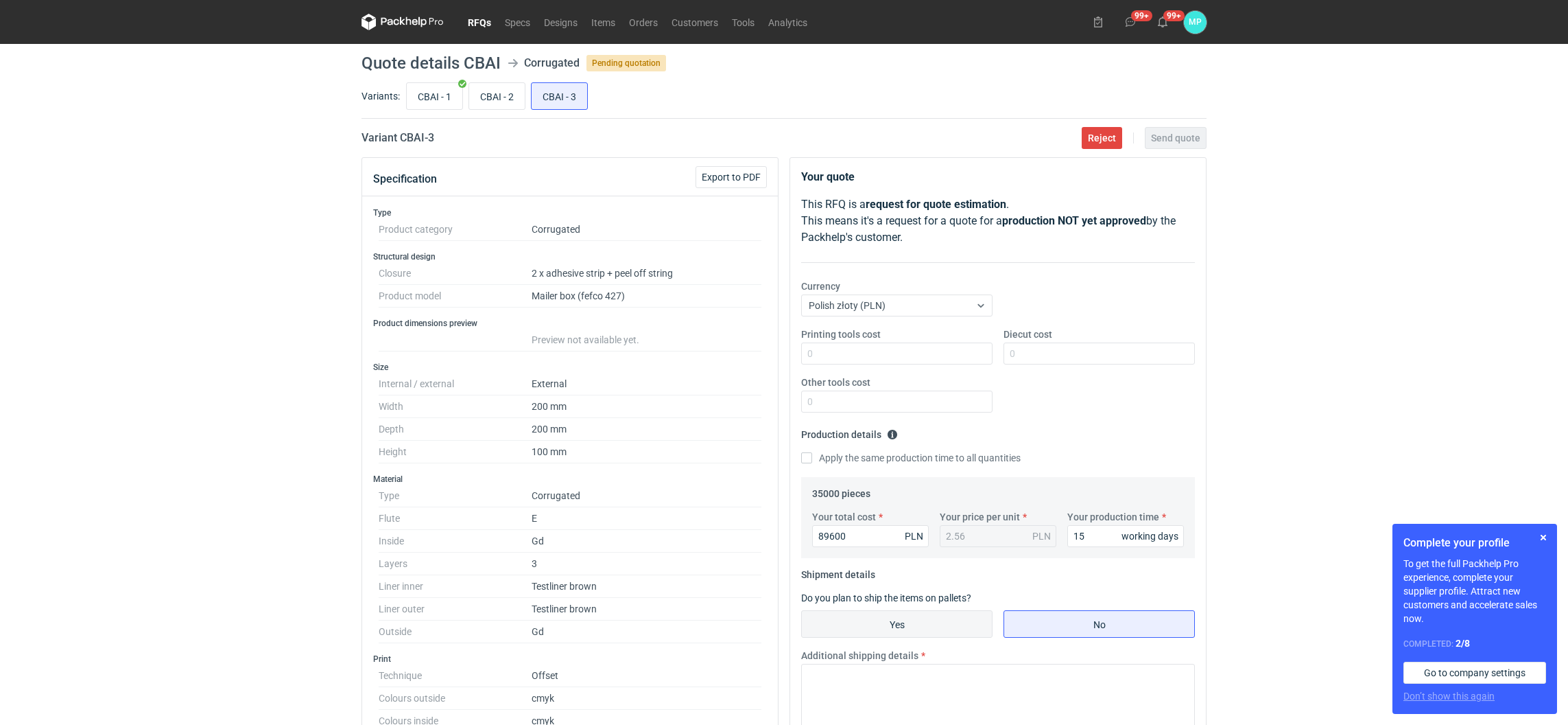
click at [913, 637] on input "Yes" at bounding box center [897, 624] width 190 height 26
radio input "true"
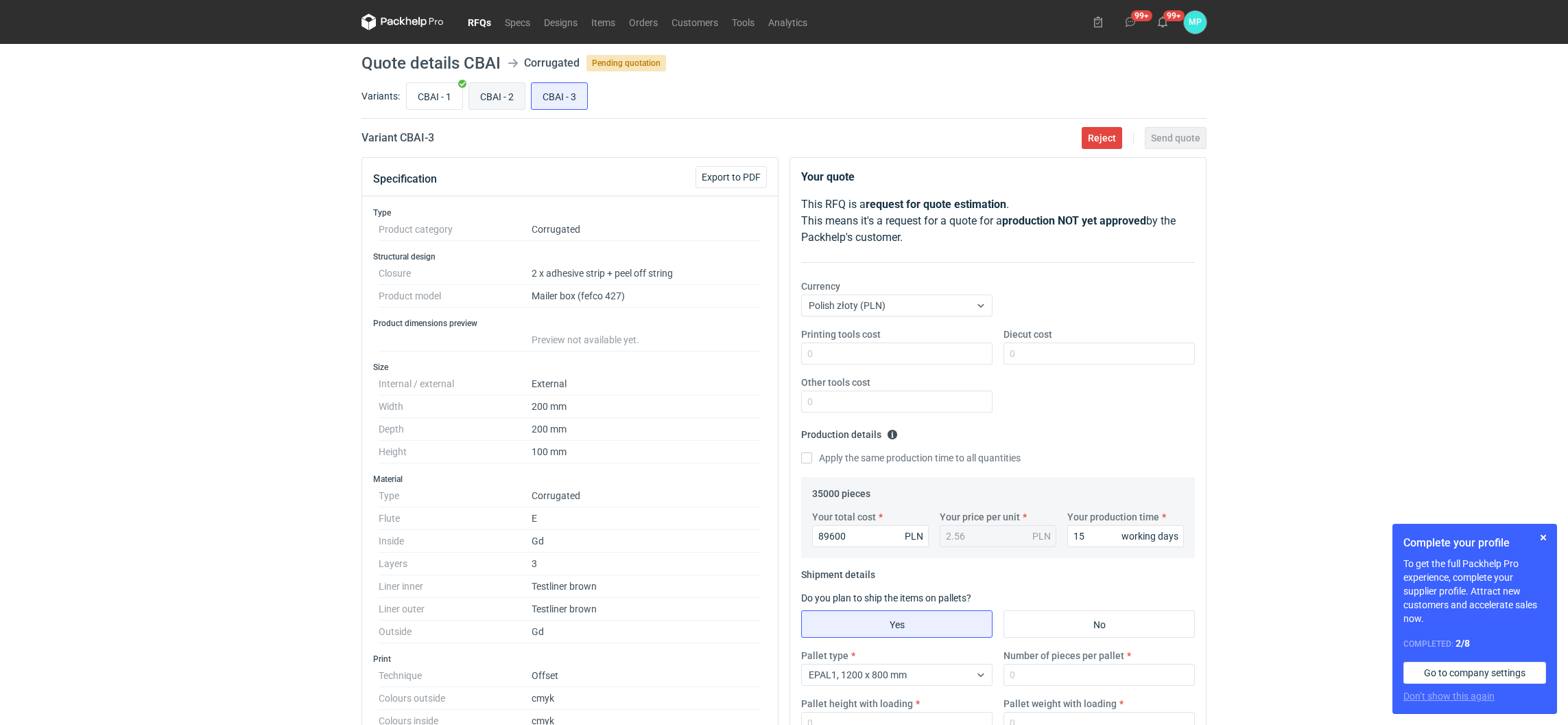
click at [501, 95] on input "CBAI - 2" at bounding box center [497, 96] width 55 height 26
radio input "true"
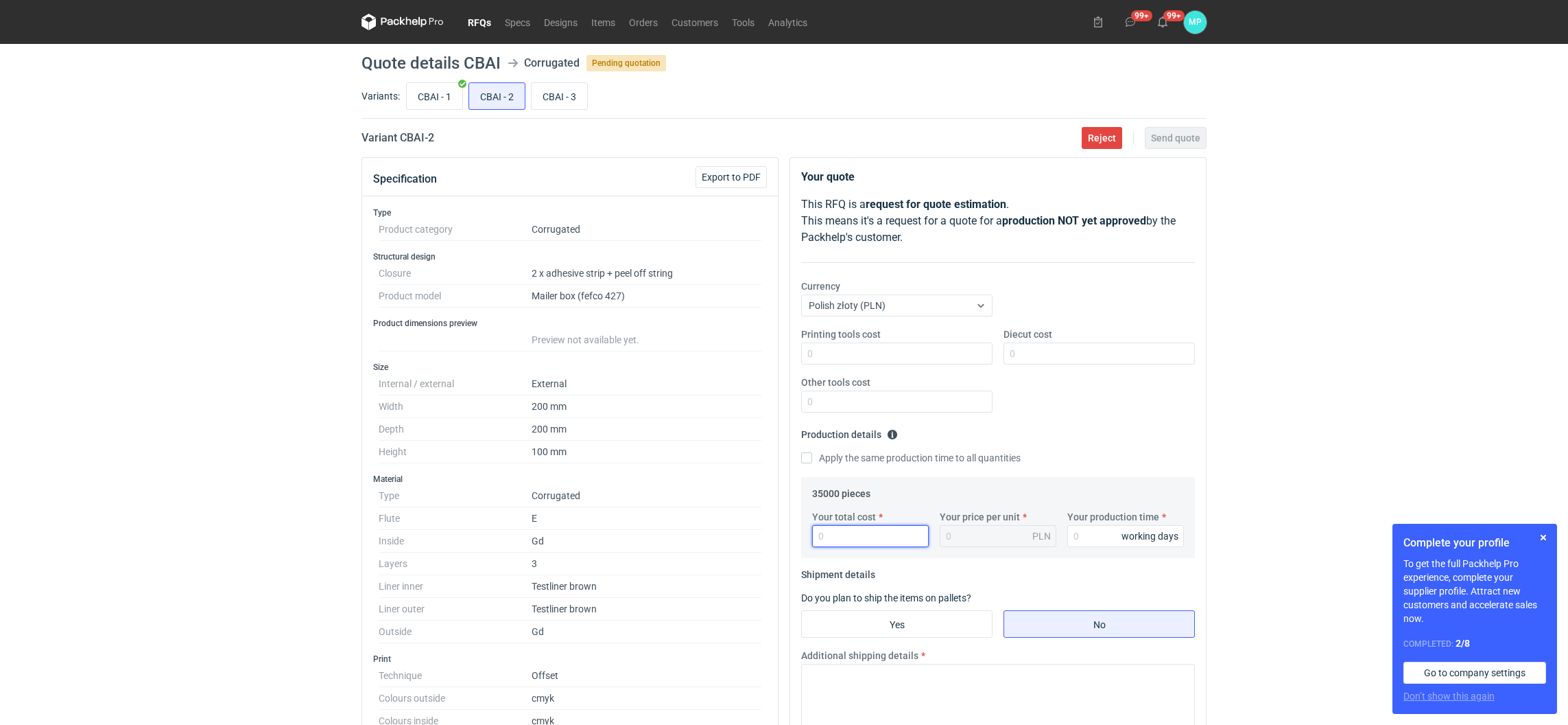
click at [847, 543] on input "Your total cost" at bounding box center [871, 536] width 117 height 22
paste input "89600"
type input "89600"
type input "2.56"
type input "89600"
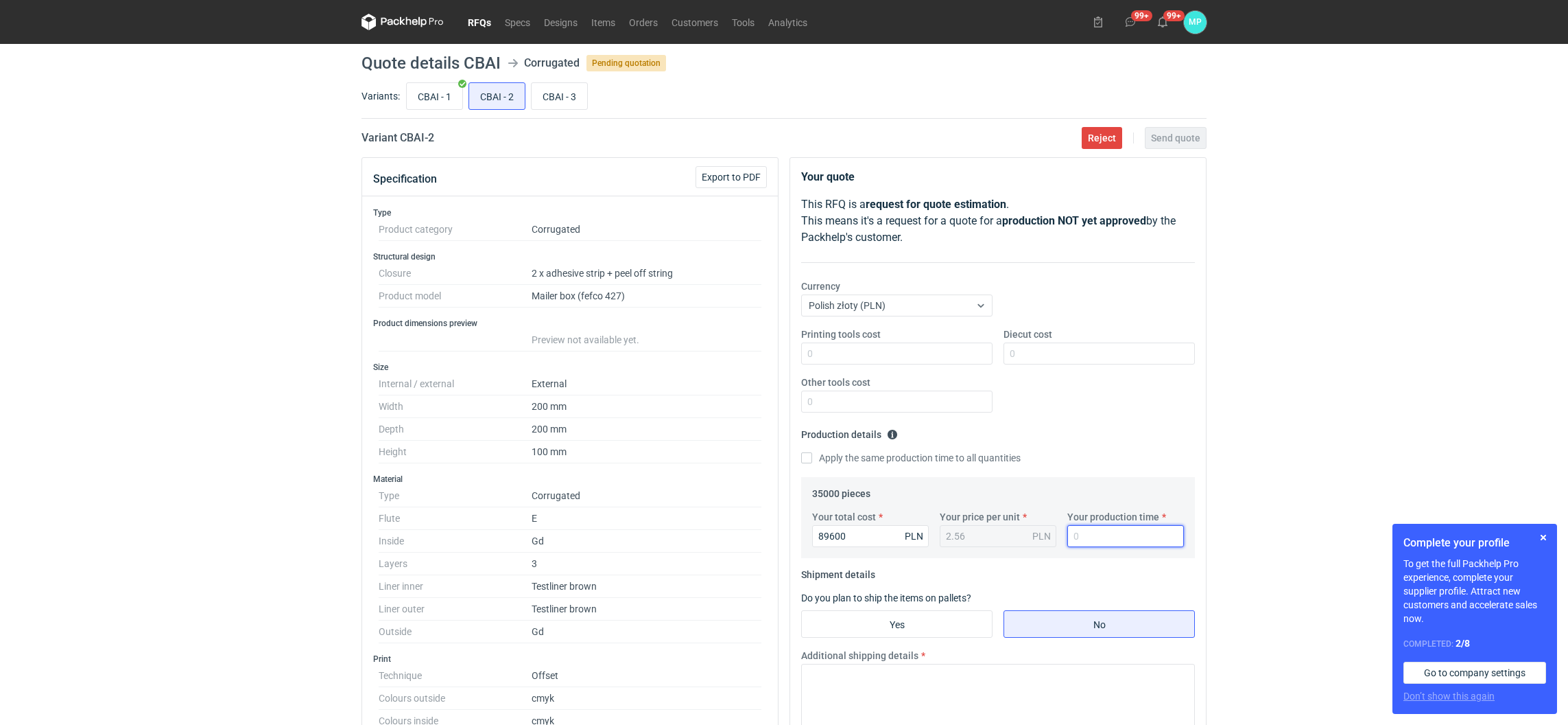
click at [1111, 532] on input "Your production time" at bounding box center [1126, 536] width 117 height 22
type input "15"
click at [963, 619] on input "Yes" at bounding box center [897, 624] width 190 height 26
radio input "true"
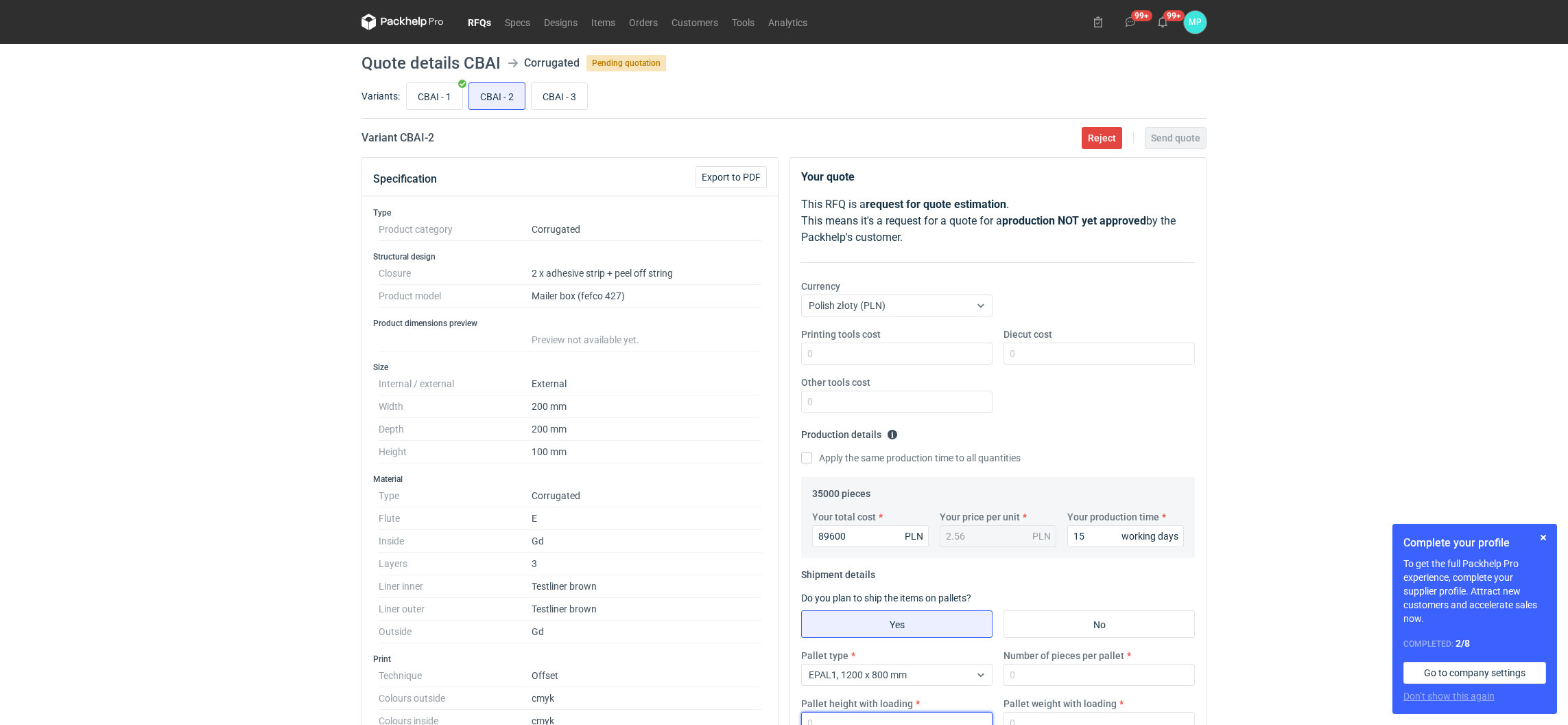
click at [929, 715] on input "Pallet height with loading" at bounding box center [897, 722] width 192 height 22
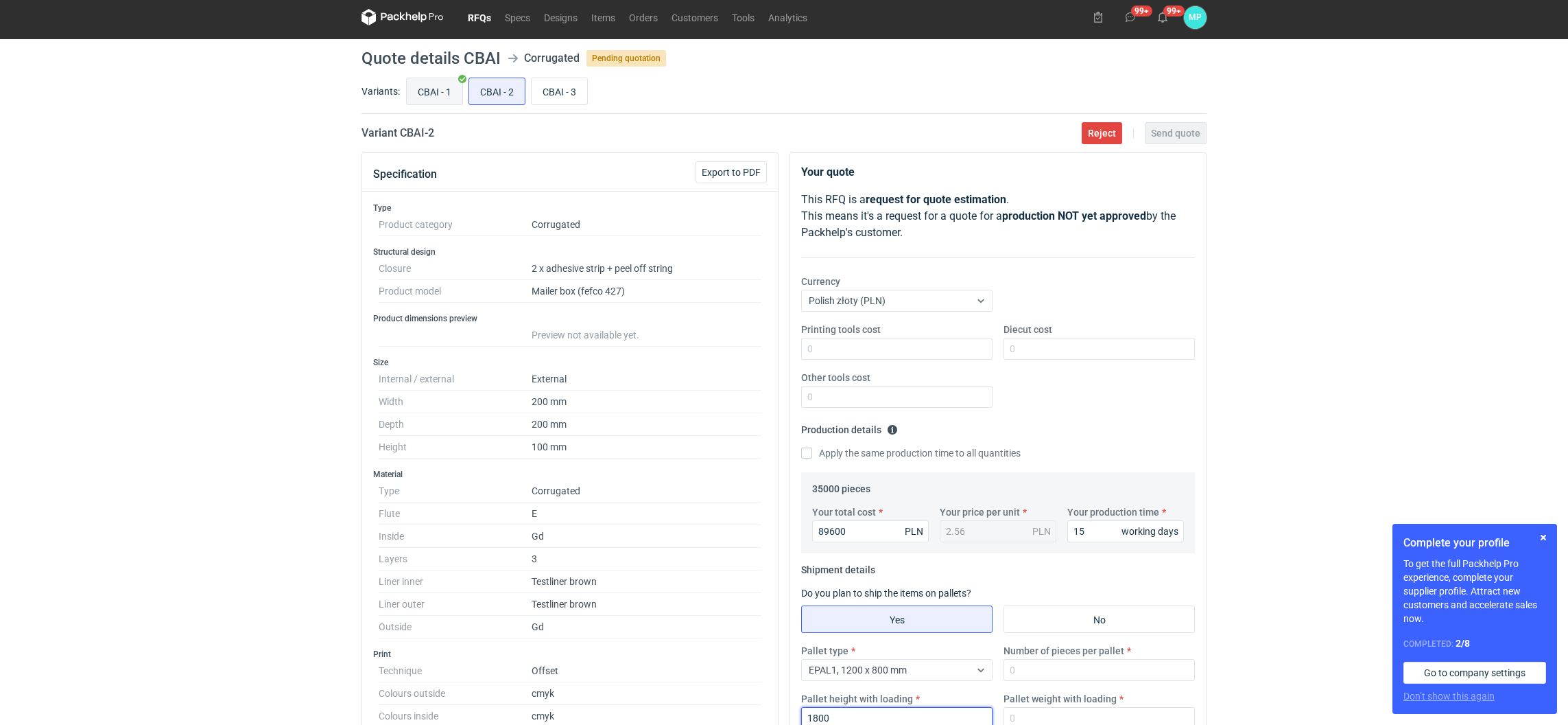
type input "1800"
click at [452, 96] on input "CBAI - 1" at bounding box center [434, 92] width 55 height 26
radio input "true"
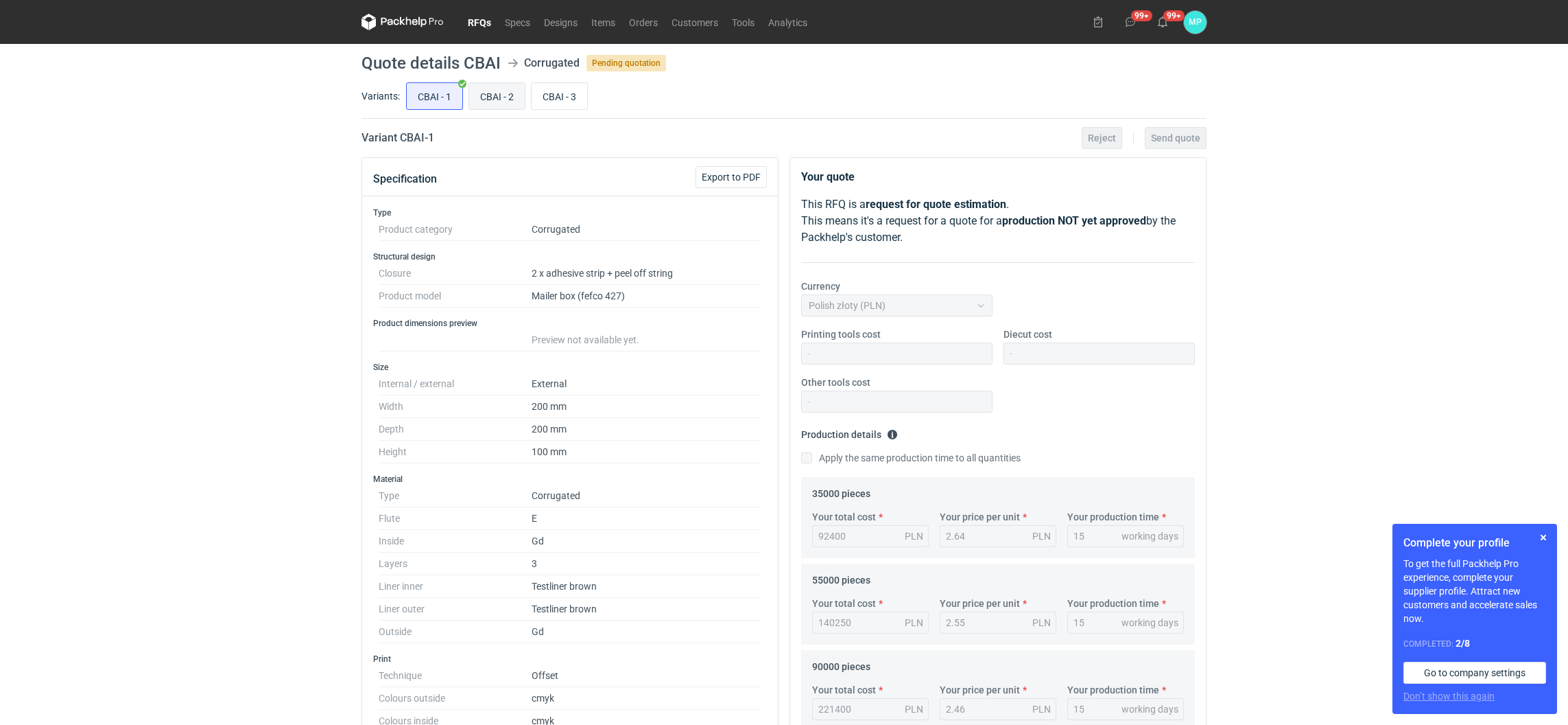
click at [500, 104] on input "CBAI - 2" at bounding box center [497, 96] width 55 height 26
radio input "true"
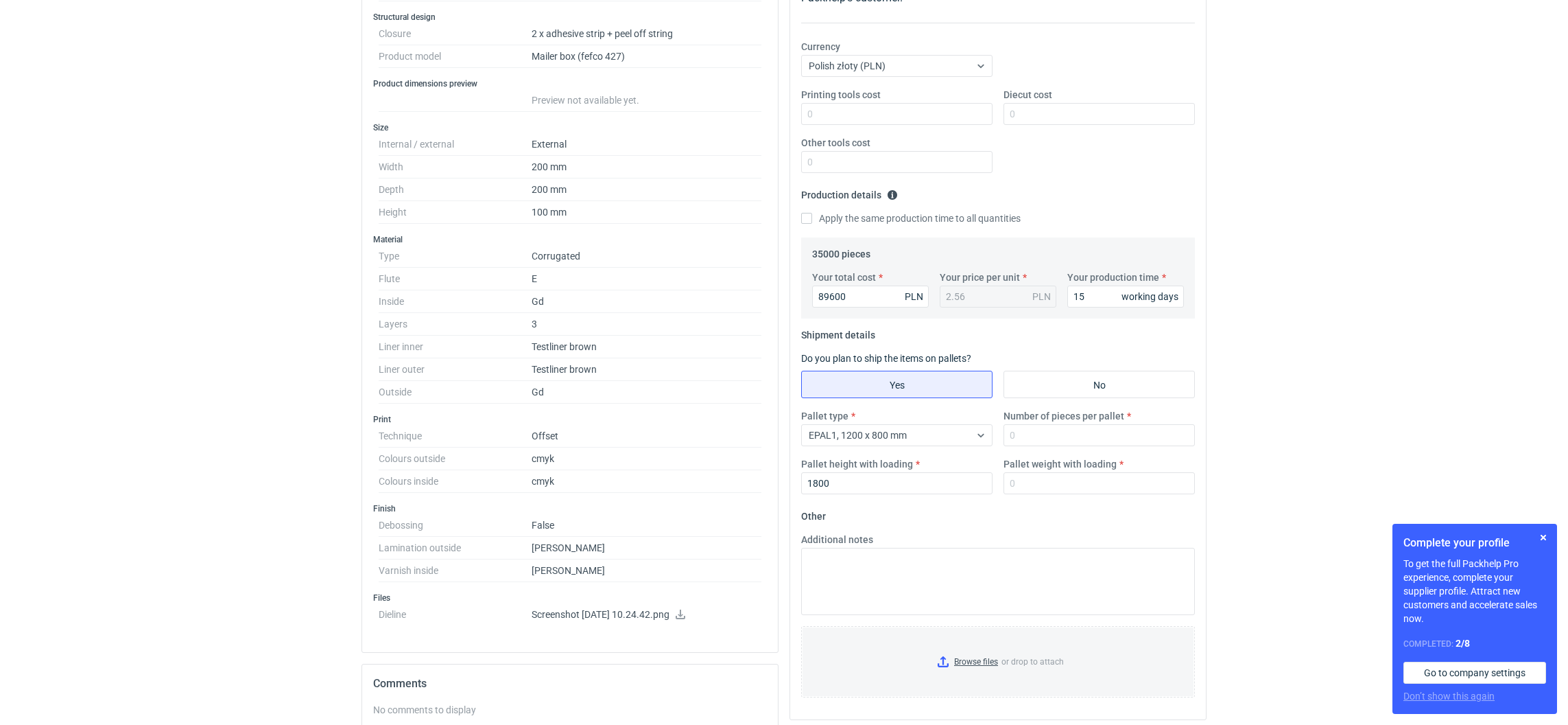
scroll to position [510, 0]
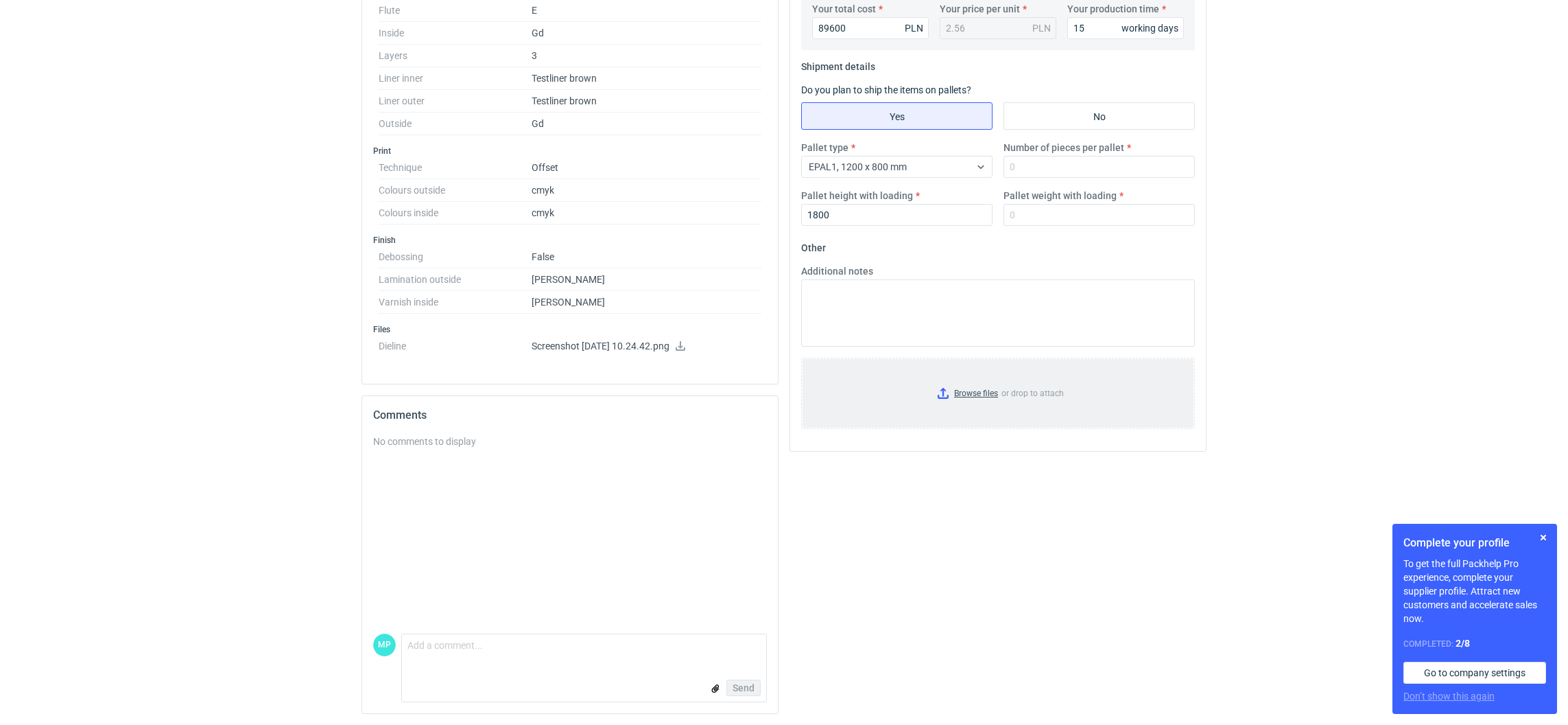
click at [945, 391] on input "Browse files or drop to attach" at bounding box center [998, 393] width 391 height 69
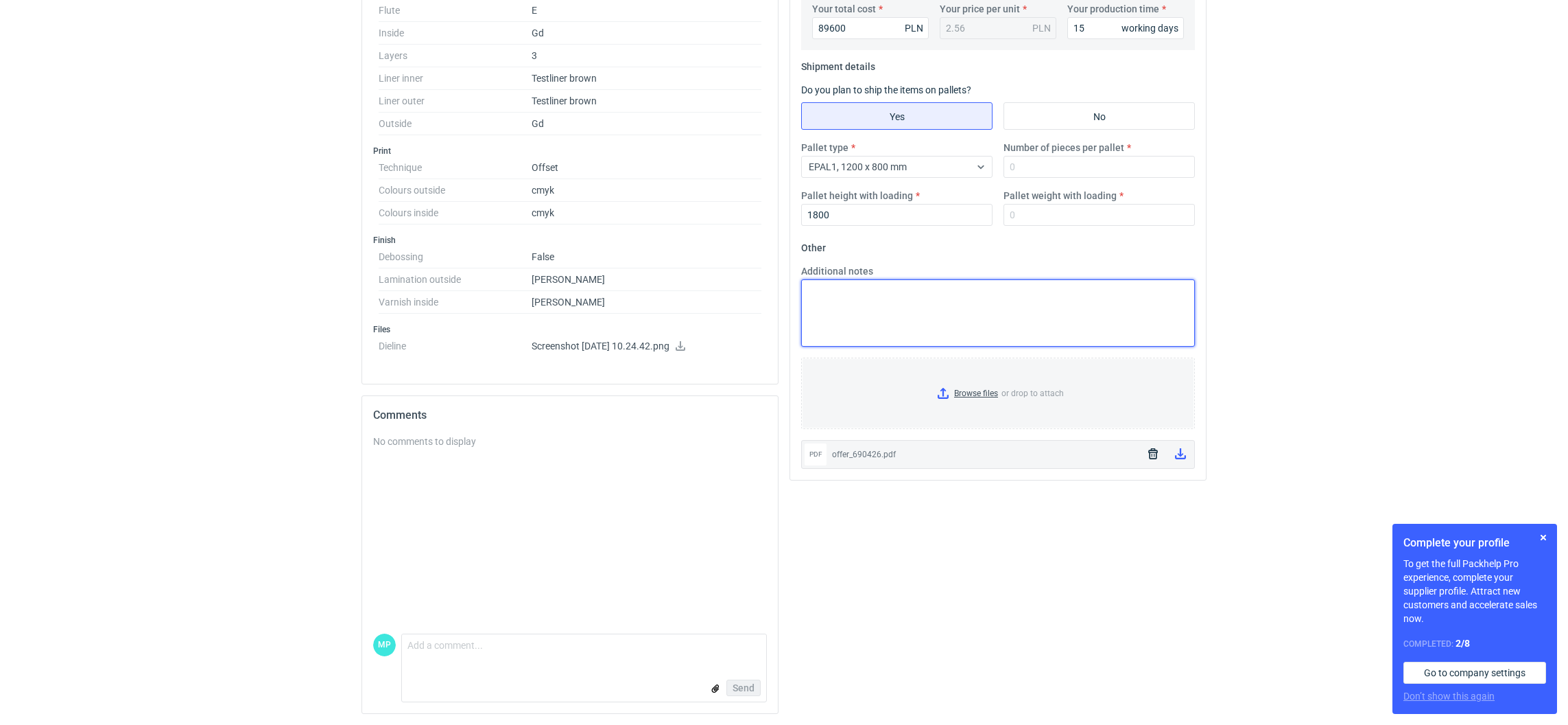
click at [997, 294] on textarea "Additional notes" at bounding box center [998, 313] width 394 height 67
type textarea "1250x800x1800"
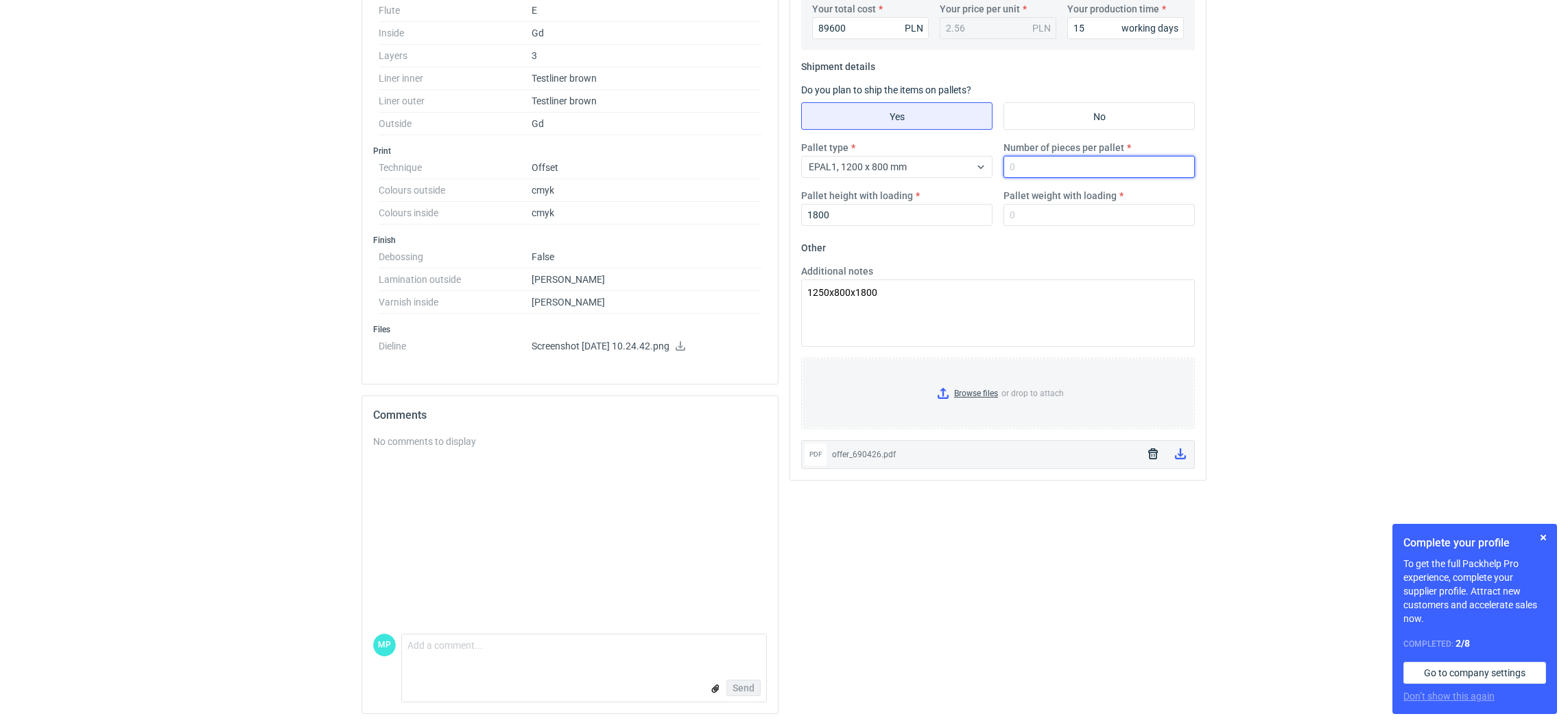
click at [1068, 175] on input "Number of pieces per pallet" at bounding box center [1099, 166] width 192 height 22
type input "1500"
click at [1060, 213] on input "Pallet weight with loading" at bounding box center [1099, 215] width 192 height 22
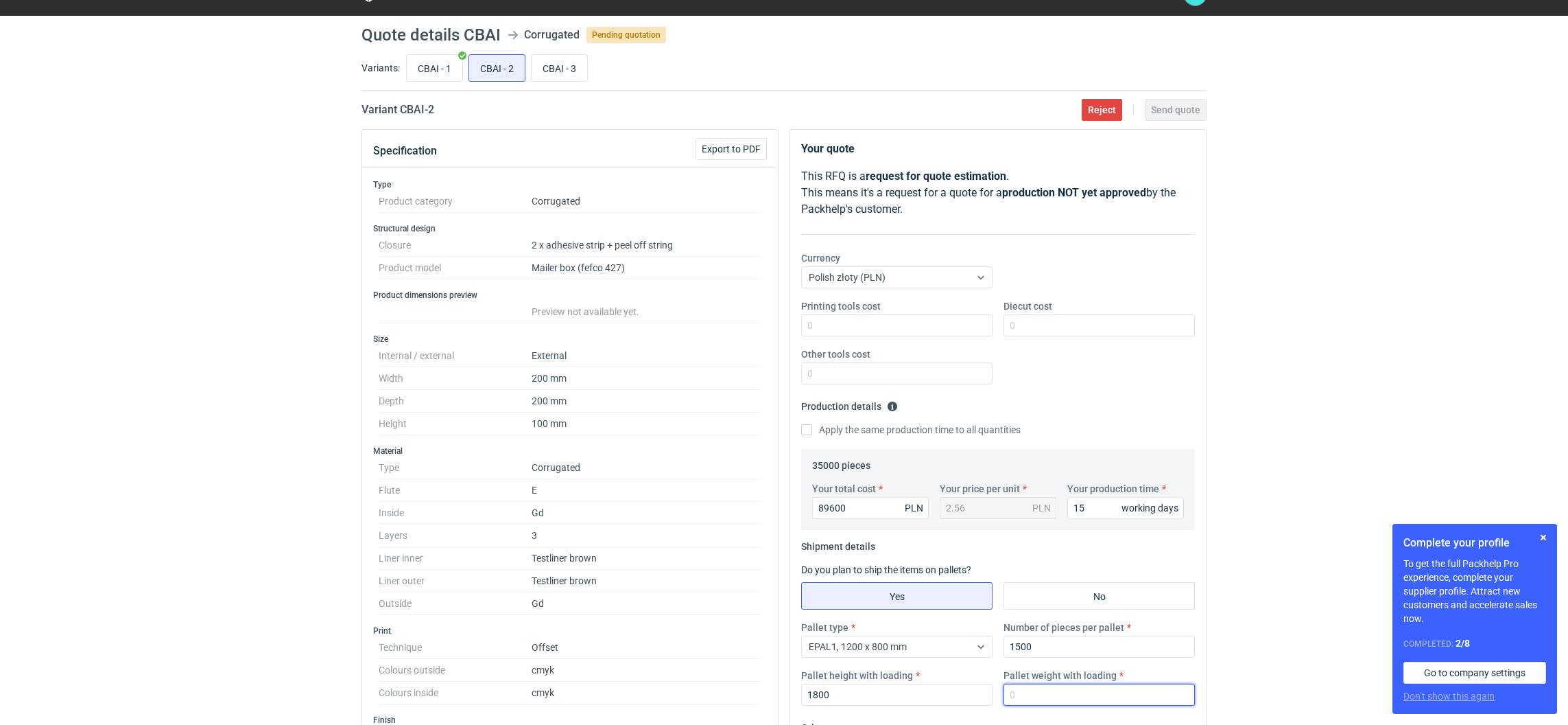
scroll to position [0, 0]
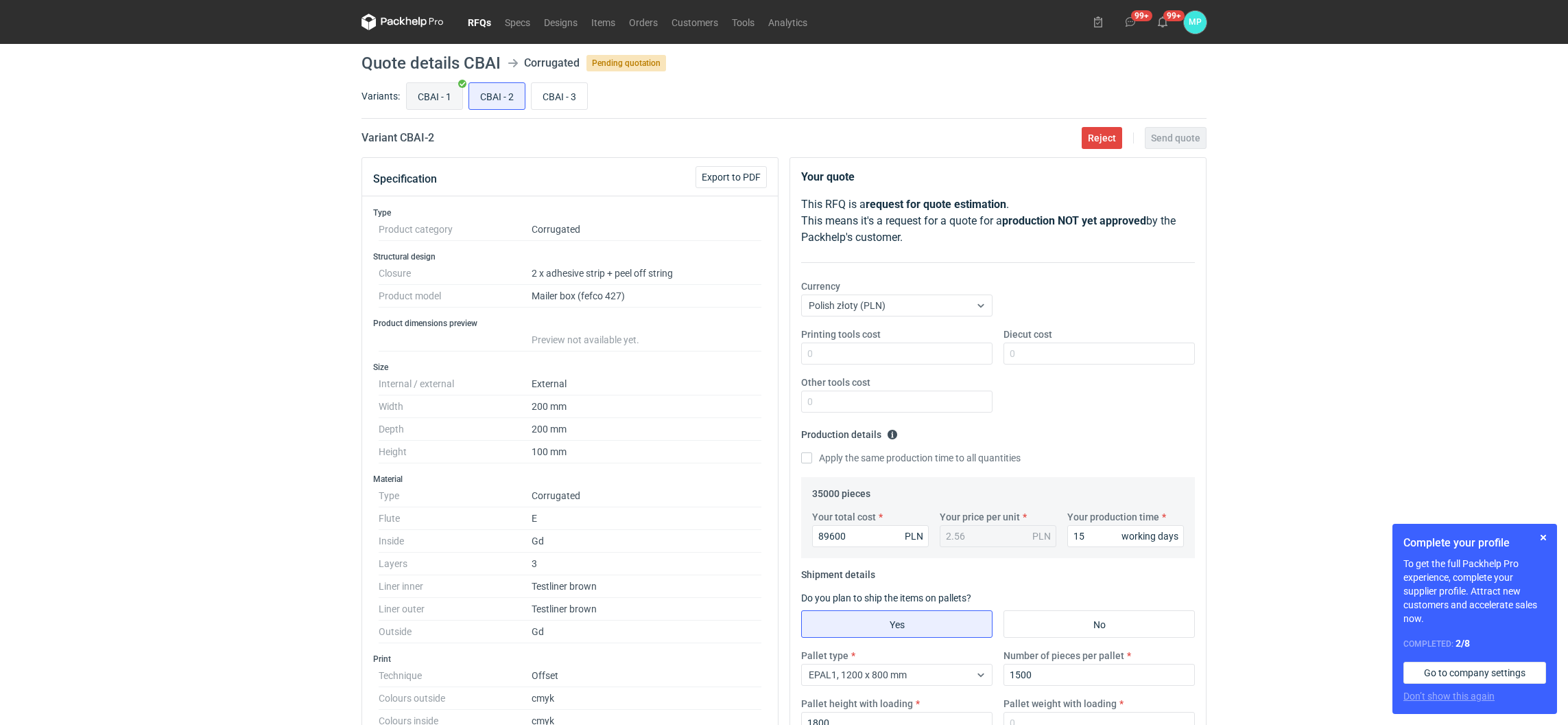
click at [431, 96] on input "CBAI - 1" at bounding box center [434, 96] width 55 height 26
radio input "true"
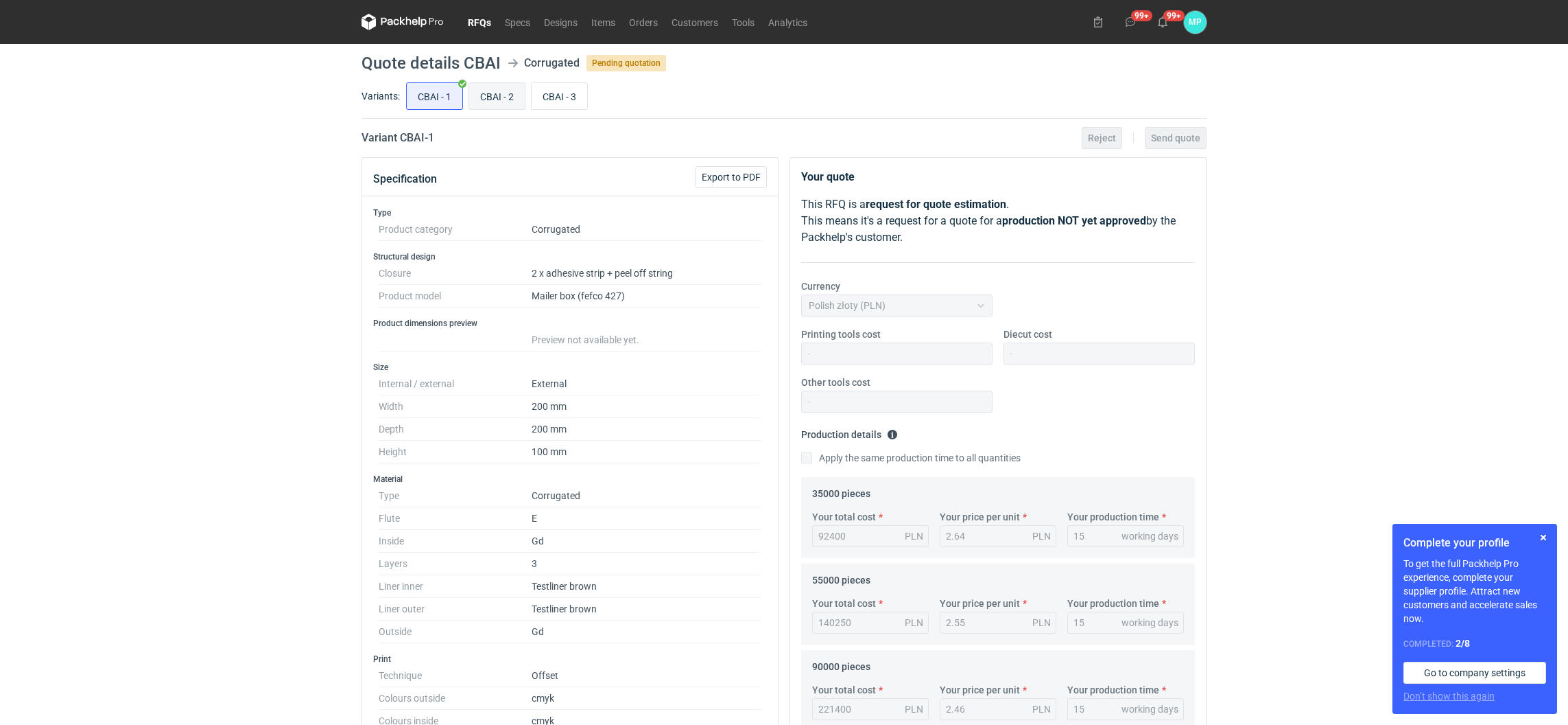
click at [495, 97] on input "CBAI - 2" at bounding box center [497, 96] width 55 height 26
radio input "true"
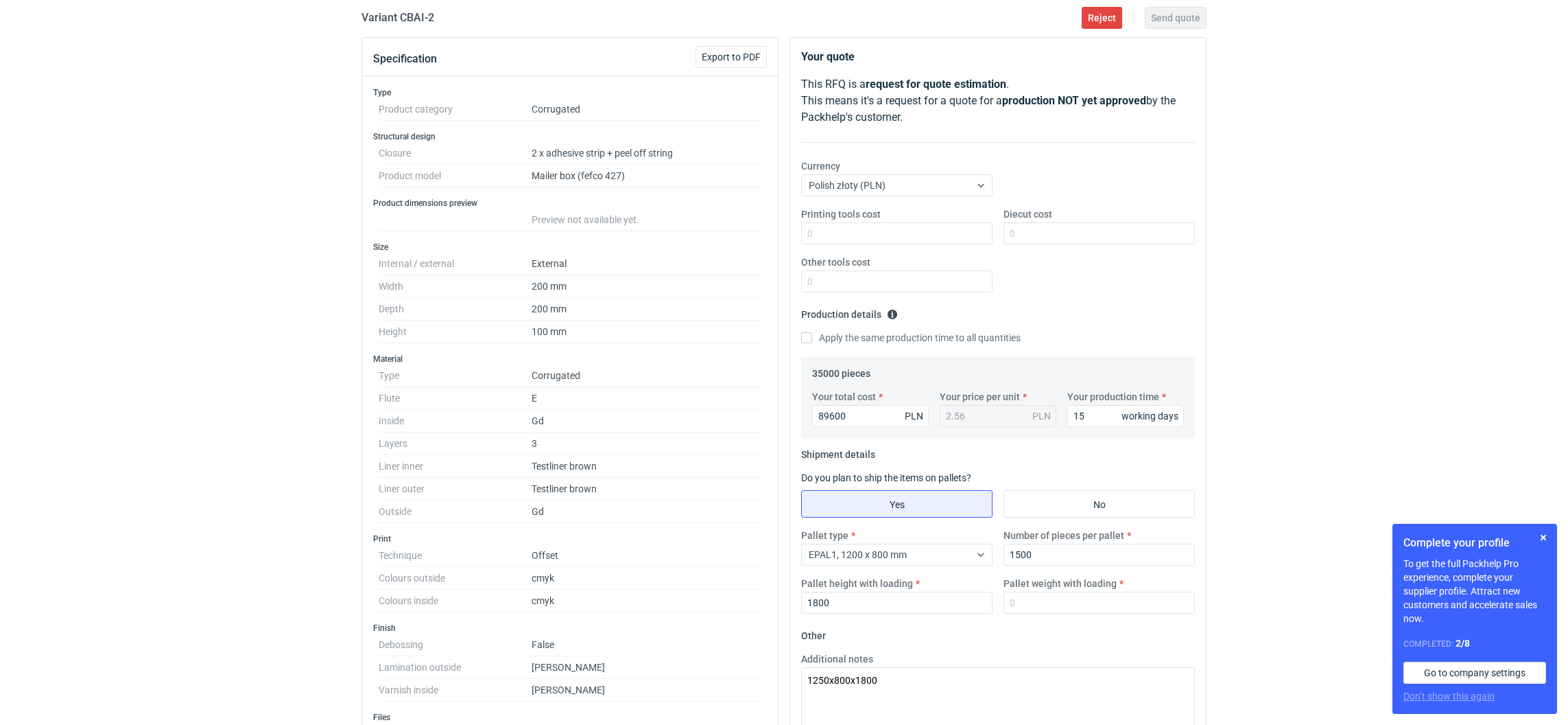
scroll to position [412, 0]
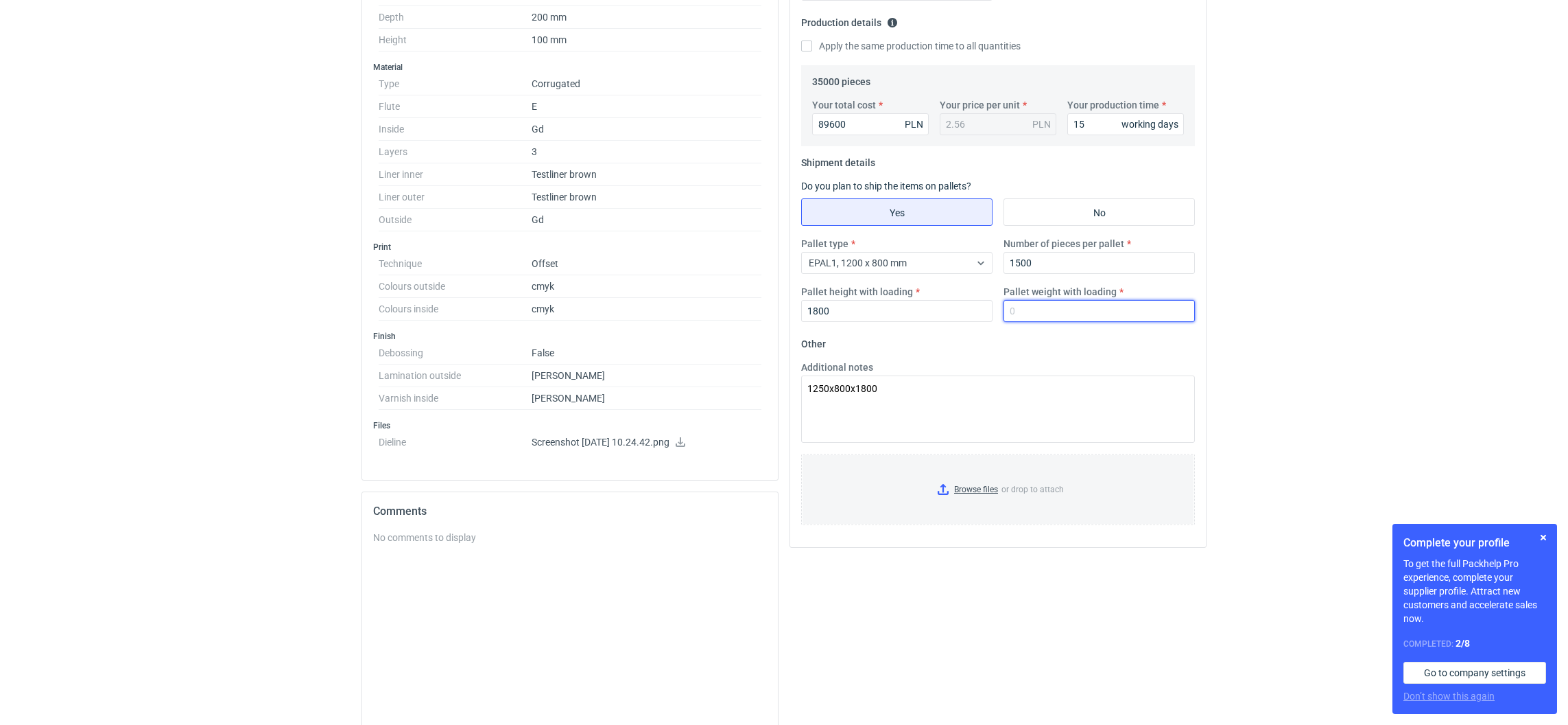
click at [1024, 319] on input "Pallet weight with loading" at bounding box center [1099, 311] width 192 height 22
type input "540"
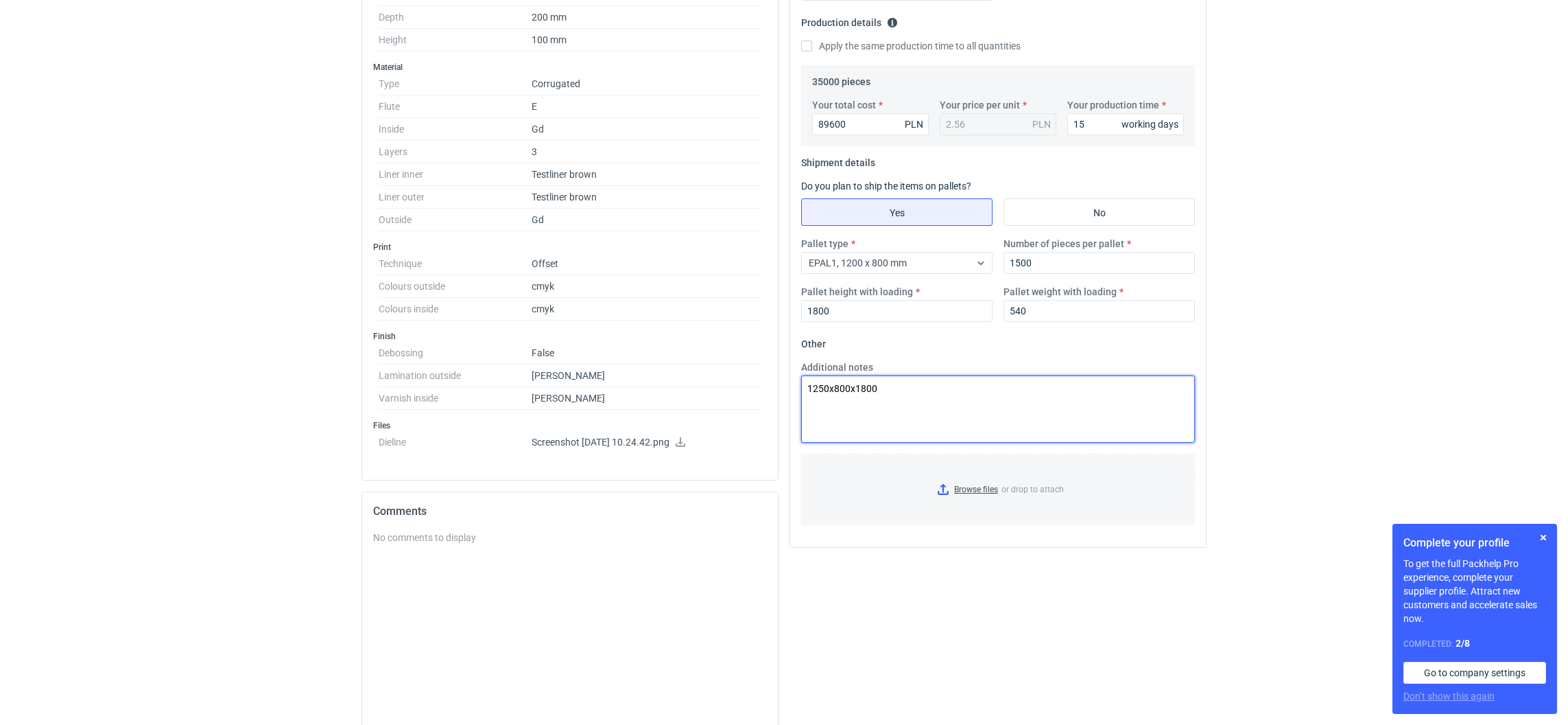
drag, startPoint x: 985, startPoint y: 419, endPoint x: 977, endPoint y: 426, distance: 10.6
click at [985, 418] on textarea "1250x800x1800" at bounding box center [998, 409] width 394 height 67
click at [944, 491] on input "Browse files or drop to attach" at bounding box center [998, 489] width 391 height 69
click at [930, 399] on textarea "1250x800x1800" at bounding box center [998, 409] width 394 height 67
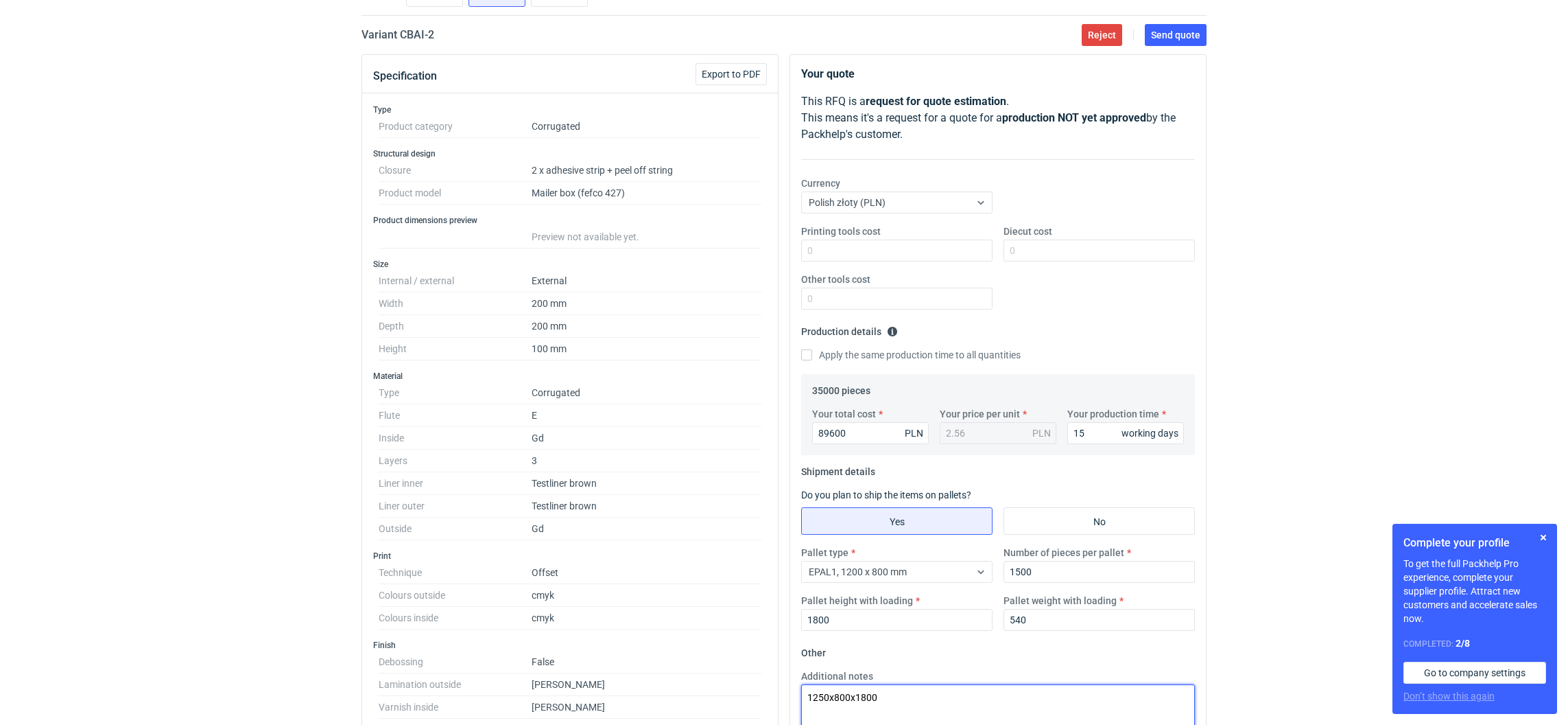
scroll to position [0, 0]
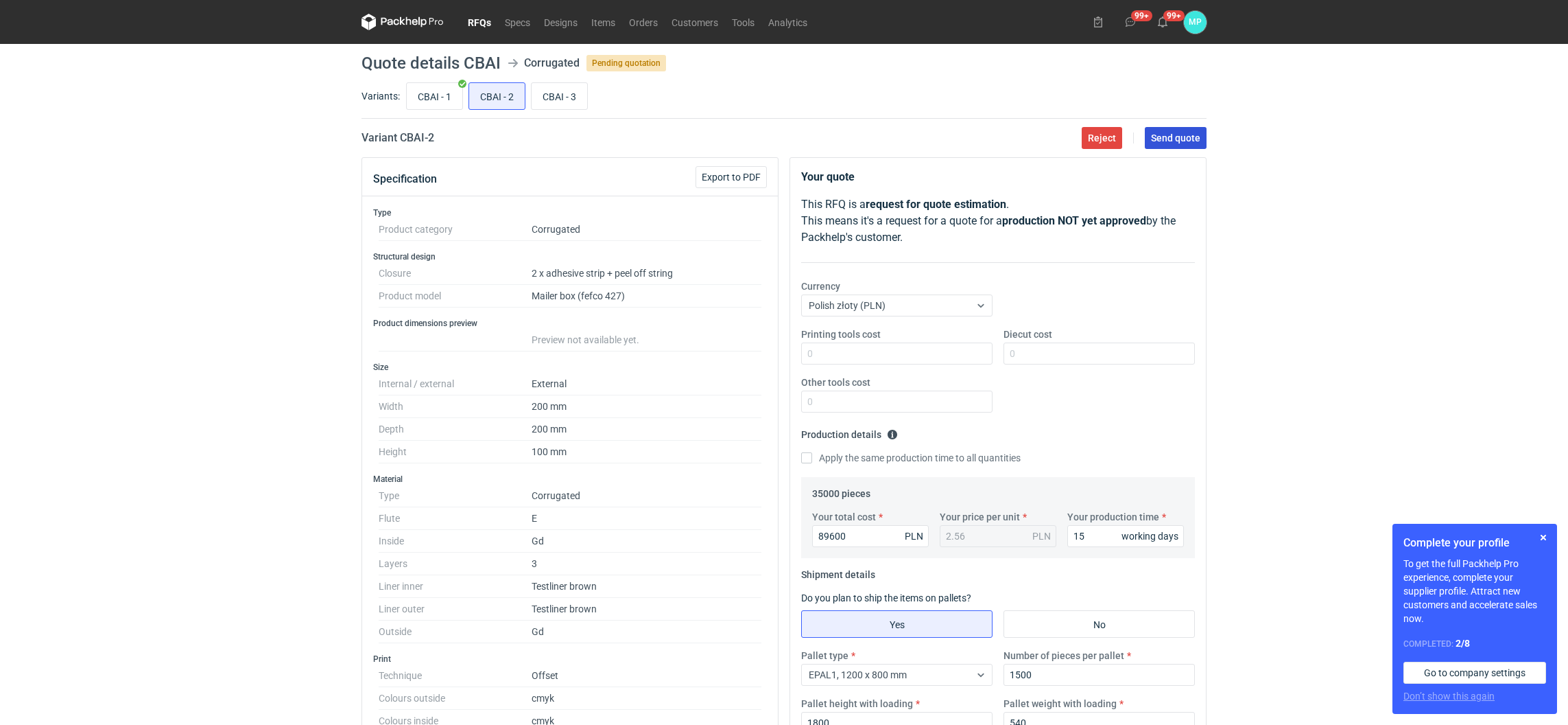
click at [1163, 135] on span "Send quote" at bounding box center [1176, 137] width 49 height 10
click at [439, 112] on div "CBAI - 1 CBAI - 2 CBAI - 3" at bounding box center [806, 95] width 804 height 33
click at [432, 108] on label "CBAI - 1" at bounding box center [434, 96] width 57 height 27
drag, startPoint x: 432, startPoint y: 108, endPoint x: 437, endPoint y: 94, distance: 14.9
click at [437, 94] on input "CBAI - 1" at bounding box center [434, 96] width 55 height 26
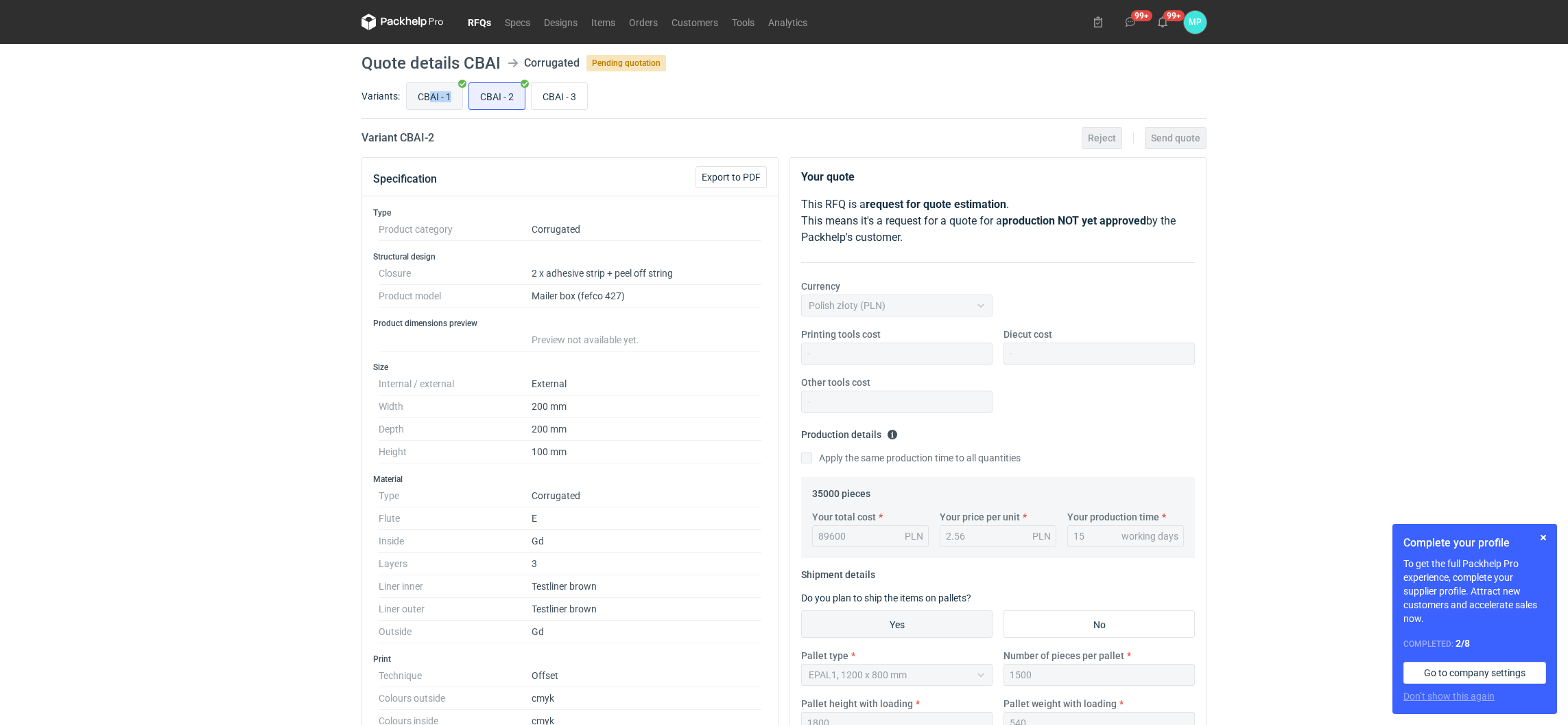
radio input "true"
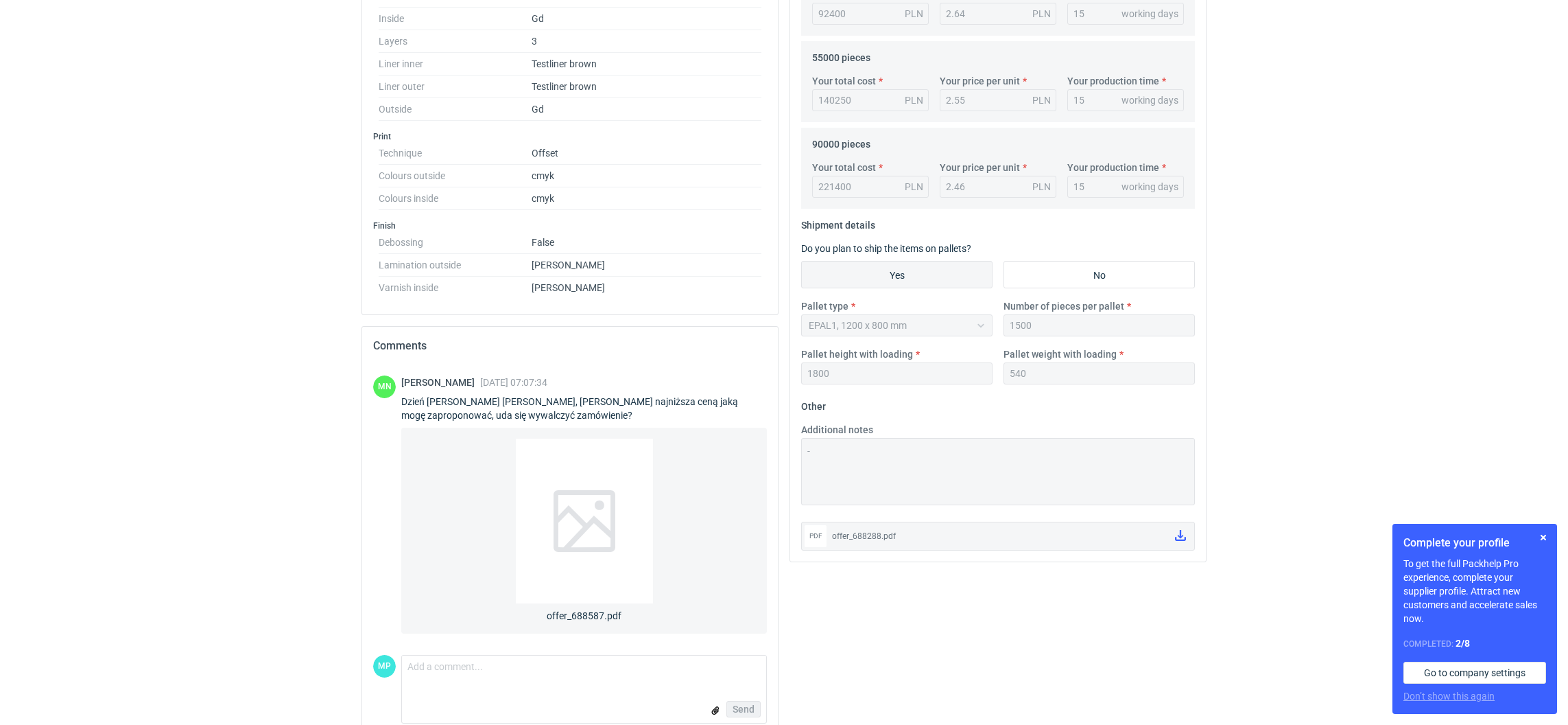
scroll to position [546, 0]
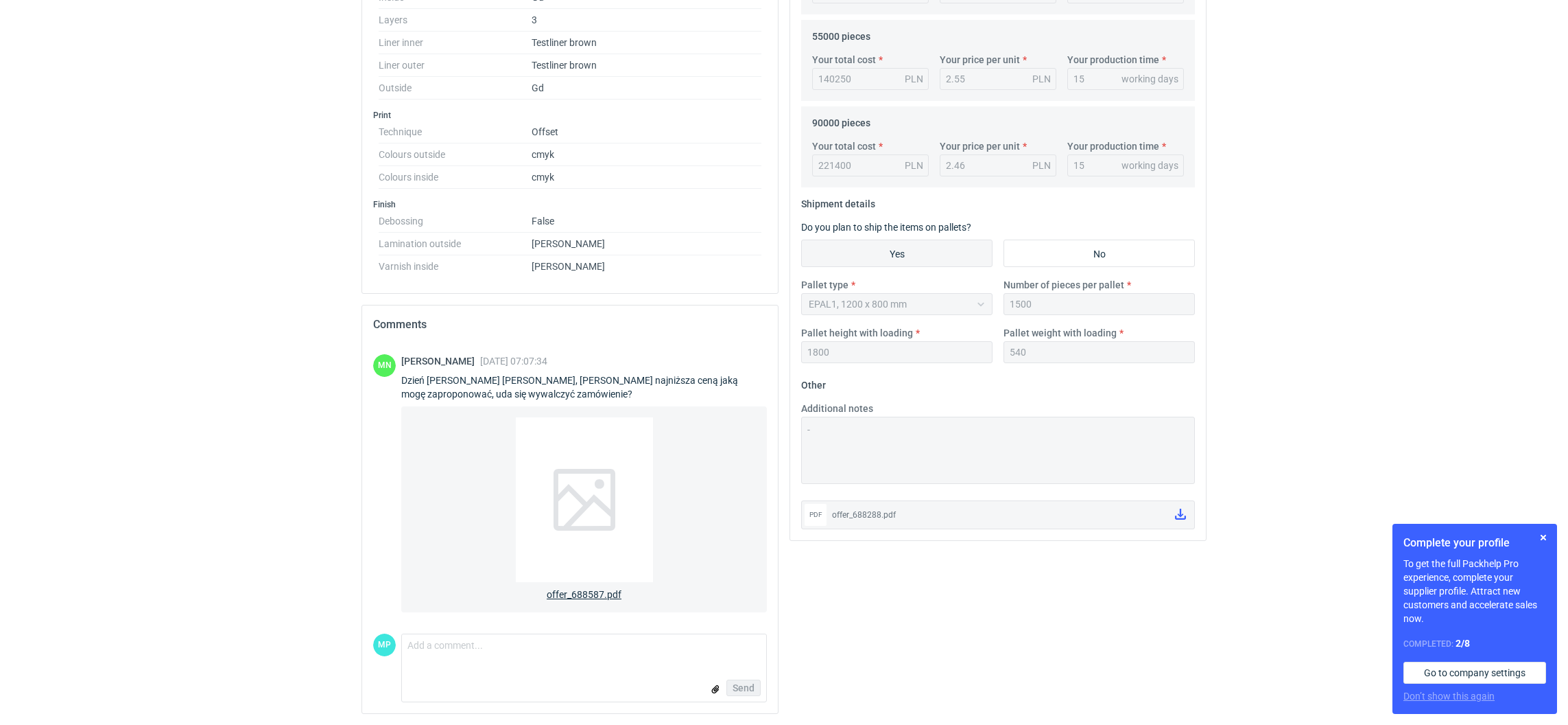
click at [577, 588] on span "offer_688587.pdf" at bounding box center [584, 592] width 75 height 19
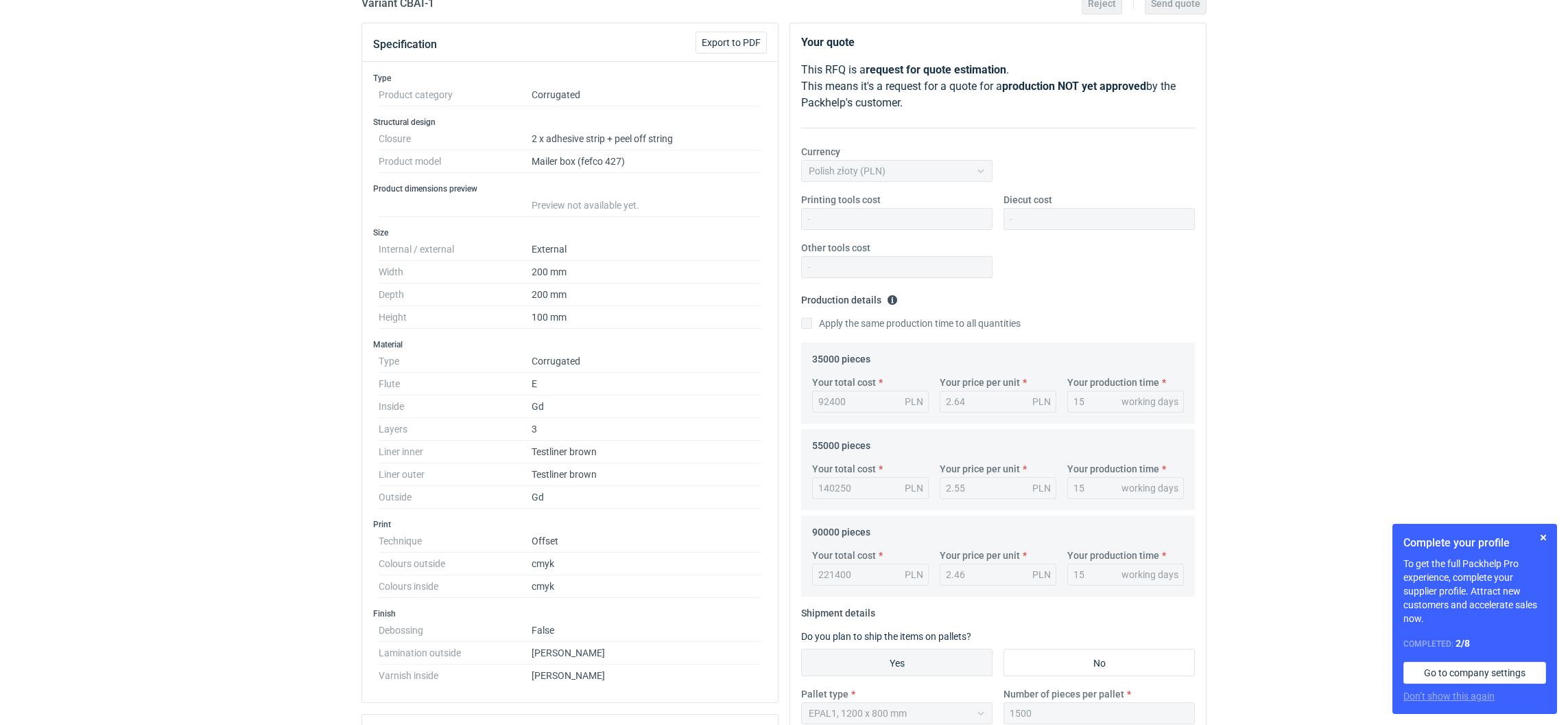
scroll to position [0, 0]
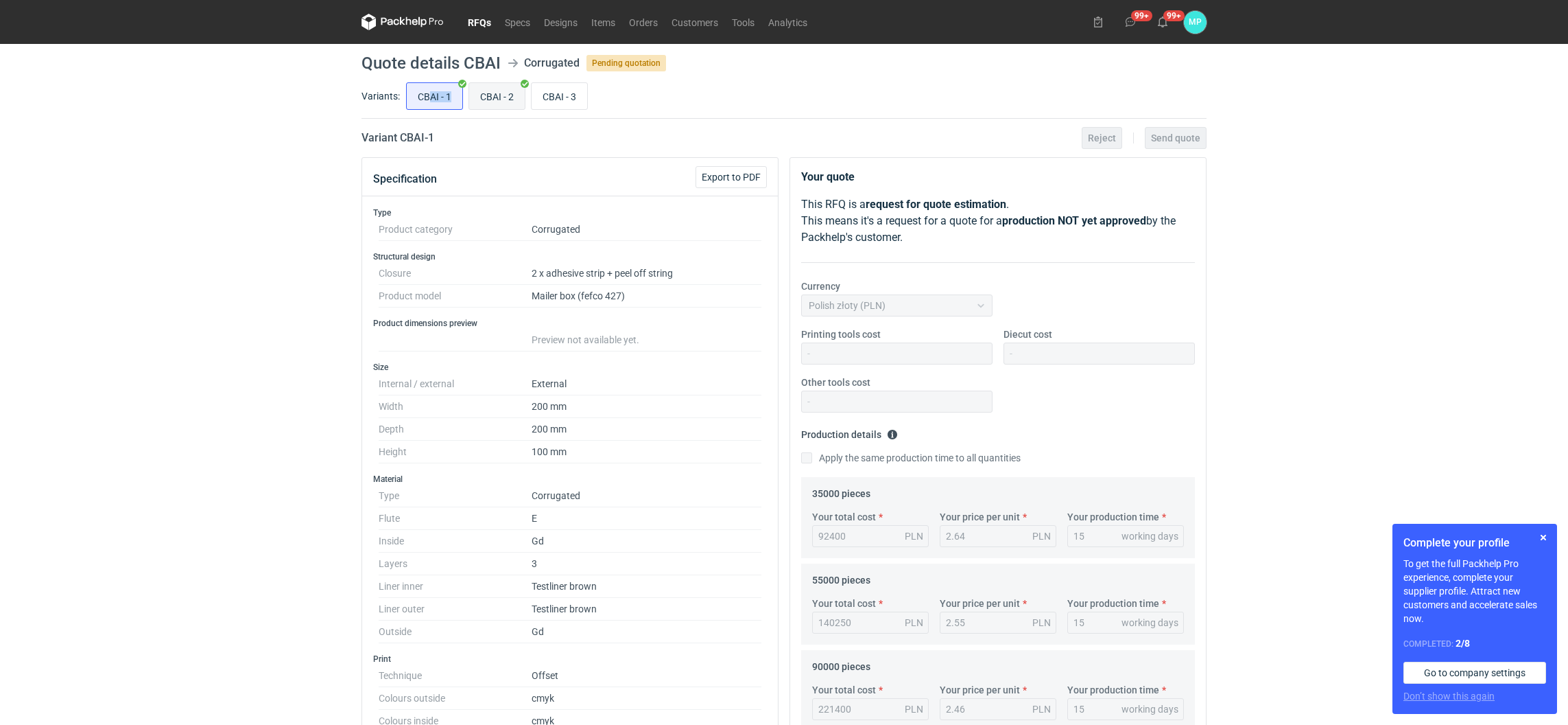
click at [503, 102] on input "CBAI - 2" at bounding box center [497, 96] width 55 height 26
radio input "true"
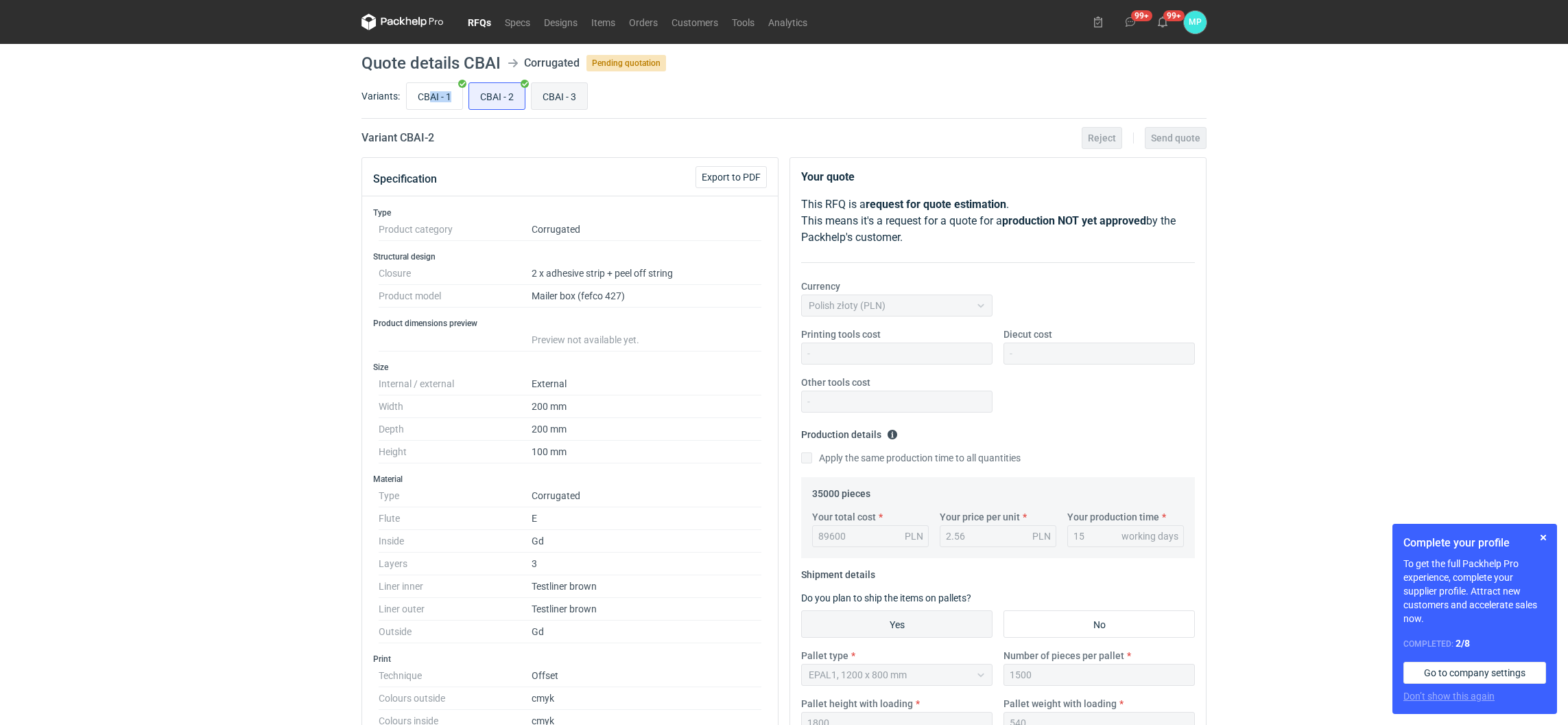
click at [570, 84] on input "CBAI - 3" at bounding box center [559, 96] width 55 height 26
radio input "true"
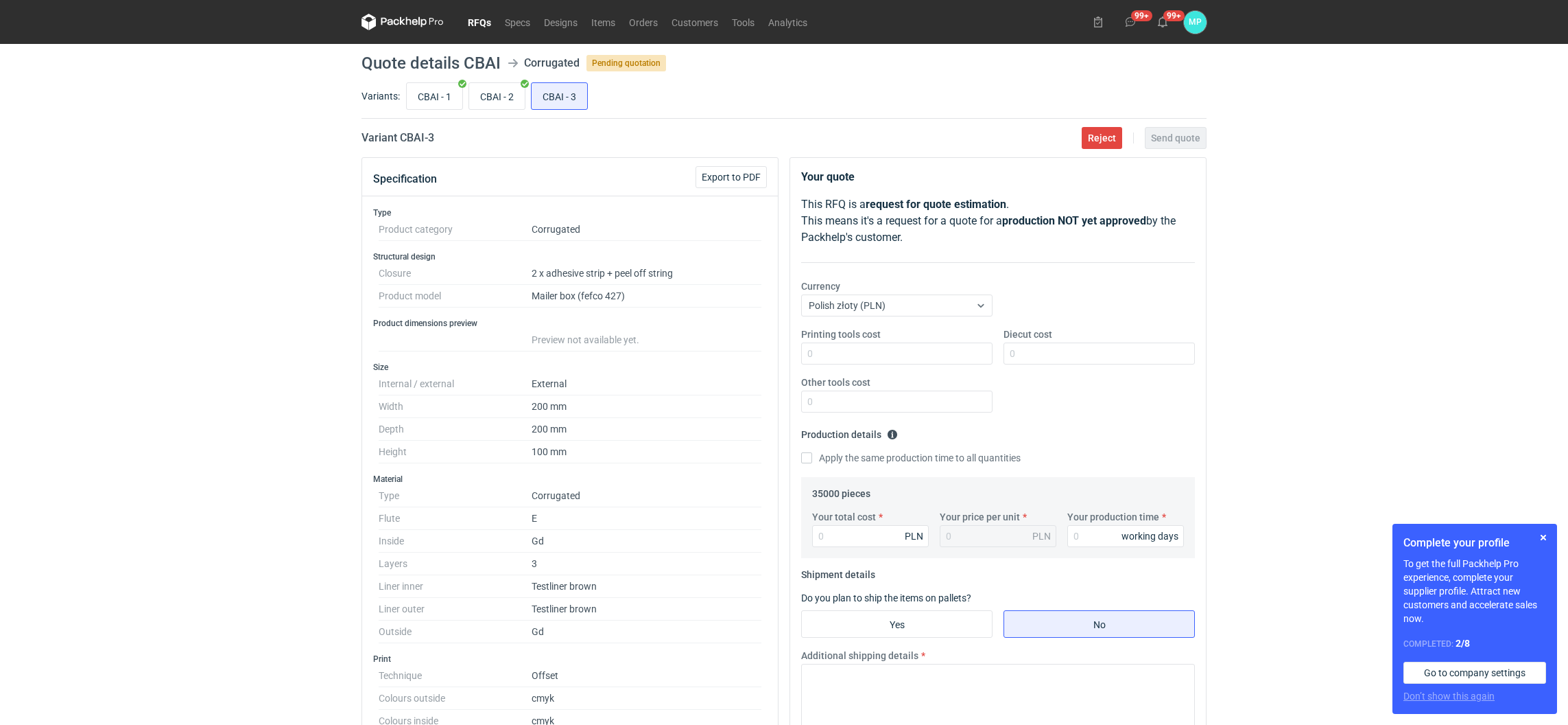
click at [831, 524] on div "Your total cost PLN" at bounding box center [870, 529] width 128 height 37
click at [838, 532] on input "Your total cost" at bounding box center [871, 536] width 117 height 22
paste input "74200"
type input "74200"
type input "2.12"
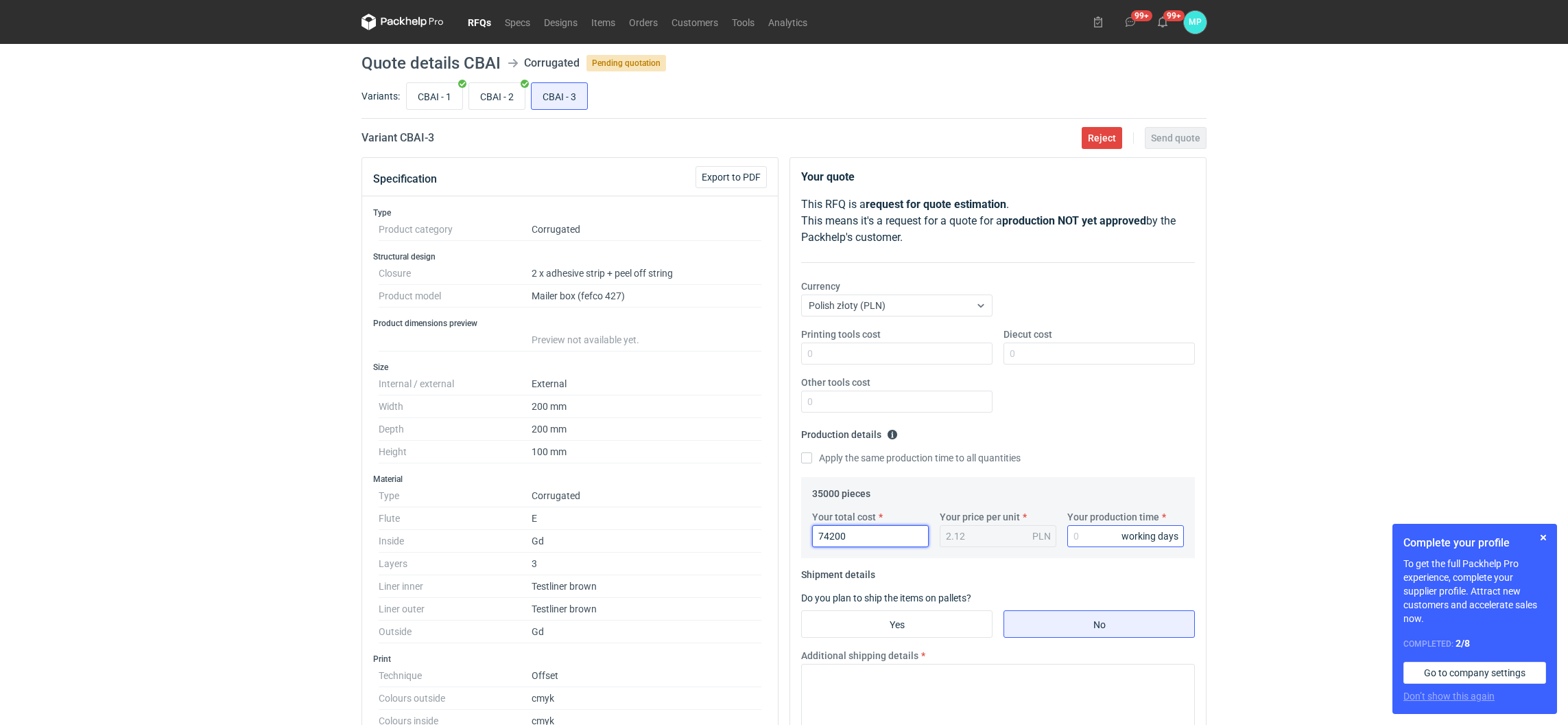
type input "74200"
click at [1113, 538] on input "Your production time" at bounding box center [1126, 536] width 117 height 22
type input "15"
click at [874, 619] on input "Yes" at bounding box center [897, 624] width 190 height 26
radio input "true"
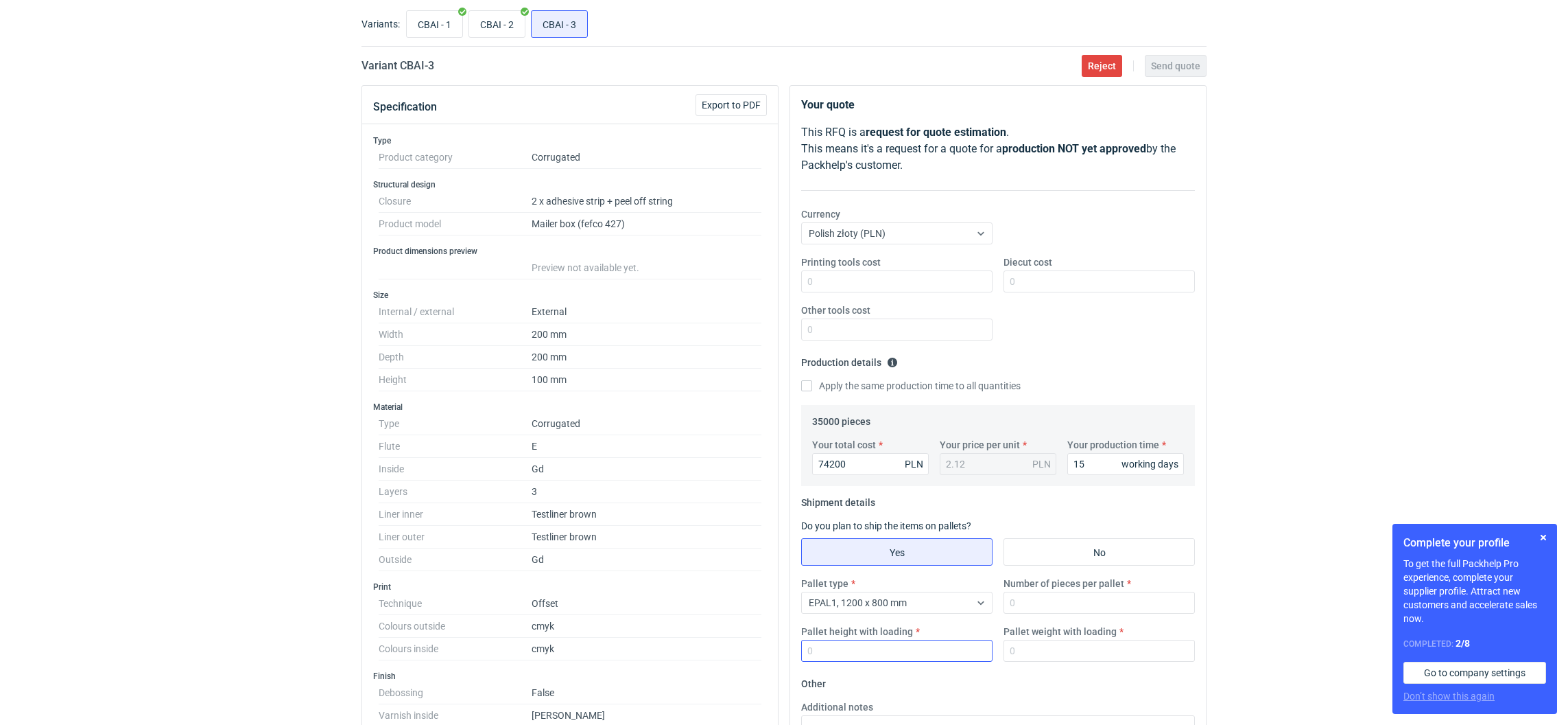
scroll to position [103, 0]
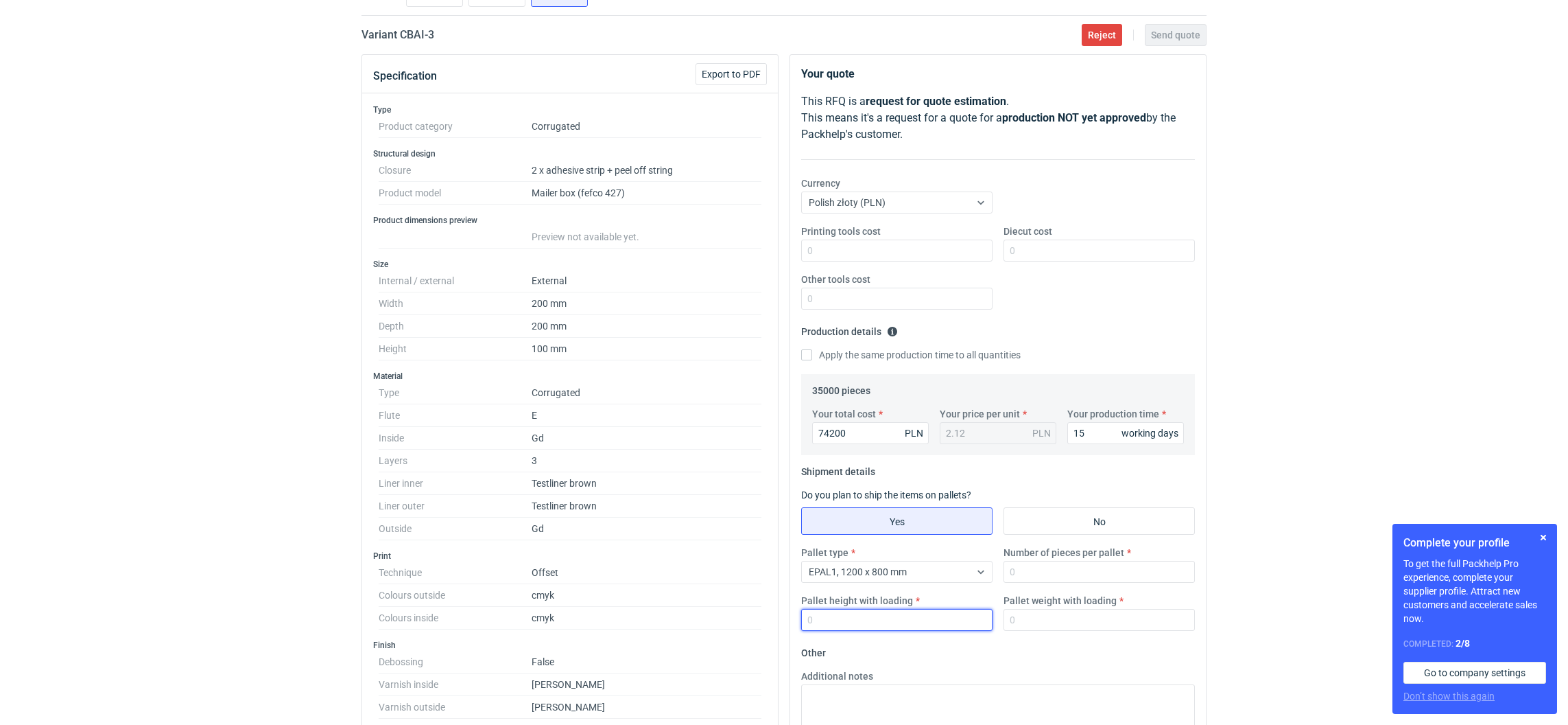
click at [898, 623] on input "Pallet height with loading" at bounding box center [897, 619] width 192 height 22
type input "1800"
click at [1027, 580] on input "Number of pieces per pallet" at bounding box center [1099, 571] width 192 height 22
type input "1500"
click at [1012, 615] on input "Pallet weight with loading" at bounding box center [1099, 619] width 192 height 22
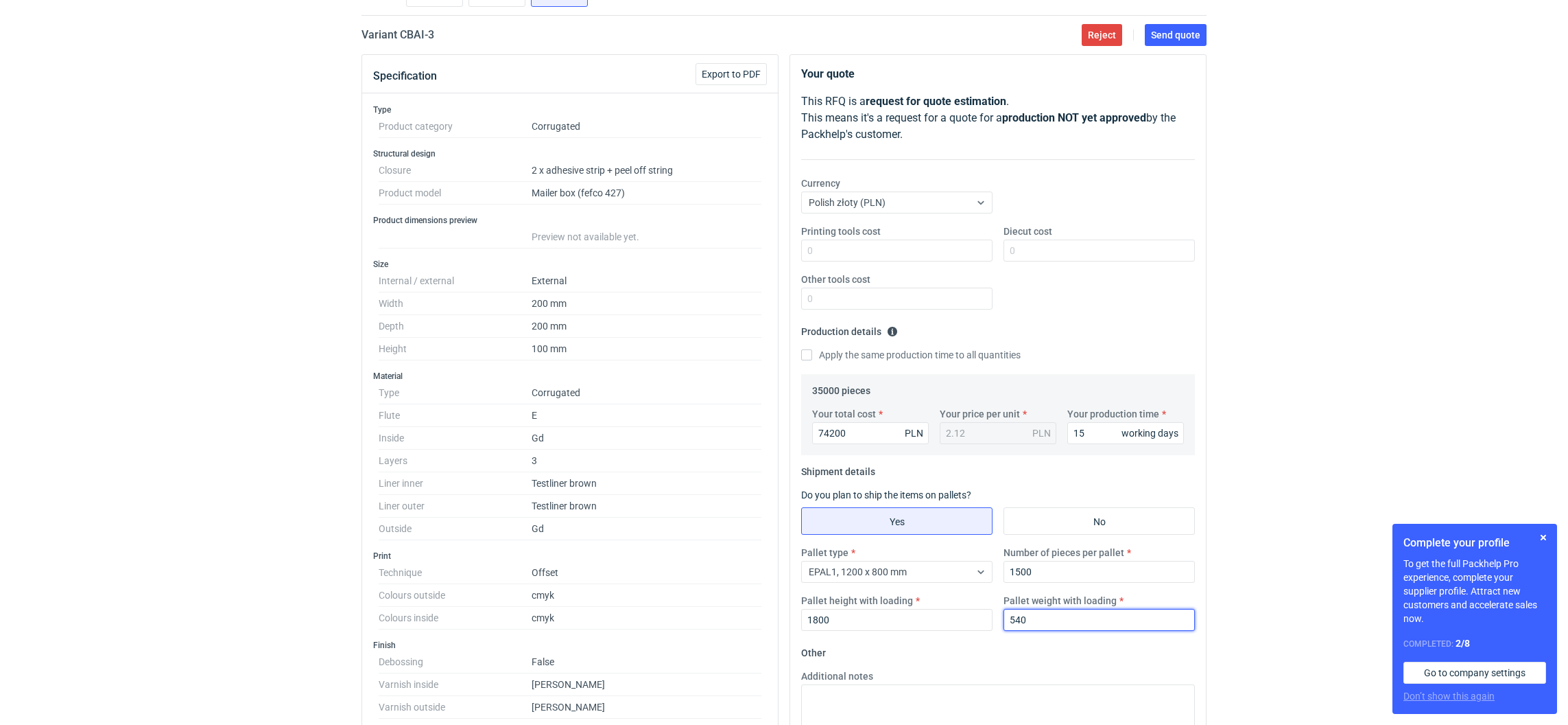
scroll to position [0, 0]
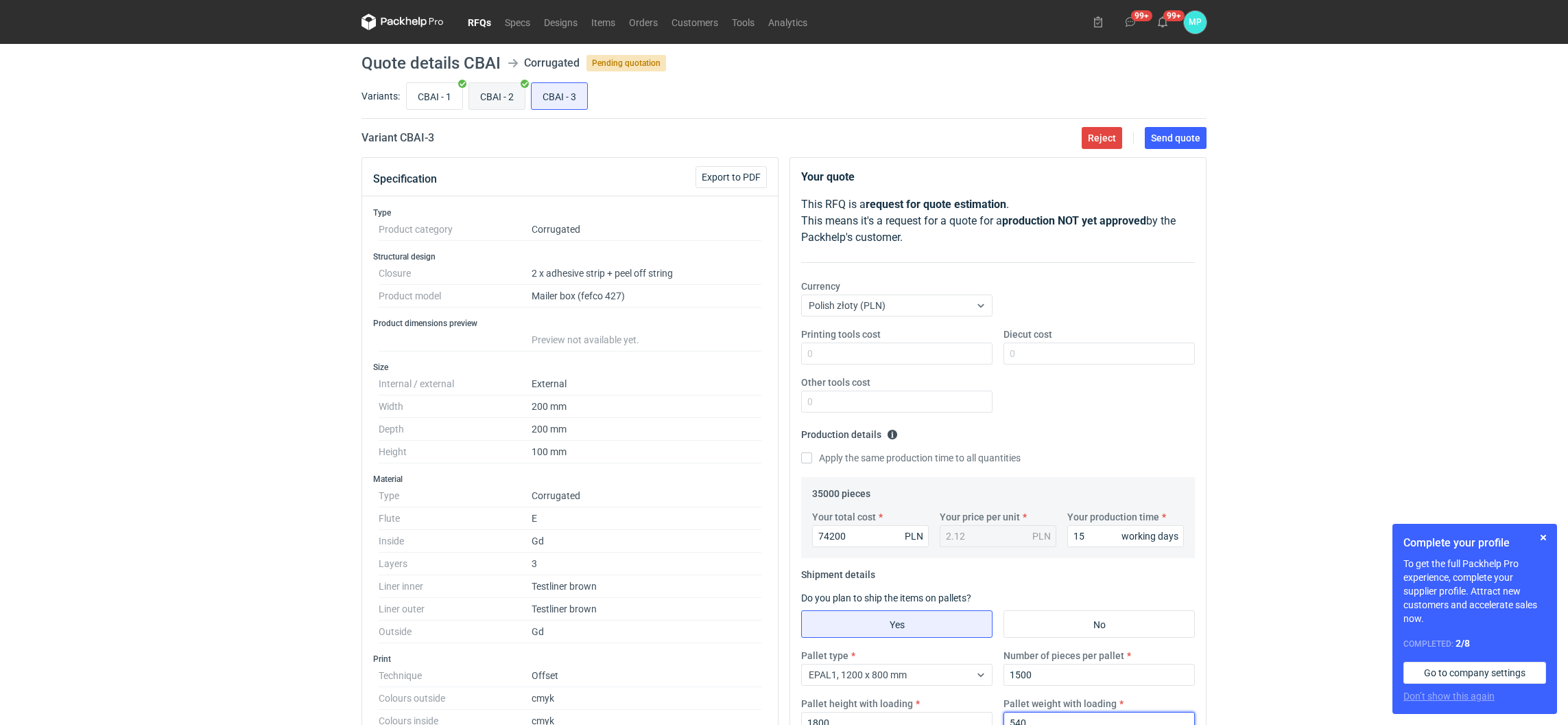
type input "540"
click at [485, 101] on input "CBAI - 2" at bounding box center [497, 96] width 55 height 26
radio input "true"
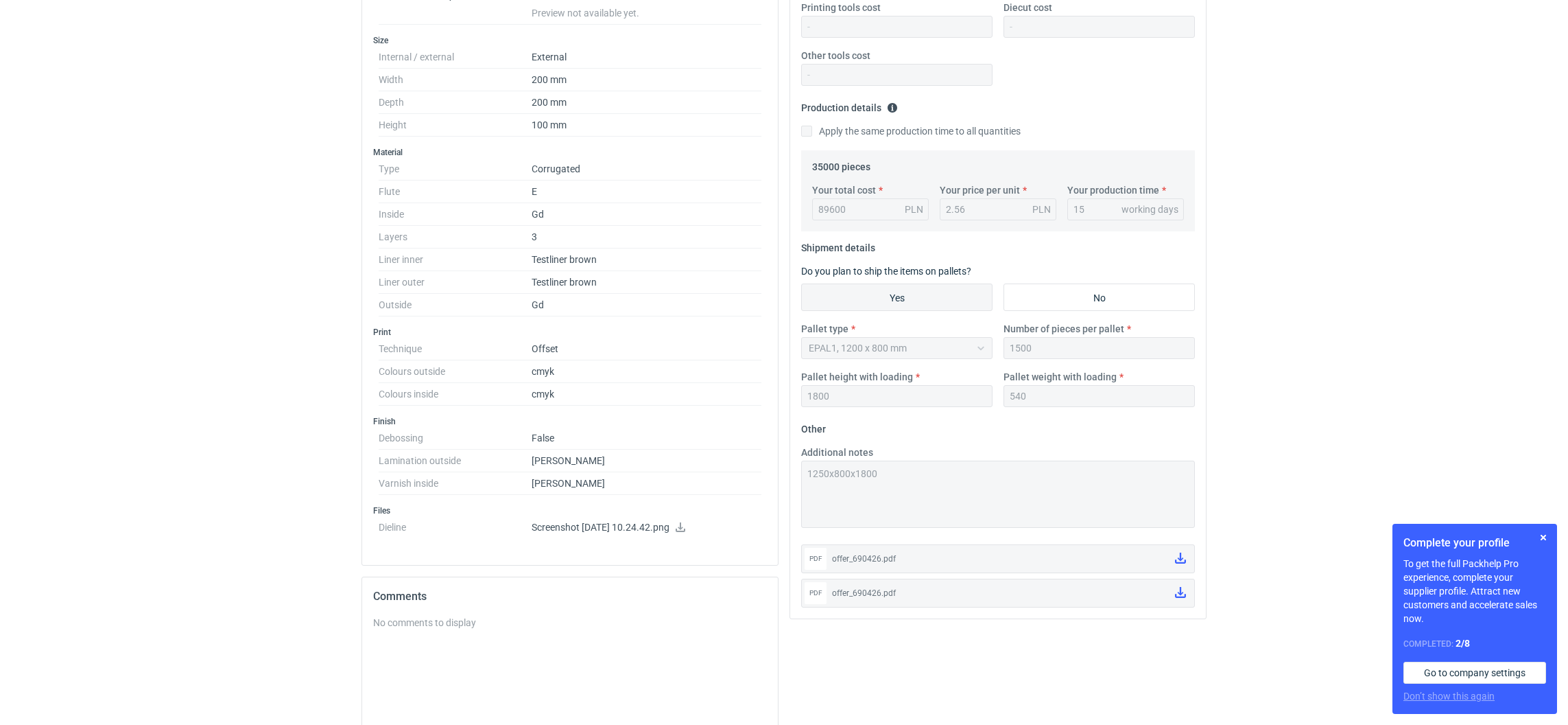
scroll to position [510, 0]
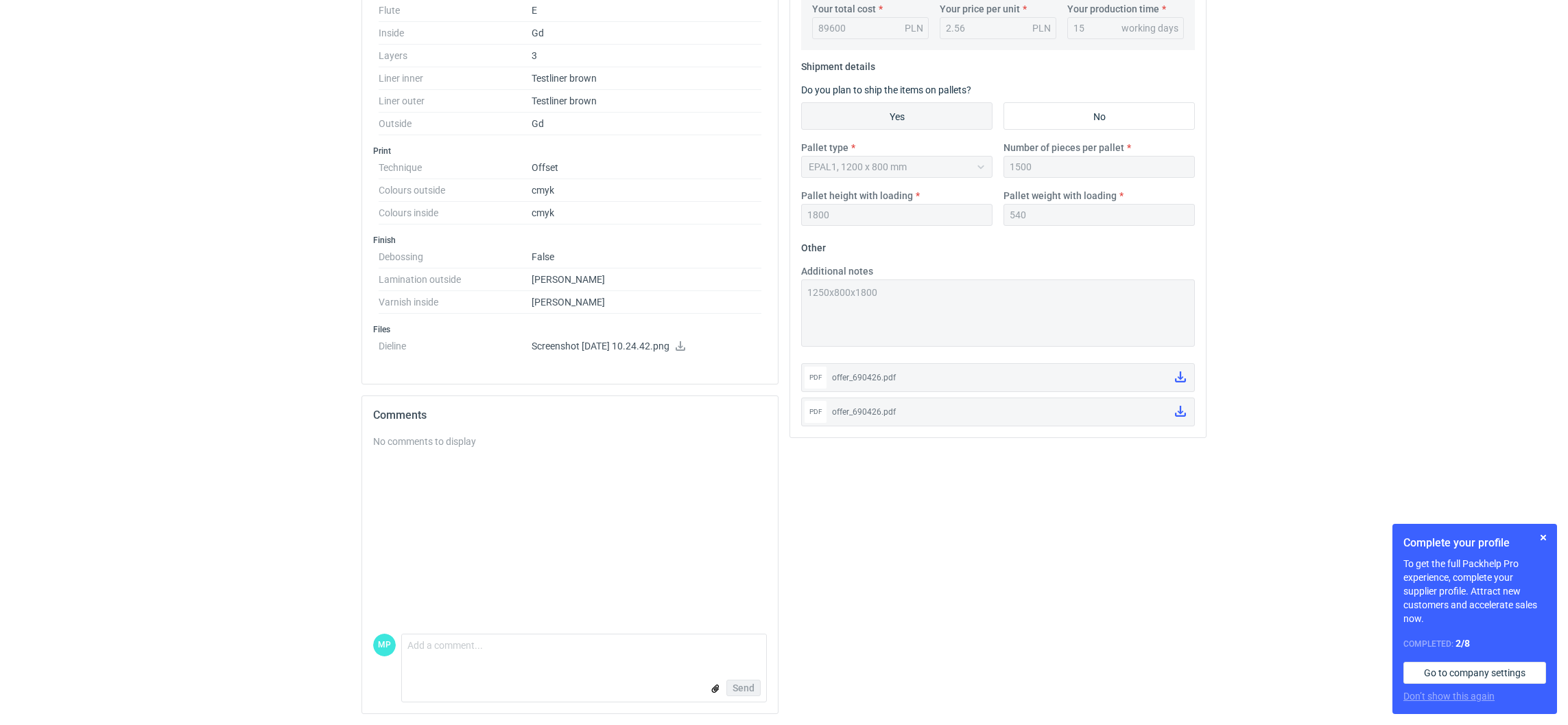
click at [806, 270] on div "Additional notes 1250x800x1800" at bounding box center [998, 305] width 405 height 83
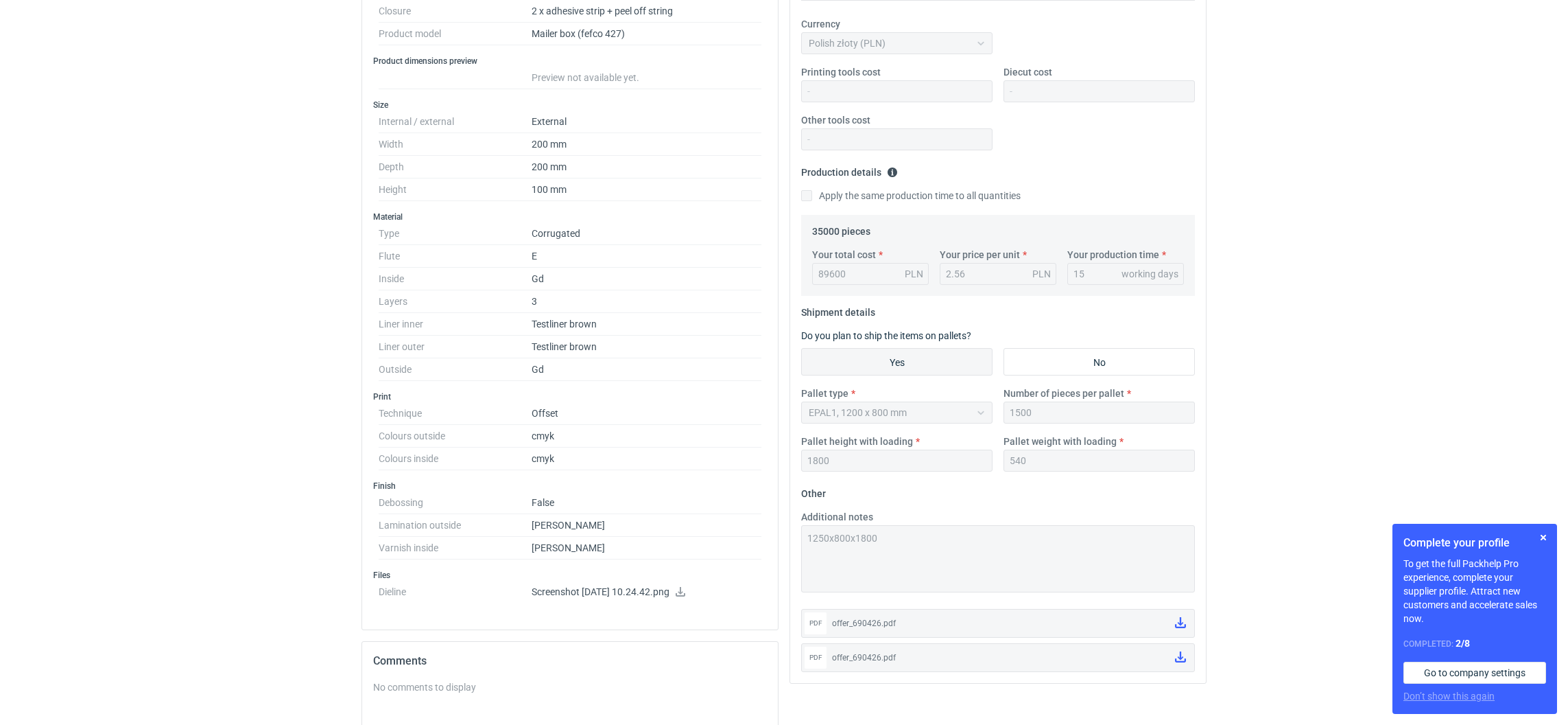
scroll to position [0, 0]
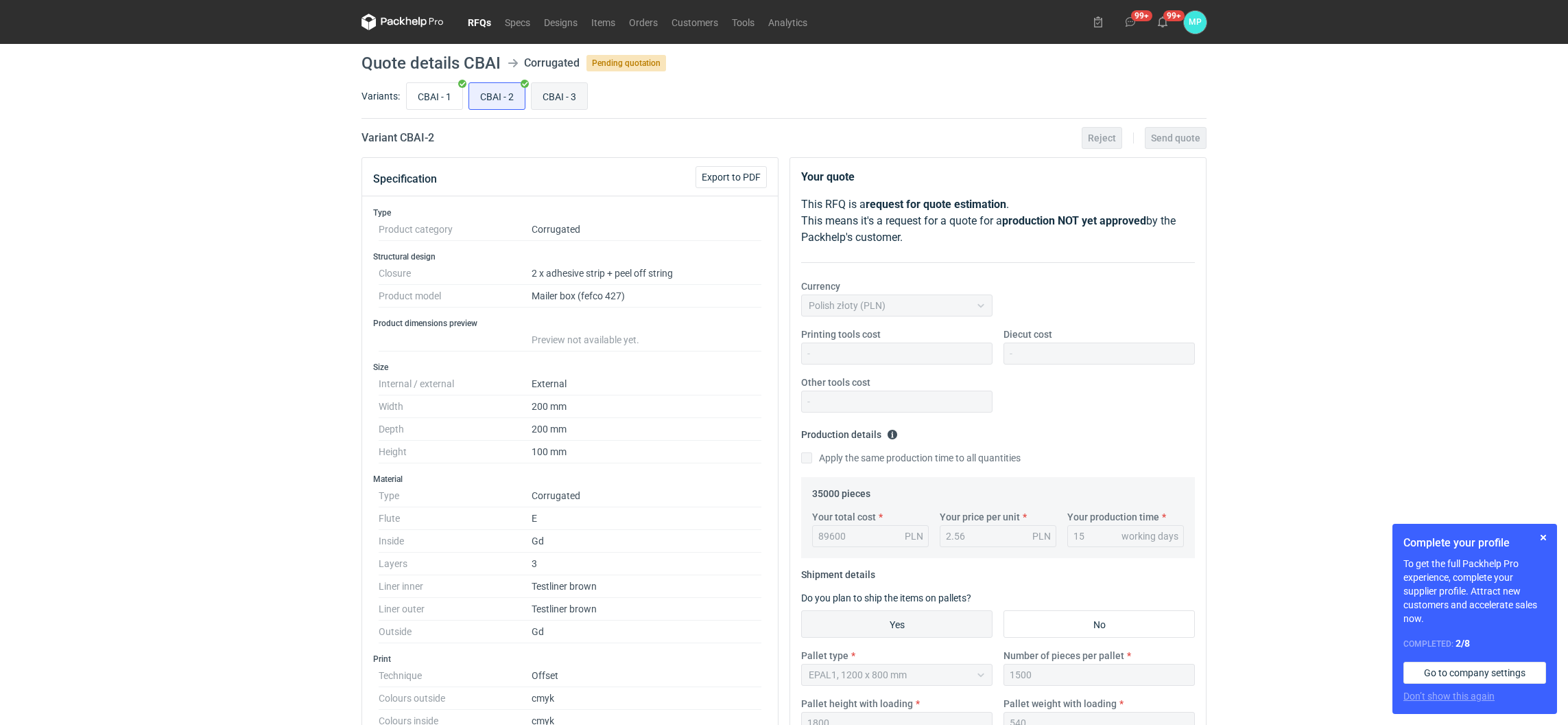
click at [551, 94] on input "CBAI - 3" at bounding box center [559, 96] width 55 height 26
radio input "true"
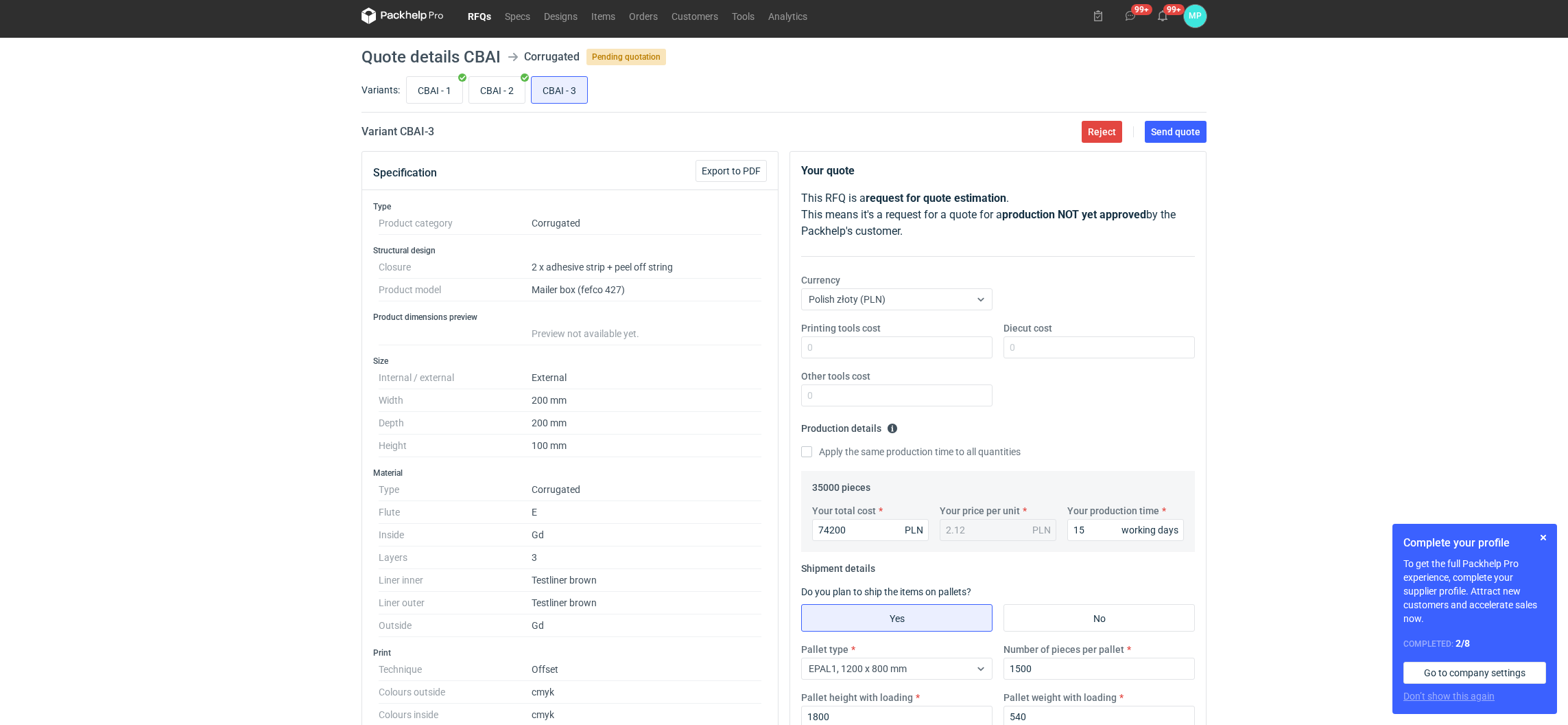
scroll to position [412, 0]
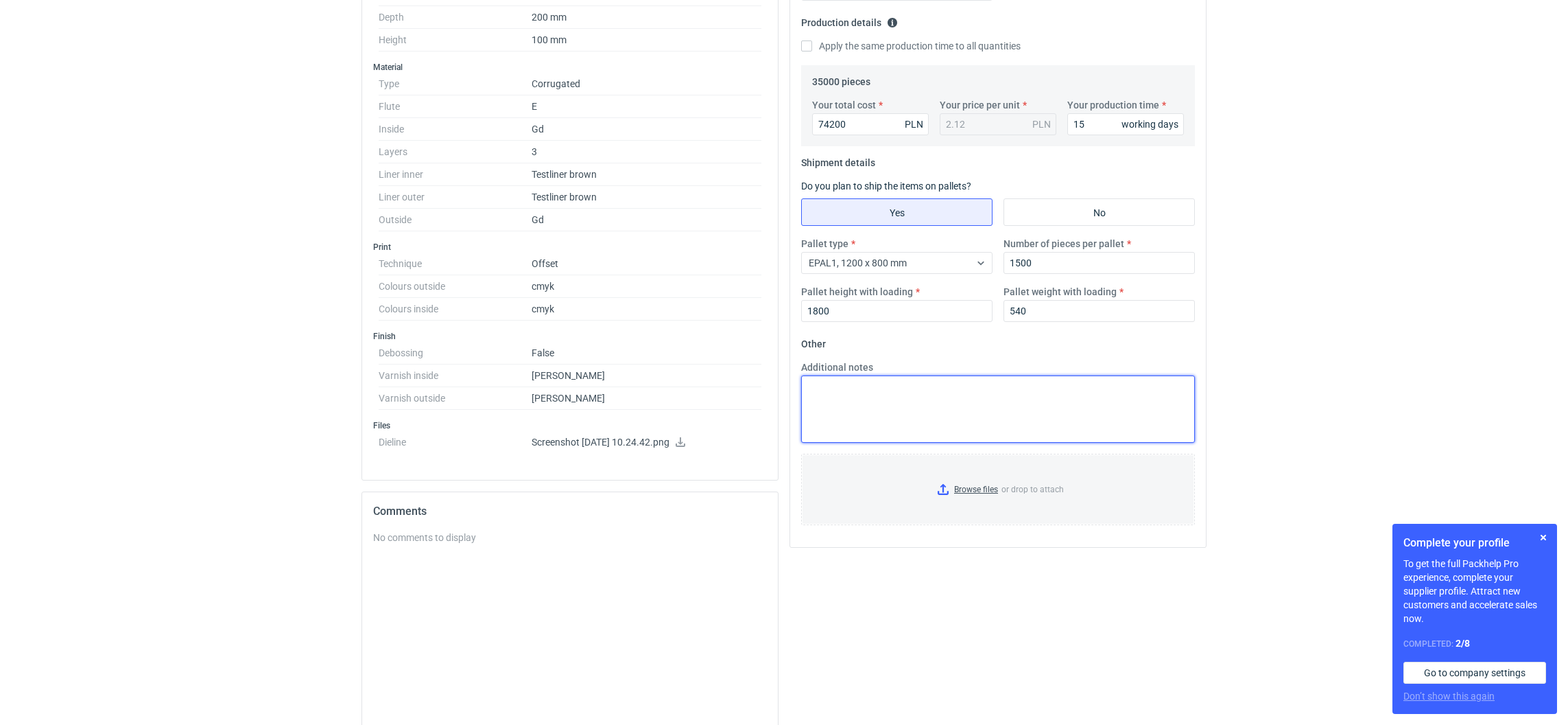
click at [927, 405] on textarea "Additional notes" at bounding box center [998, 409] width 394 height 67
paste textarea "1250x800x1800"
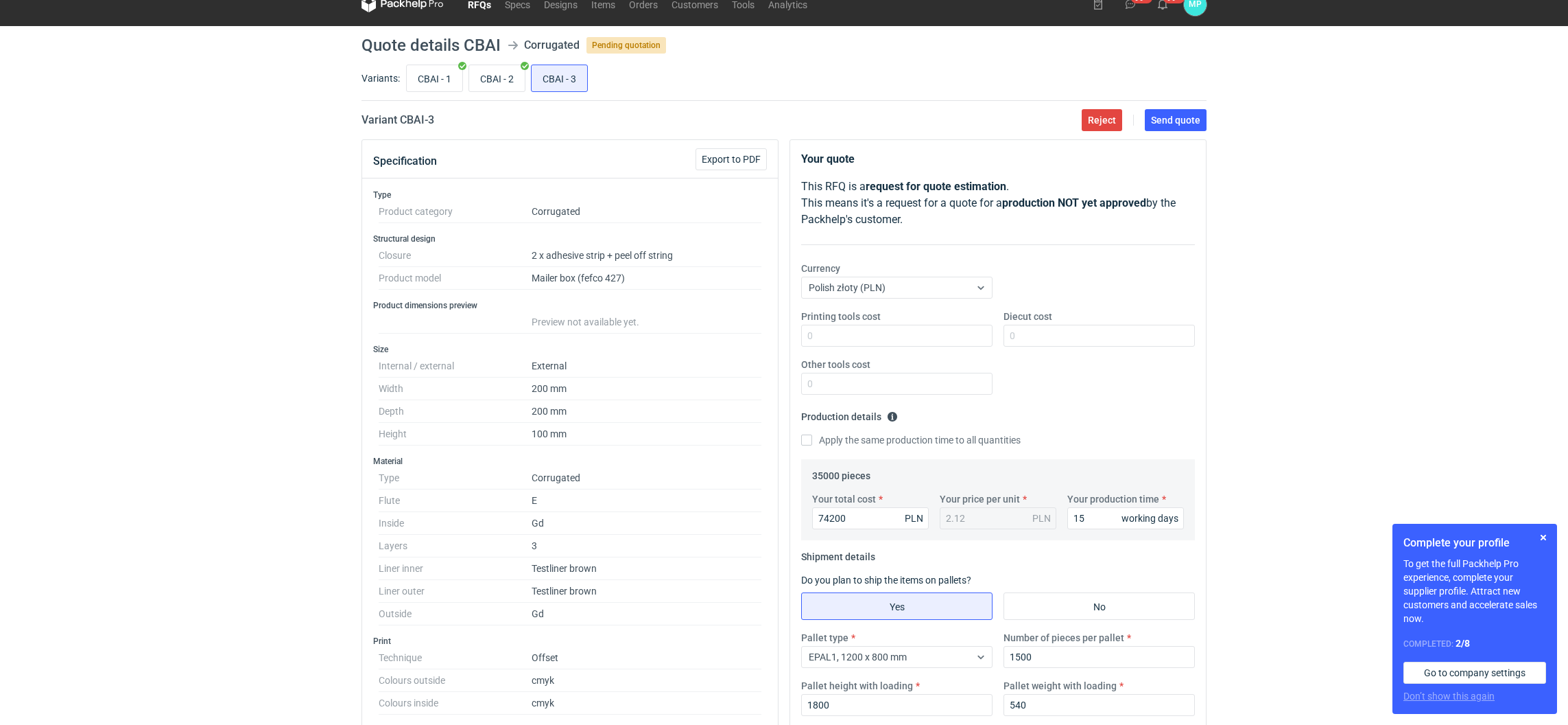
scroll to position [0, 0]
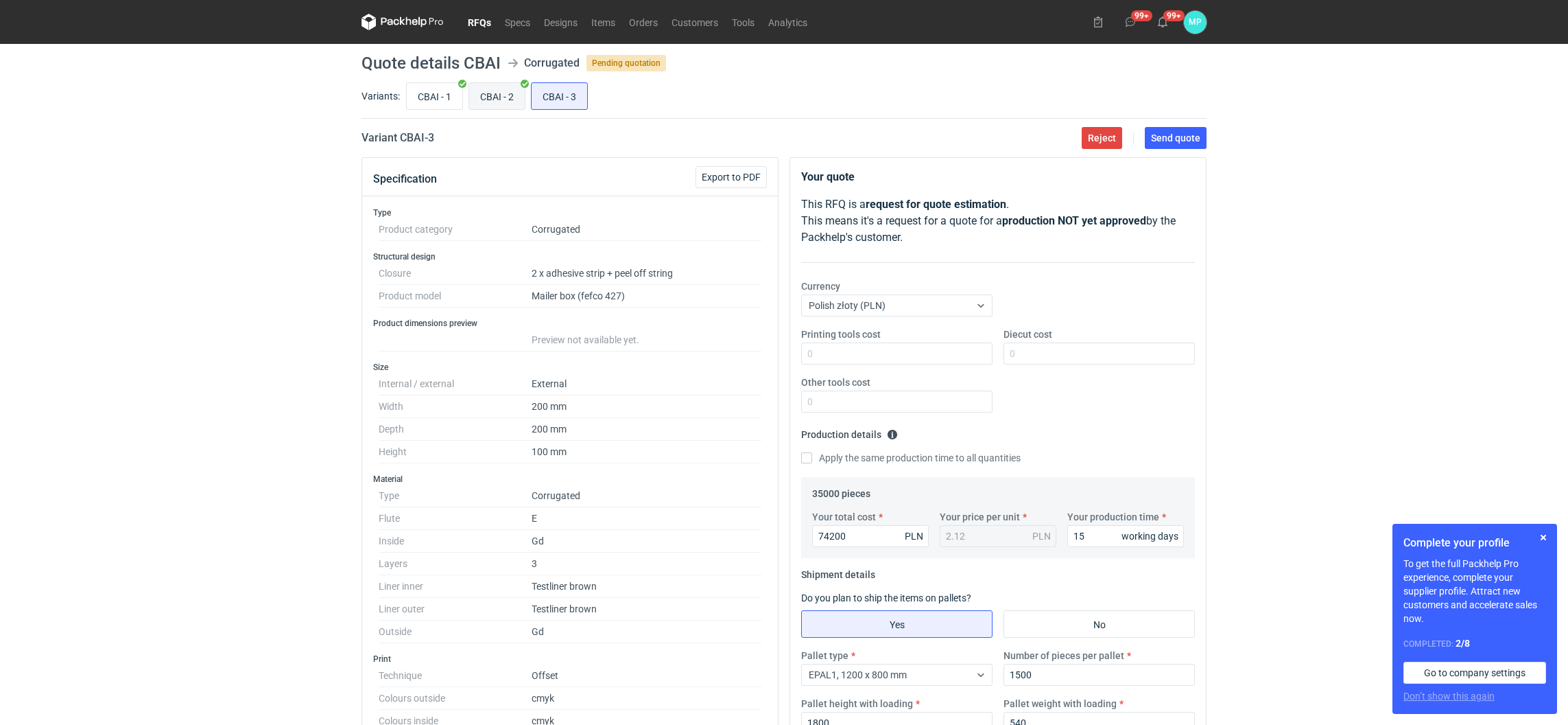
type textarea "1250x800x1800"
click at [504, 89] on input "CBAI - 2" at bounding box center [497, 96] width 55 height 26
radio input "true"
click at [528, 95] on div "CBAI - 1 CBAI - 2 CBAI - 3" at bounding box center [806, 95] width 804 height 33
click at [542, 99] on input "CBAI - 3" at bounding box center [559, 96] width 55 height 26
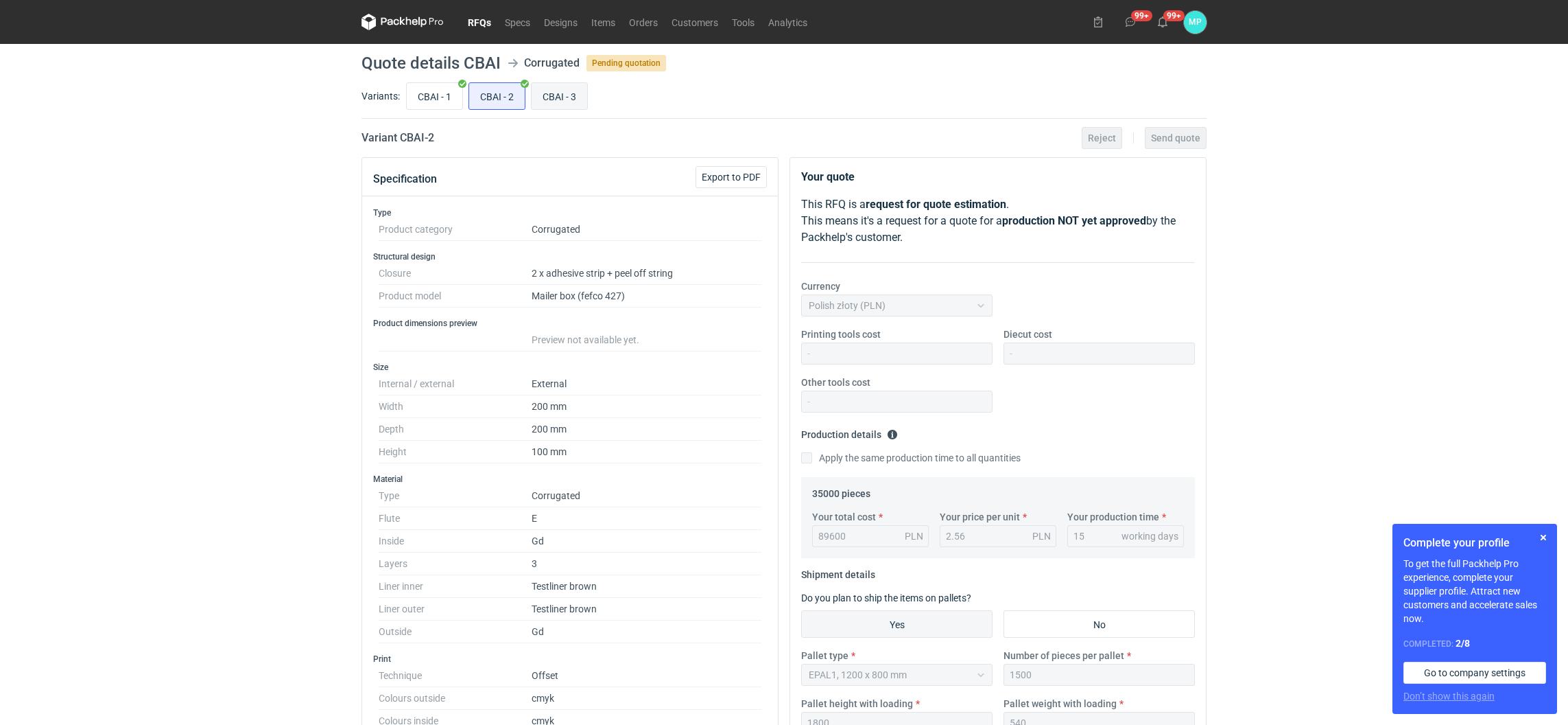
radio input "true"
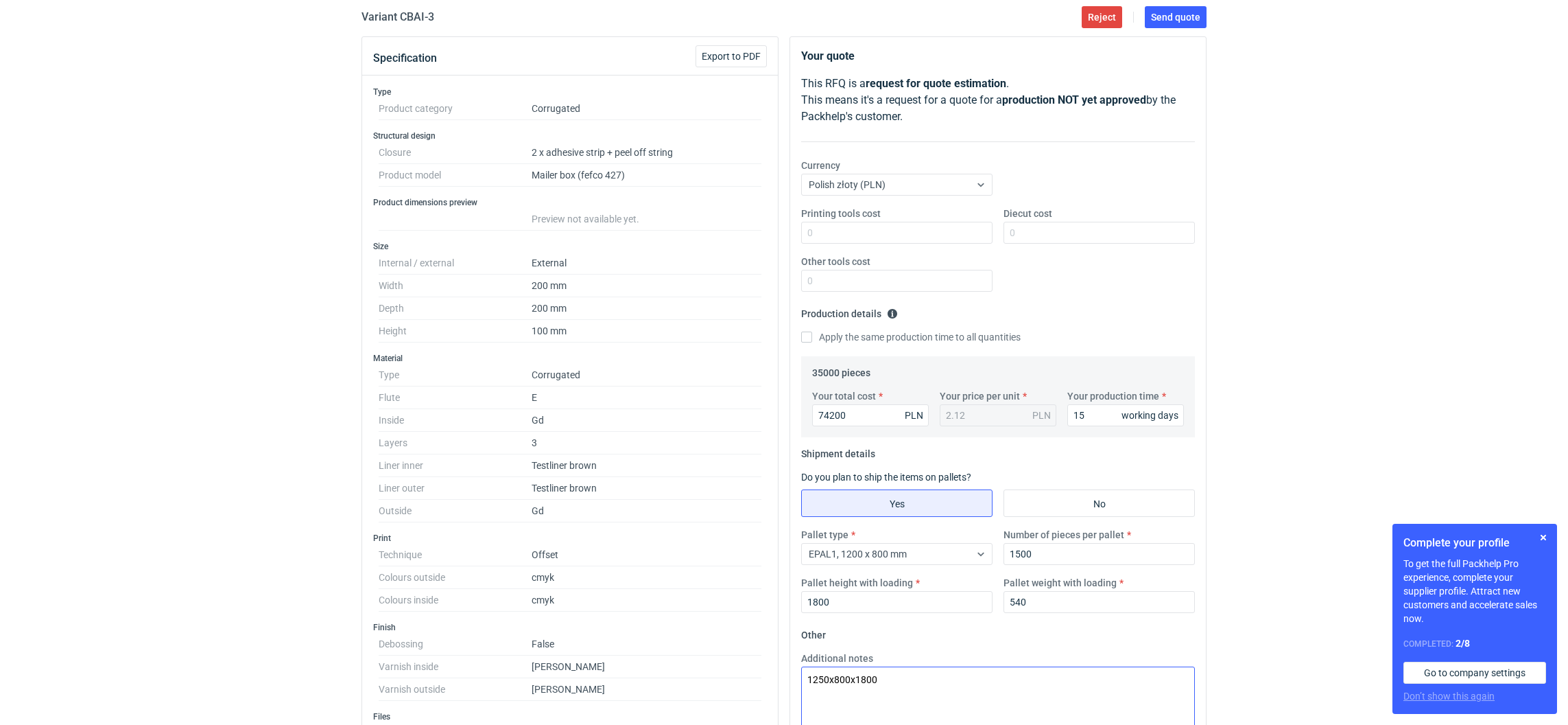
scroll to position [308, 0]
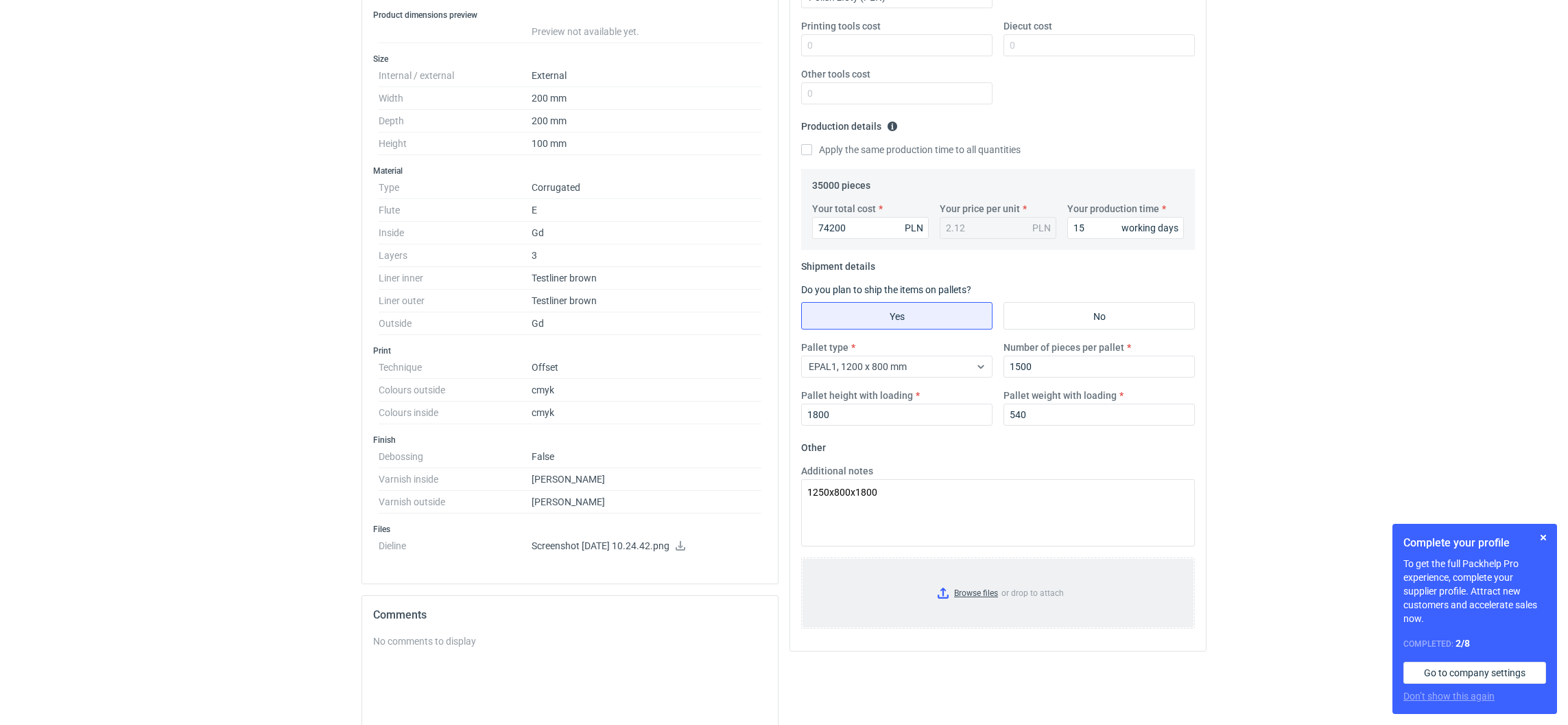
click at [939, 595] on input "Browse files or drop to attach" at bounding box center [998, 593] width 391 height 69
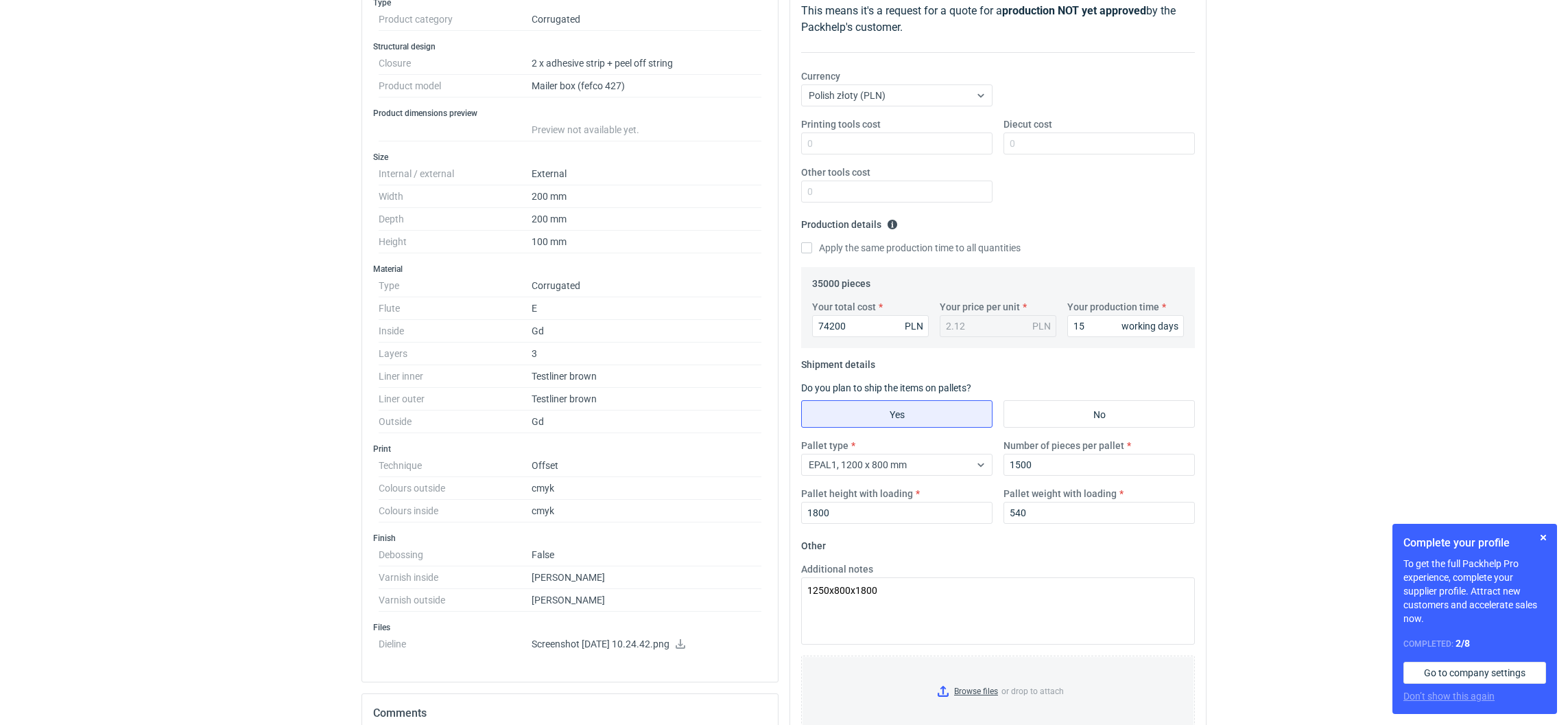
scroll to position [0, 0]
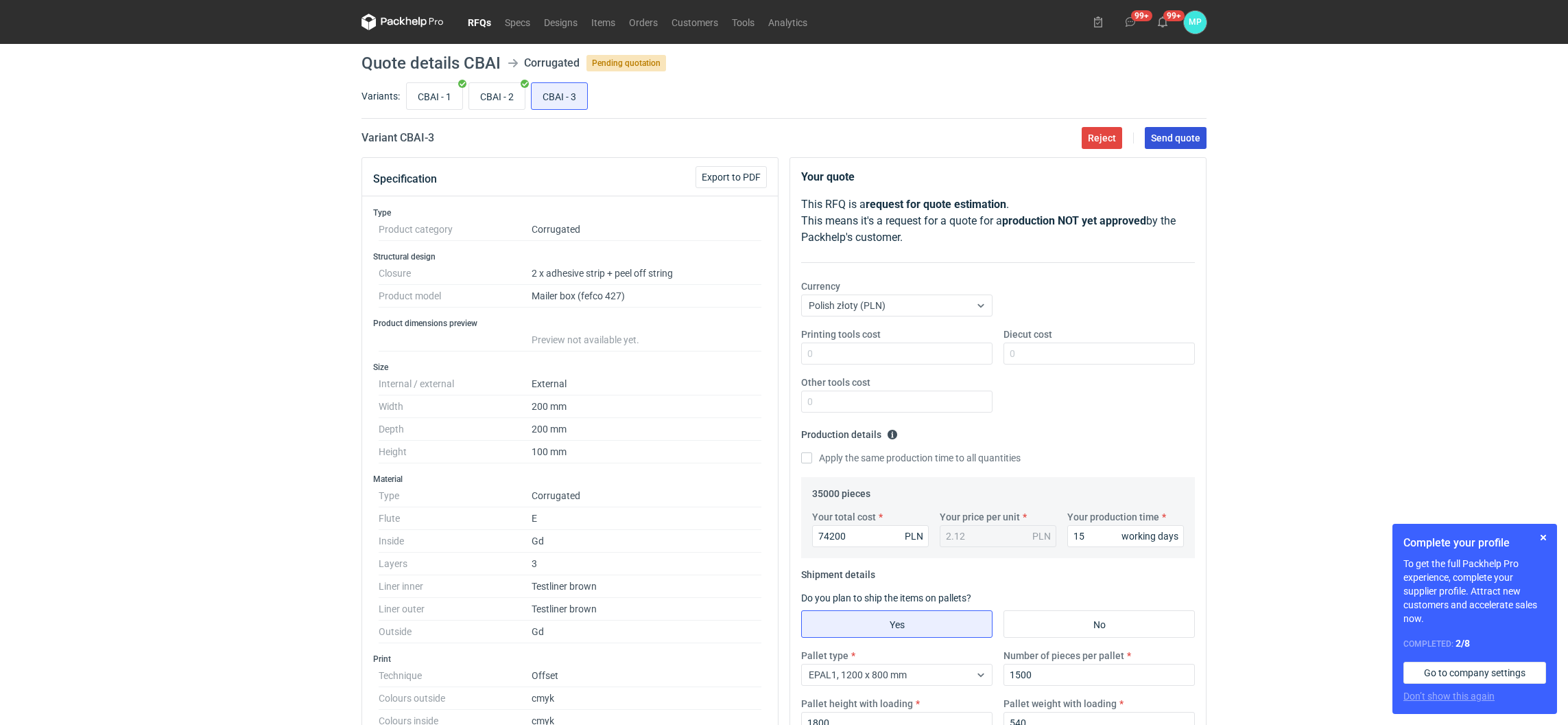
click at [1163, 138] on span "Send quote" at bounding box center [1176, 137] width 49 height 10
click at [486, 20] on link "RFQs" at bounding box center [479, 22] width 37 height 17
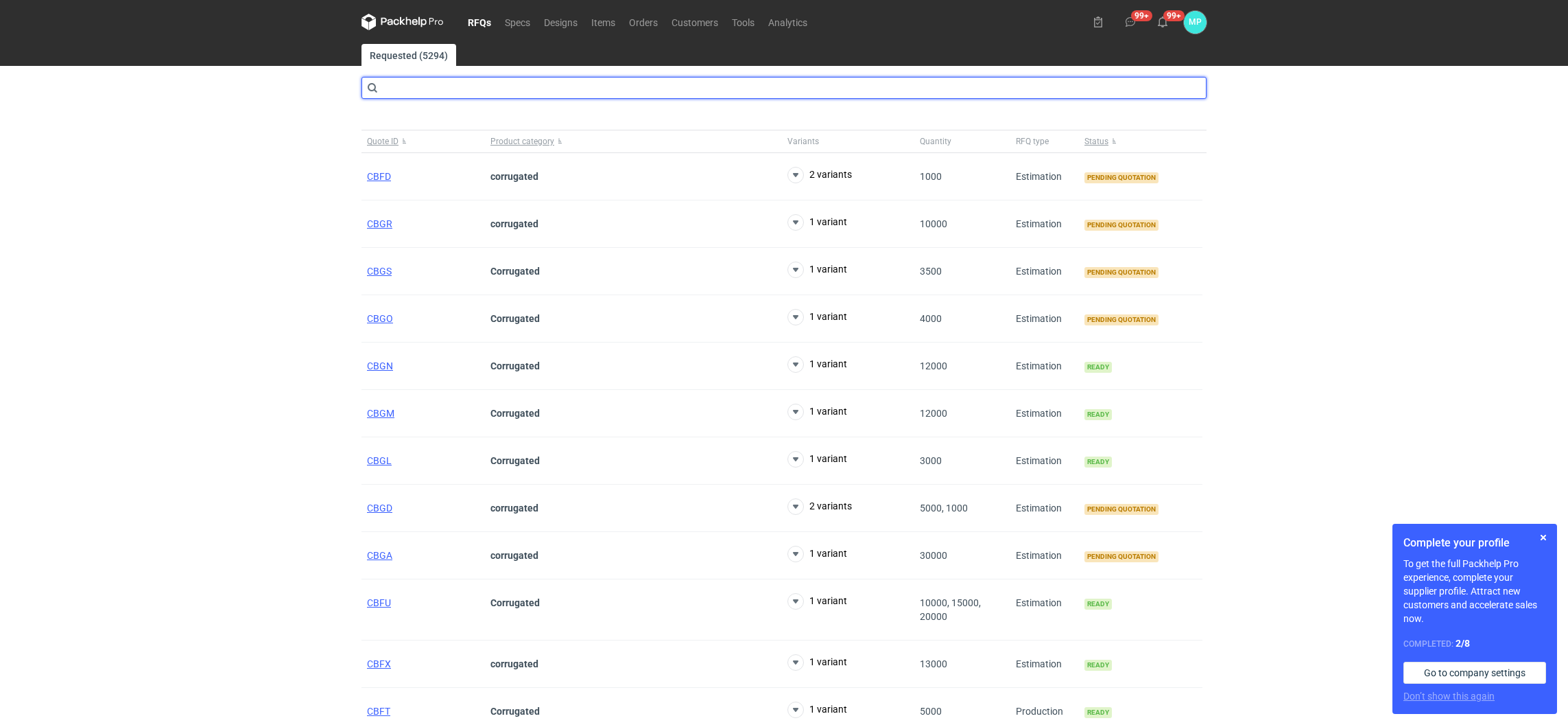
click at [427, 96] on input "text" at bounding box center [784, 87] width 845 height 22
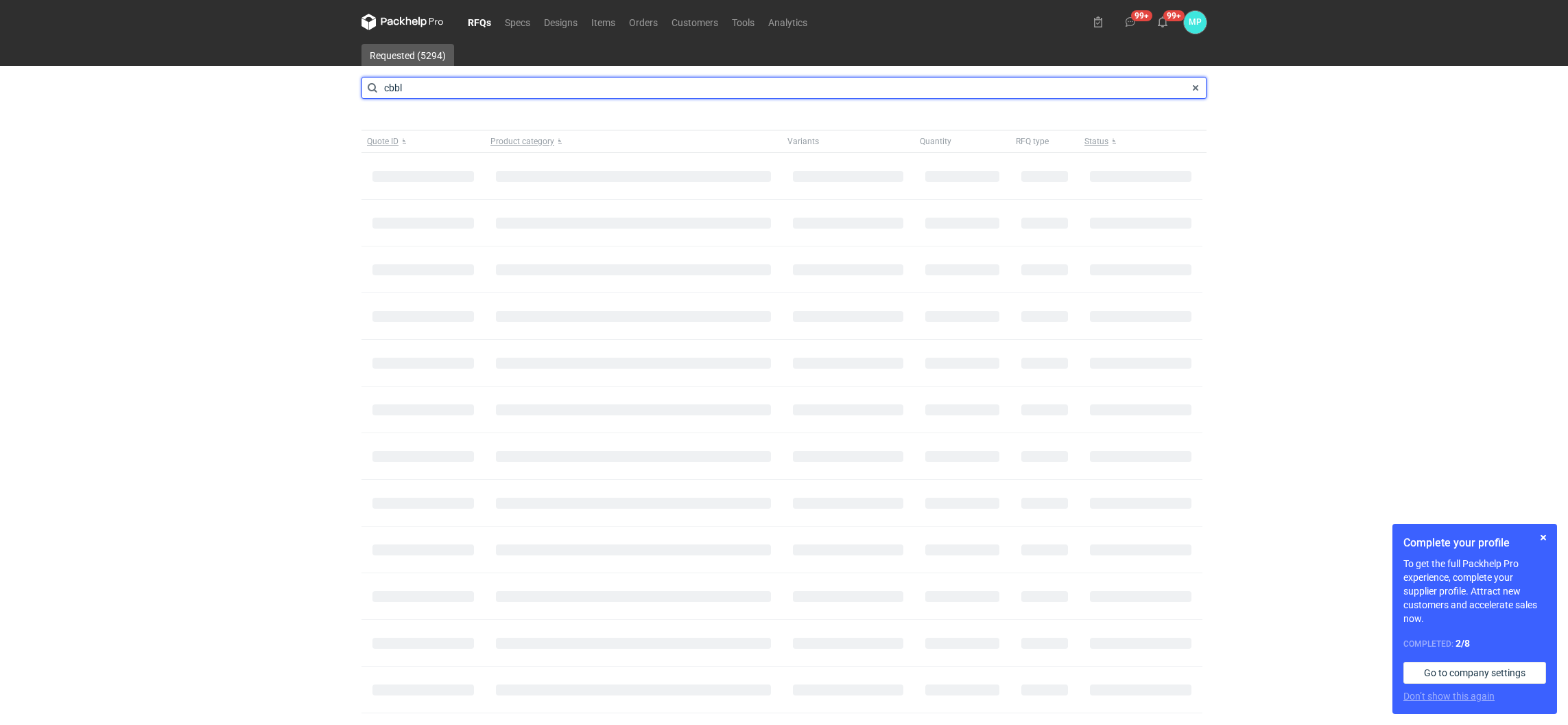
type input "cbbl"
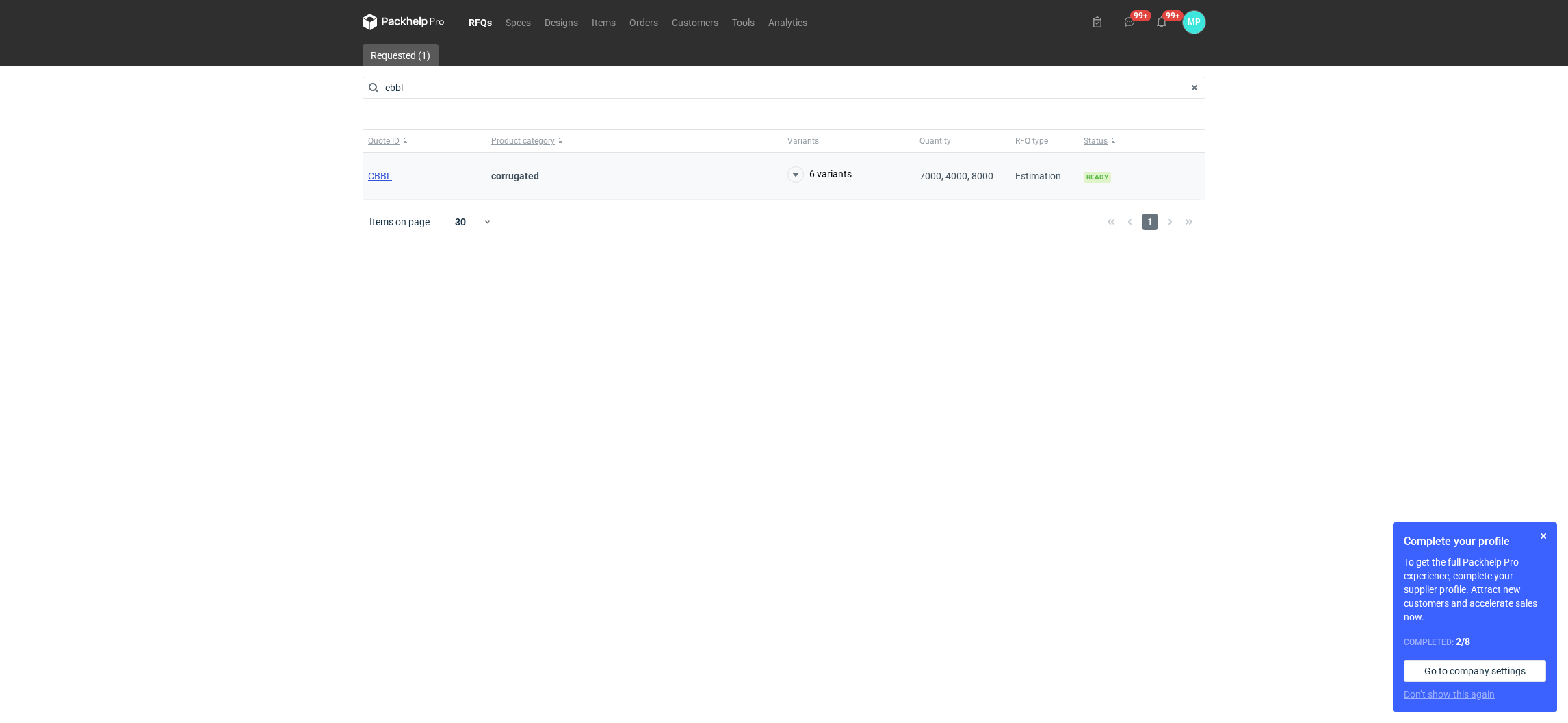
click at [381, 176] on span "CBBL" at bounding box center [380, 175] width 24 height 11
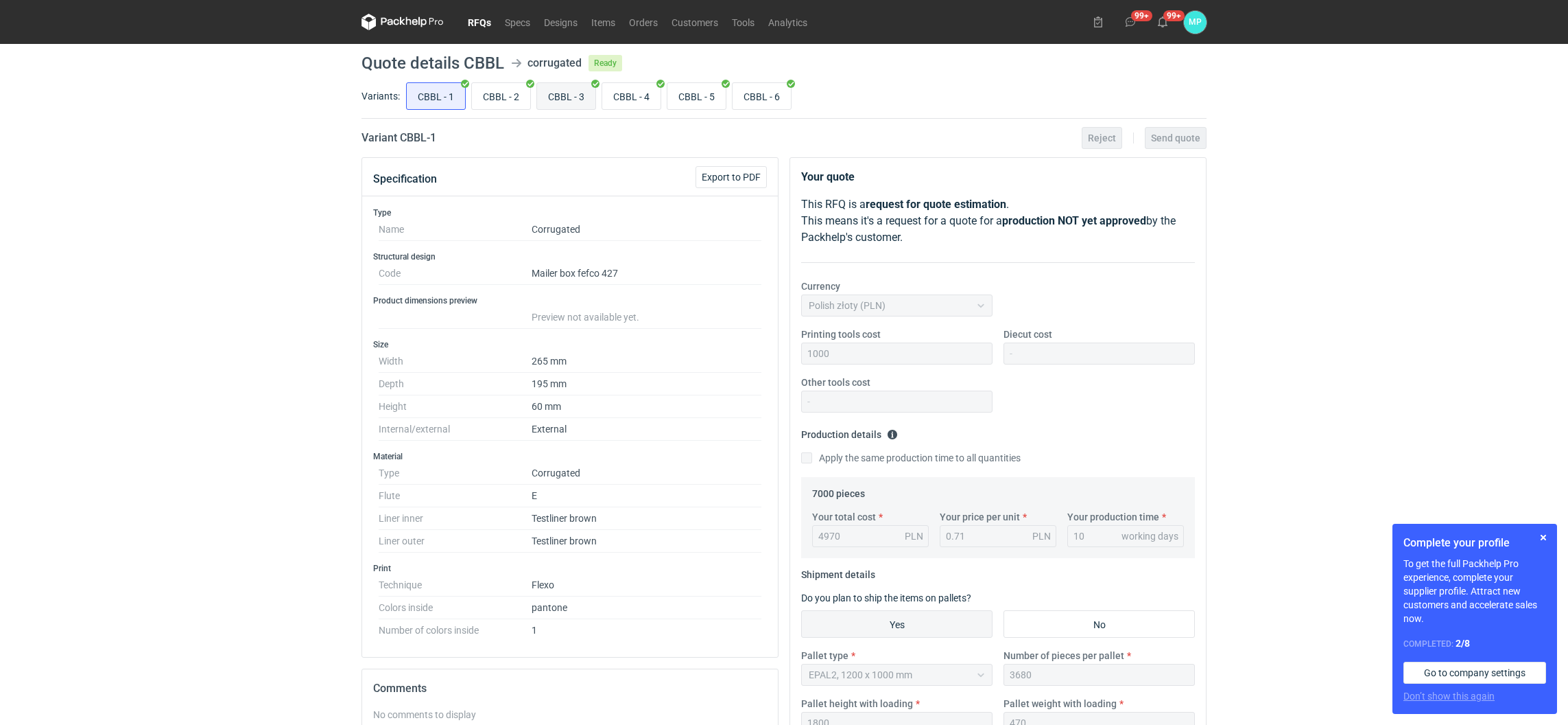
click at [551, 92] on input "CBBL - 3" at bounding box center [566, 96] width 58 height 26
radio input "true"
click at [753, 92] on input "CBBL - 6" at bounding box center [762, 96] width 58 height 26
radio input "true"
click at [582, 92] on input "CBBL - 3" at bounding box center [566, 96] width 58 height 26
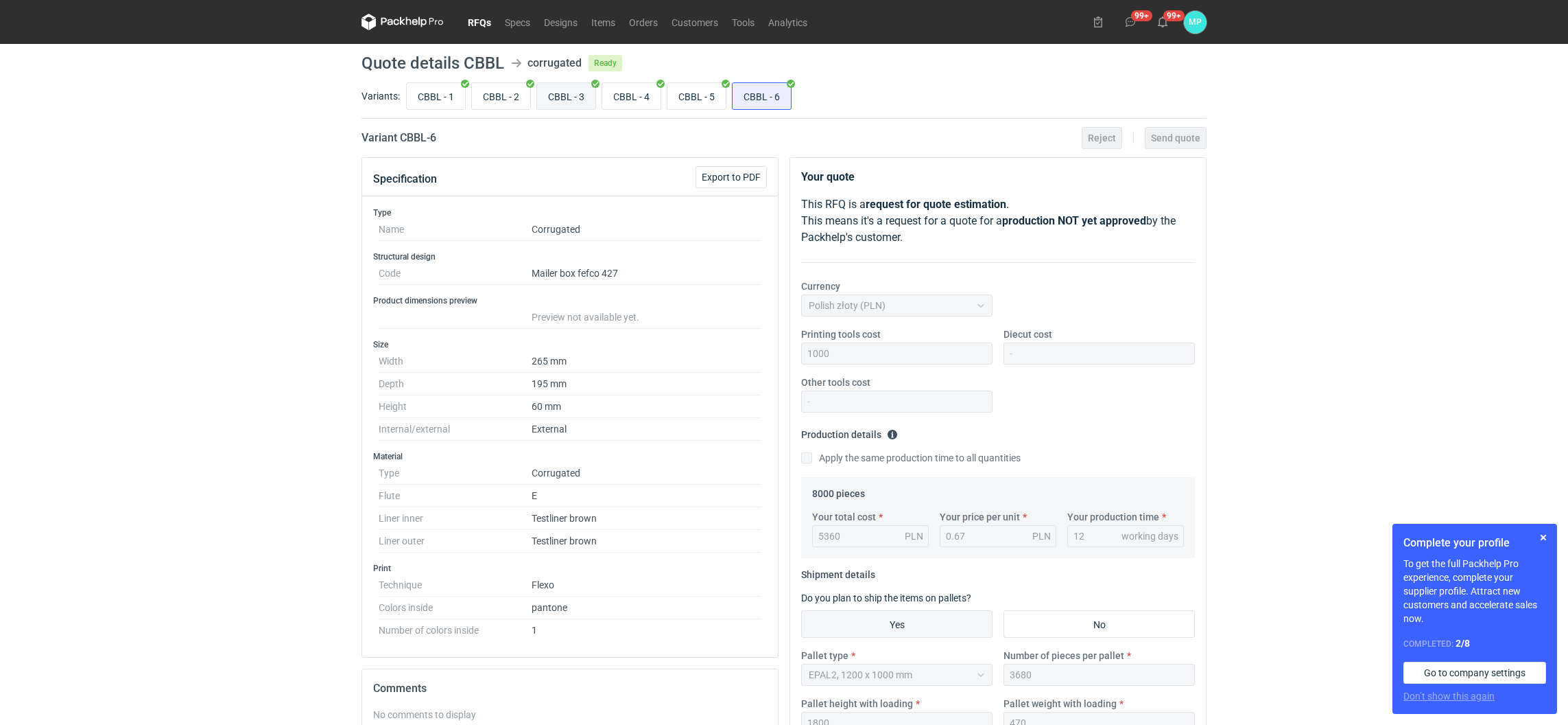
radio input "true"
click at [751, 98] on input "CBBL - 6" at bounding box center [762, 96] width 58 height 26
radio input "true"
click at [553, 99] on input "CBBL - 3" at bounding box center [566, 96] width 58 height 26
radio input "true"
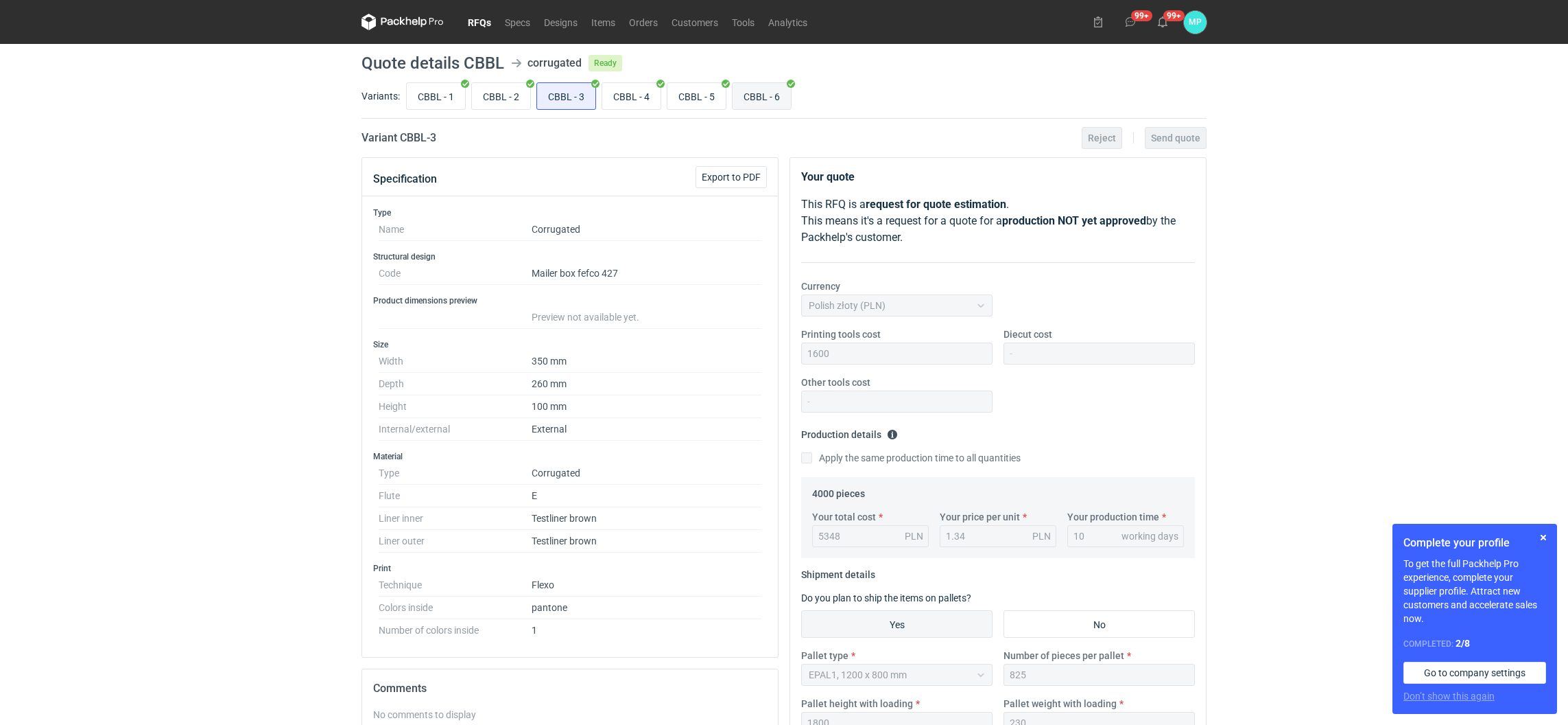
click at [759, 97] on input "CBBL - 6" at bounding box center [762, 96] width 58 height 26
radio input "true"
click at [572, 92] on input "CBBL - 3" at bounding box center [566, 96] width 58 height 26
radio input "true"
click at [751, 95] on input "CBBL - 6" at bounding box center [762, 96] width 58 height 26
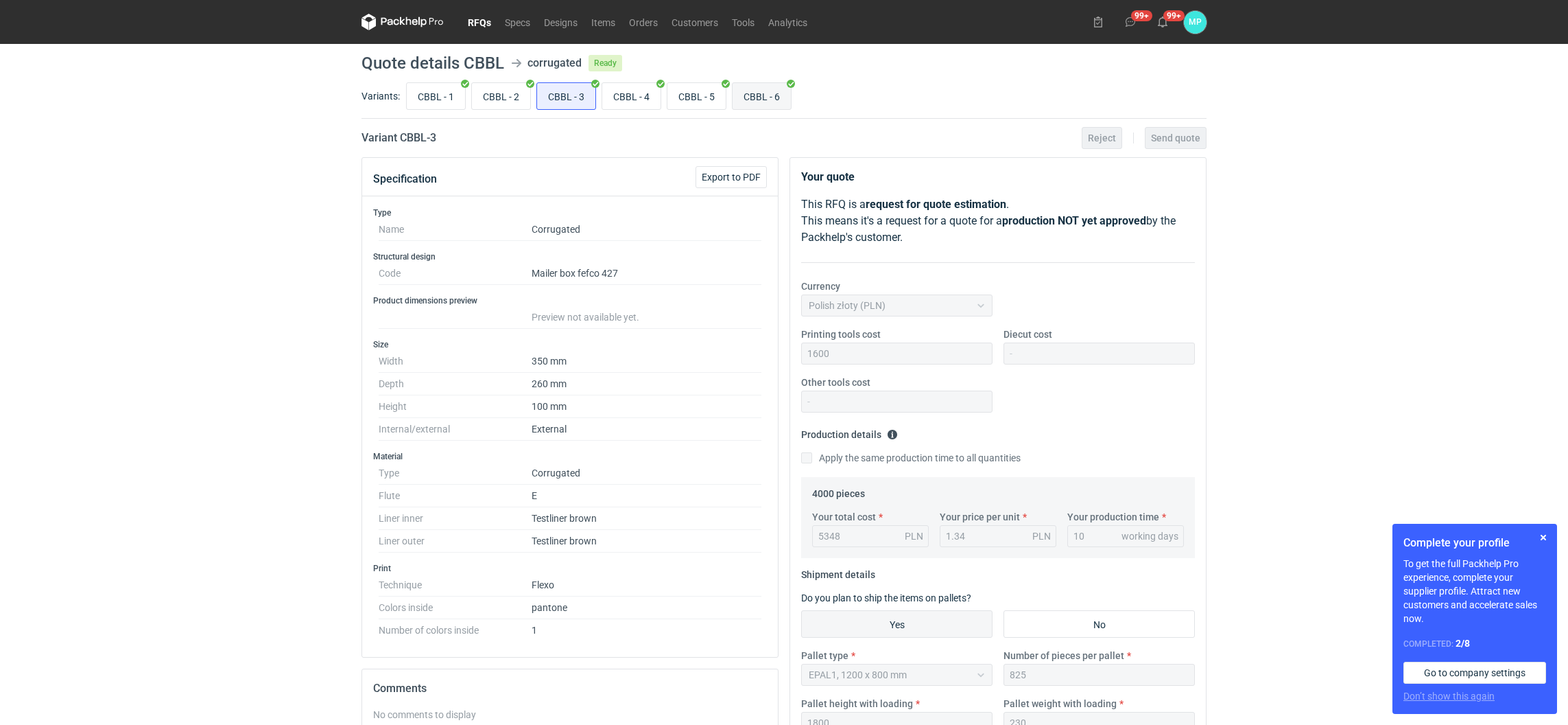
radio input "true"
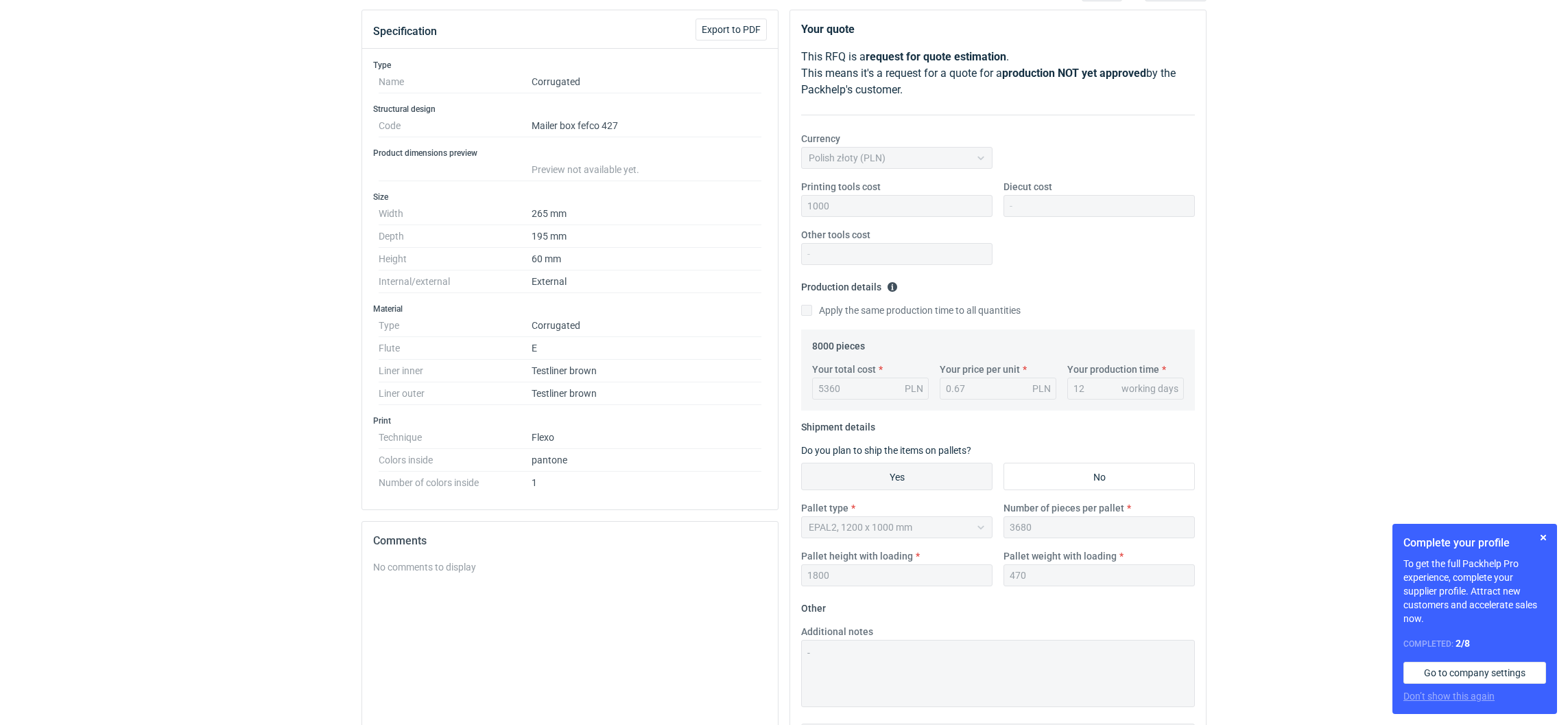
scroll to position [275, 0]
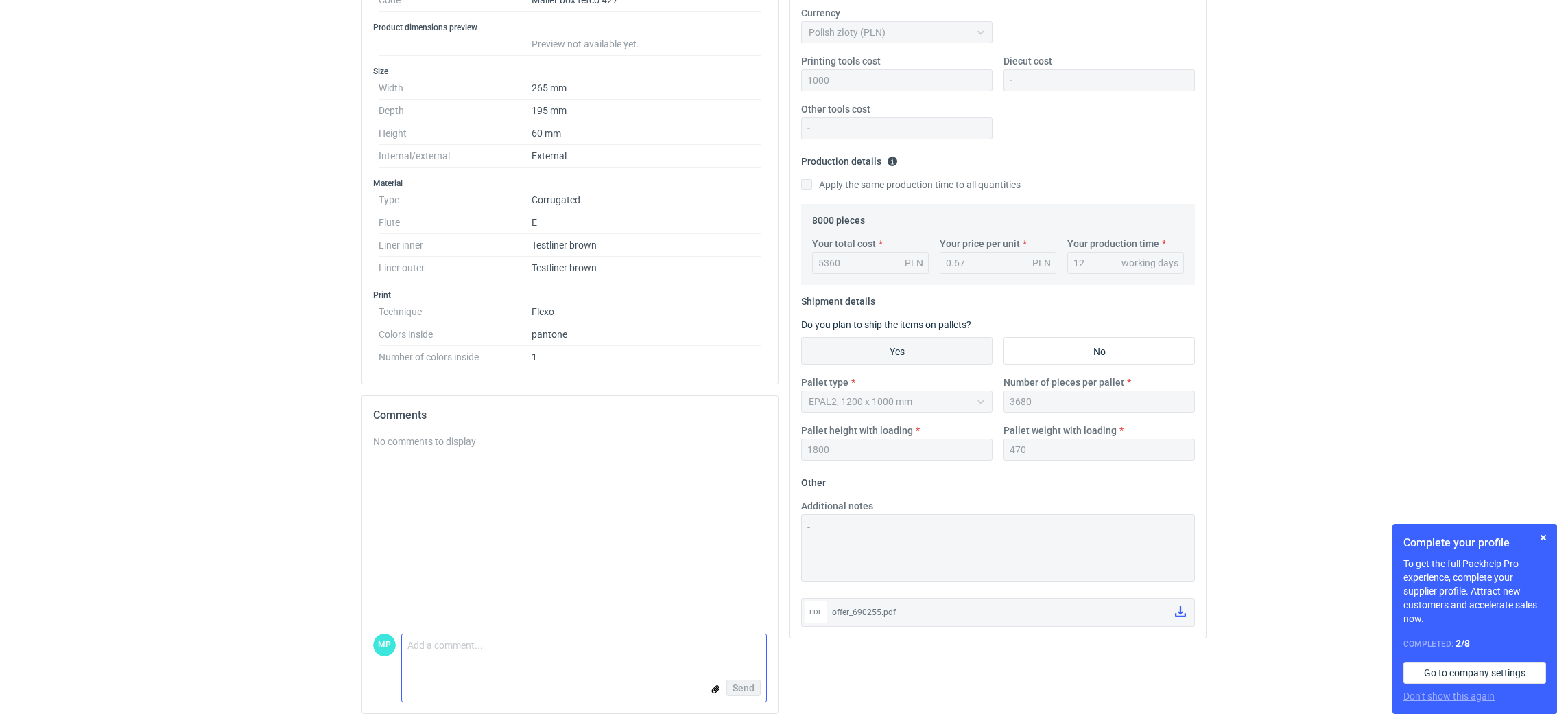
click at [496, 654] on textarea "Comment message" at bounding box center [584, 648] width 364 height 29
type textarea "oferta"
click at [715, 689] on input "file" at bounding box center [715, 689] width 11 height 14
click at [741, 689] on span "Send" at bounding box center [743, 687] width 22 height 10
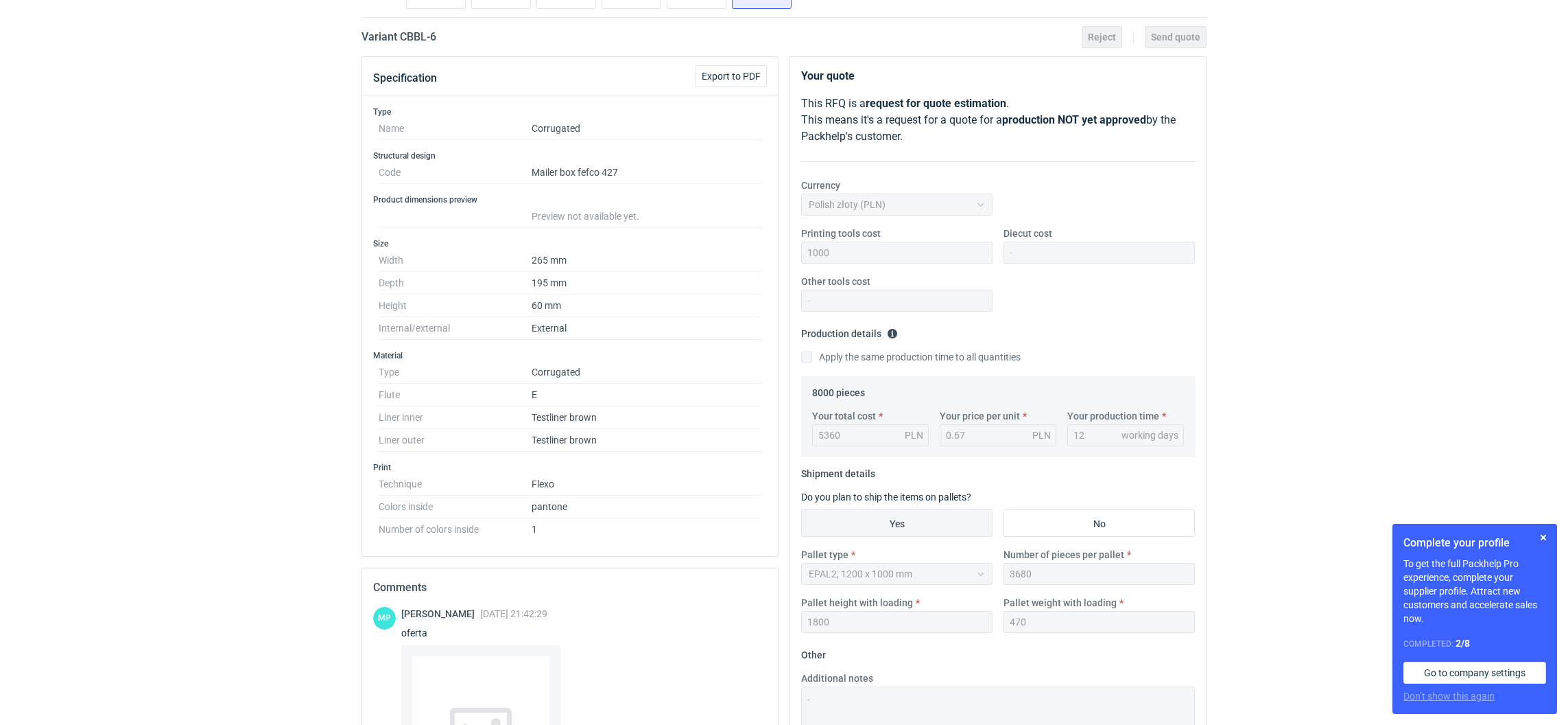
scroll to position [0, 0]
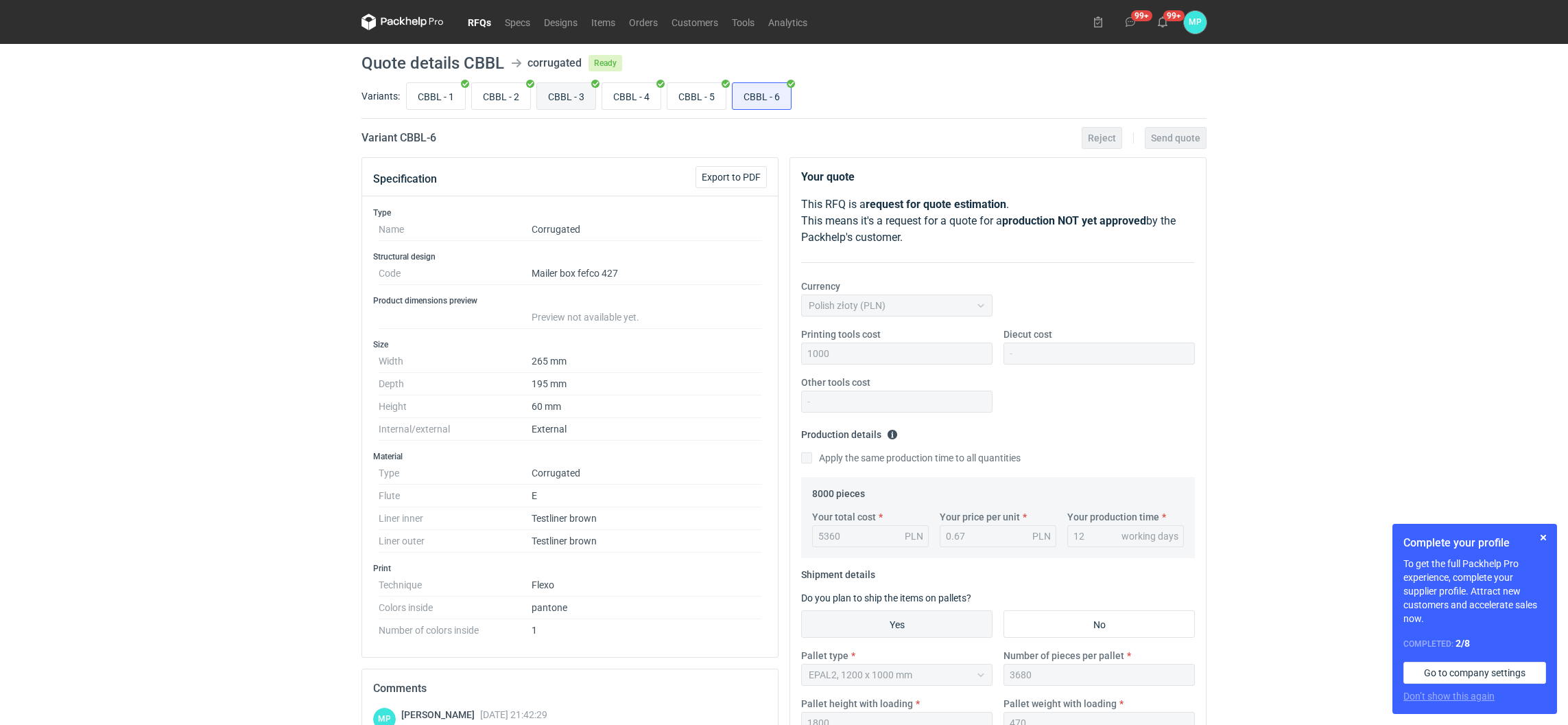
click at [546, 100] on input "CBBL - 3" at bounding box center [566, 96] width 58 height 26
radio input "true"
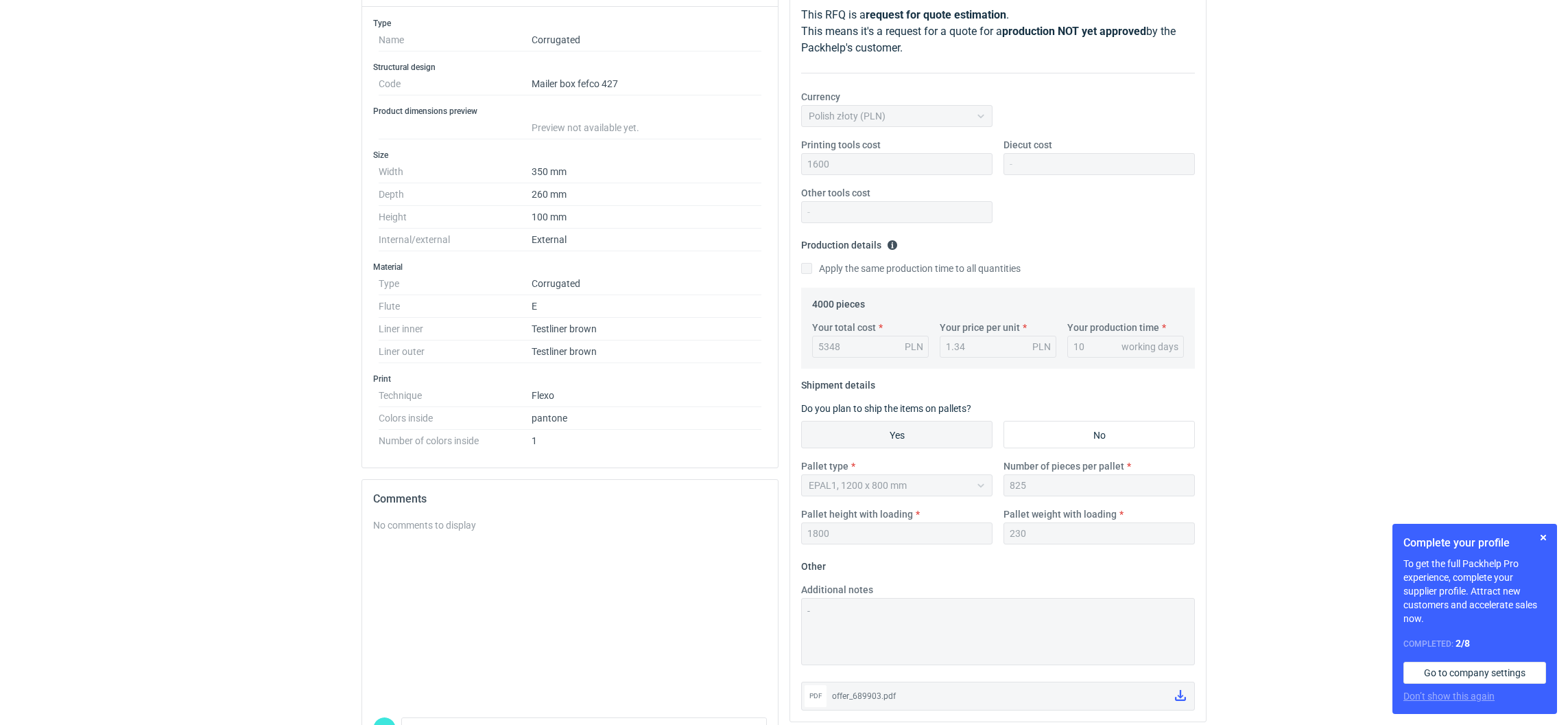
scroll to position [275, 0]
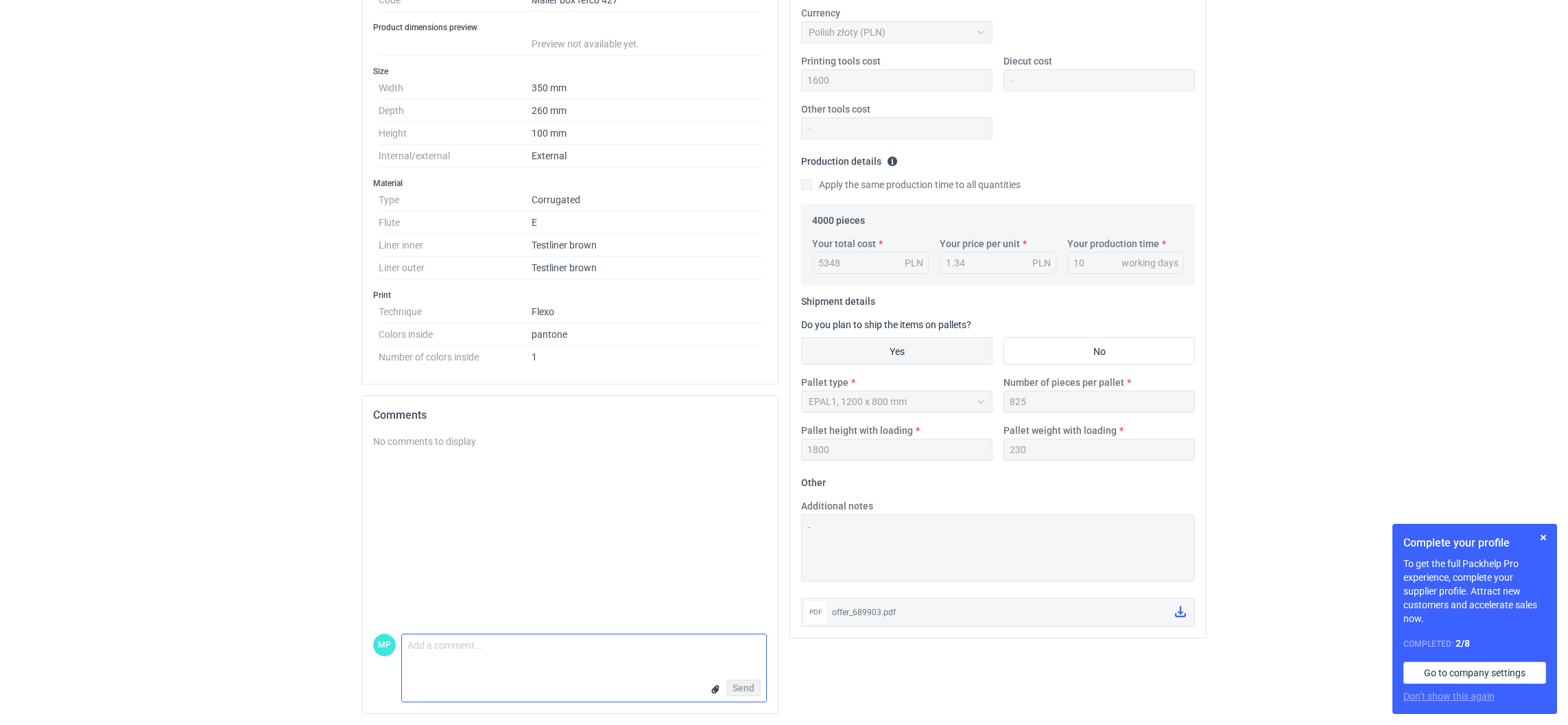
click at [445, 656] on textarea "Comment message" at bounding box center [584, 648] width 364 height 29
type textarea "oferta"
click at [718, 689] on input "file" at bounding box center [715, 689] width 11 height 14
click at [735, 683] on span "Send" at bounding box center [743, 687] width 22 height 10
